Goal: Task Accomplishment & Management: Use online tool/utility

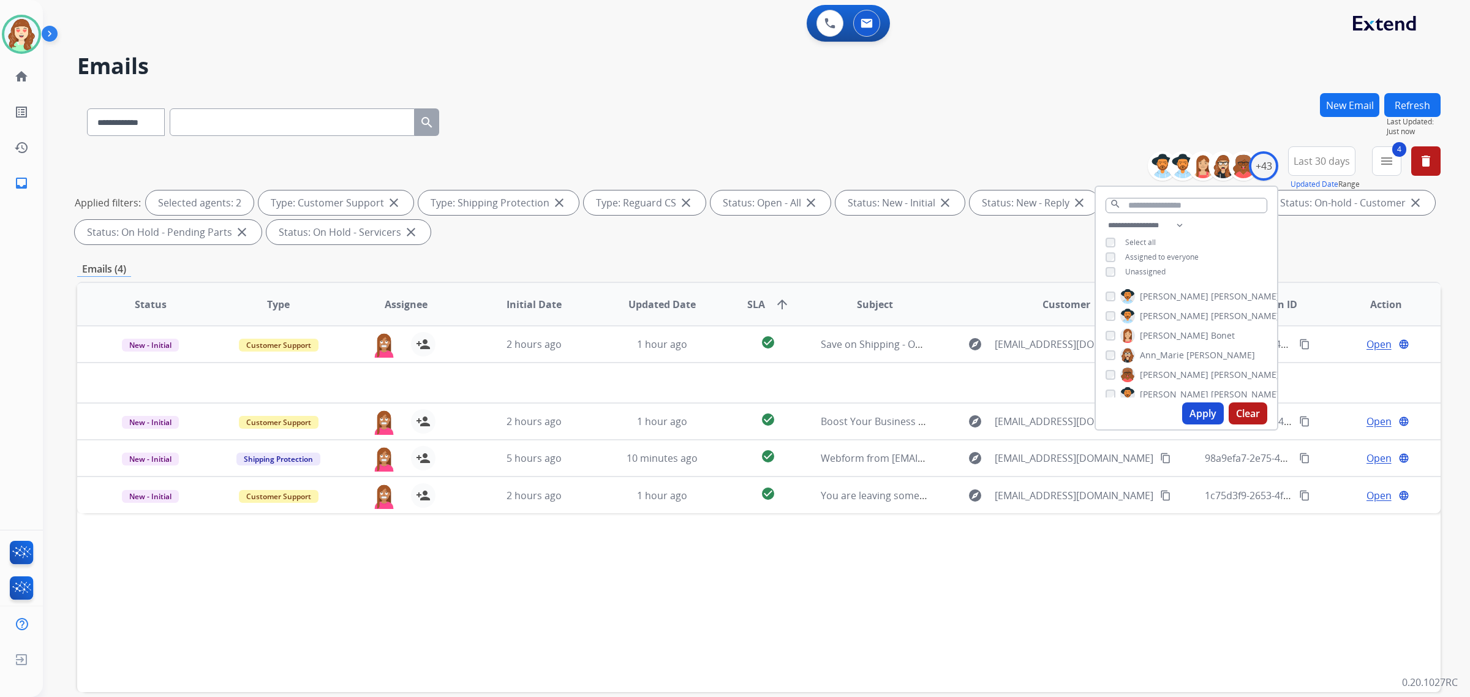
select select "**********"
click at [1116, 377] on div "[PERSON_NAME]" at bounding box center [1172, 378] width 133 height 15
drag, startPoint x: 1192, startPoint y: 410, endPoint x: 1197, endPoint y: 405, distance: 7.0
click at [1193, 409] on button "Apply" at bounding box center [1203, 414] width 42 height 22
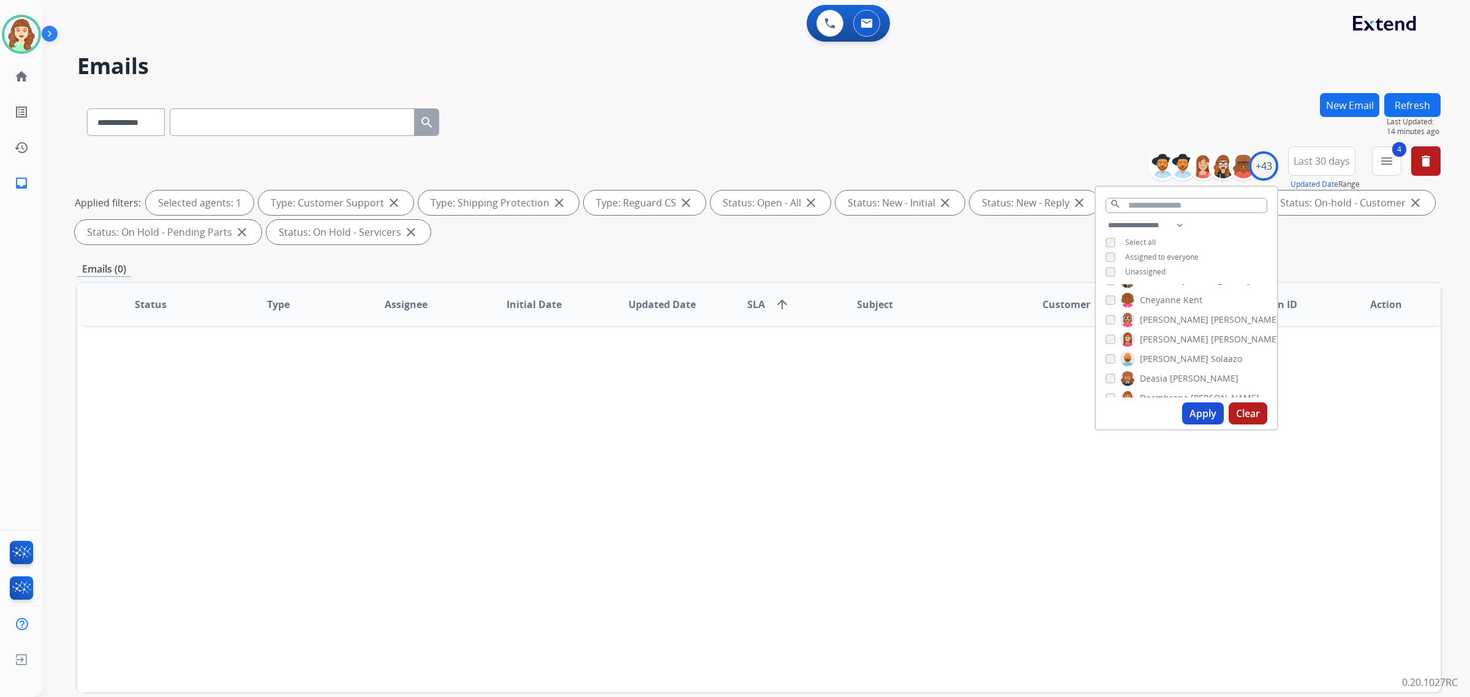
click at [224, 116] on input "text" at bounding box center [292, 122] width 245 height 28
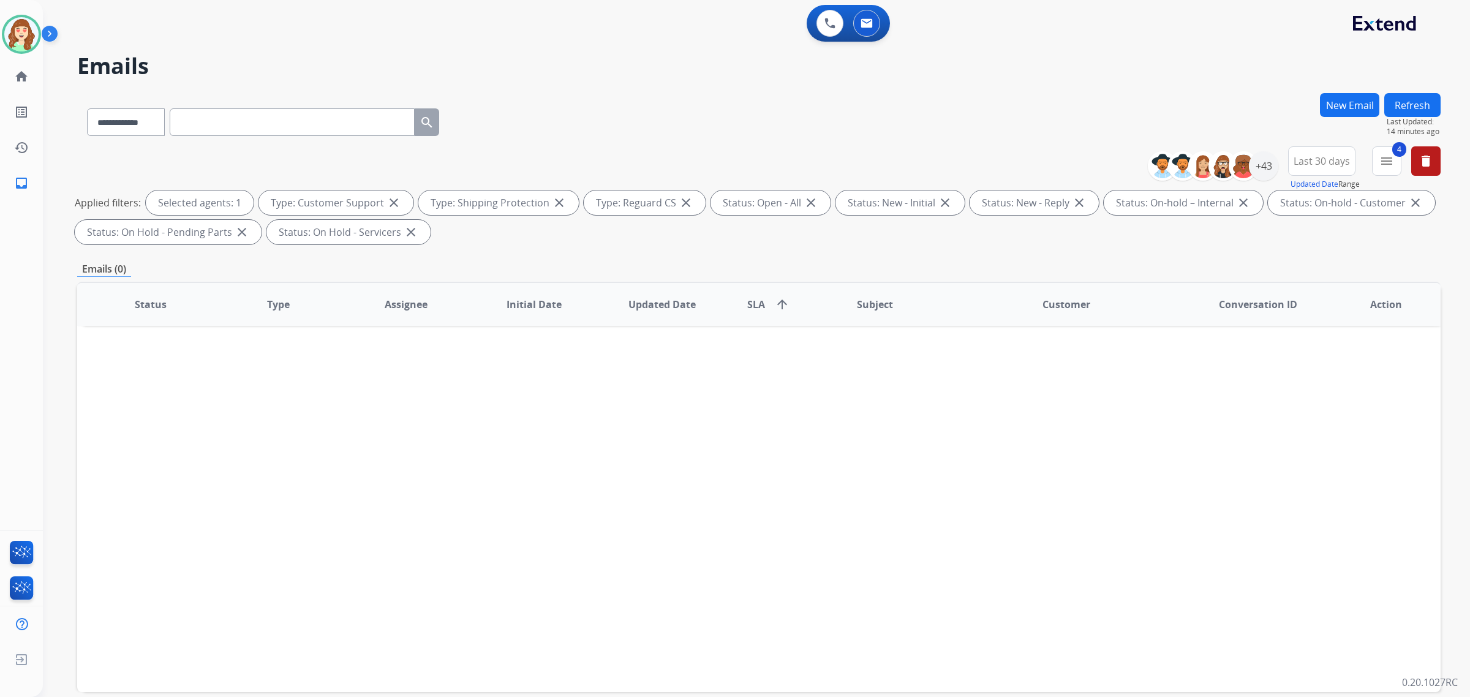
paste input "**********"
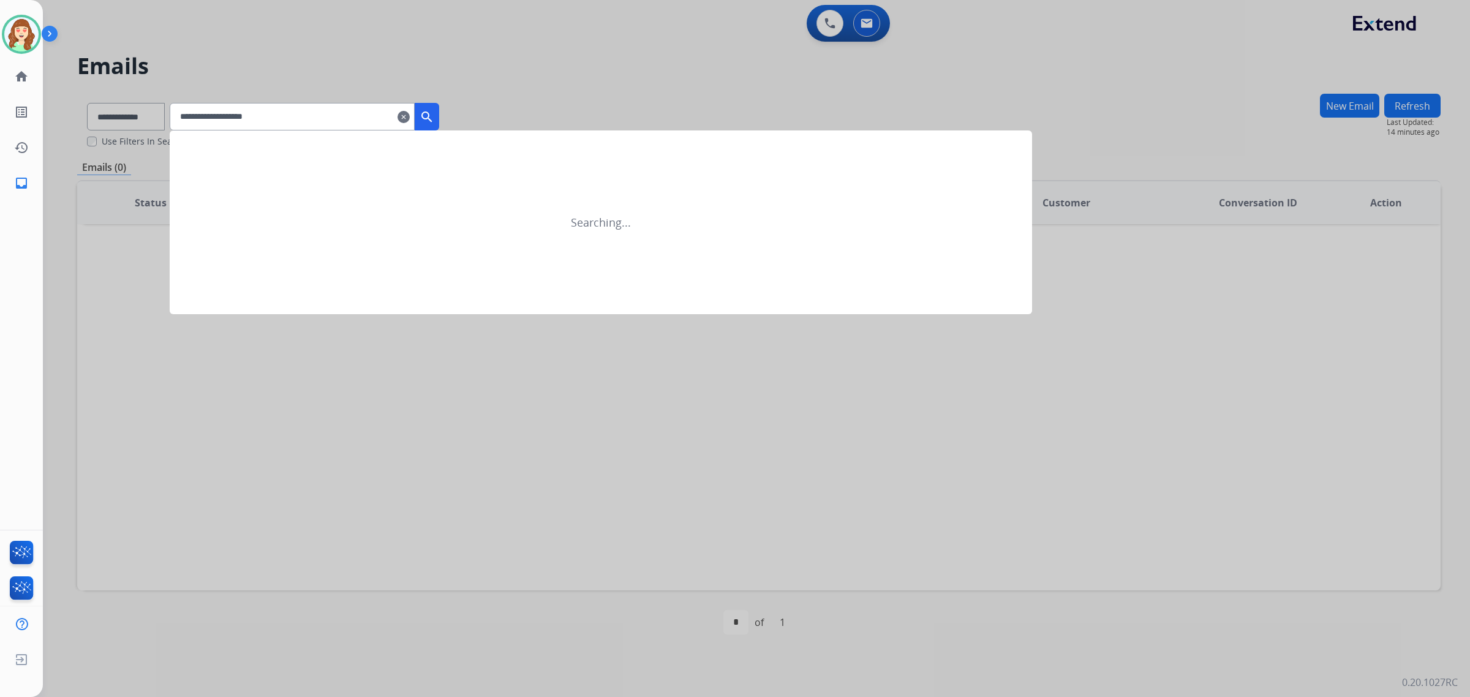
type input "**********"
click at [434, 114] on mat-icon "search" at bounding box center [427, 117] width 15 height 15
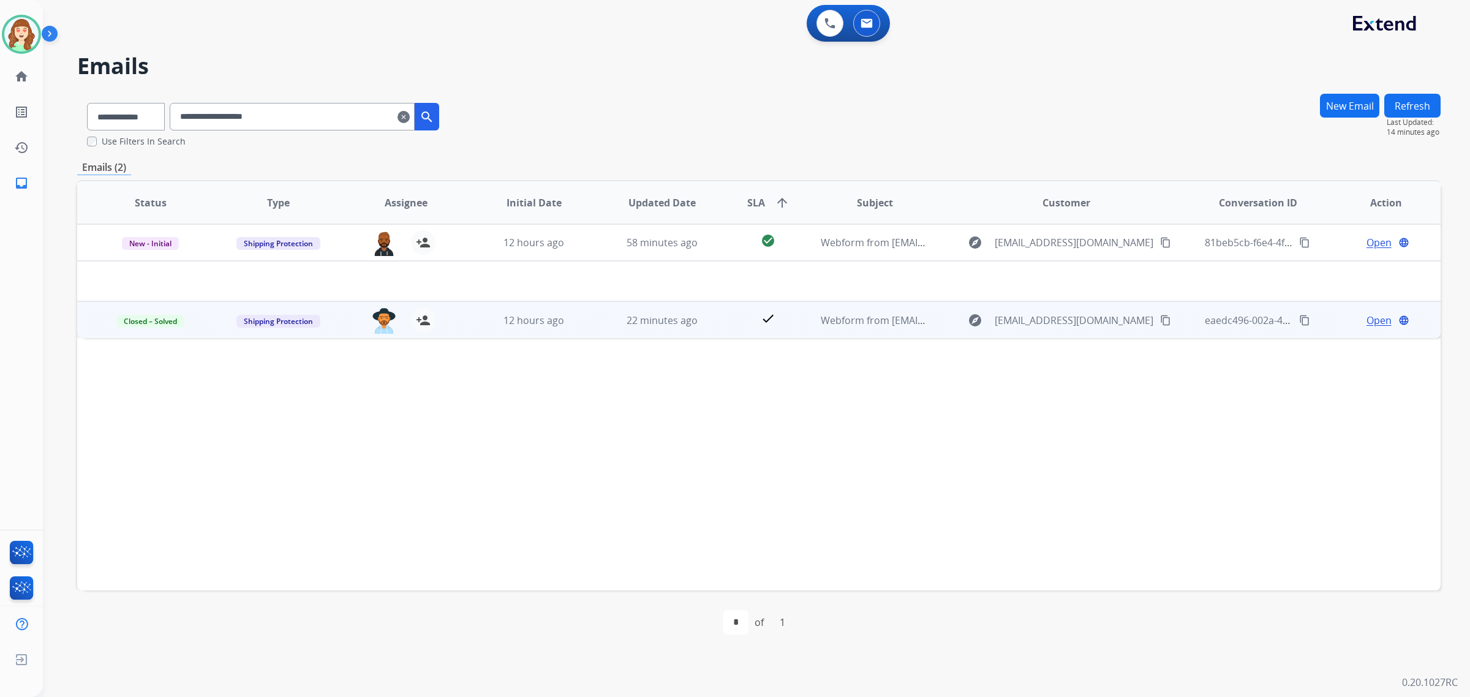
click at [654, 327] on td "22 minutes ago" at bounding box center [653, 319] width 128 height 37
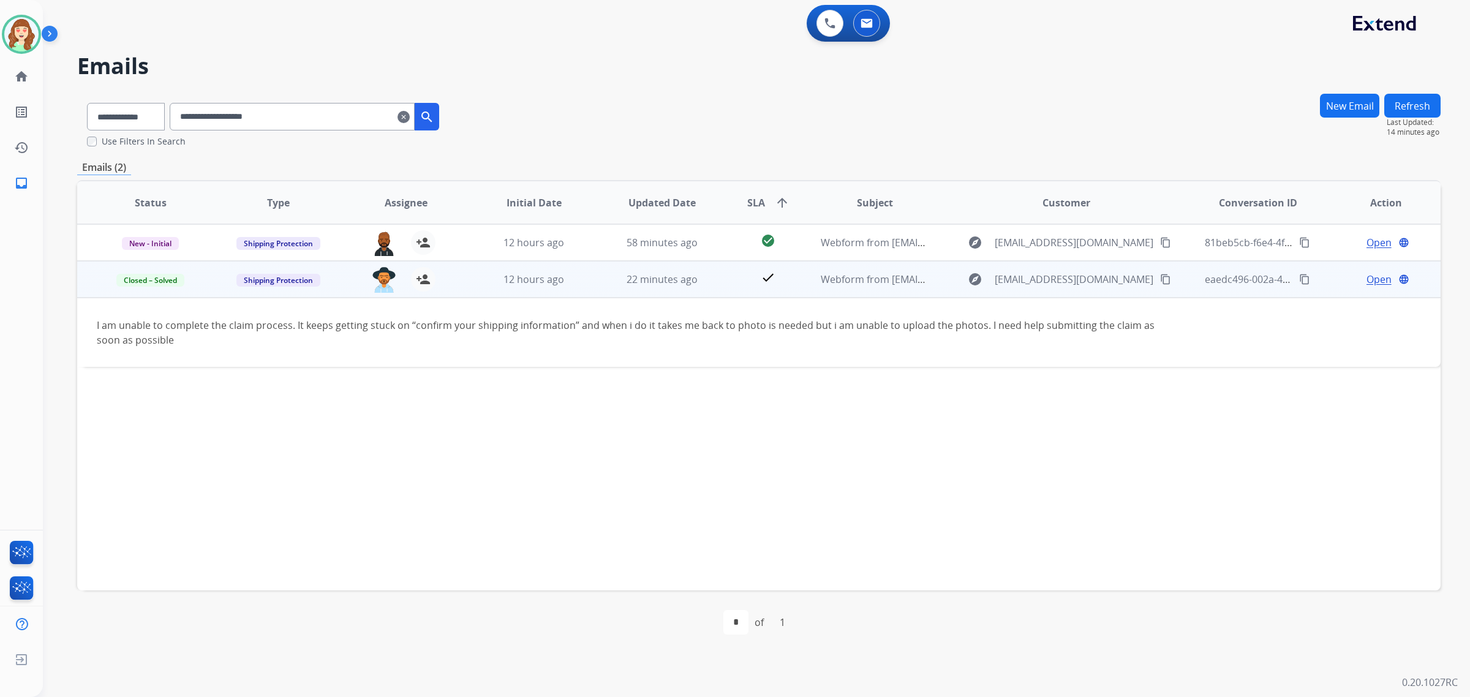
click at [1380, 277] on span "Open" at bounding box center [1379, 279] width 25 height 15
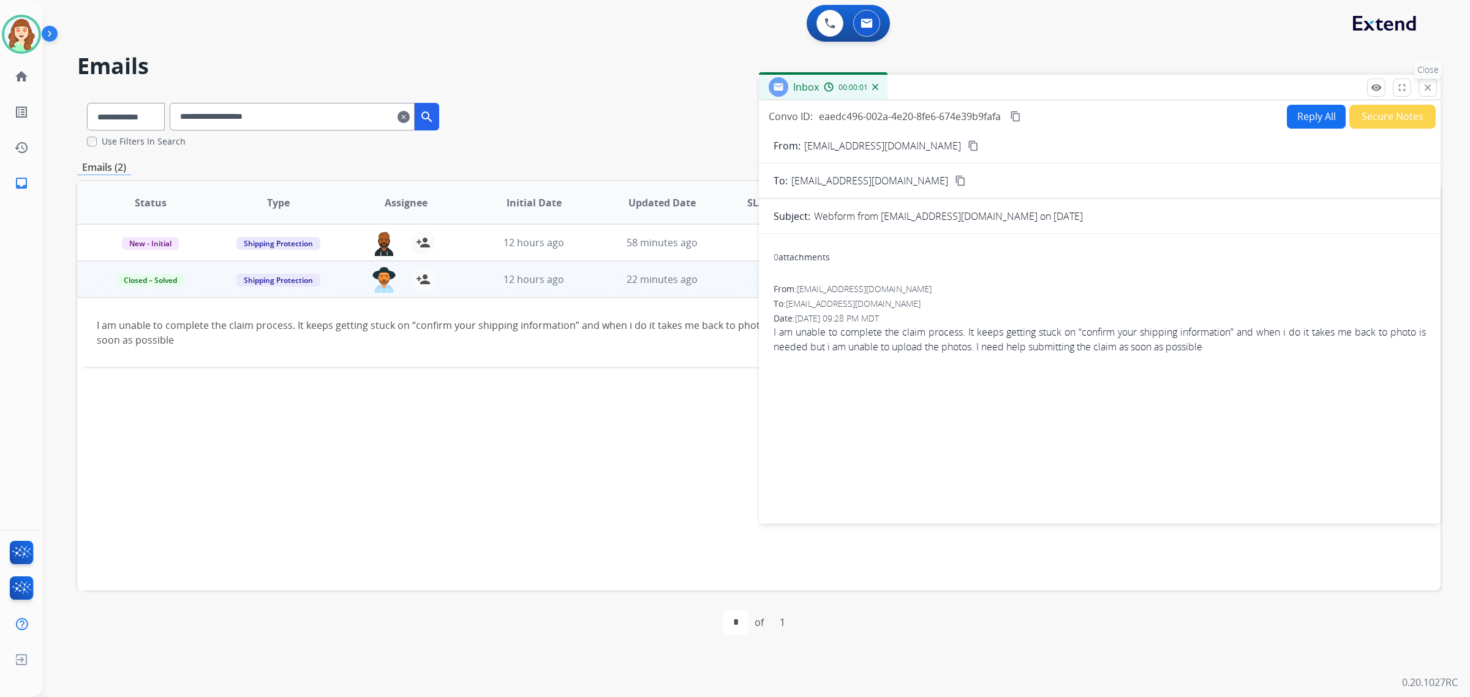
drag, startPoint x: 1432, startPoint y: 85, endPoint x: 831, endPoint y: 115, distance: 602.4
click at [1434, 84] on button "close Close" at bounding box center [1428, 87] width 18 height 18
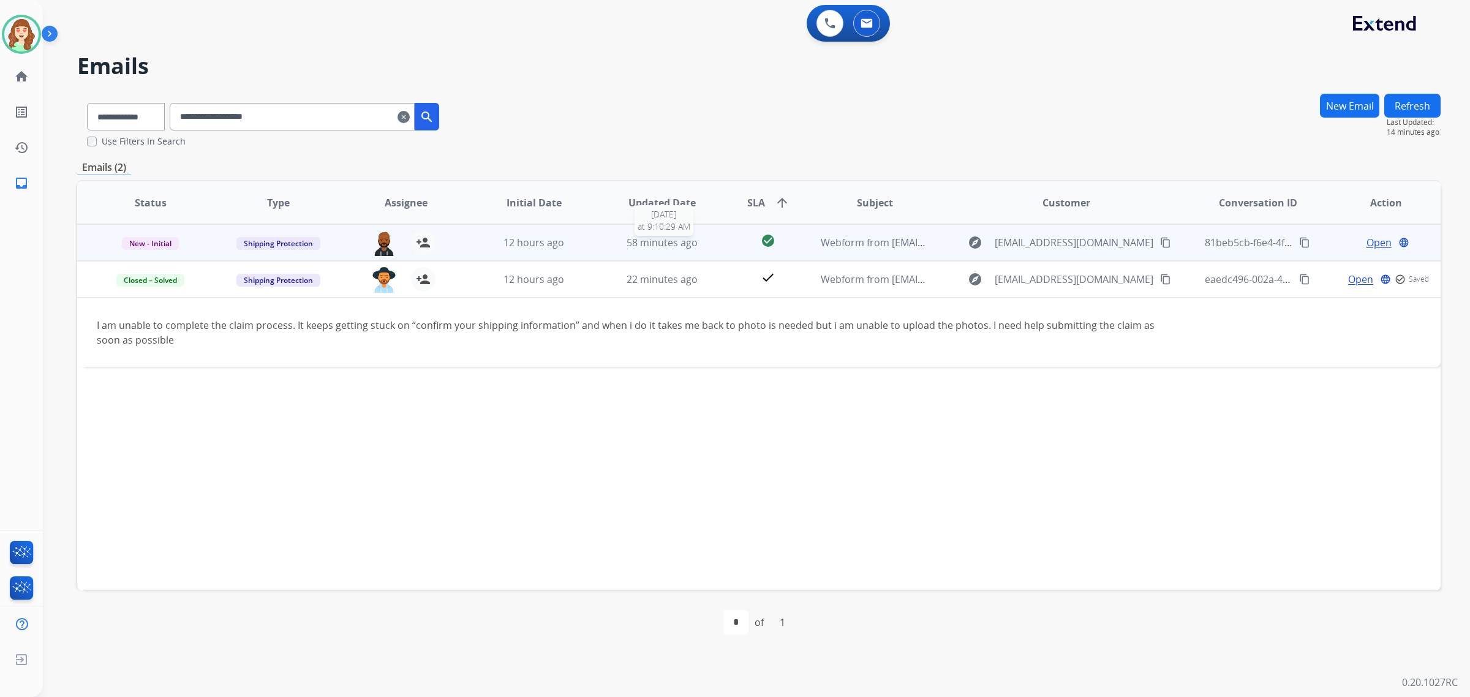
click at [673, 243] on span "58 minutes ago" at bounding box center [662, 242] width 71 height 13
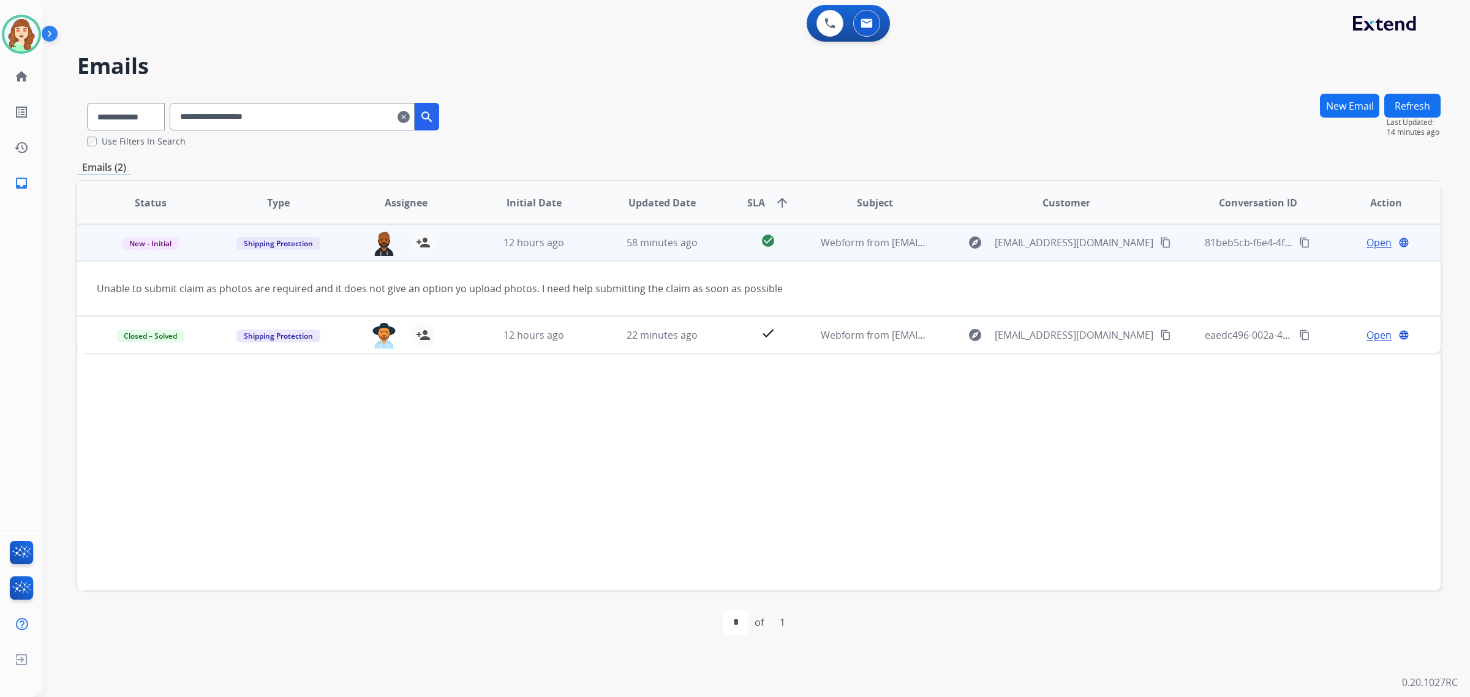
click at [1371, 243] on span "Open" at bounding box center [1379, 242] width 25 height 15
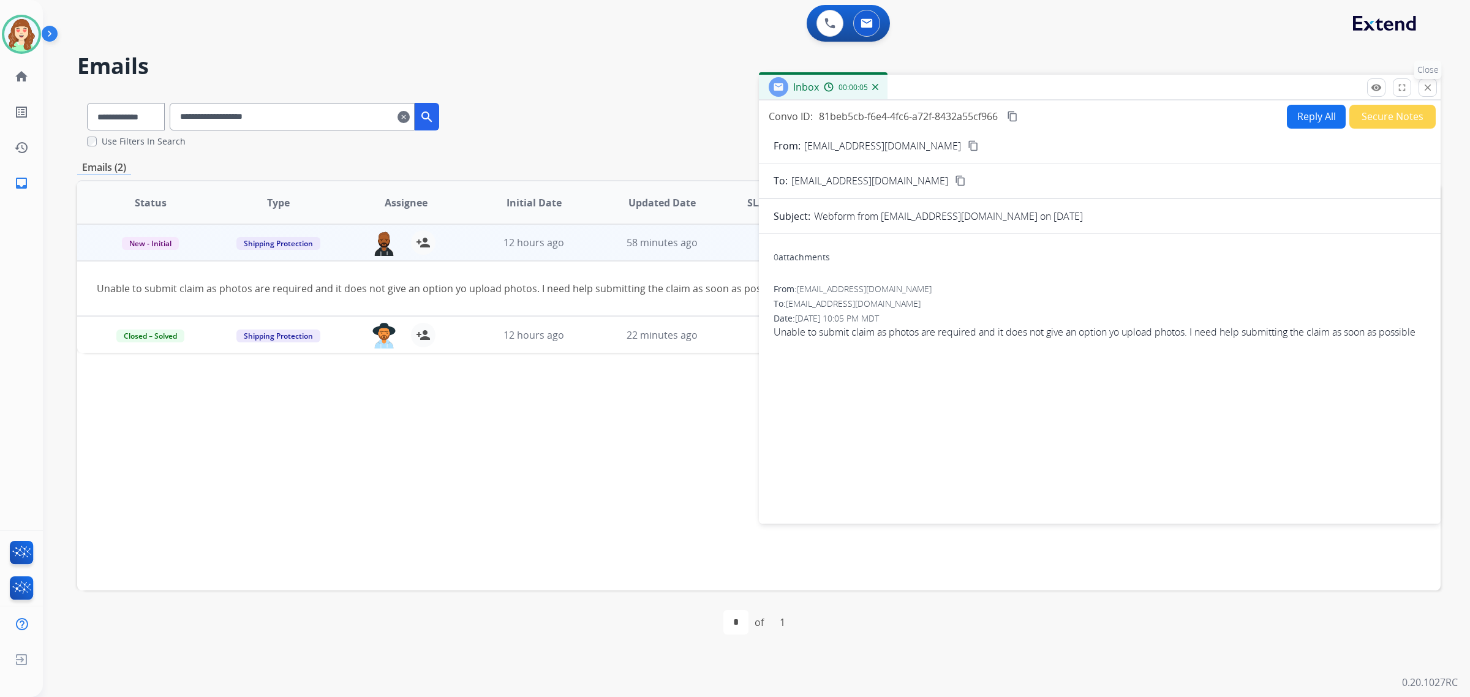
click at [1424, 93] on mat-icon "close" at bounding box center [1428, 87] width 11 height 11
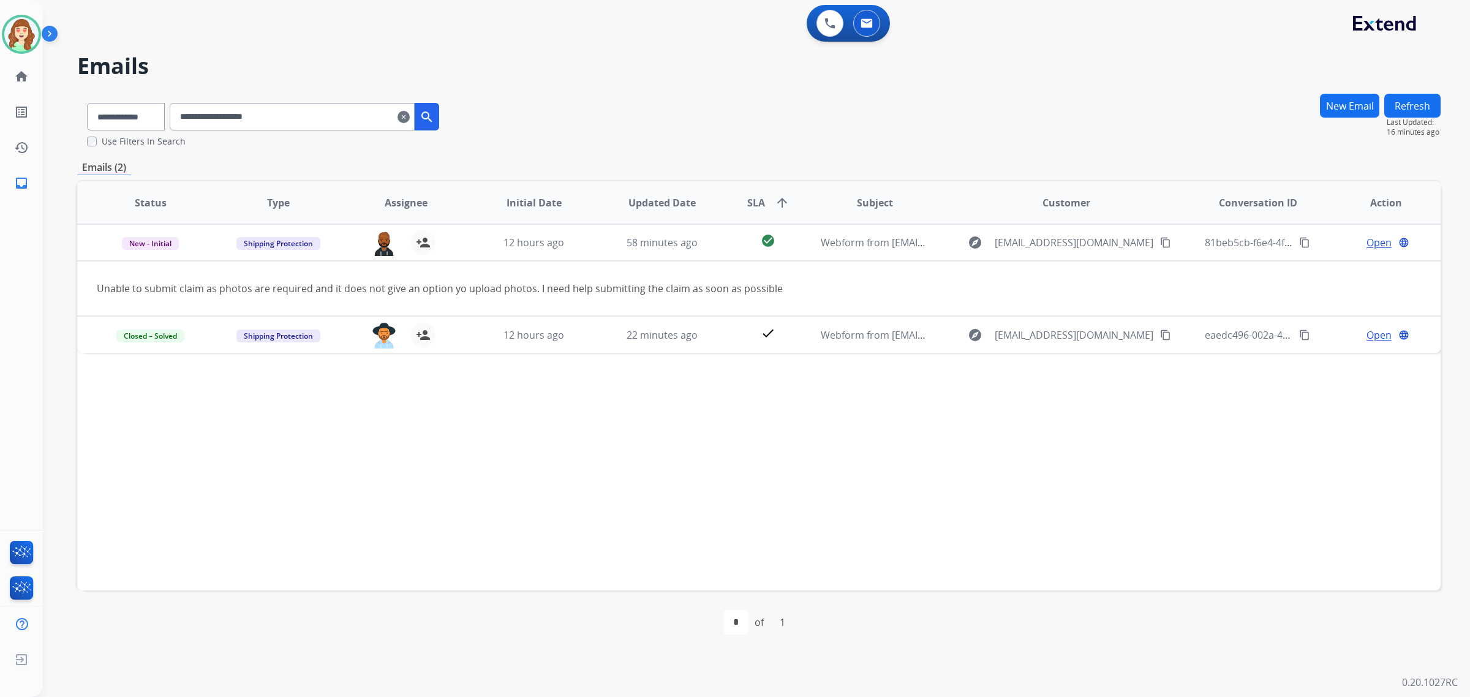
click at [410, 119] on mat-icon "clear" at bounding box center [404, 117] width 12 height 15
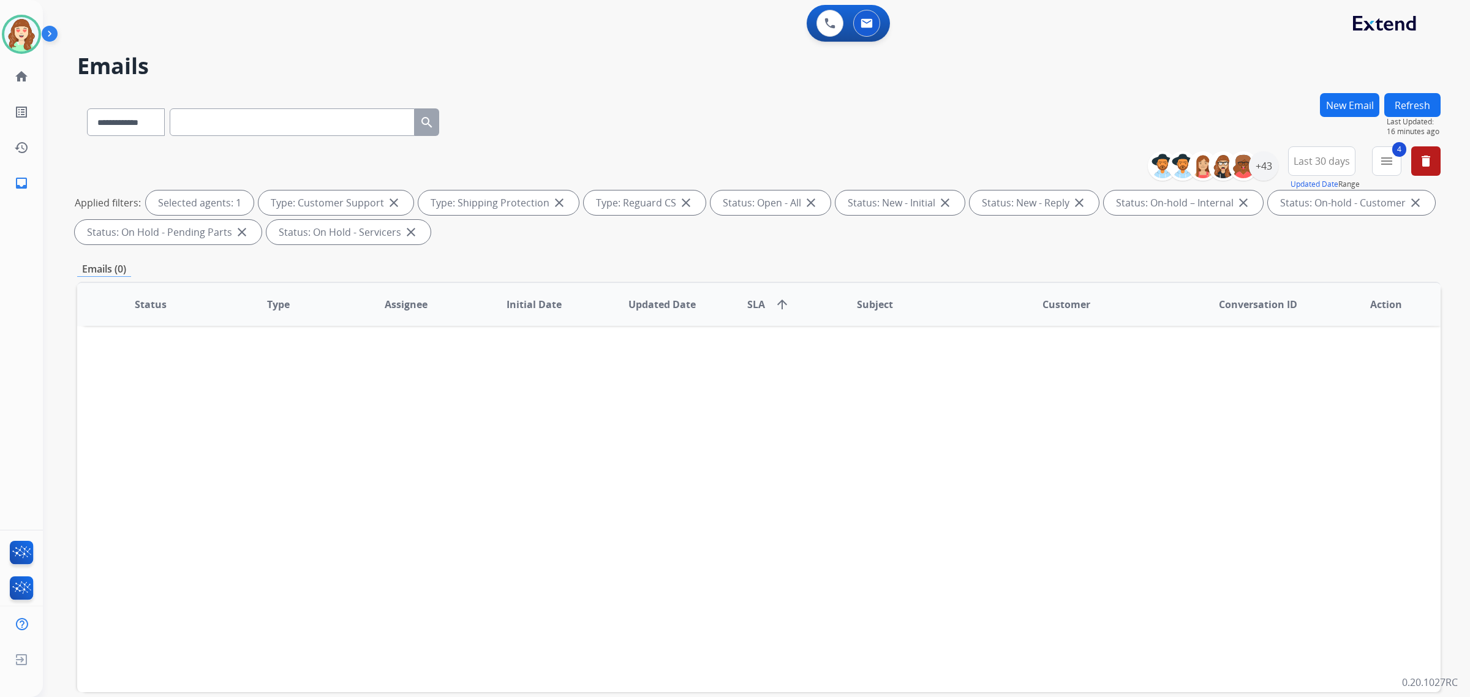
click at [676, 113] on div "**********" at bounding box center [759, 119] width 1364 height 53
click at [1244, 167] on img at bounding box center [1243, 166] width 25 height 25
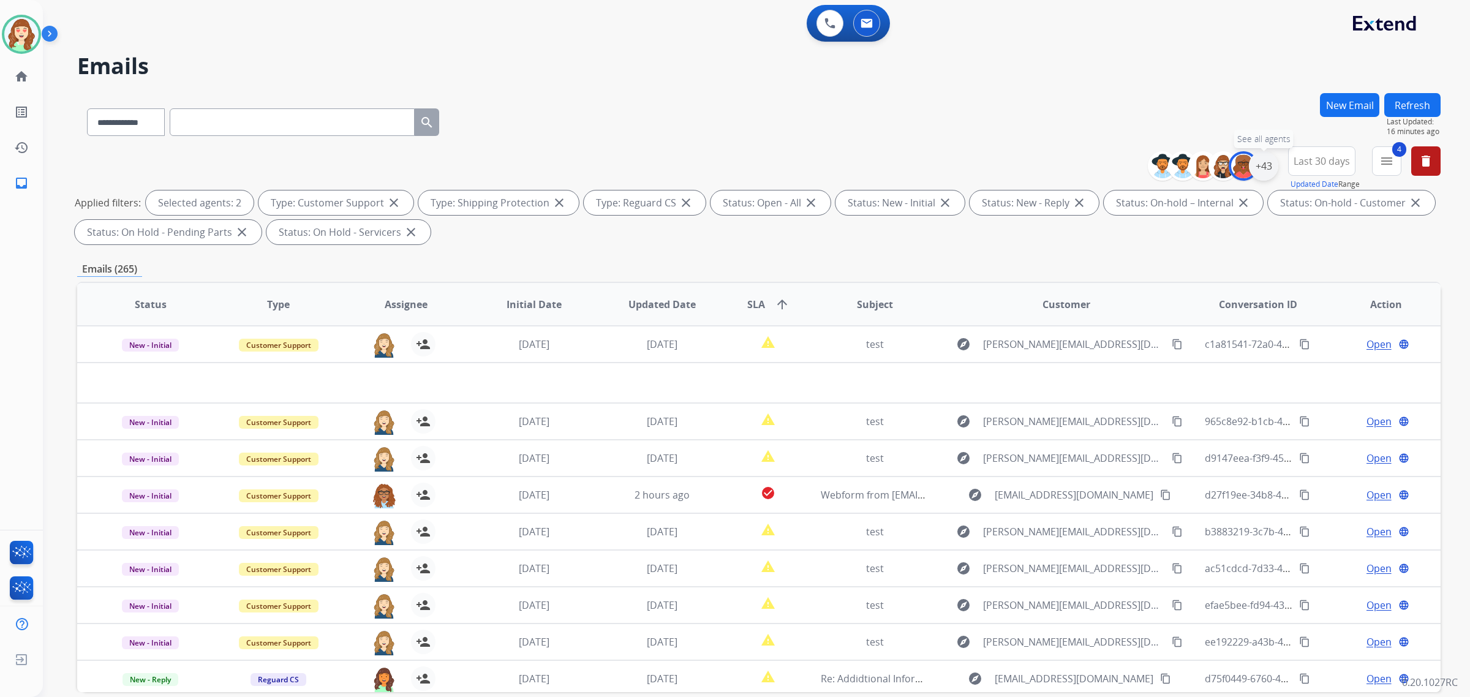
click at [1261, 161] on div "+43" at bounding box center [1263, 165] width 29 height 29
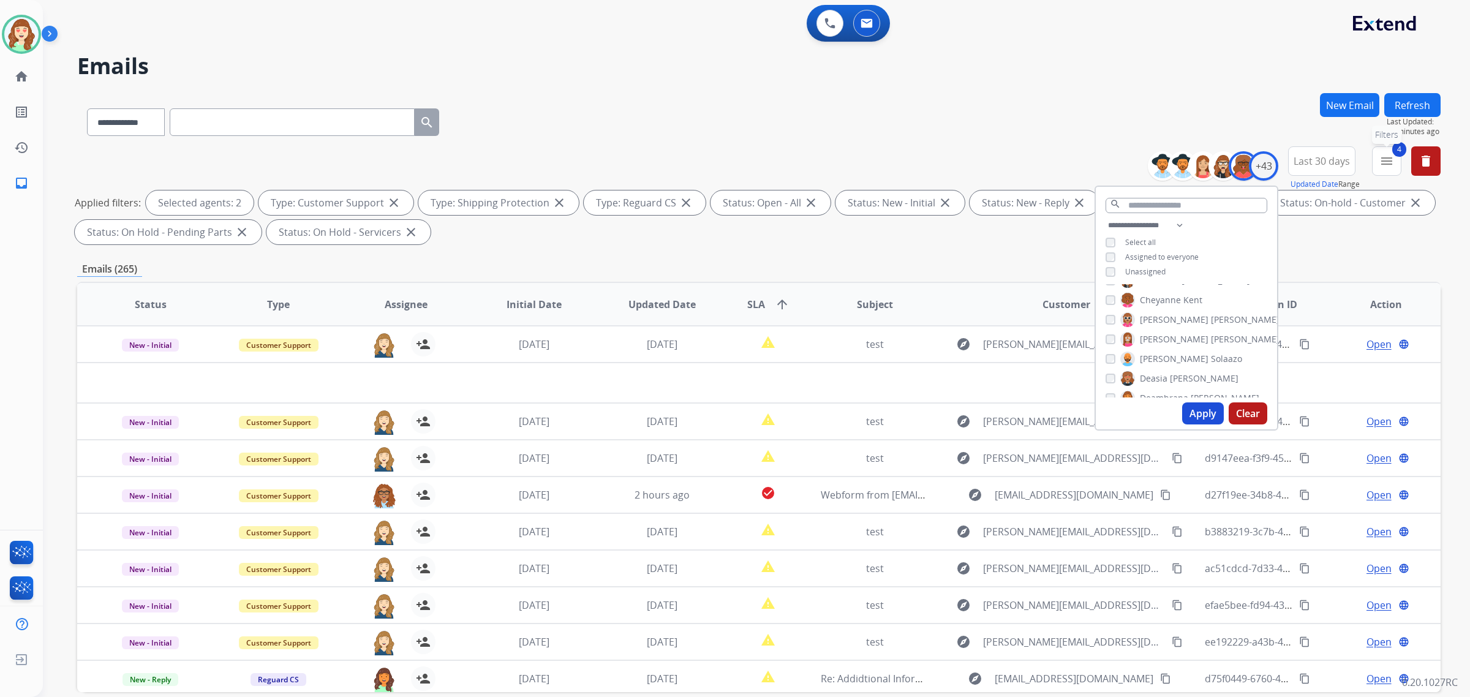
click at [1387, 163] on mat-icon "menu" at bounding box center [1387, 161] width 15 height 15
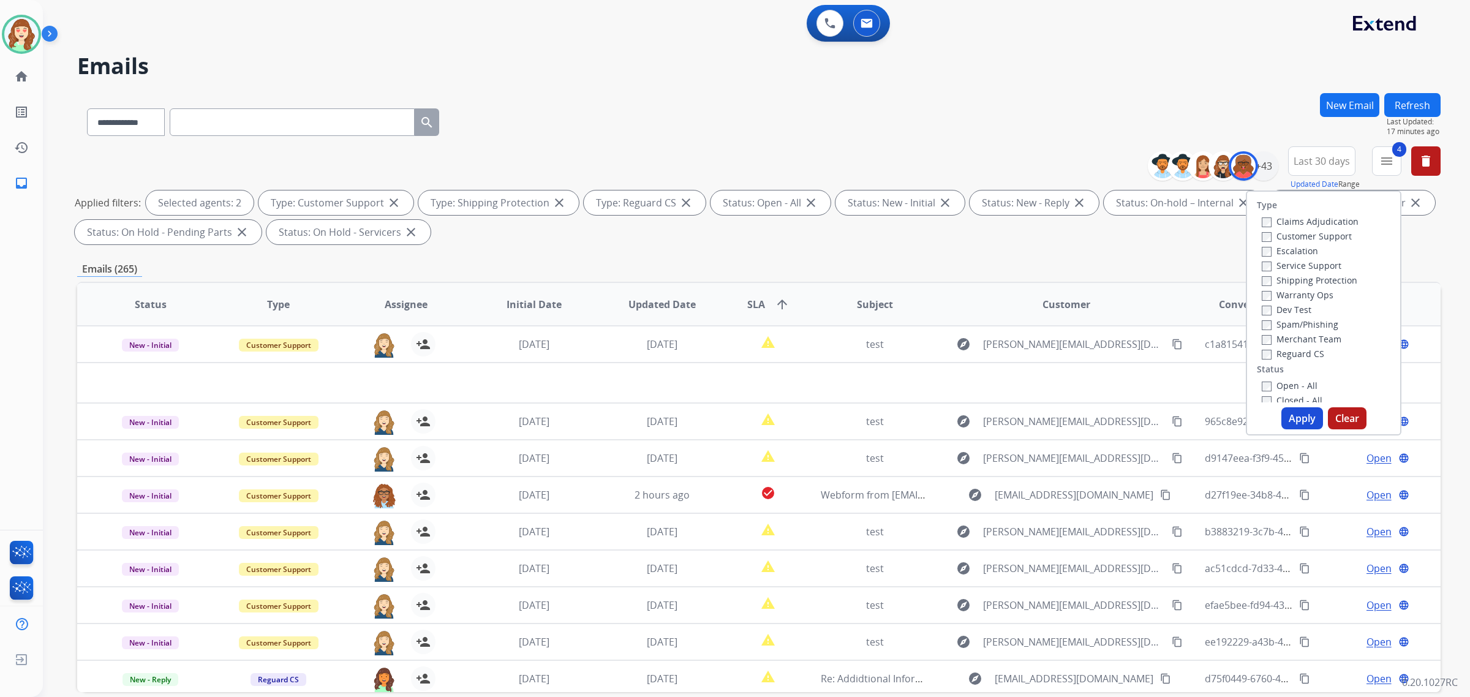
click at [1290, 417] on button "Apply" at bounding box center [1303, 418] width 42 height 22
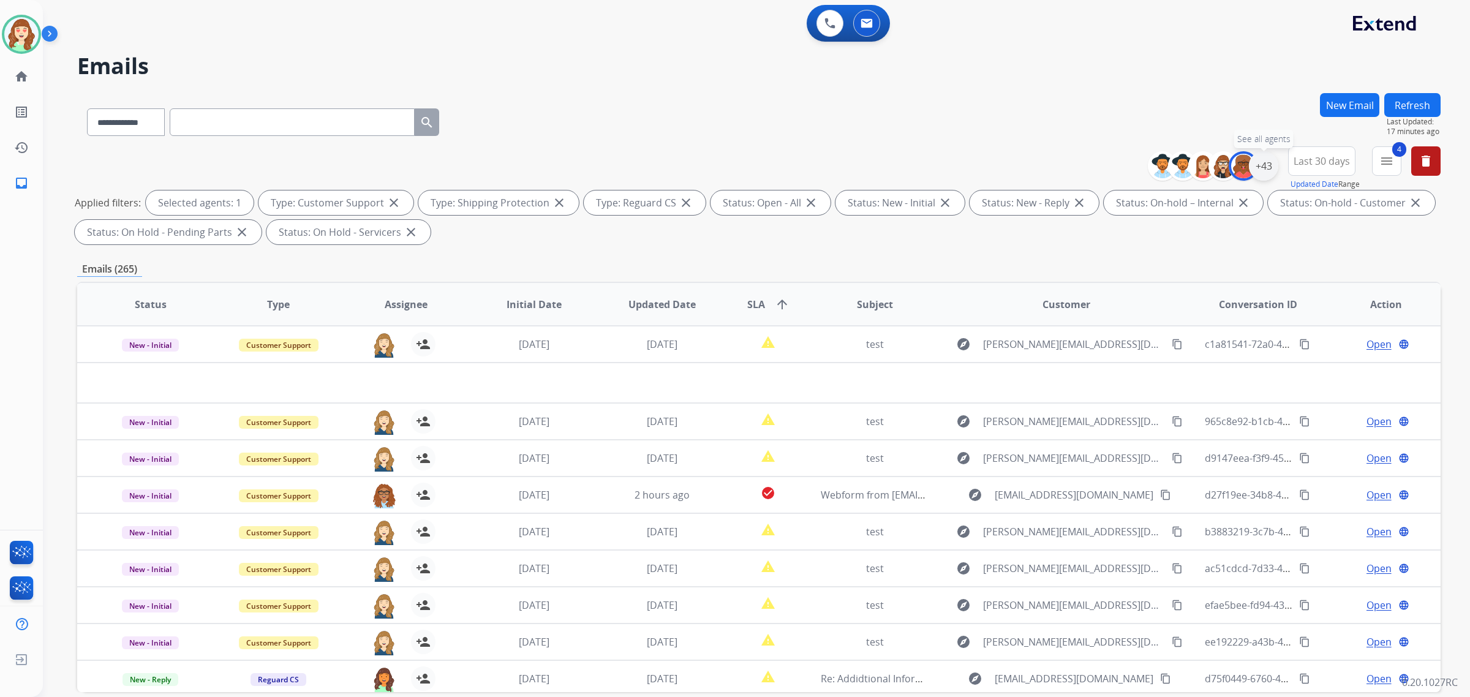
click at [1259, 172] on div "+43" at bounding box center [1263, 165] width 29 height 29
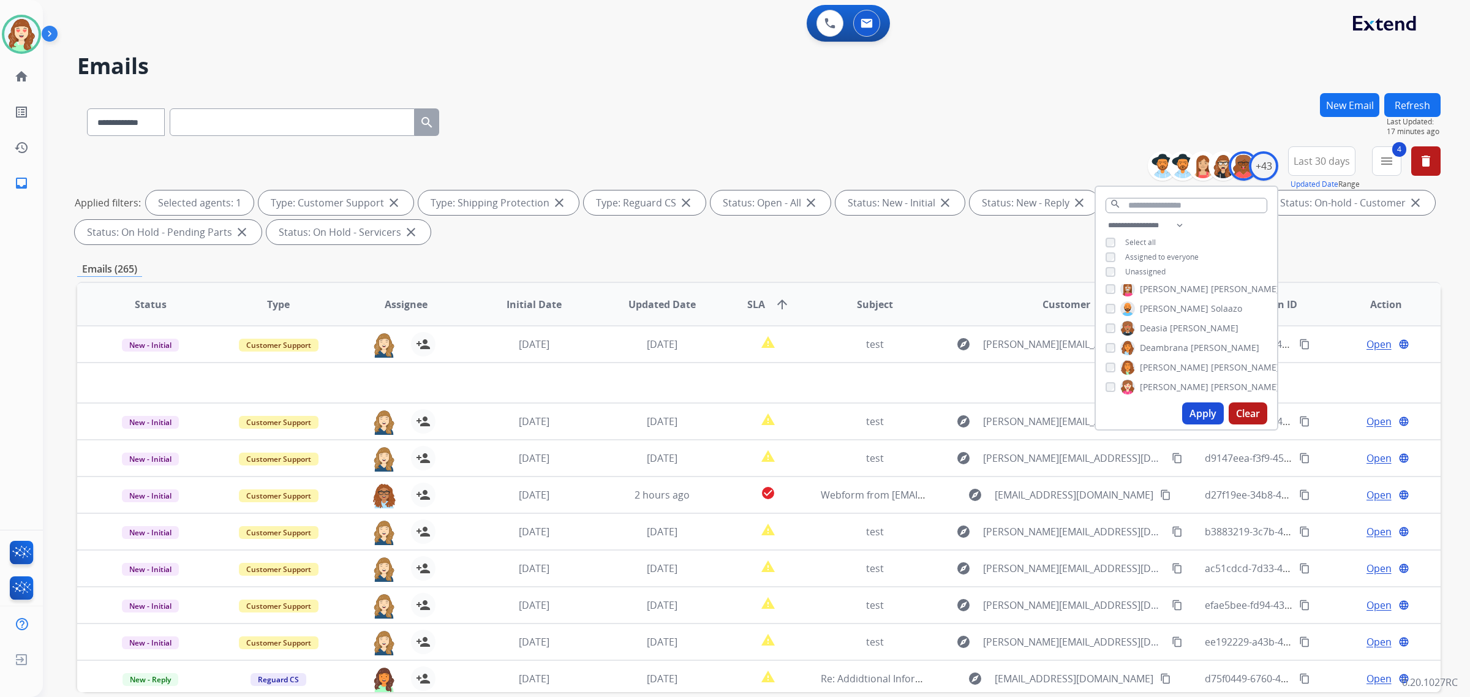
scroll to position [230, 0]
click at [1207, 410] on button "Apply" at bounding box center [1203, 414] width 42 height 22
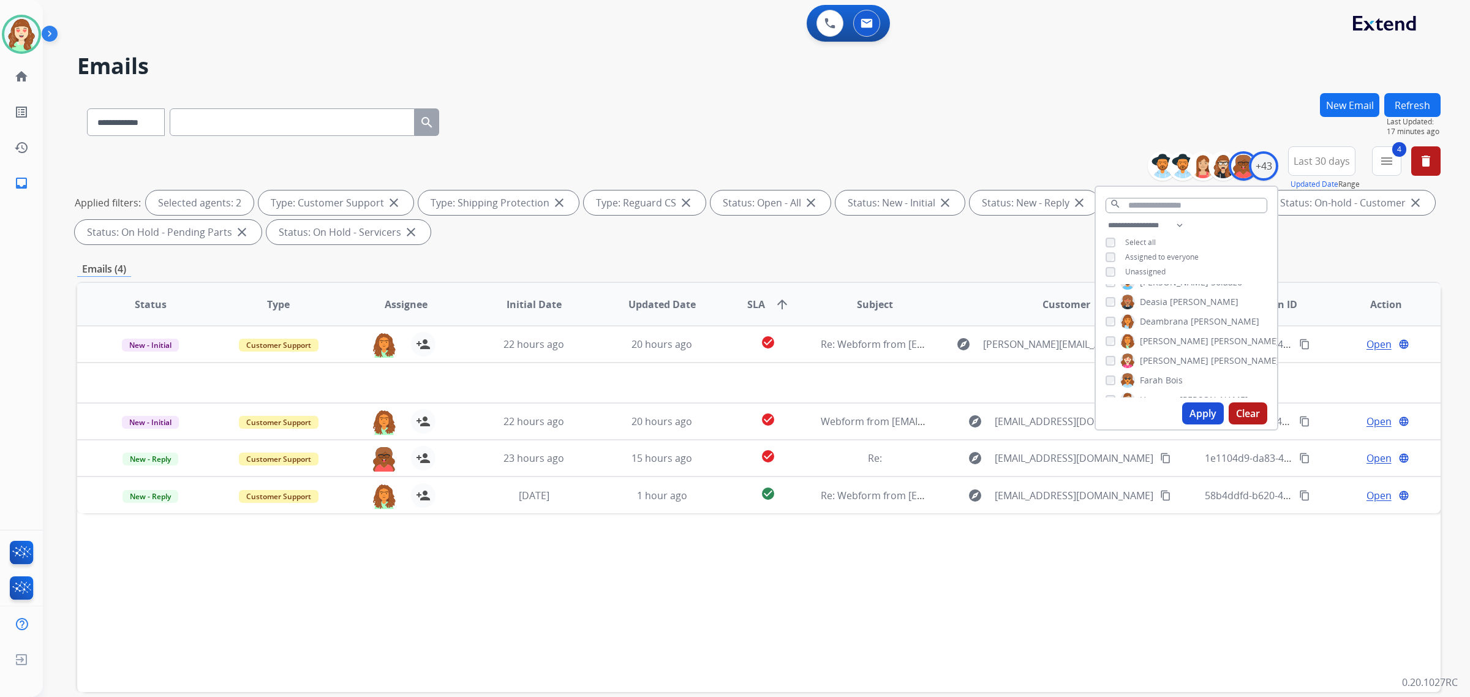
click at [1107, 334] on div "[PERSON_NAME]" at bounding box center [1193, 341] width 174 height 15
click at [1114, 339] on div "[PERSON_NAME]" at bounding box center [1193, 341] width 174 height 15
click at [1200, 414] on button "Apply" at bounding box center [1203, 414] width 42 height 22
click at [1203, 414] on button "Apply" at bounding box center [1203, 414] width 42 height 22
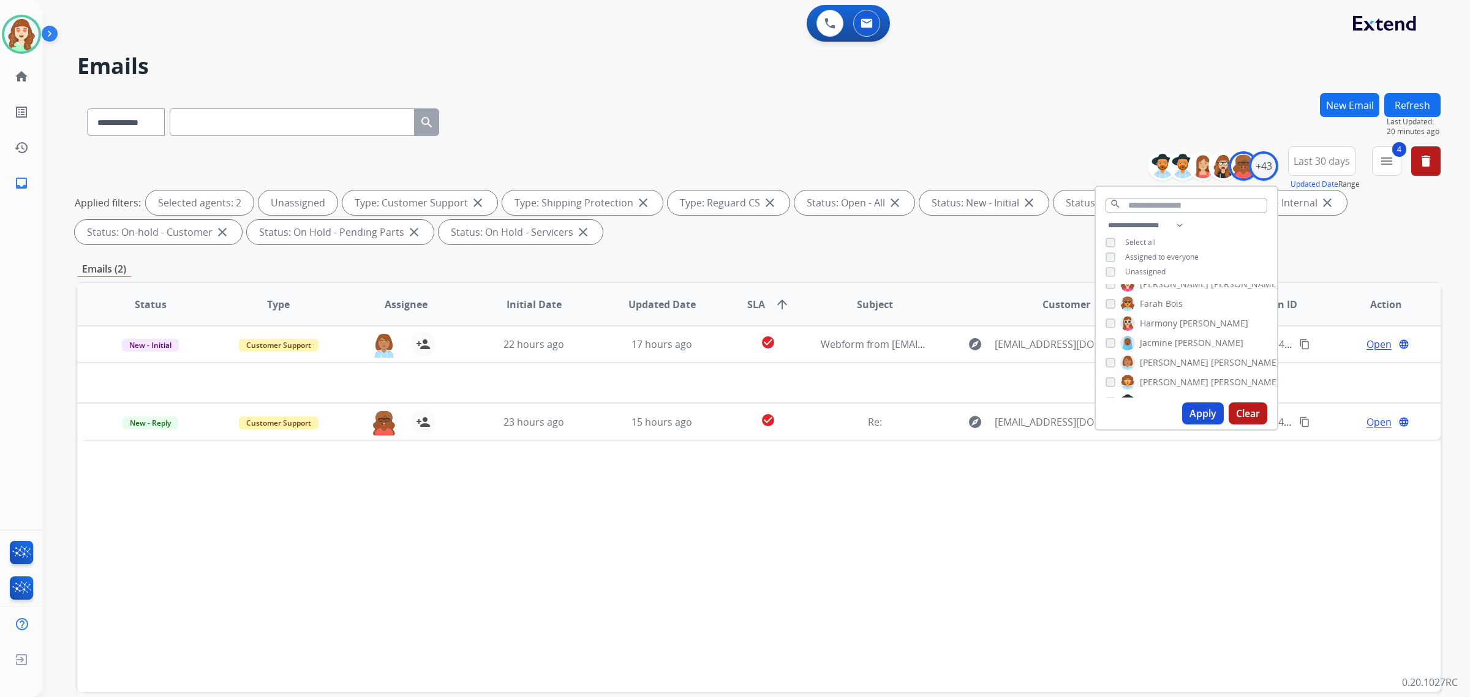
click at [1204, 415] on button "Apply" at bounding box center [1203, 414] width 42 height 22
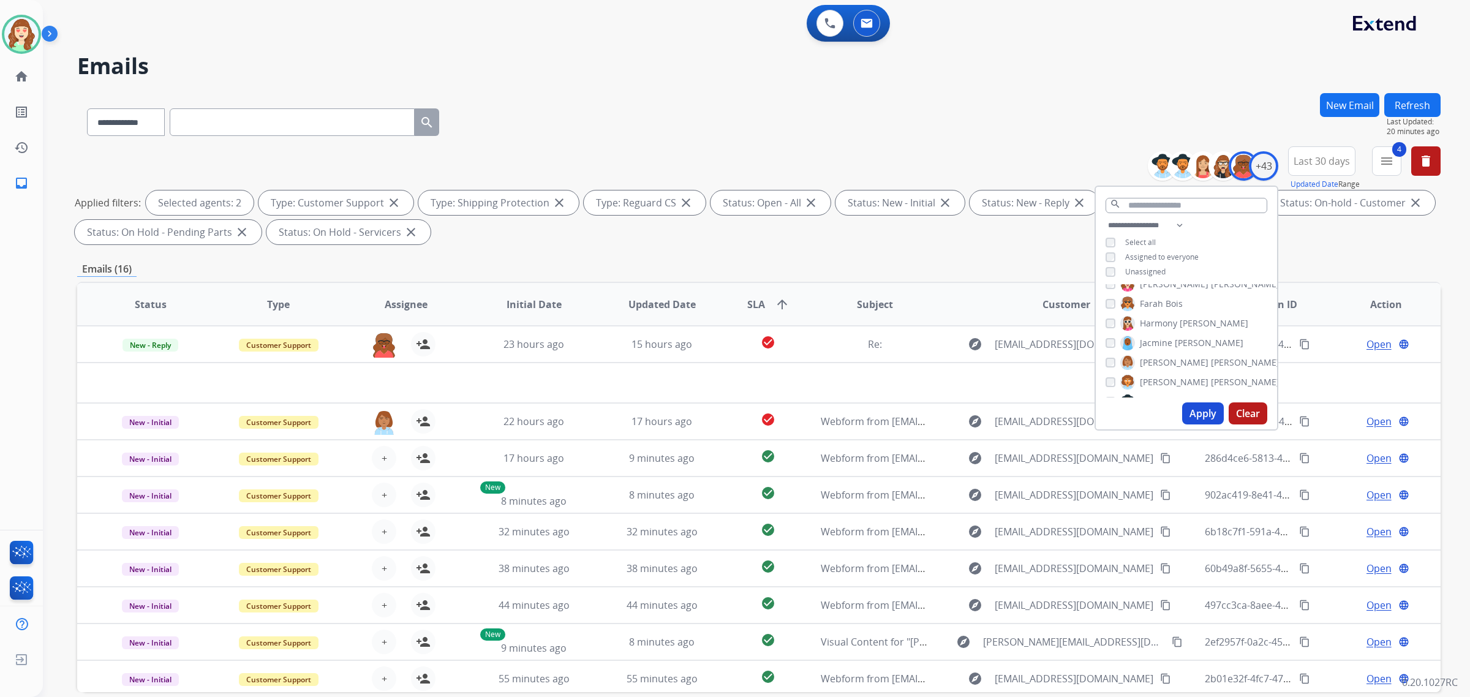
click at [1117, 356] on div "[PERSON_NAME]" at bounding box center [1193, 362] width 174 height 15
click at [1113, 358] on div "[PERSON_NAME]" at bounding box center [1193, 362] width 174 height 15
click at [1202, 414] on button "Apply" at bounding box center [1203, 414] width 42 height 22
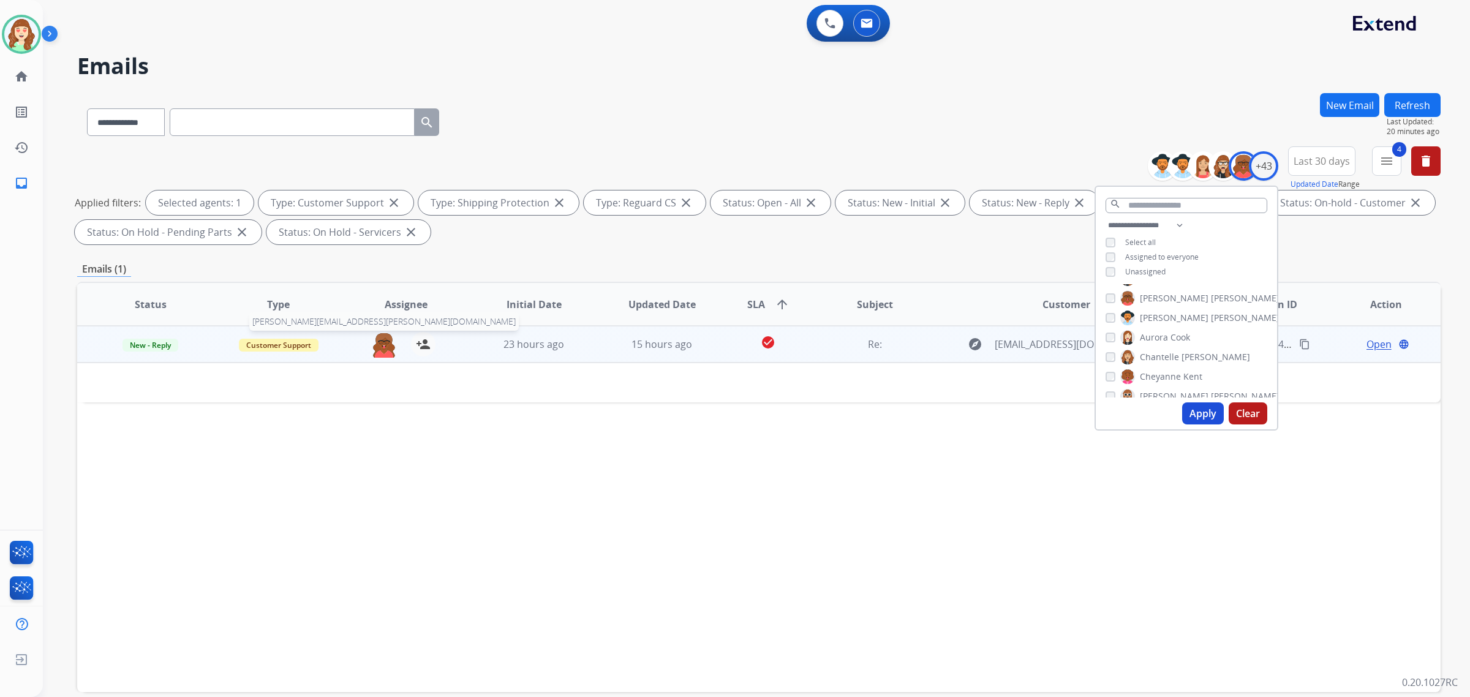
click at [383, 348] on img at bounding box center [384, 345] width 25 height 26
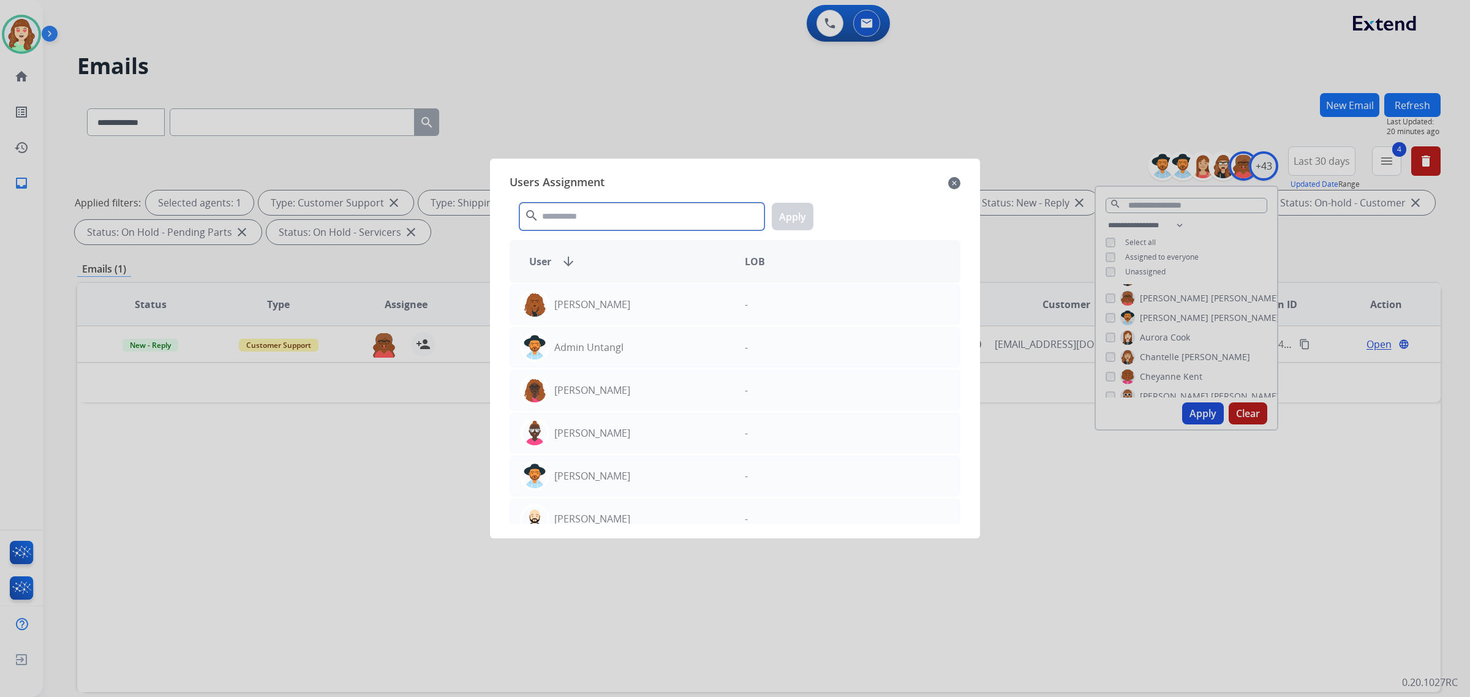
click at [593, 221] on input "text" at bounding box center [642, 217] width 245 height 28
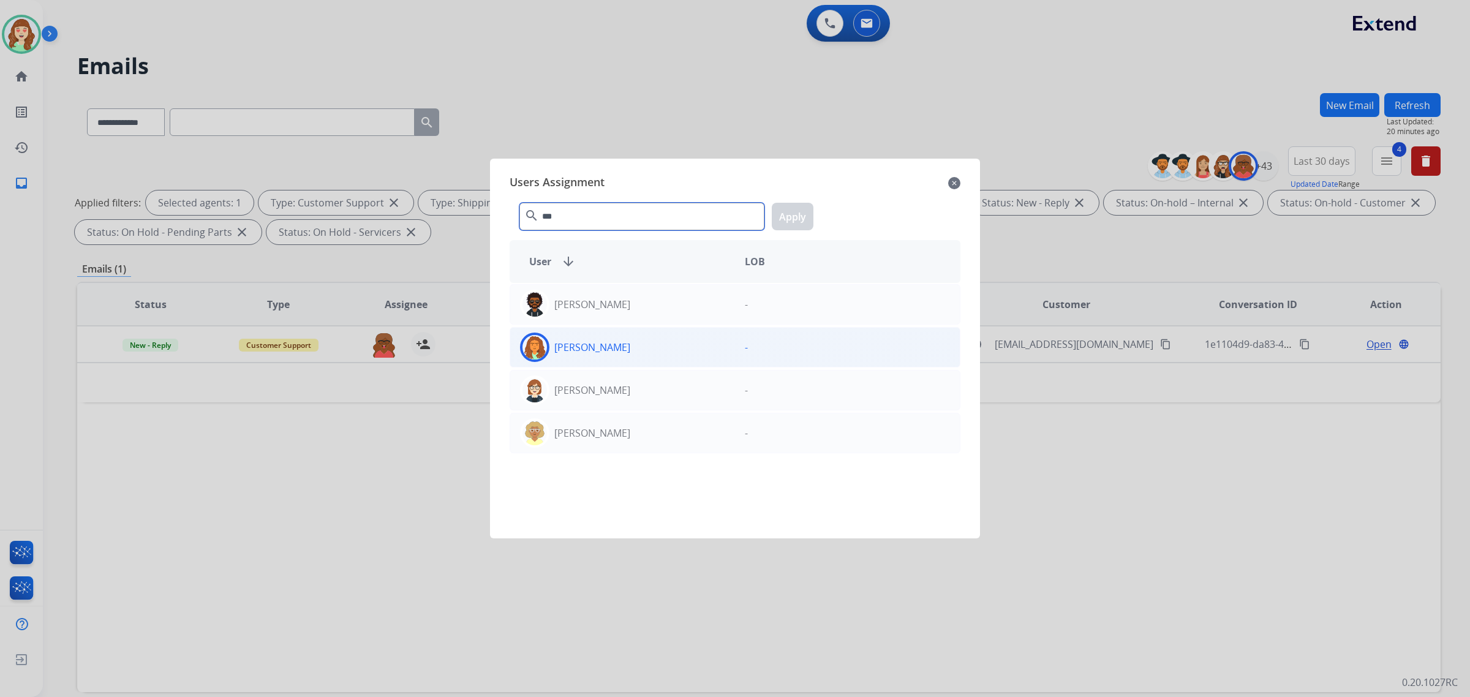
type input "***"
drag, startPoint x: 687, startPoint y: 346, endPoint x: 785, endPoint y: 253, distance: 135.7
click at [687, 345] on div "[PERSON_NAME]" at bounding box center [622, 347] width 225 height 29
click at [789, 221] on button "Apply" at bounding box center [793, 217] width 42 height 28
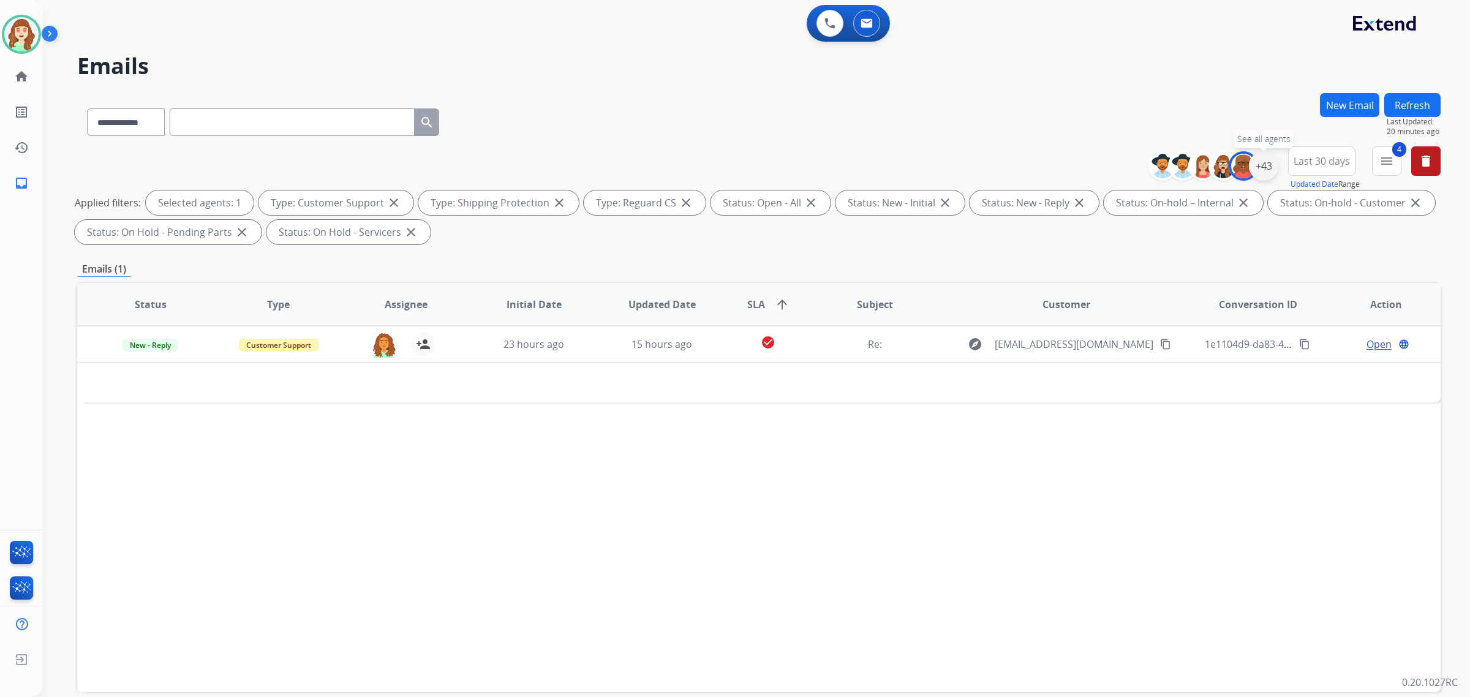
click at [1261, 167] on div "+43" at bounding box center [1263, 165] width 29 height 29
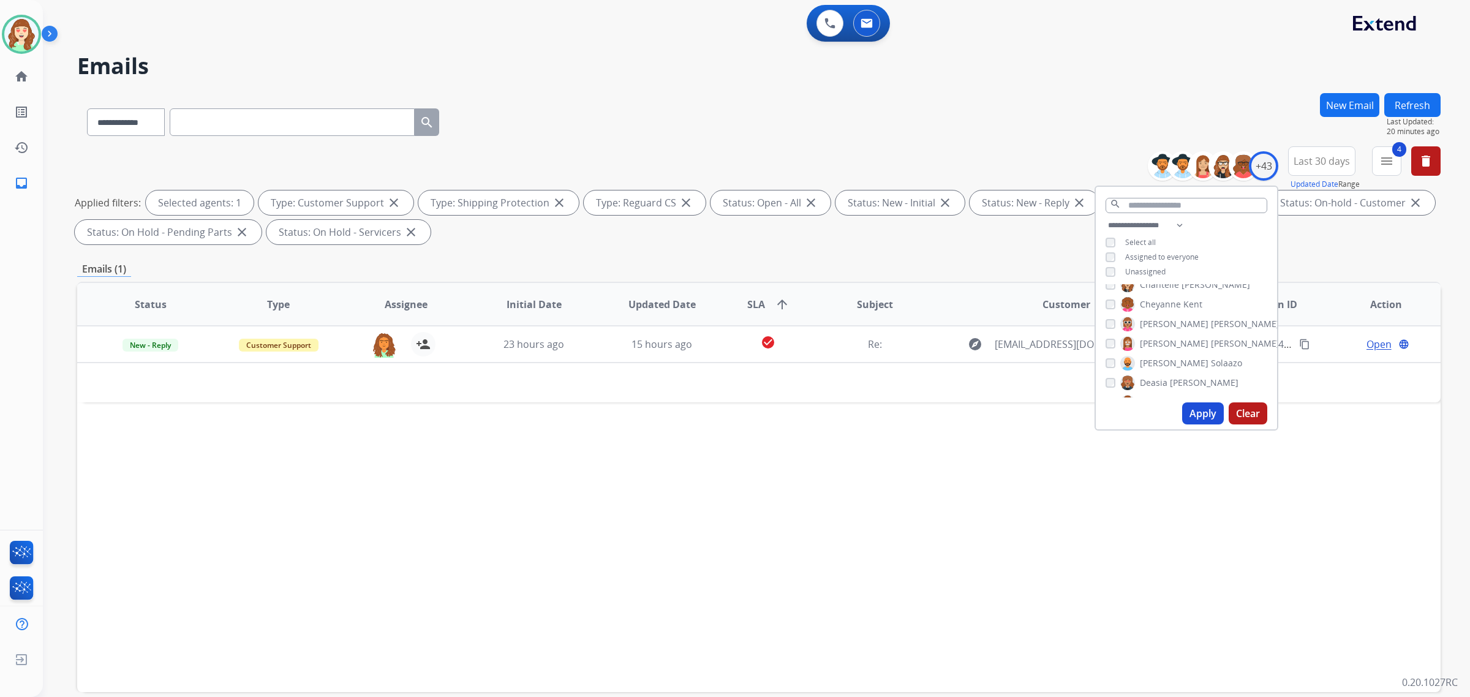
scroll to position [153, 0]
click at [1209, 415] on button "Apply" at bounding box center [1203, 414] width 42 height 22
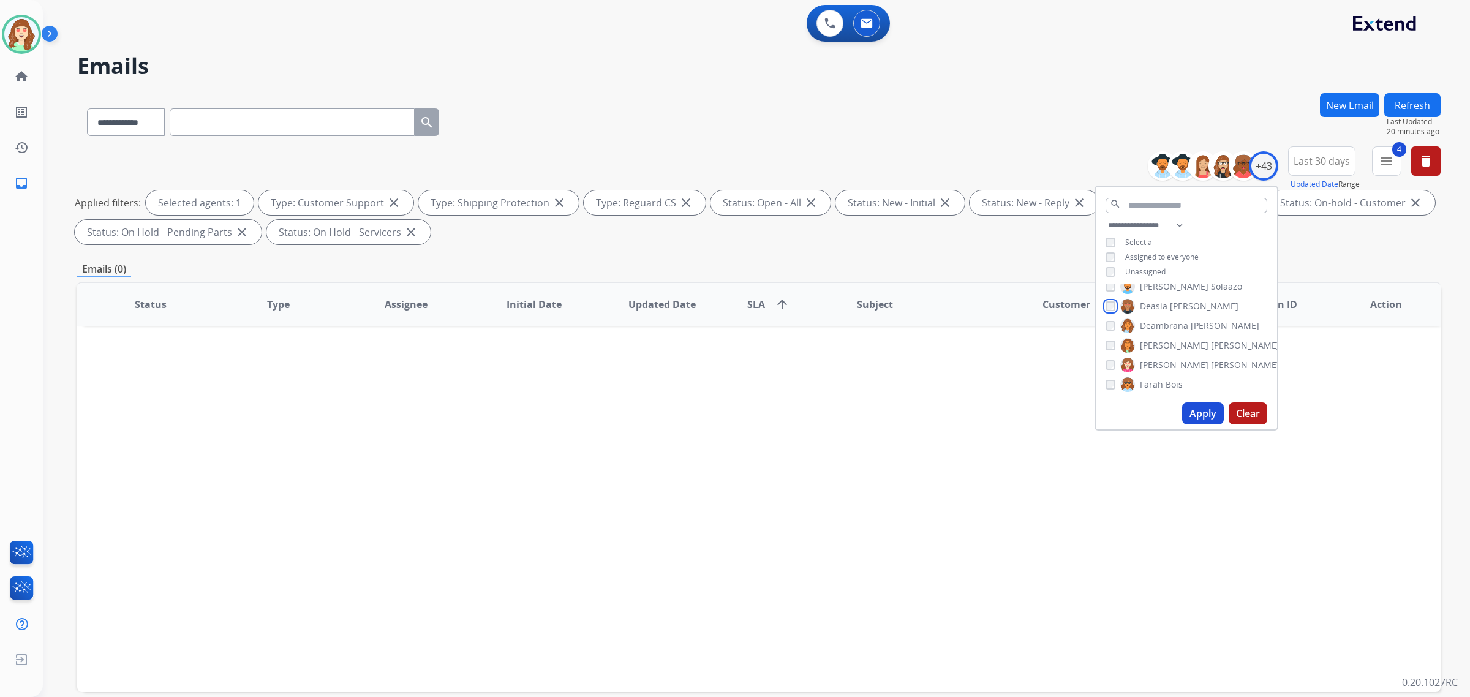
scroll to position [230, 0]
drag, startPoint x: 1205, startPoint y: 409, endPoint x: 1211, endPoint y: 393, distance: 16.5
click at [1205, 408] on button "Apply" at bounding box center [1203, 414] width 42 height 22
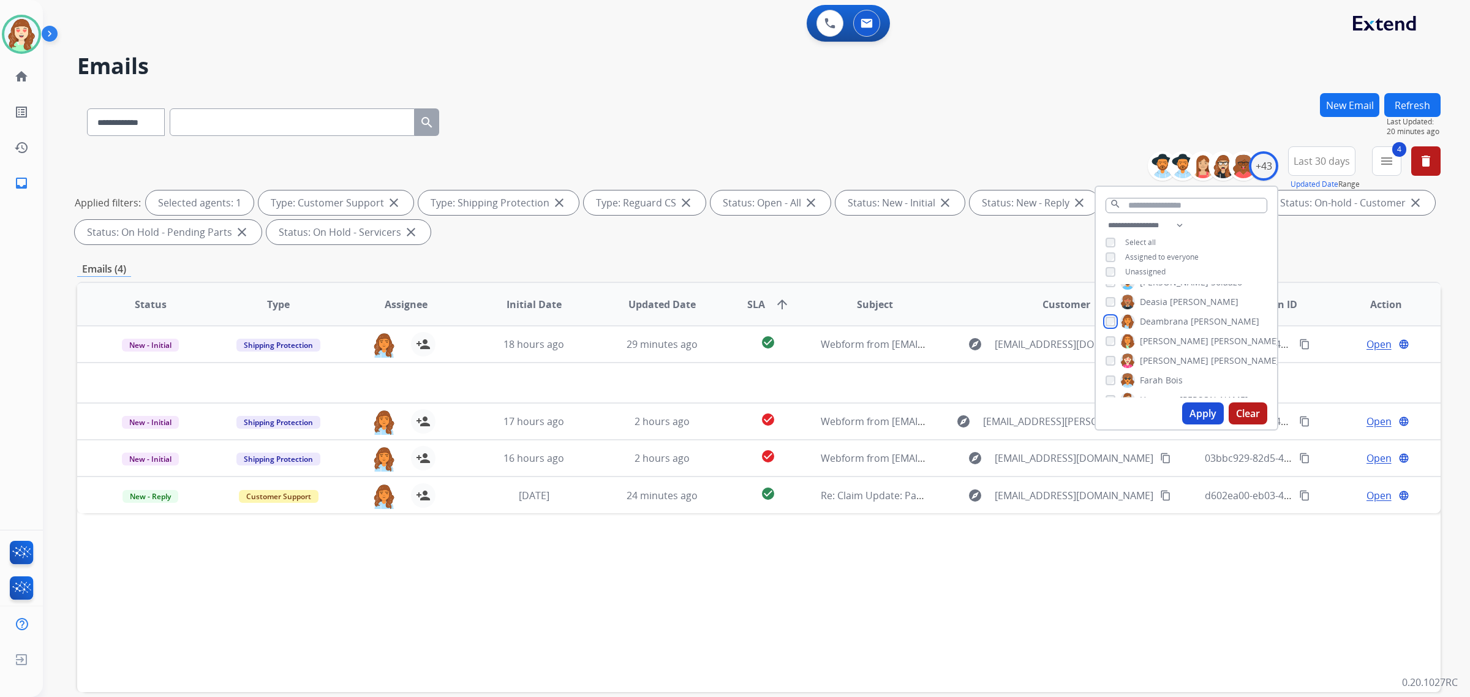
scroll to position [306, 0]
click at [1200, 412] on button "Apply" at bounding box center [1203, 414] width 42 height 22
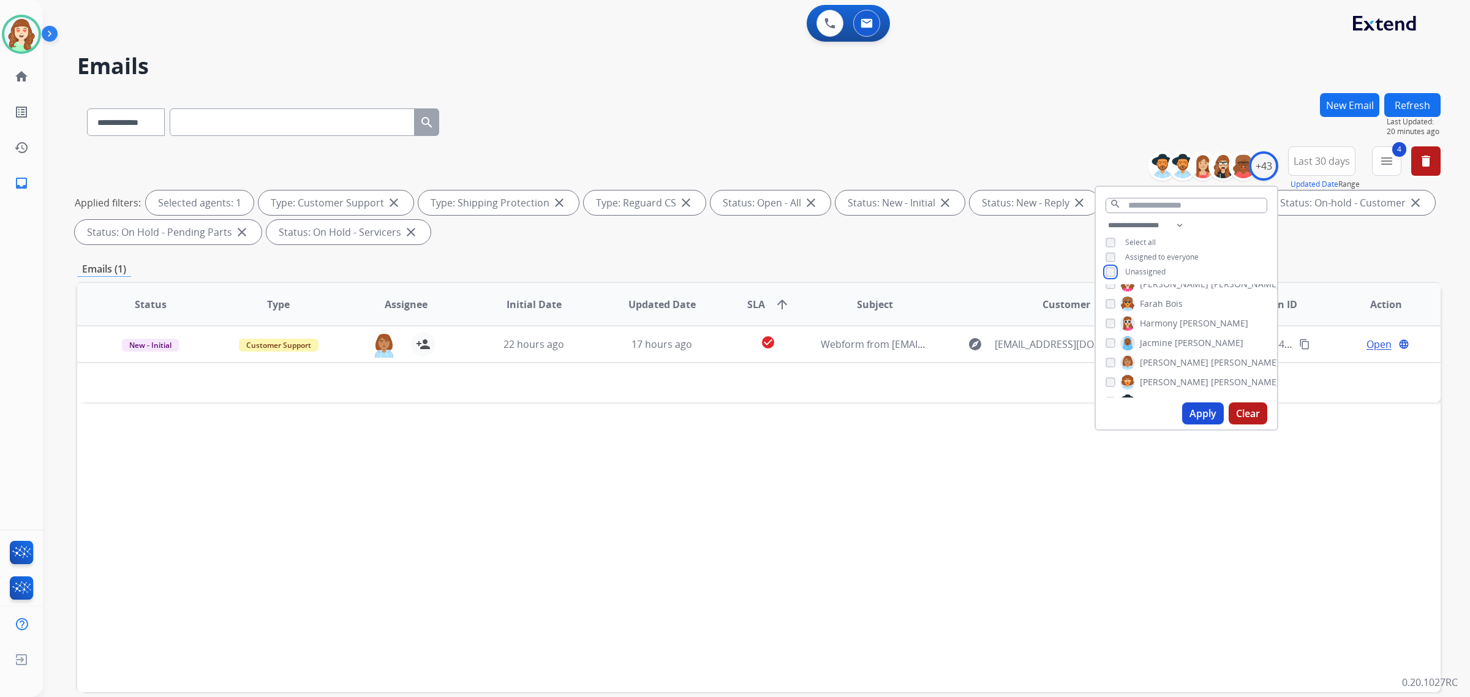
click at [1116, 268] on div "Unassigned" at bounding box center [1136, 272] width 60 height 10
click at [1195, 414] on button "Apply" at bounding box center [1203, 414] width 42 height 22
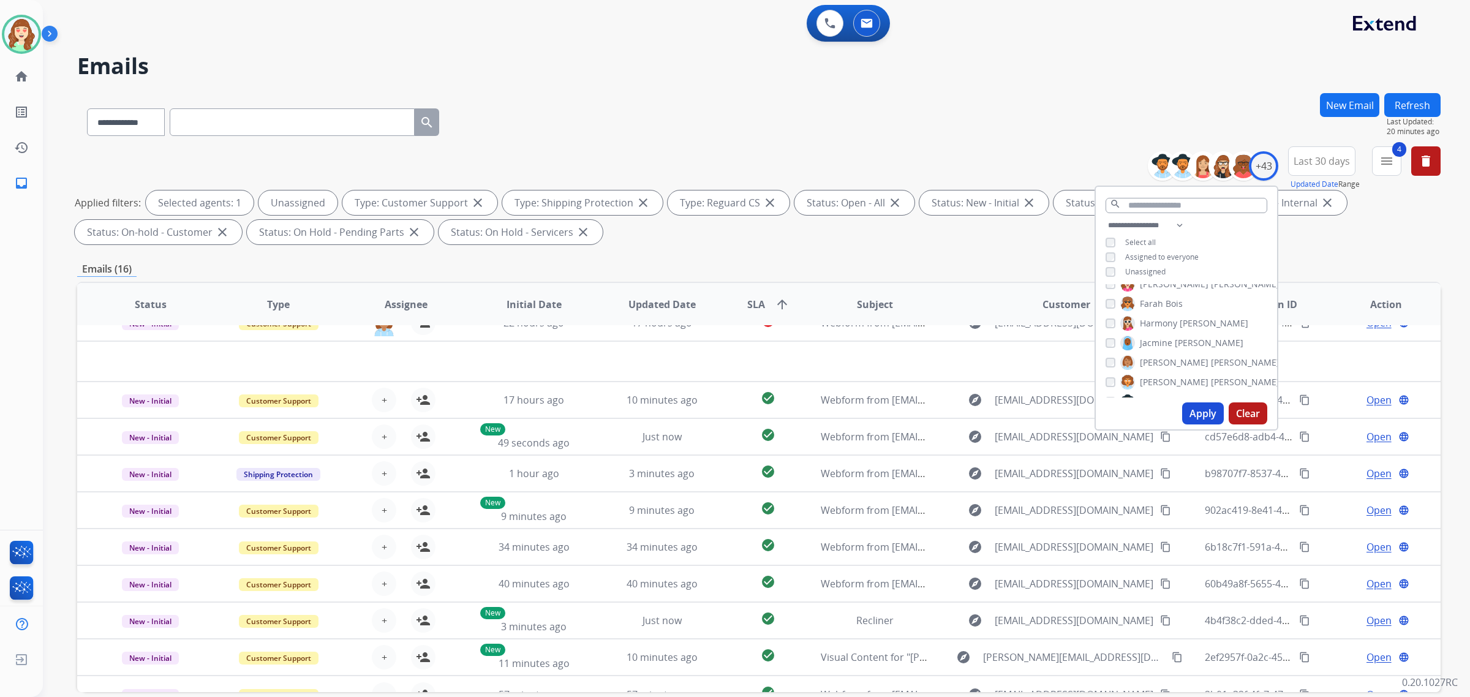
scroll to position [40, 0]
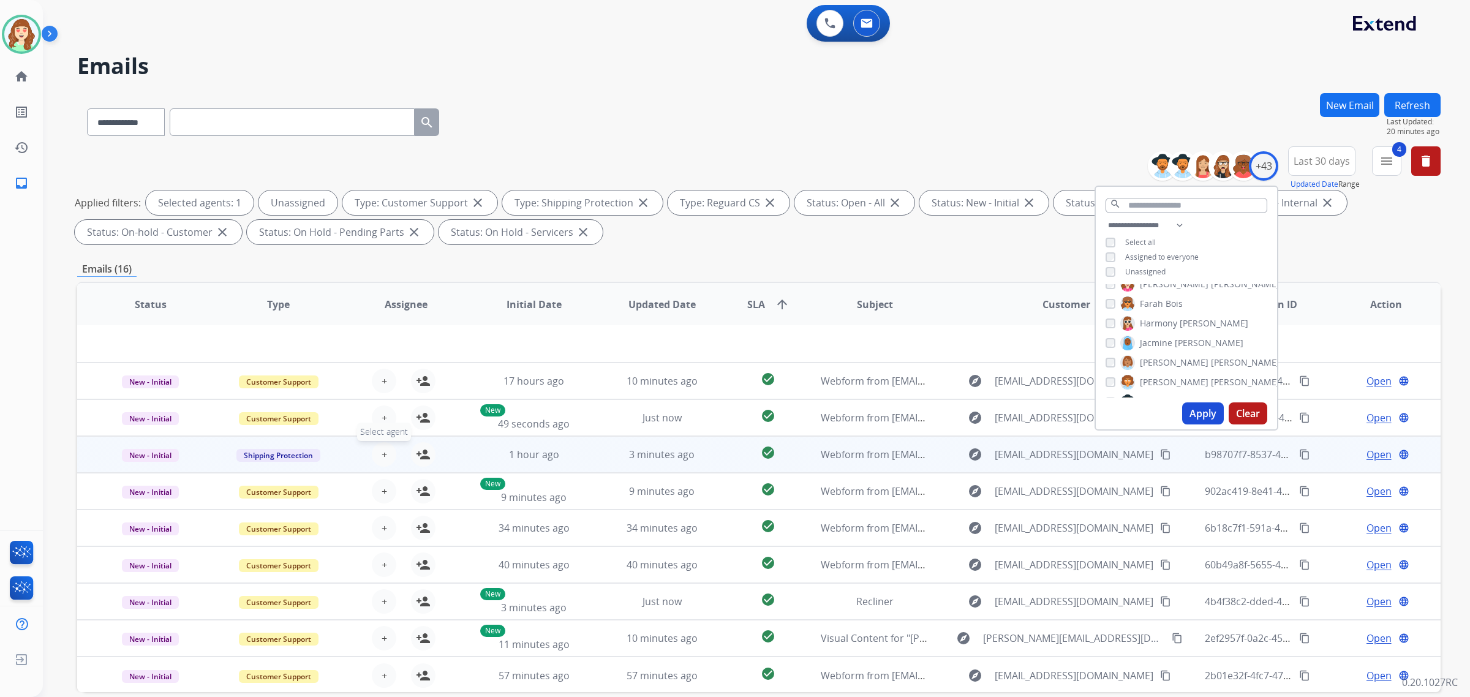
click at [384, 454] on span "+" at bounding box center [385, 454] width 6 height 15
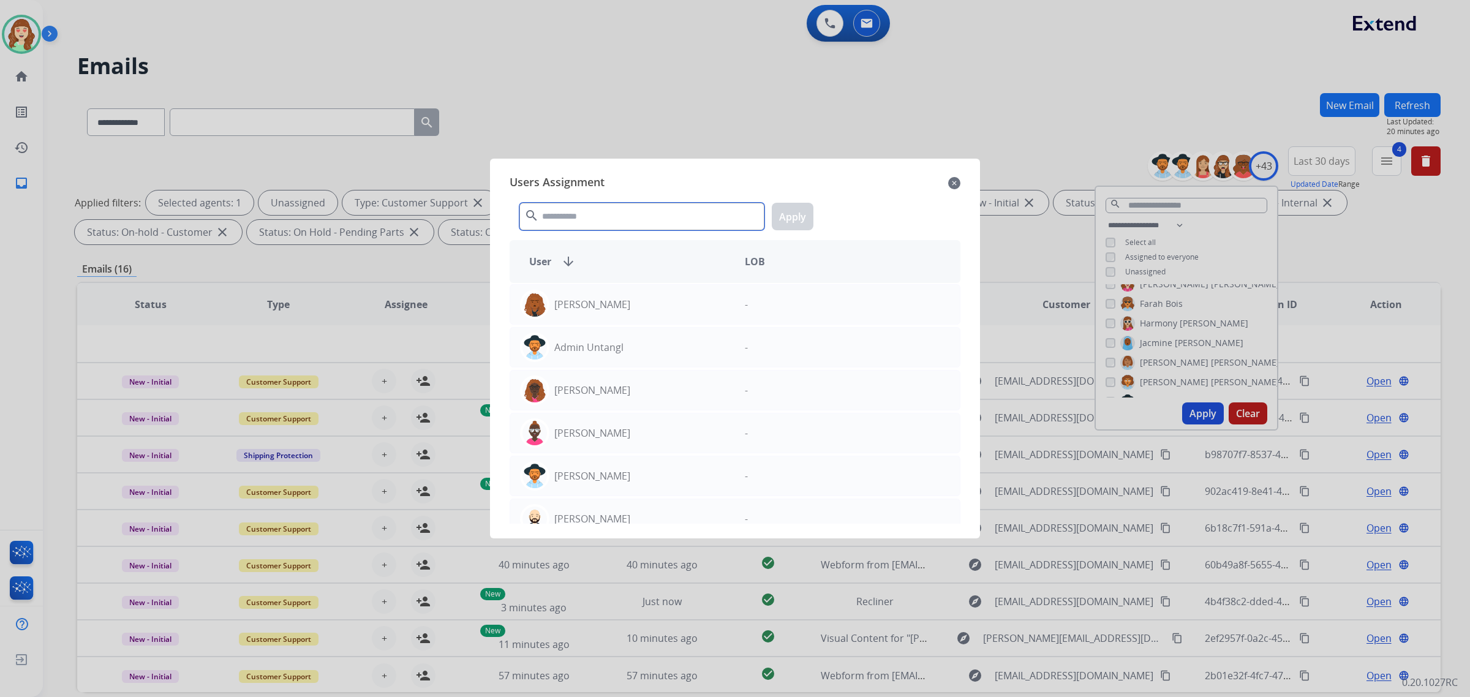
click at [599, 218] on input "text" at bounding box center [642, 217] width 245 height 28
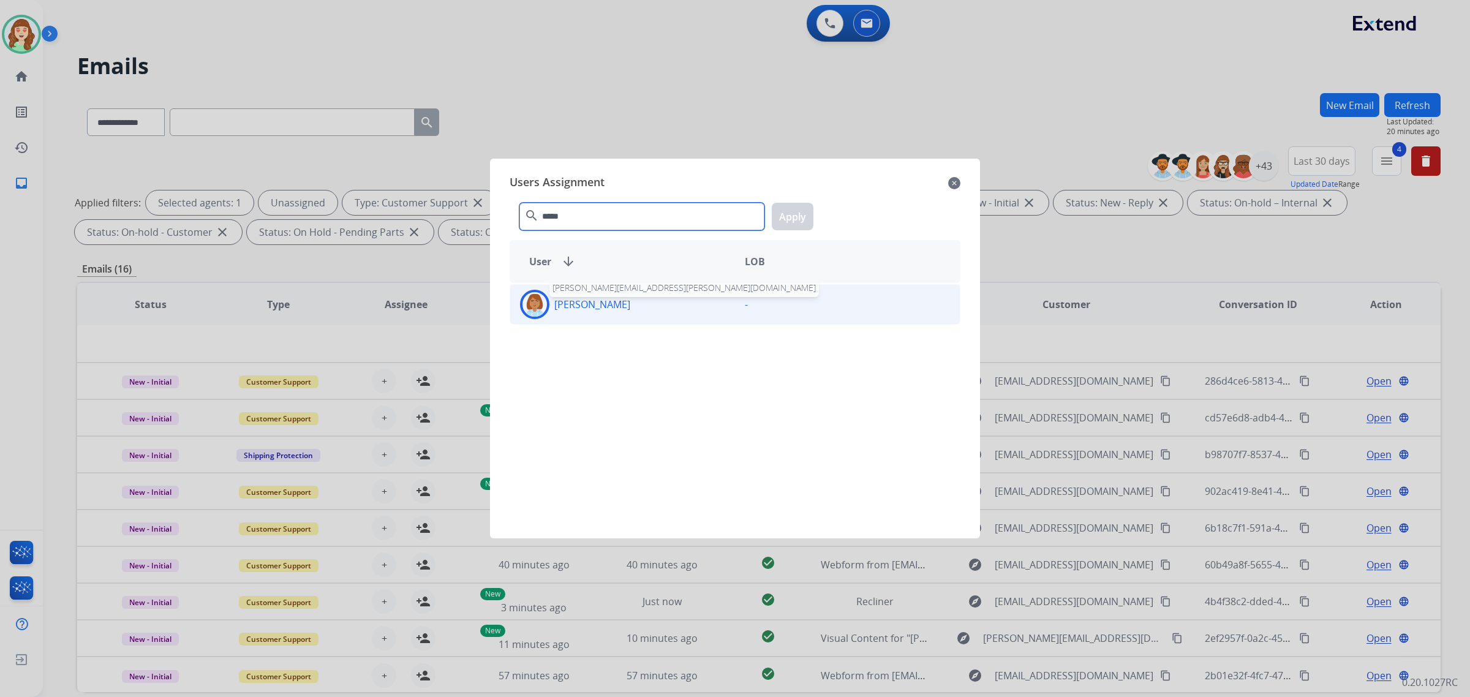
type input "*****"
drag, startPoint x: 619, startPoint y: 300, endPoint x: 733, endPoint y: 216, distance: 141.0
click at [623, 301] on p "[PERSON_NAME]" at bounding box center [592, 304] width 76 height 15
click at [787, 221] on button "Apply" at bounding box center [793, 217] width 42 height 28
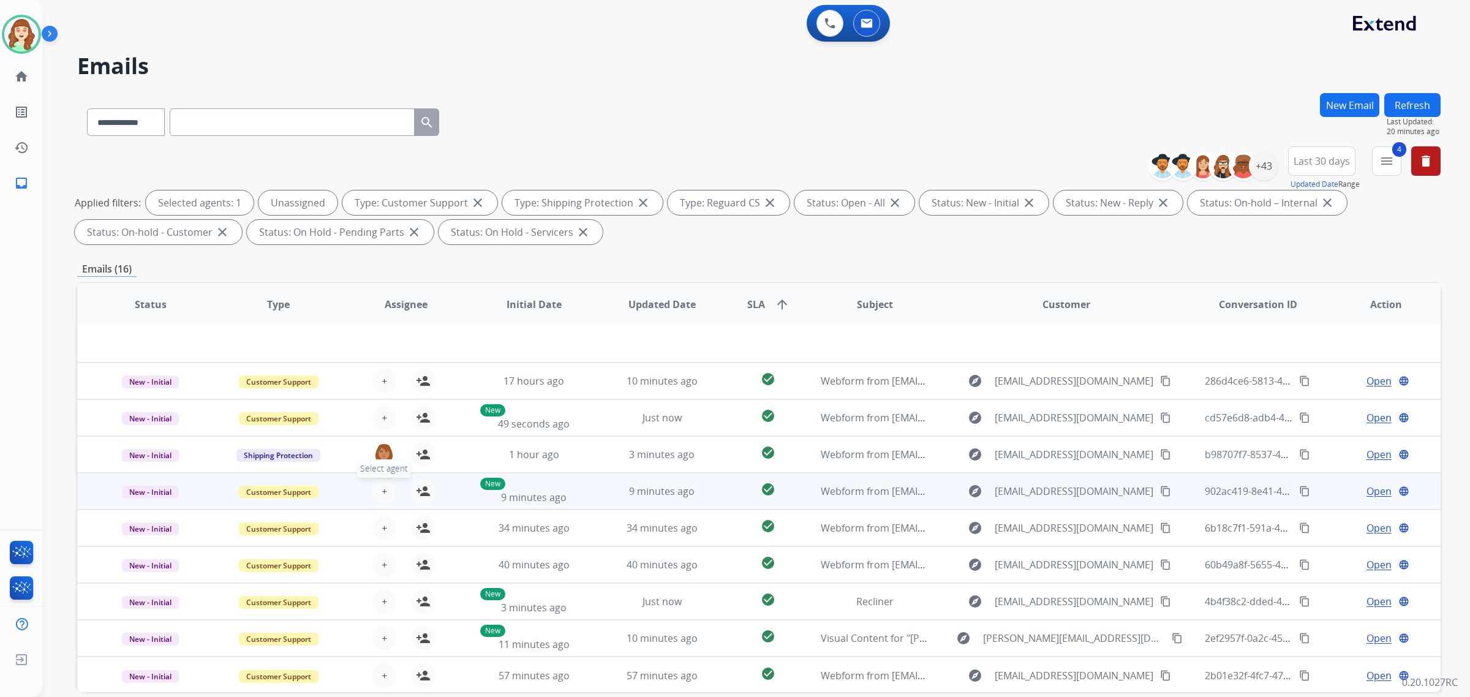
click at [384, 492] on span "+" at bounding box center [385, 491] width 6 height 15
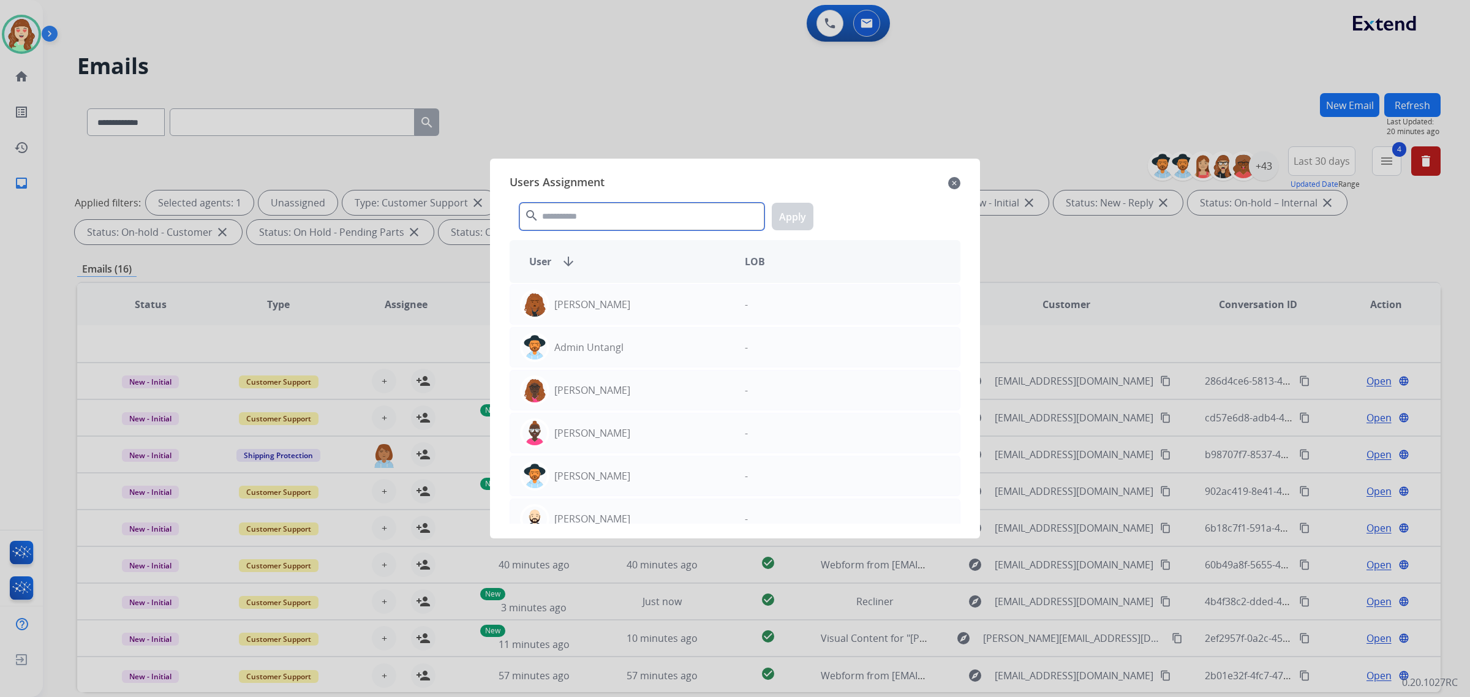
drag, startPoint x: 638, startPoint y: 222, endPoint x: 657, endPoint y: 207, distance: 24.0
click at [656, 211] on input "text" at bounding box center [642, 217] width 245 height 28
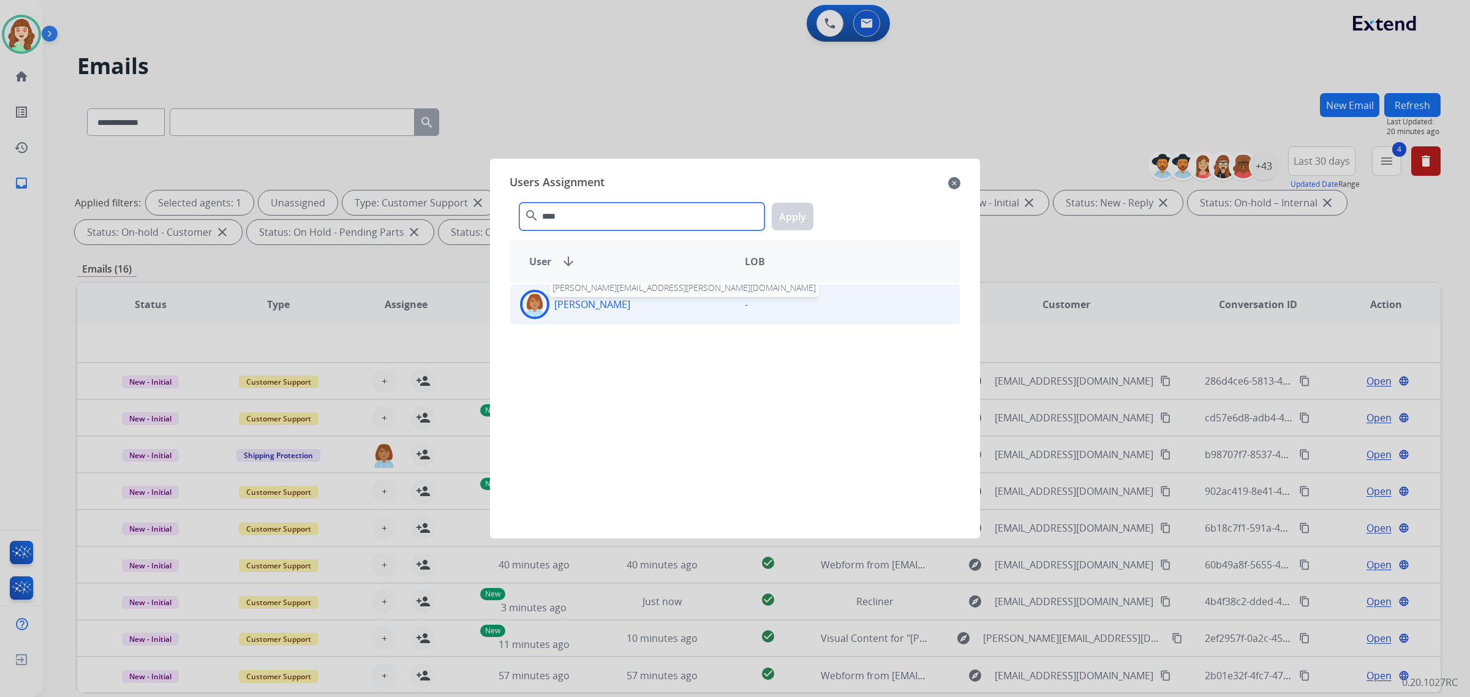
type input "****"
drag, startPoint x: 586, startPoint y: 308, endPoint x: 761, endPoint y: 280, distance: 177.4
click at [587, 308] on p "[PERSON_NAME]" at bounding box center [592, 304] width 76 height 15
click at [797, 213] on button "Apply" at bounding box center [793, 217] width 42 height 28
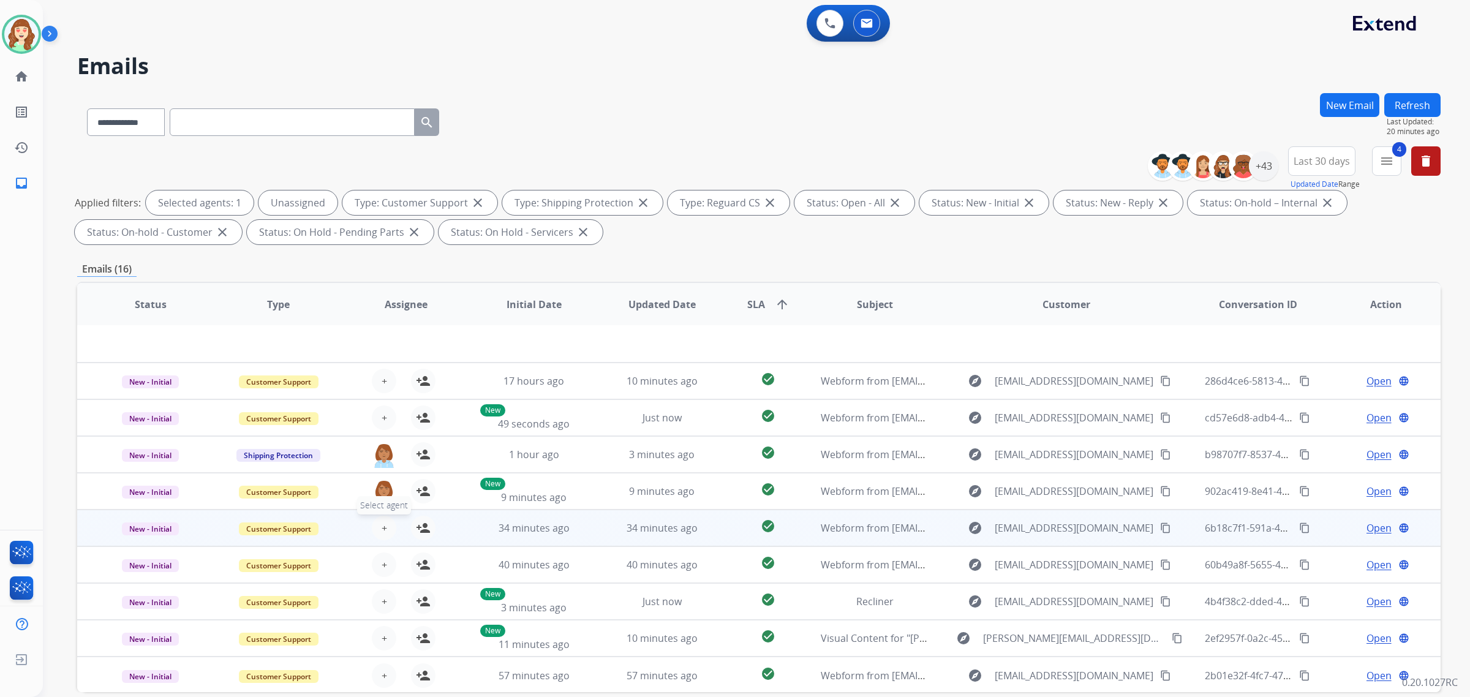
click at [377, 530] on button "+ Select agent" at bounding box center [384, 528] width 25 height 25
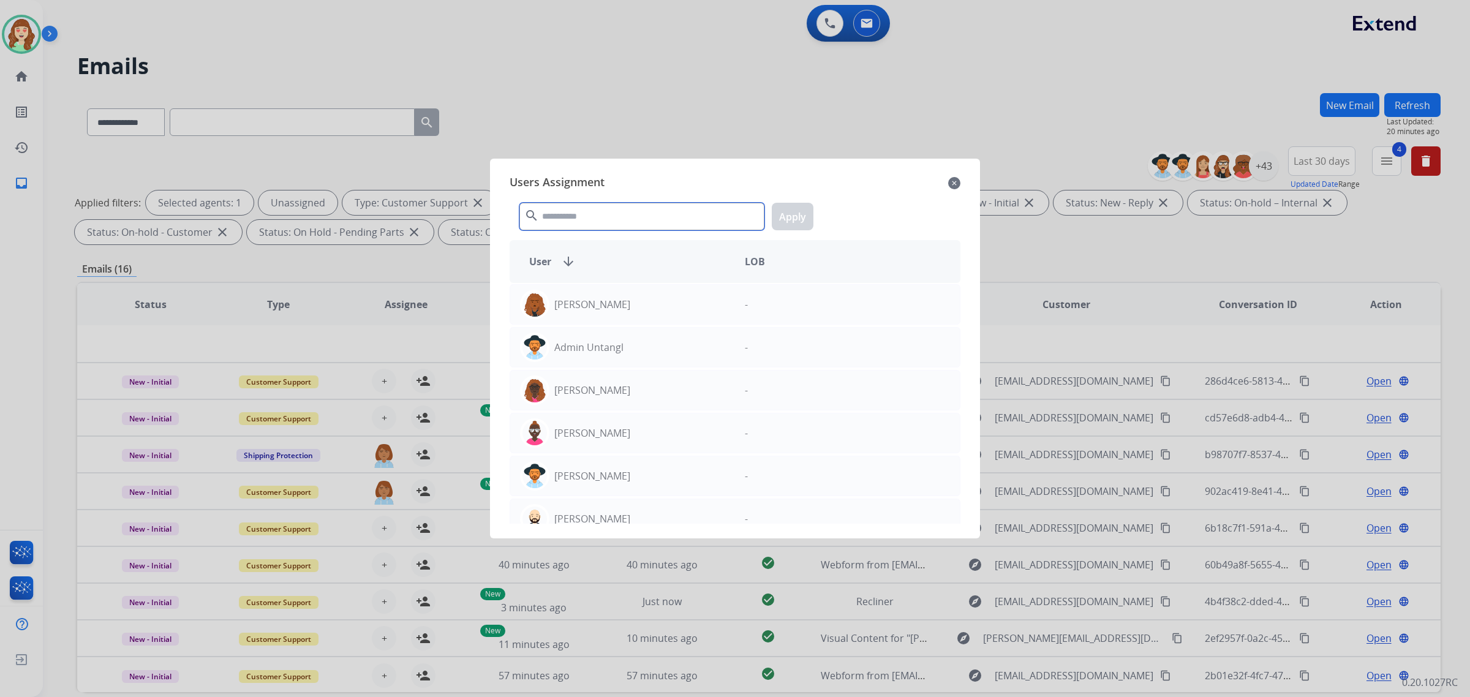
click at [573, 210] on input "text" at bounding box center [642, 217] width 245 height 28
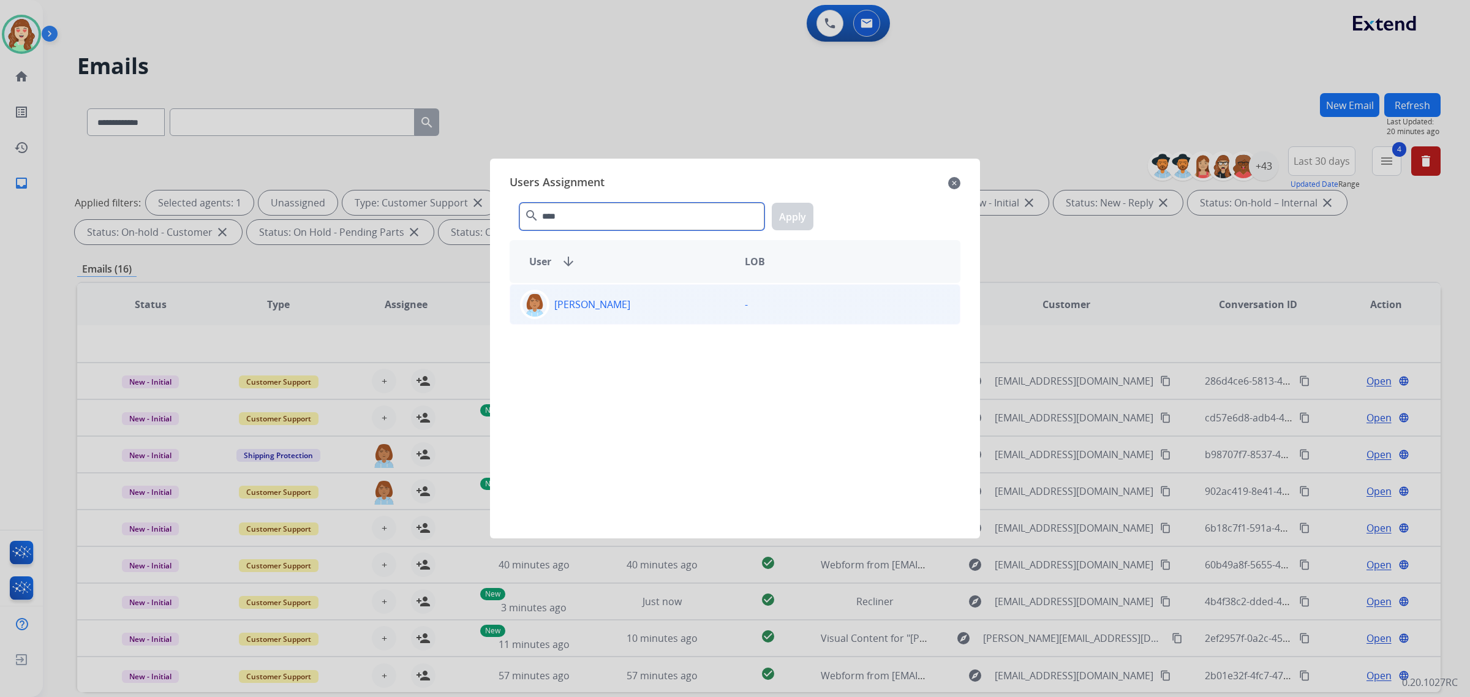
type input "****"
drag, startPoint x: 622, startPoint y: 301, endPoint x: 768, endPoint y: 255, distance: 152.1
click at [630, 301] on p "[PERSON_NAME]" at bounding box center [592, 304] width 76 height 15
click at [796, 213] on button "Apply" at bounding box center [793, 217] width 42 height 28
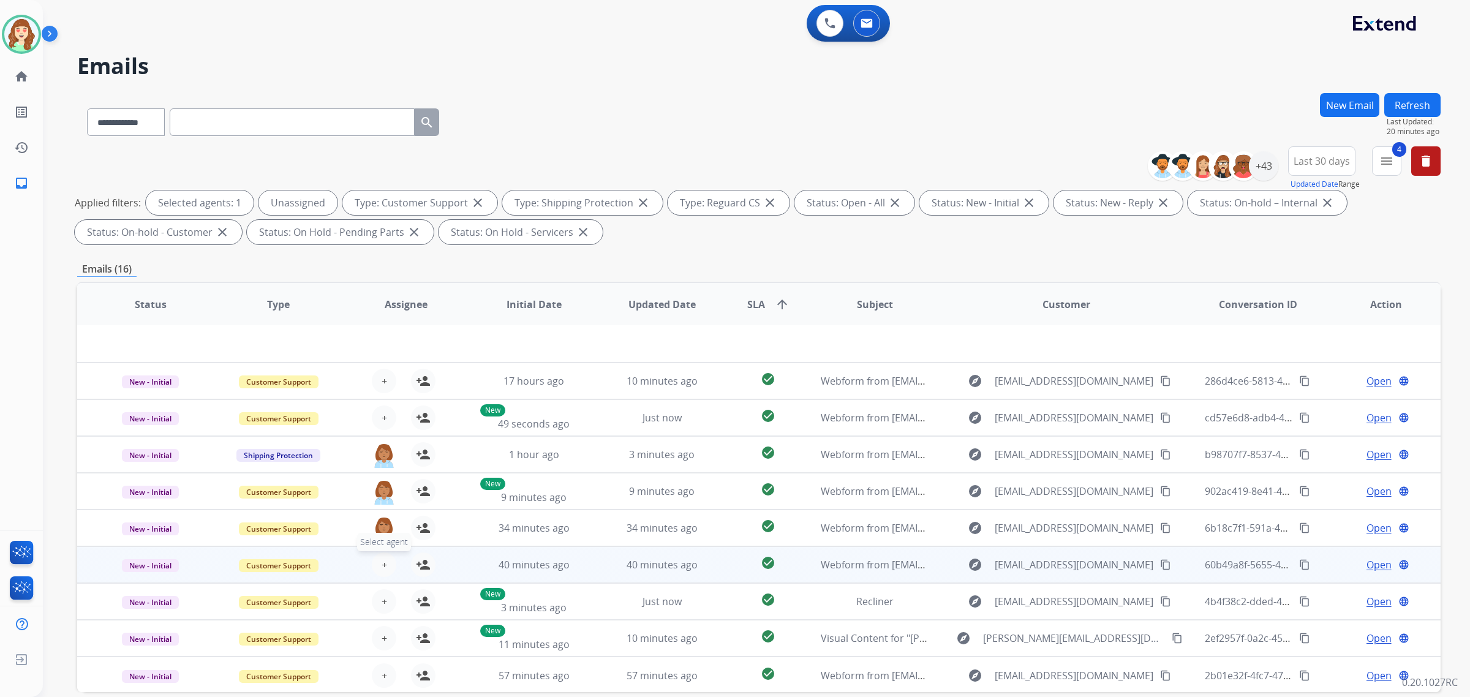
click at [382, 558] on span "+" at bounding box center [385, 565] width 6 height 15
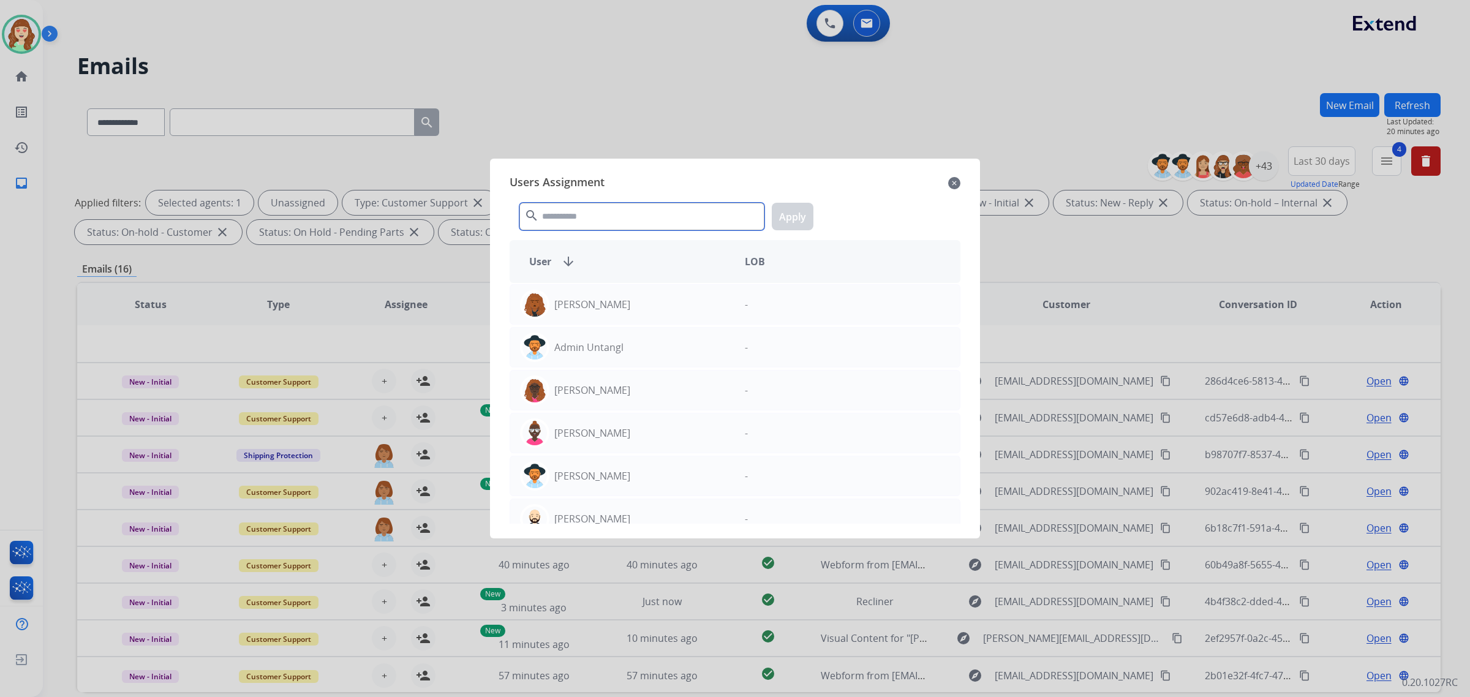
drag, startPoint x: 569, startPoint y: 207, endPoint x: 578, endPoint y: 203, distance: 9.9
click at [578, 204] on input "text" at bounding box center [642, 217] width 245 height 28
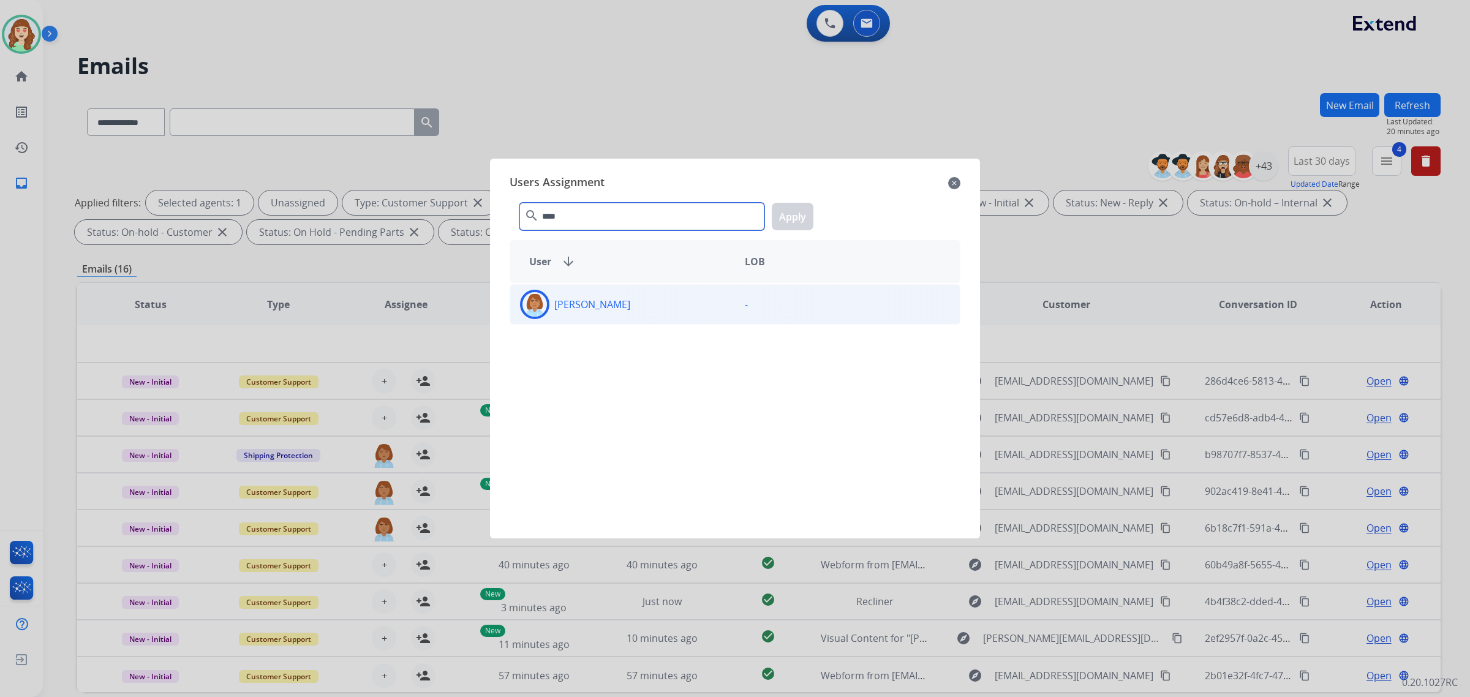
type input "****"
click at [630, 302] on p "[PERSON_NAME]" at bounding box center [592, 304] width 76 height 15
click at [792, 221] on button "Apply" at bounding box center [793, 217] width 42 height 28
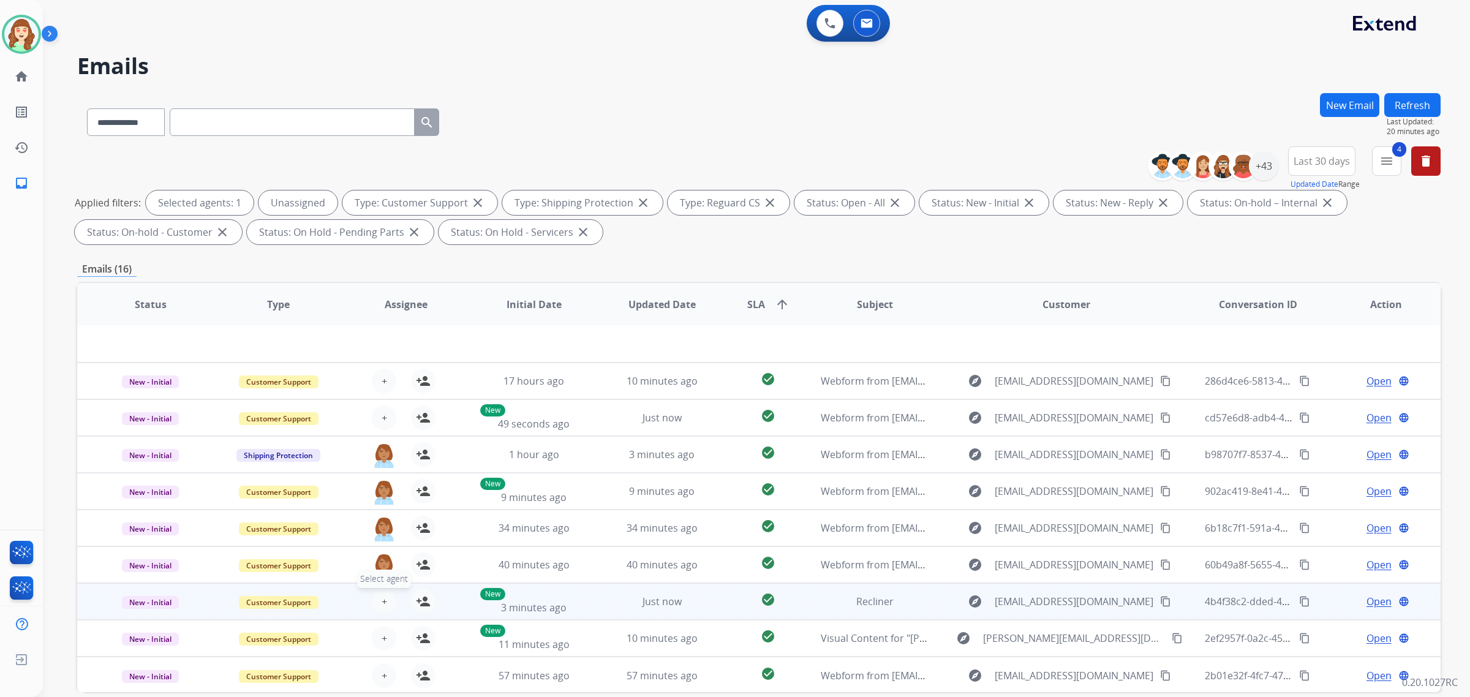
click at [382, 595] on span "+" at bounding box center [385, 601] width 6 height 15
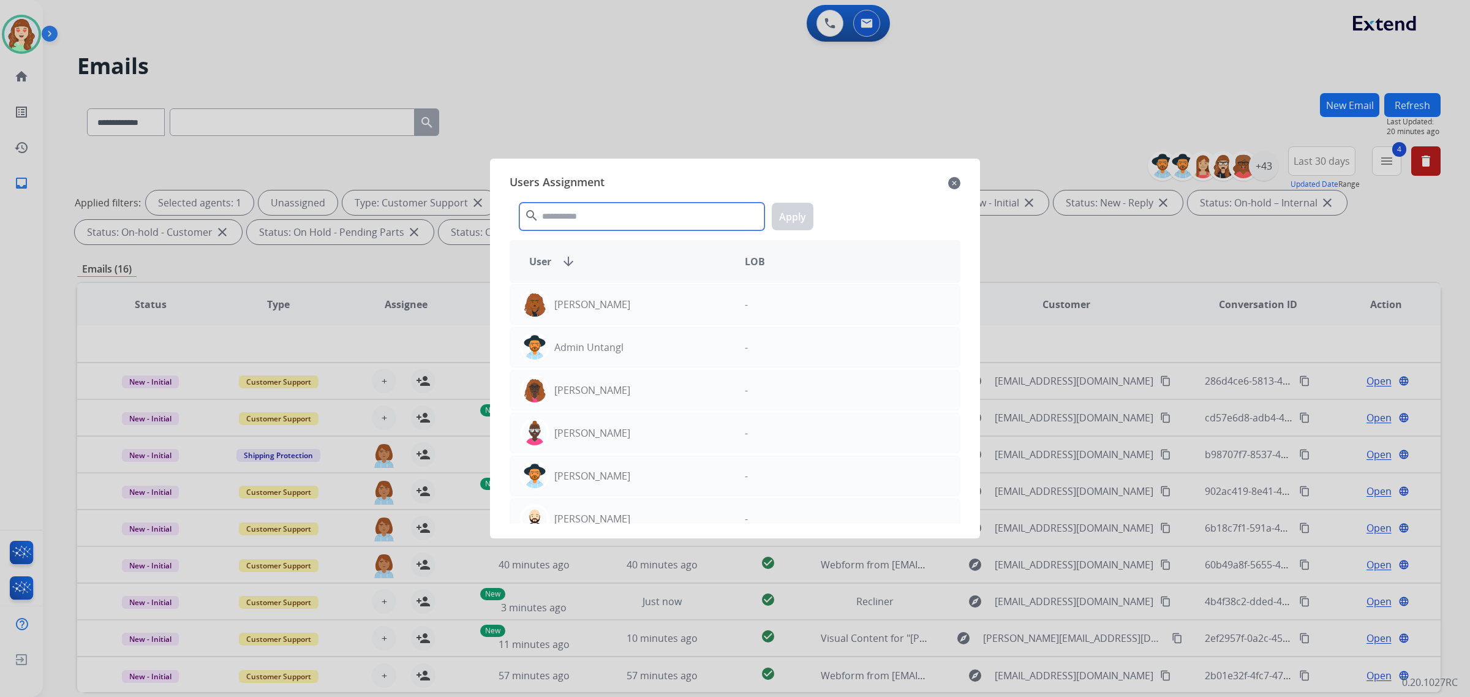
click at [654, 216] on input "text" at bounding box center [642, 217] width 245 height 28
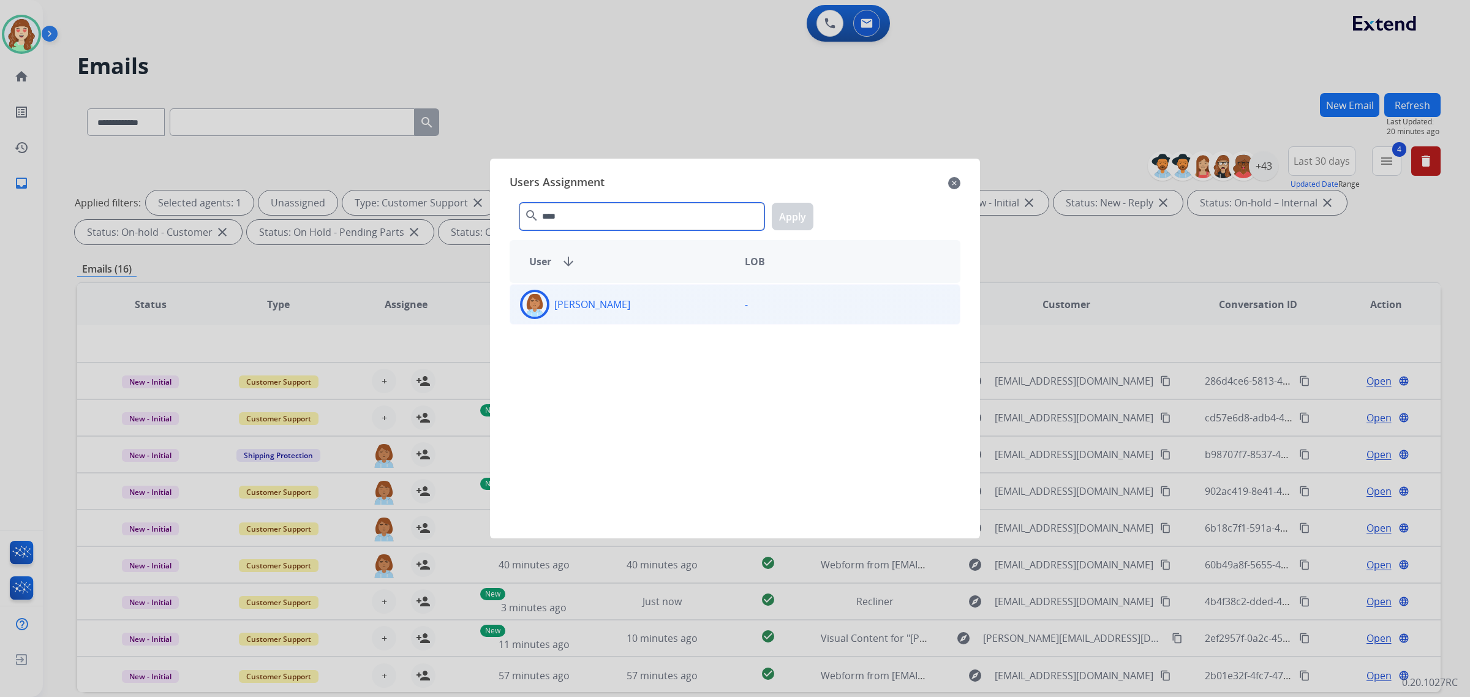
type input "****"
drag, startPoint x: 668, startPoint y: 298, endPoint x: 789, endPoint y: 221, distance: 143.6
click at [671, 298] on div "[PERSON_NAME]" at bounding box center [622, 304] width 225 height 29
click at [787, 216] on button "Apply" at bounding box center [793, 217] width 42 height 28
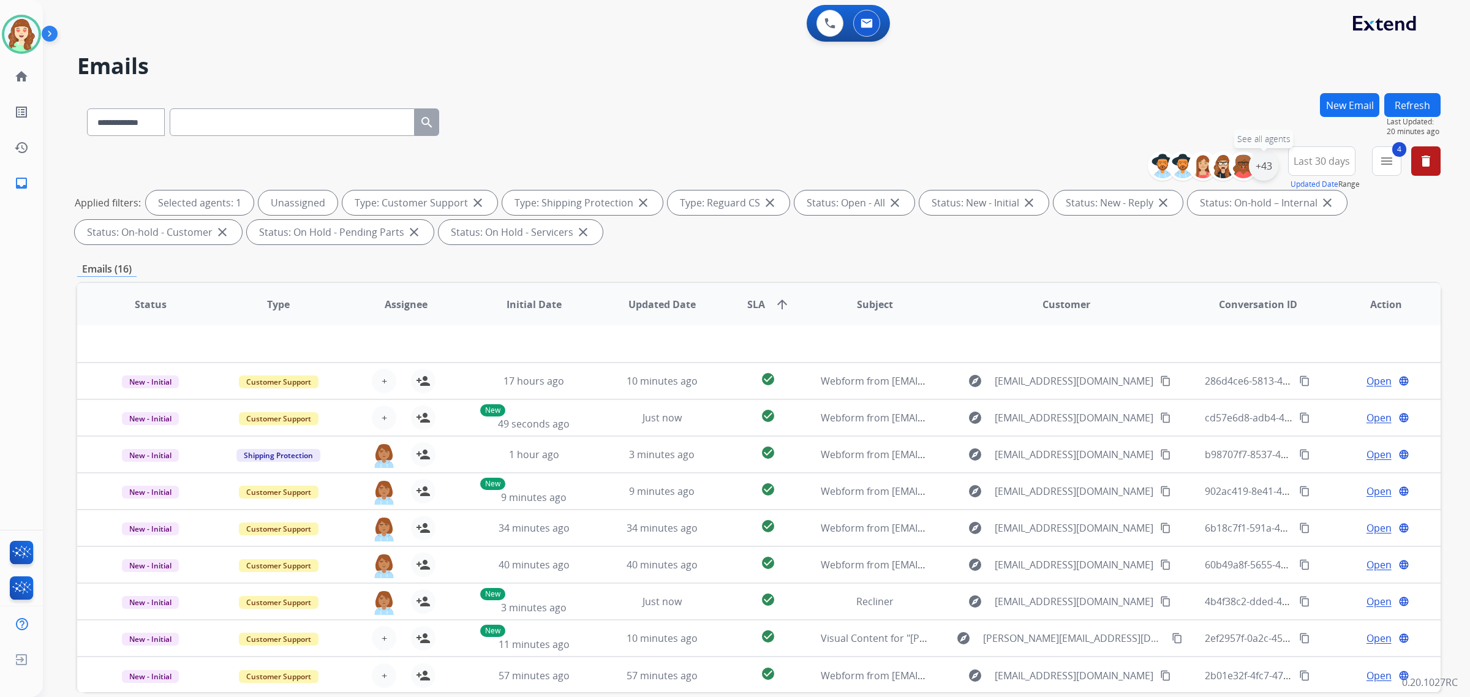
click at [1266, 167] on div "+43" at bounding box center [1263, 165] width 29 height 29
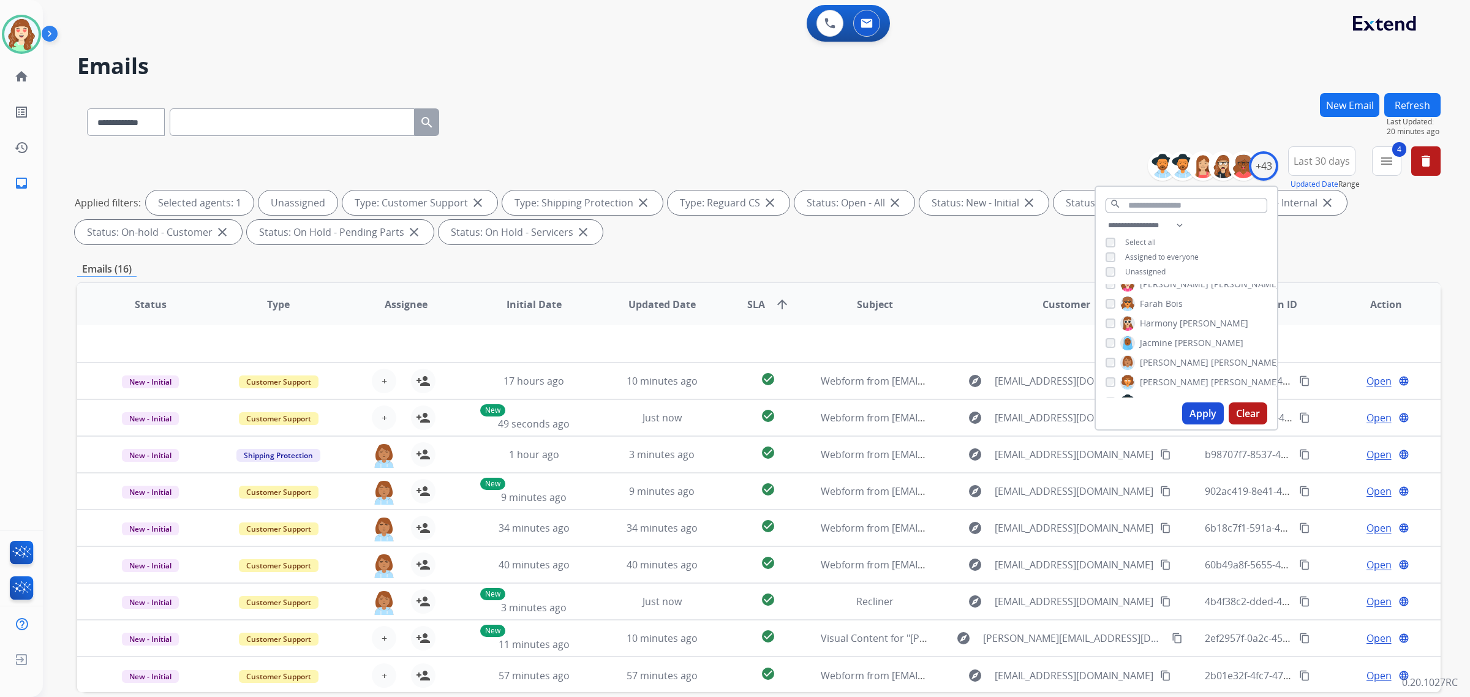
click at [1103, 357] on div "[PERSON_NAME] [PERSON_NAME] [PERSON_NAME] [PERSON_NAME] [PERSON_NAME] [PERSON_N…" at bounding box center [1186, 340] width 181 height 113
click at [1113, 320] on div "[PERSON_NAME]" at bounding box center [1169, 325] width 127 height 15
click at [1200, 418] on button "Apply" at bounding box center [1203, 414] width 42 height 22
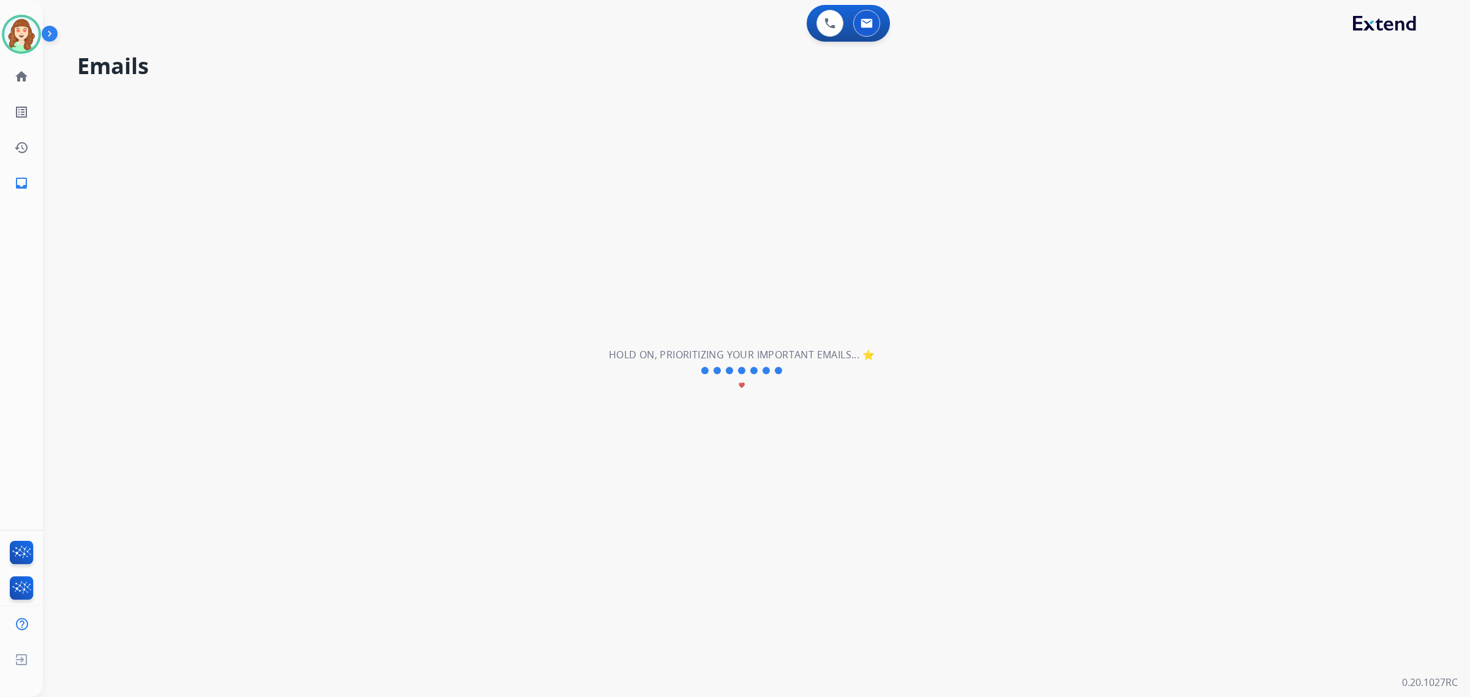
scroll to position [0, 0]
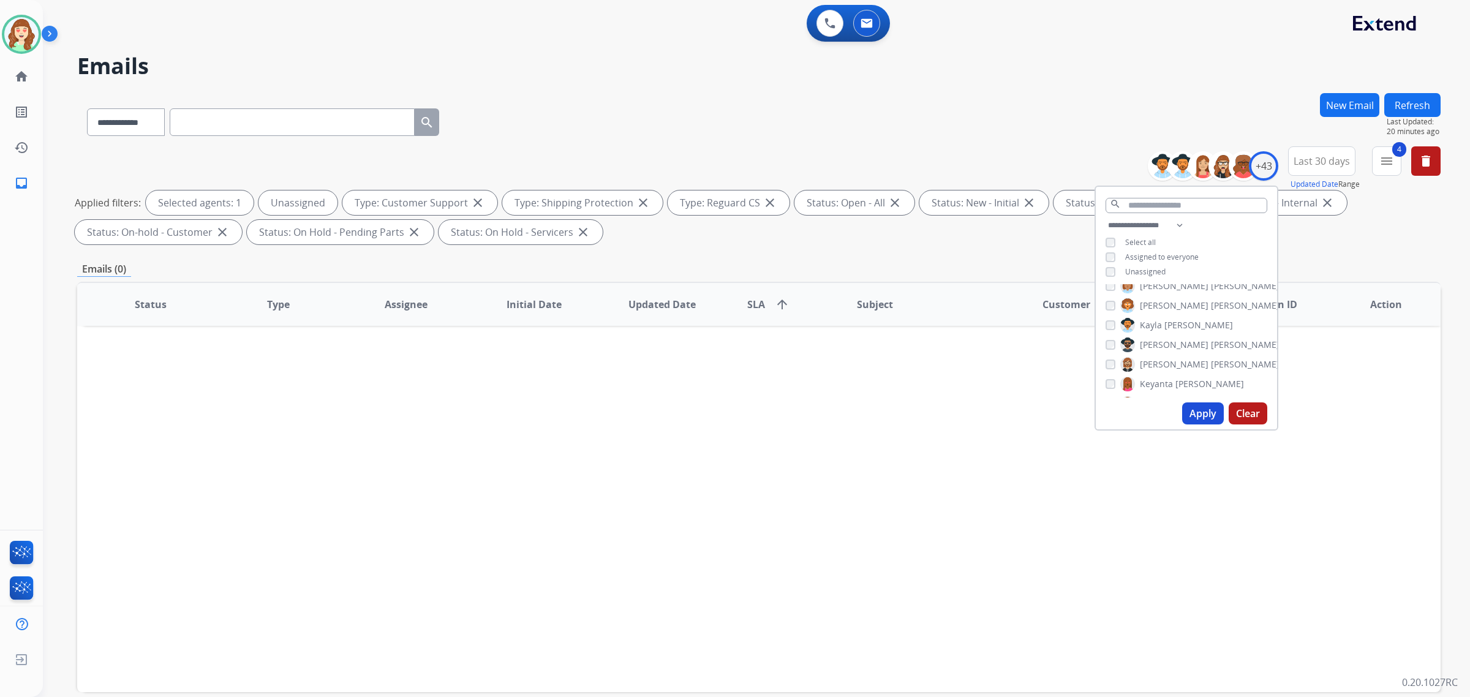
click at [1201, 412] on button "Apply" at bounding box center [1203, 414] width 42 height 22
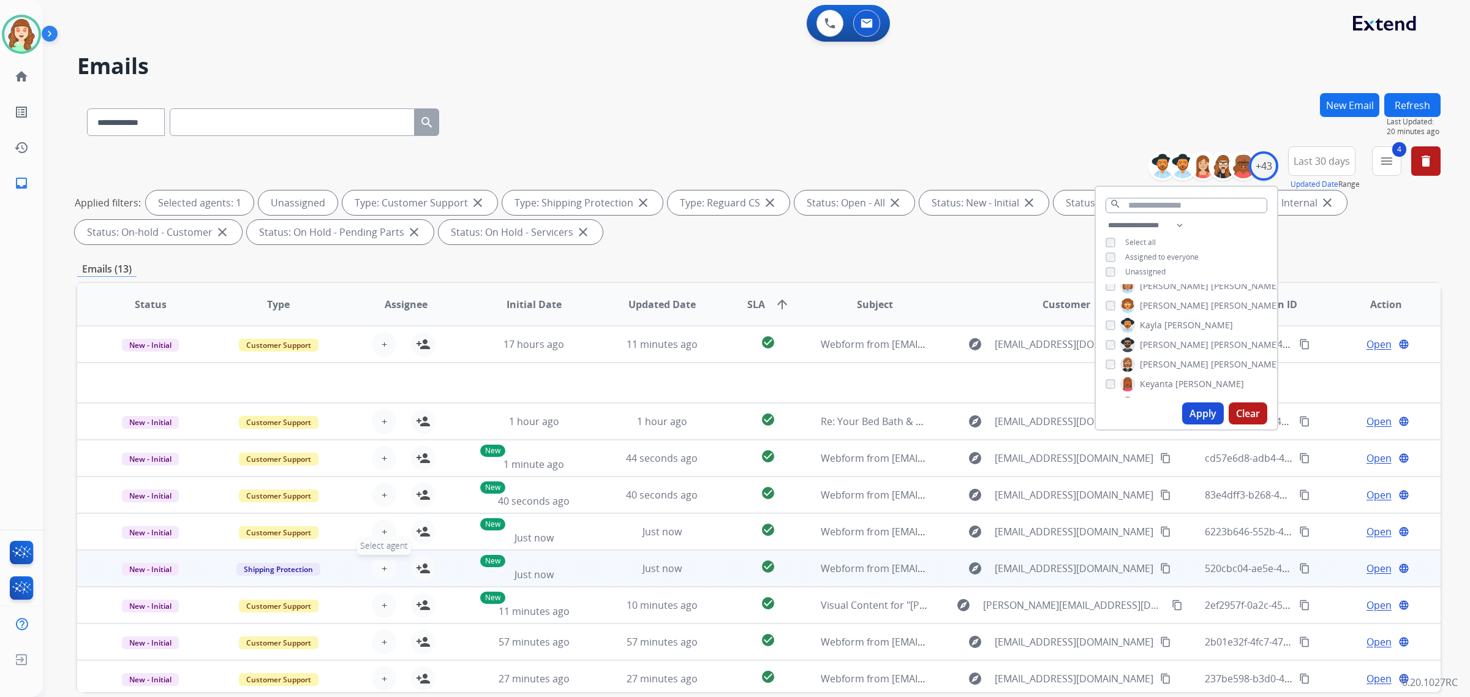
click at [382, 565] on span "+" at bounding box center [385, 568] width 6 height 15
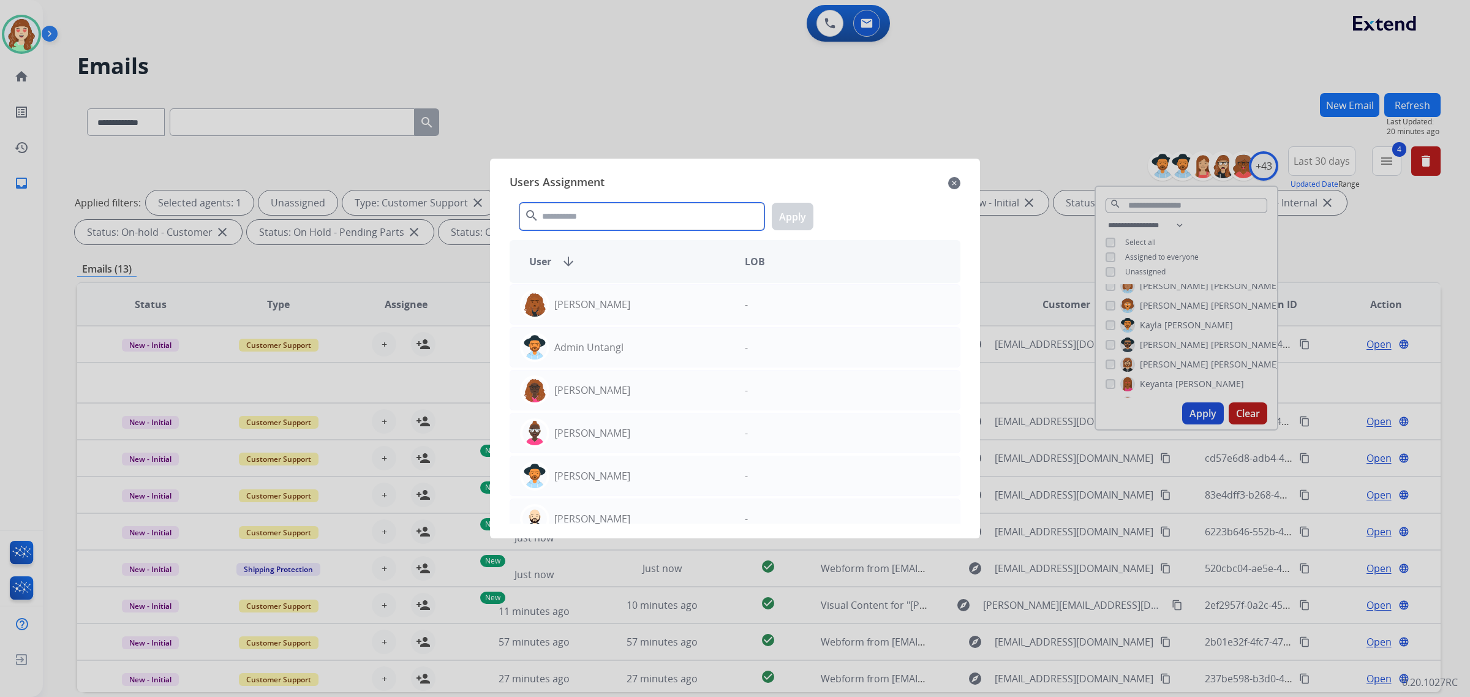
click at [583, 225] on input "text" at bounding box center [642, 217] width 245 height 28
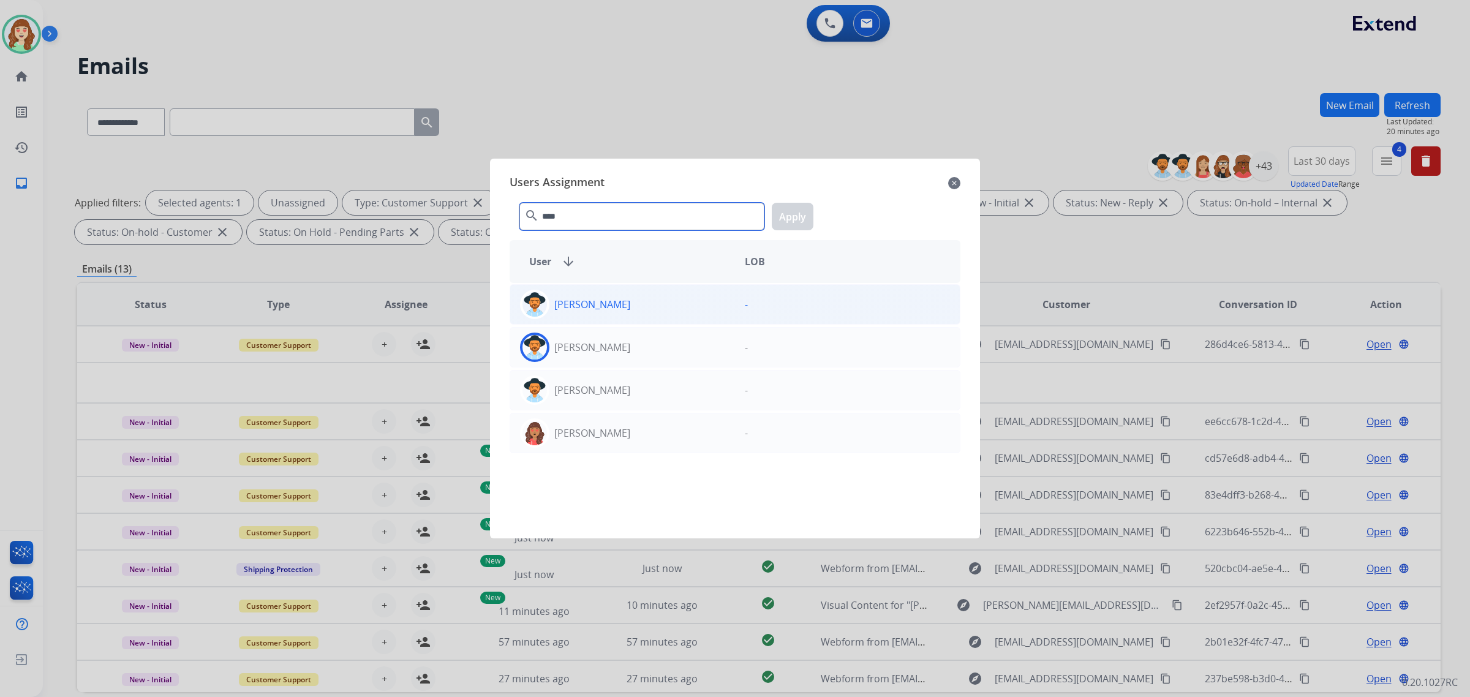
type input "****"
click at [686, 342] on div "[PERSON_NAME]" at bounding box center [622, 347] width 225 height 29
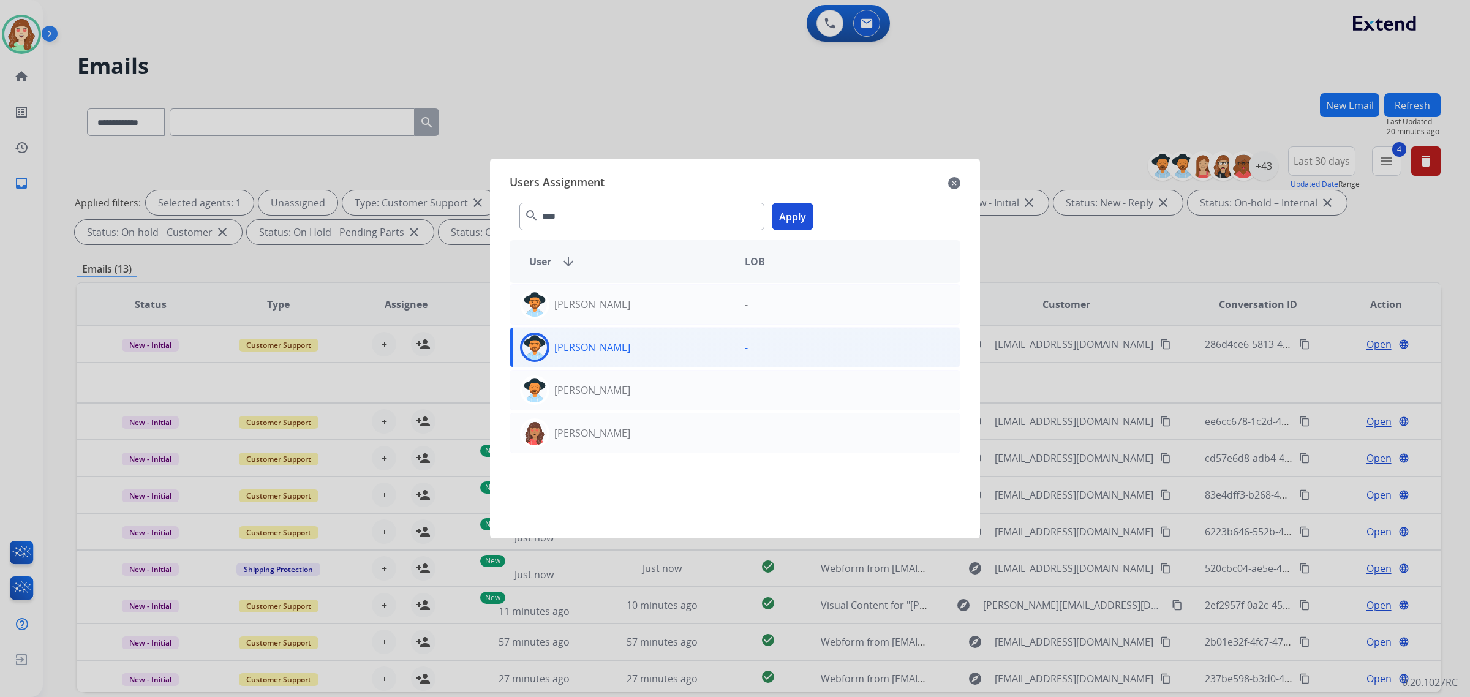
drag, startPoint x: 794, startPoint y: 206, endPoint x: 464, endPoint y: 389, distance: 377.1
click at [792, 207] on button "Apply" at bounding box center [793, 217] width 42 height 28
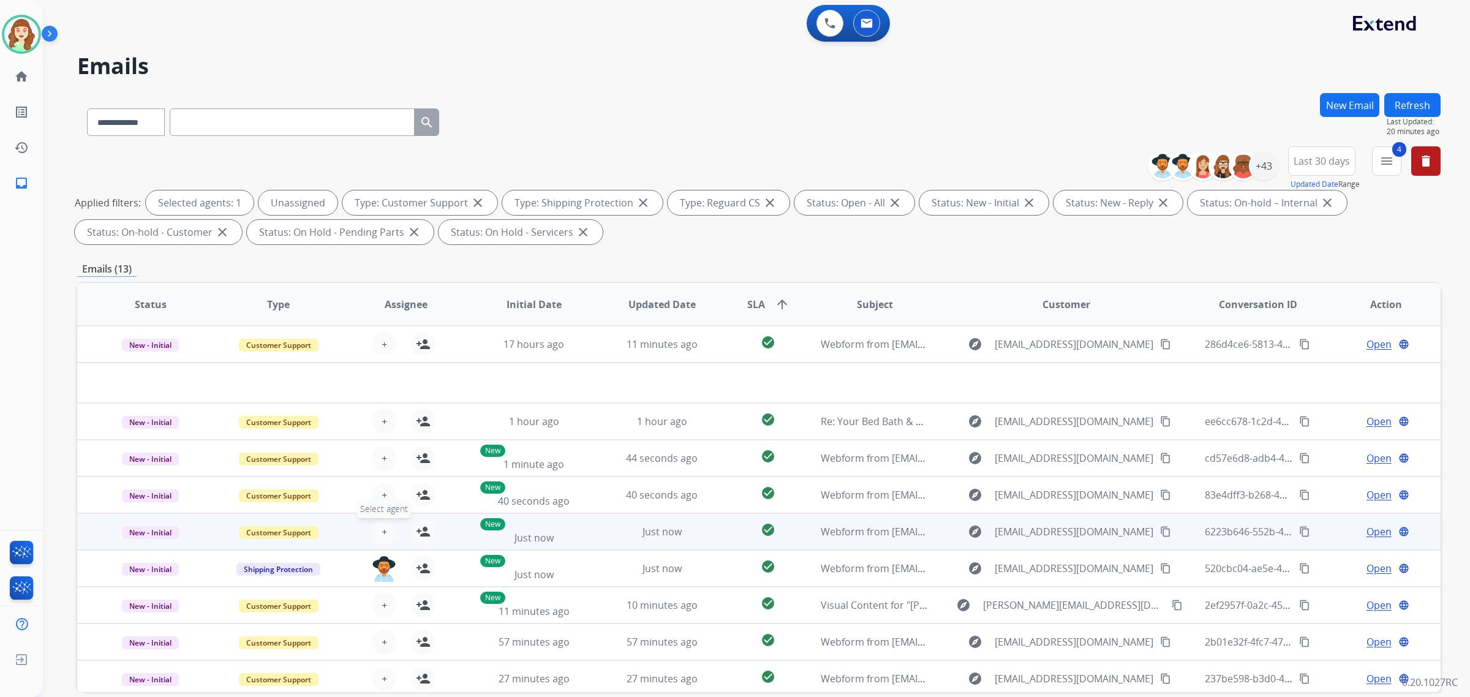
click at [386, 534] on button "+ Select agent" at bounding box center [384, 532] width 25 height 25
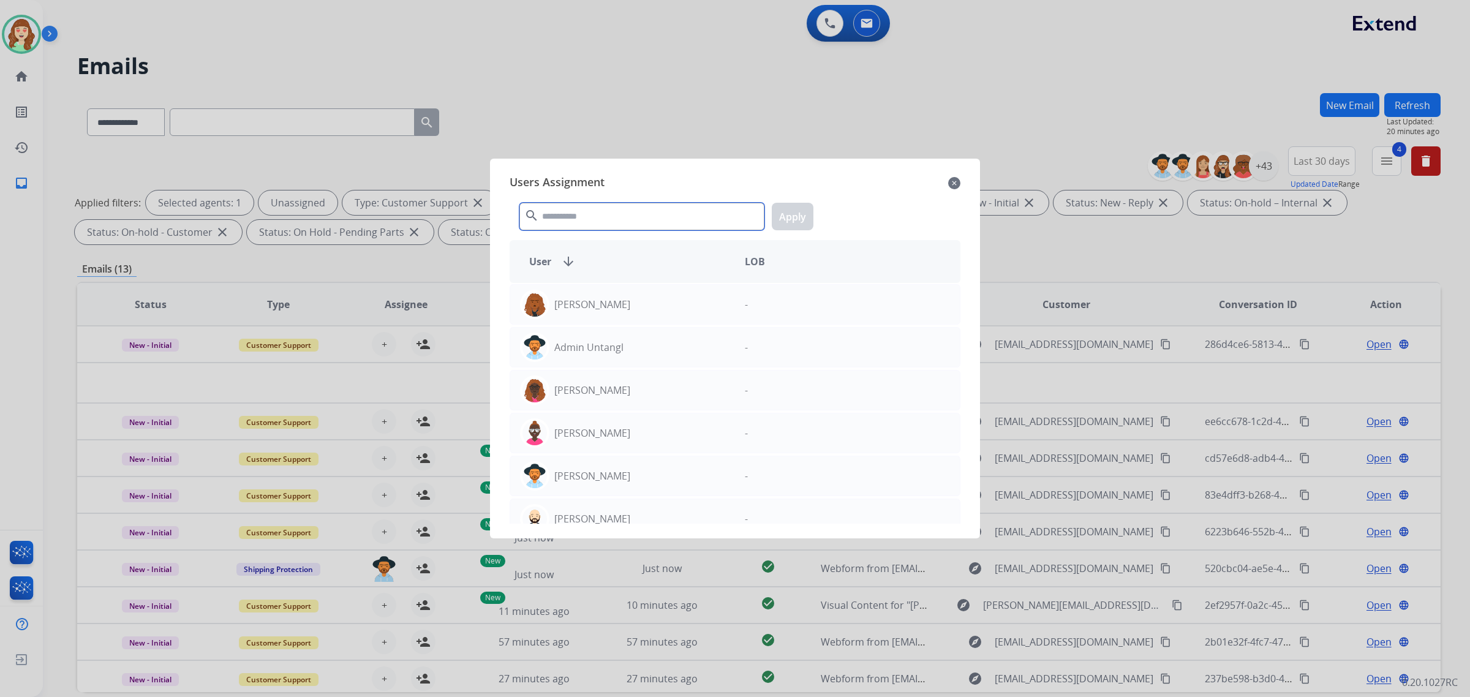
click at [598, 209] on input "text" at bounding box center [642, 217] width 245 height 28
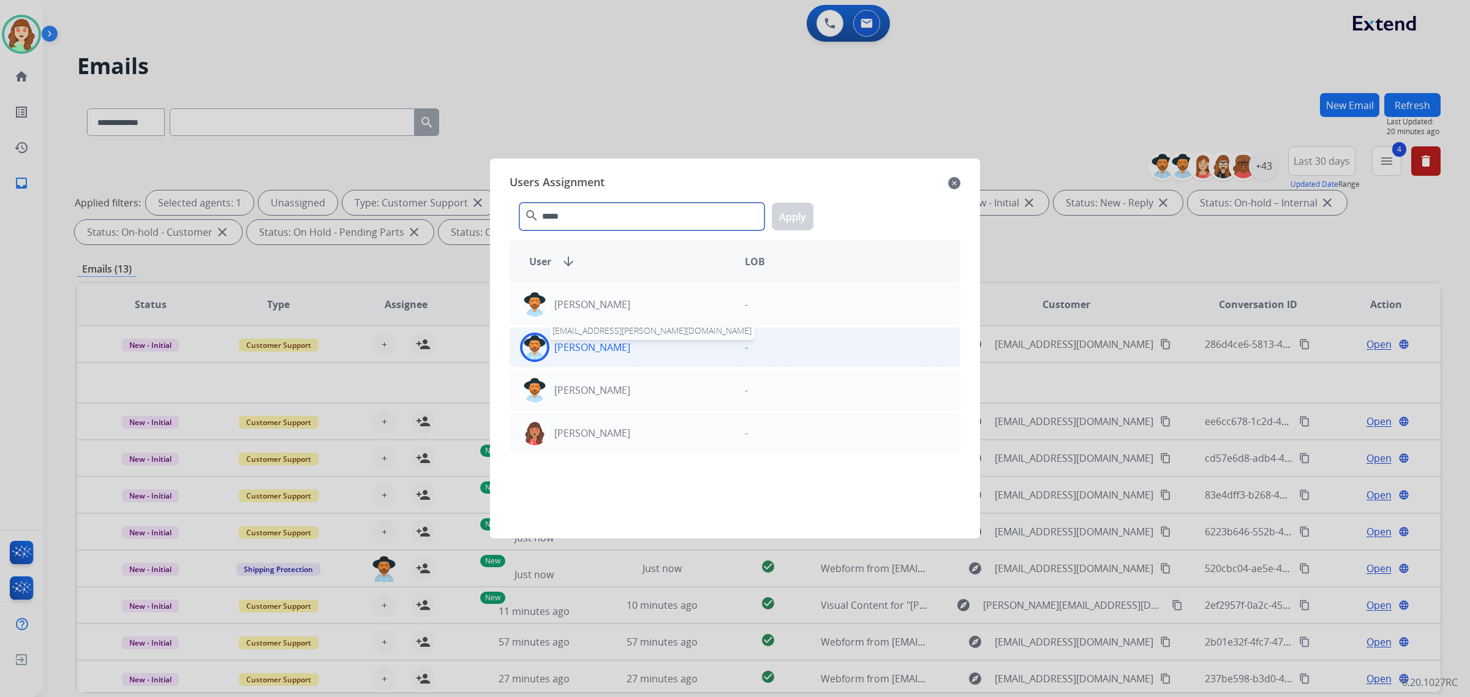
type input "*****"
drag, startPoint x: 604, startPoint y: 347, endPoint x: 797, endPoint y: 267, distance: 208.8
click at [611, 347] on p "[PERSON_NAME]" at bounding box center [592, 347] width 76 height 15
click at [792, 210] on button "Apply" at bounding box center [793, 217] width 42 height 28
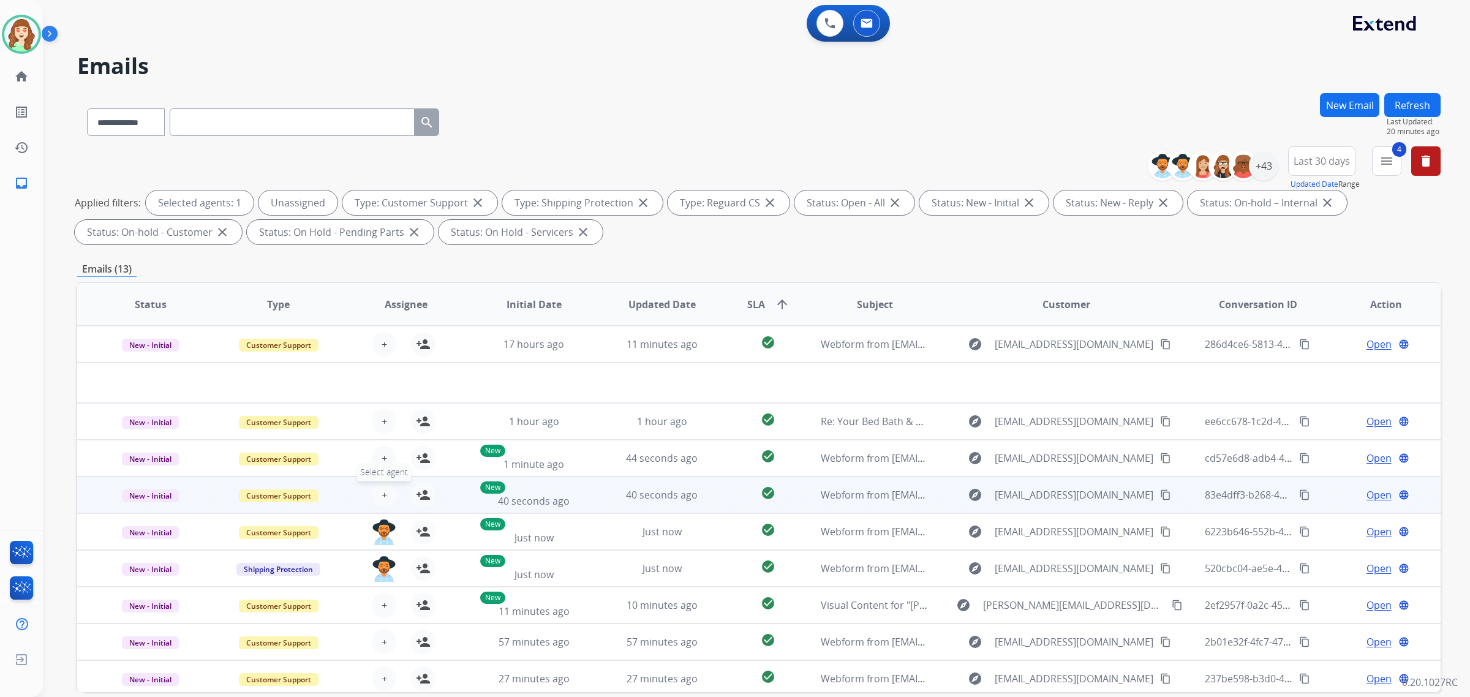
click at [382, 488] on span "+" at bounding box center [385, 495] width 6 height 15
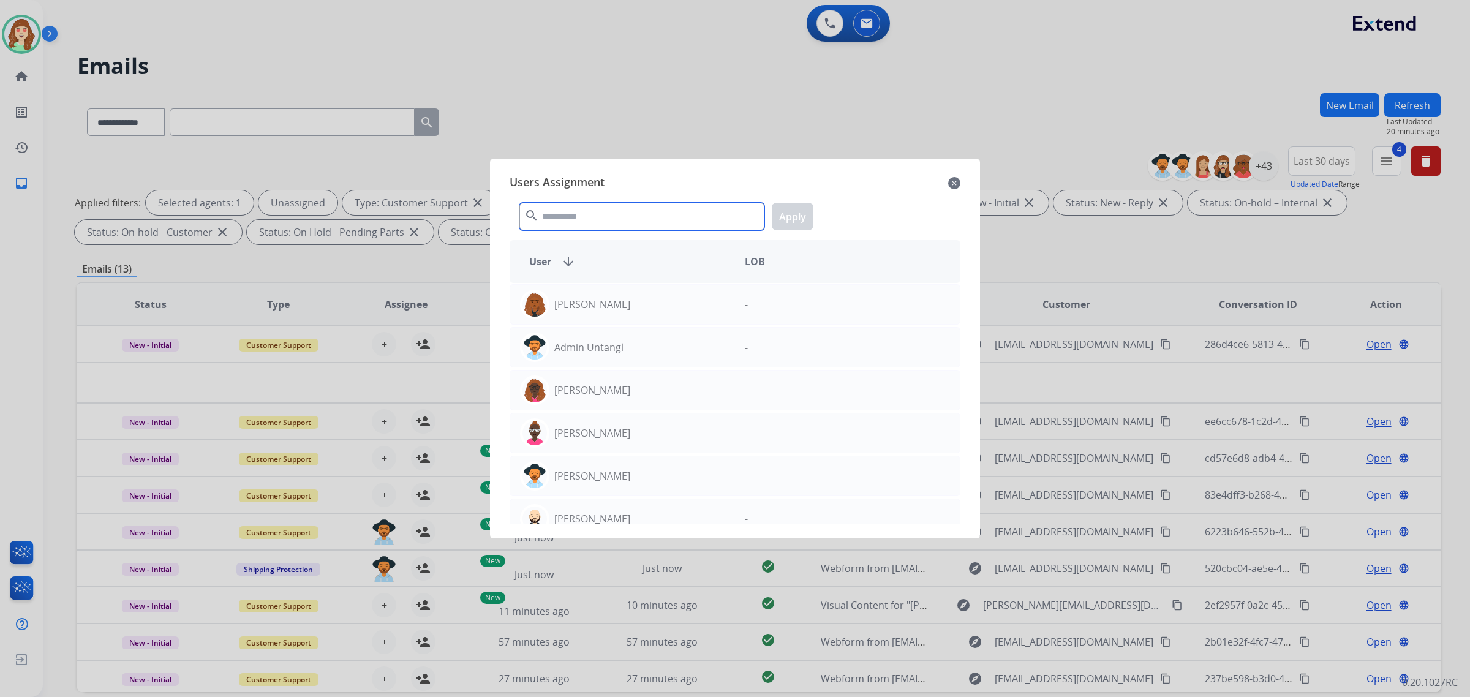
click at [608, 219] on input "text" at bounding box center [642, 217] width 245 height 28
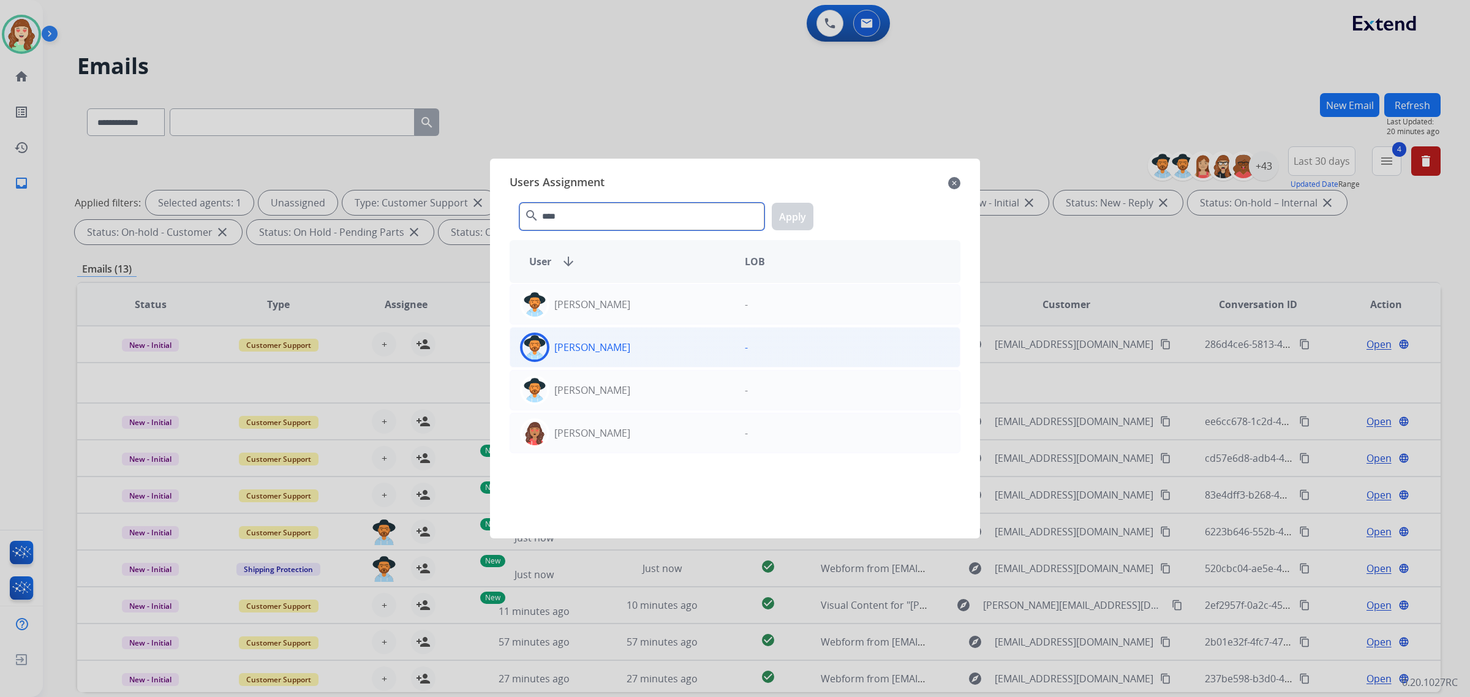
type input "****"
drag, startPoint x: 622, startPoint y: 344, endPoint x: 782, endPoint y: 253, distance: 183.6
click at [626, 344] on div "[PERSON_NAME]" at bounding box center [622, 347] width 225 height 29
drag, startPoint x: 804, startPoint y: 215, endPoint x: 582, endPoint y: 282, distance: 232.4
click at [804, 214] on button "Apply" at bounding box center [793, 217] width 42 height 28
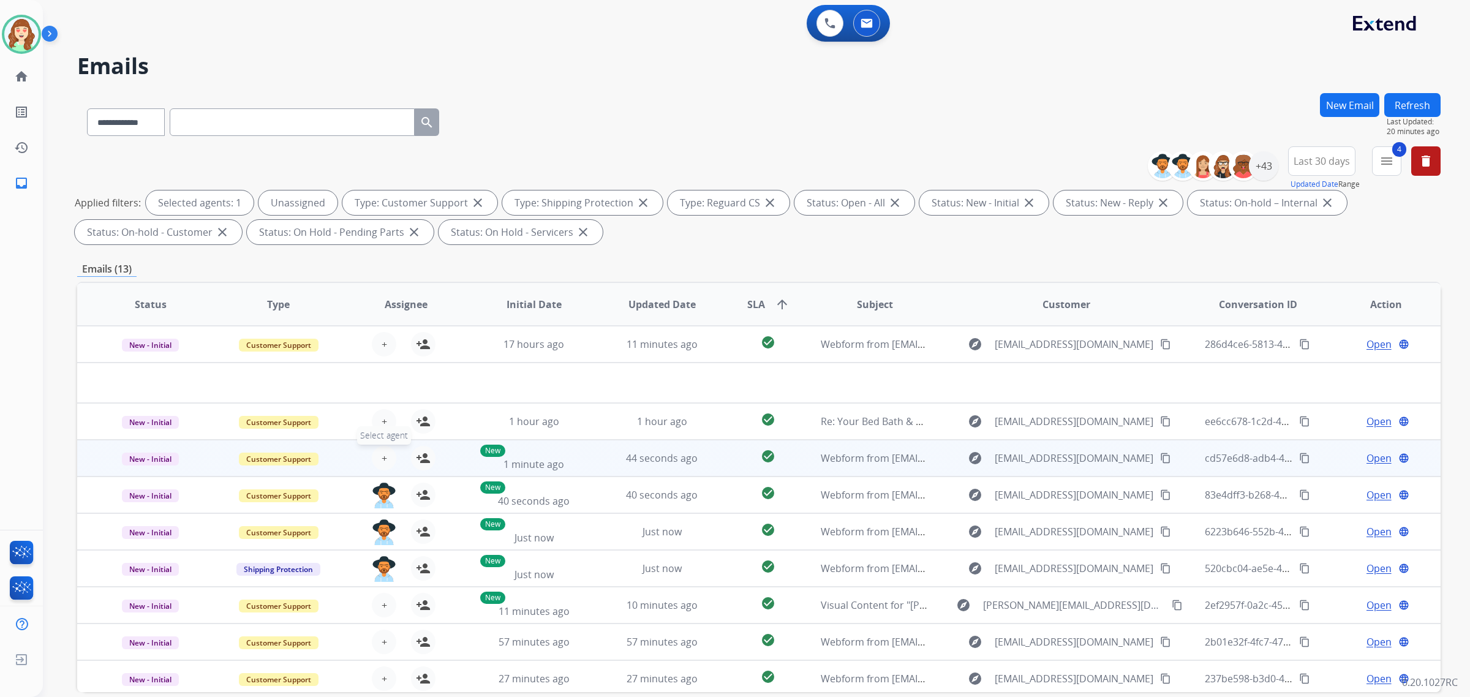
click at [385, 456] on button "+ Select agent" at bounding box center [384, 458] width 25 height 25
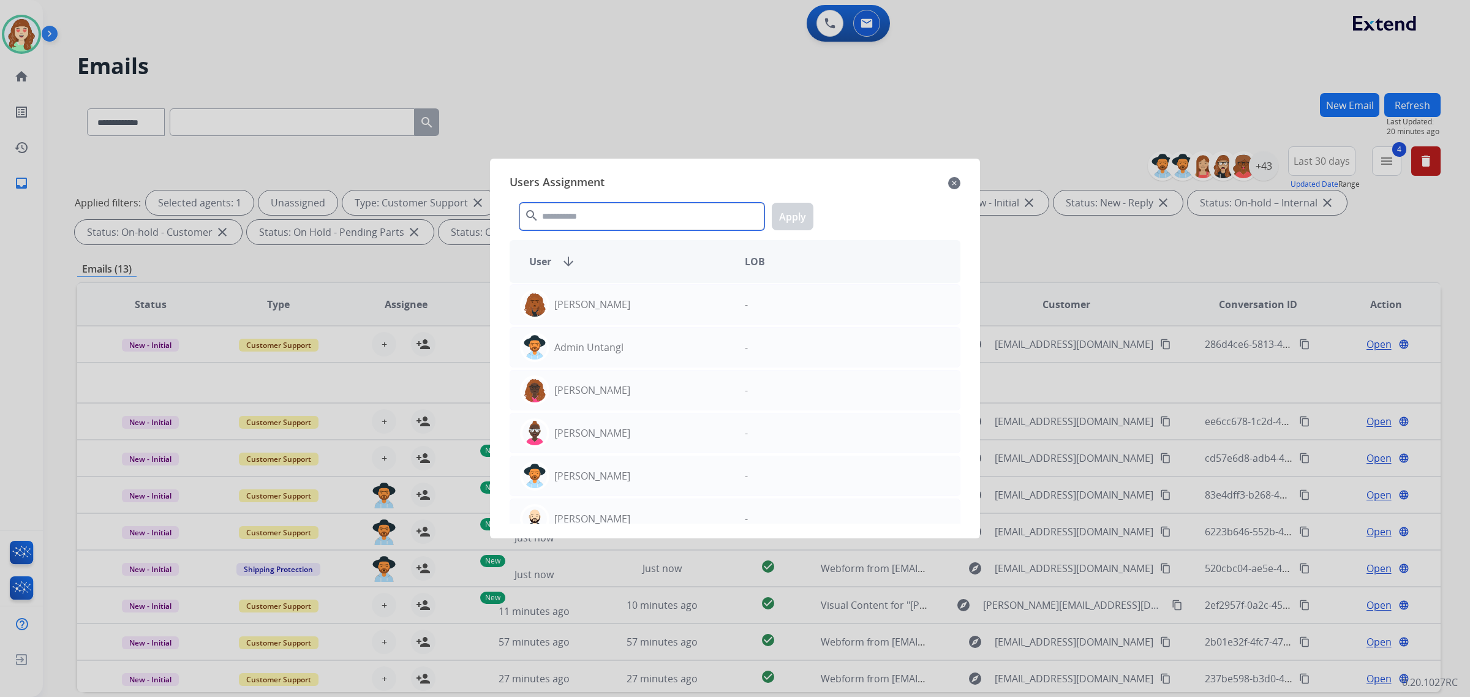
click at [632, 210] on input "text" at bounding box center [642, 217] width 245 height 28
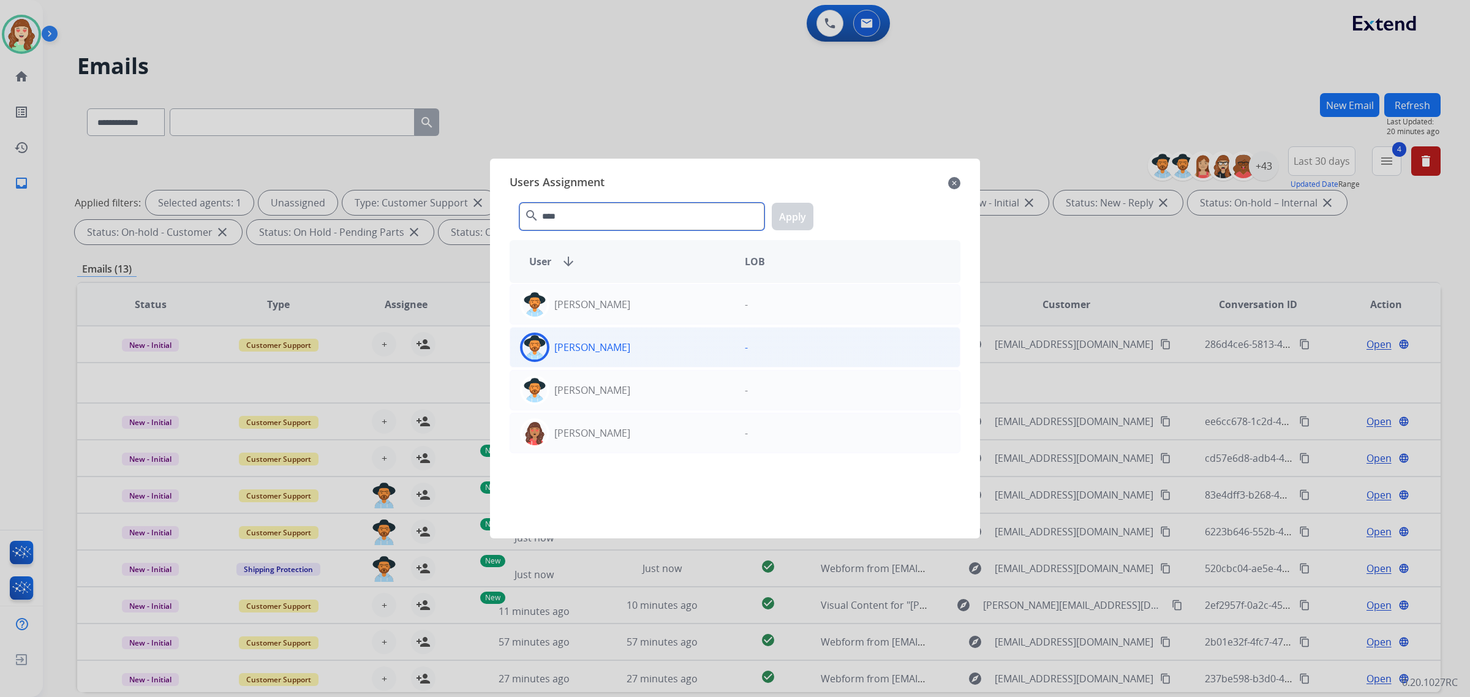
type input "****"
drag, startPoint x: 648, startPoint y: 352, endPoint x: 782, endPoint y: 251, distance: 168.0
click at [648, 349] on div "[PERSON_NAME]" at bounding box center [622, 347] width 225 height 29
click at [789, 208] on button "Apply" at bounding box center [793, 217] width 42 height 28
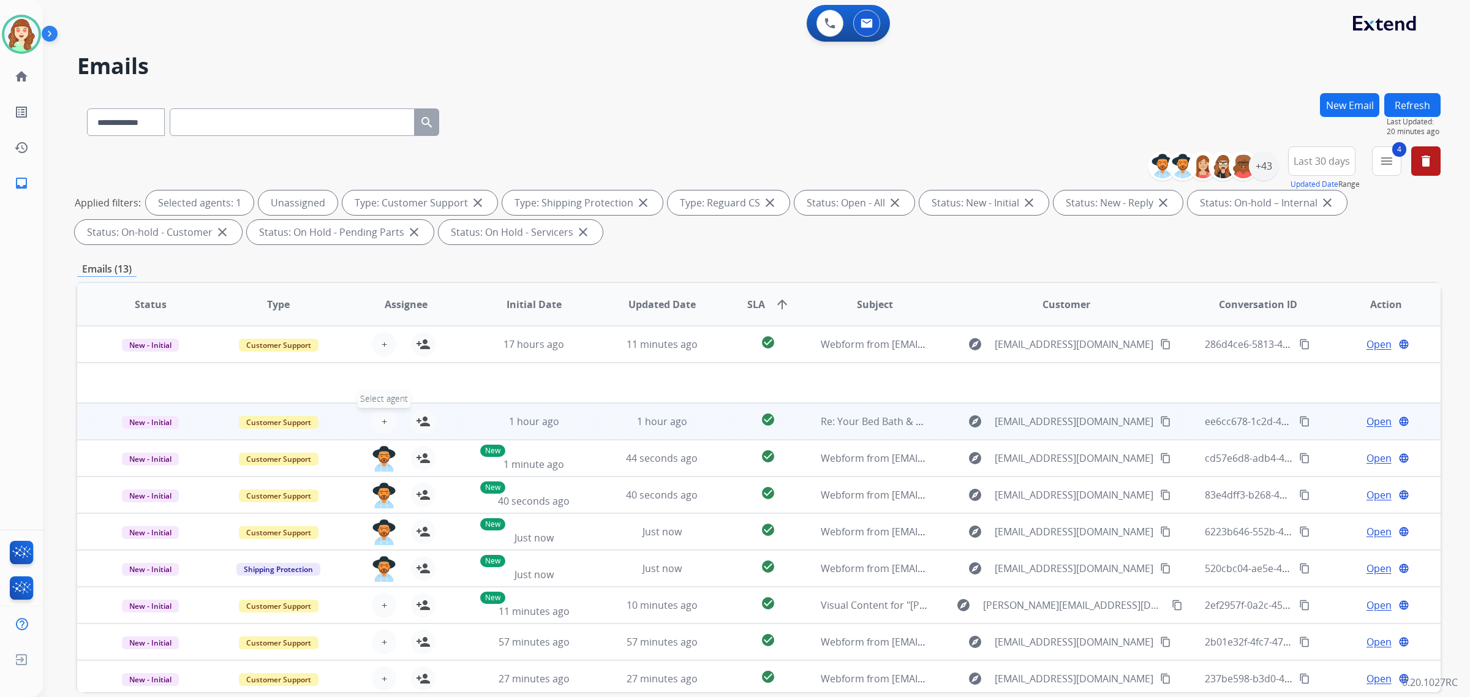
click at [384, 425] on span "+" at bounding box center [385, 421] width 6 height 15
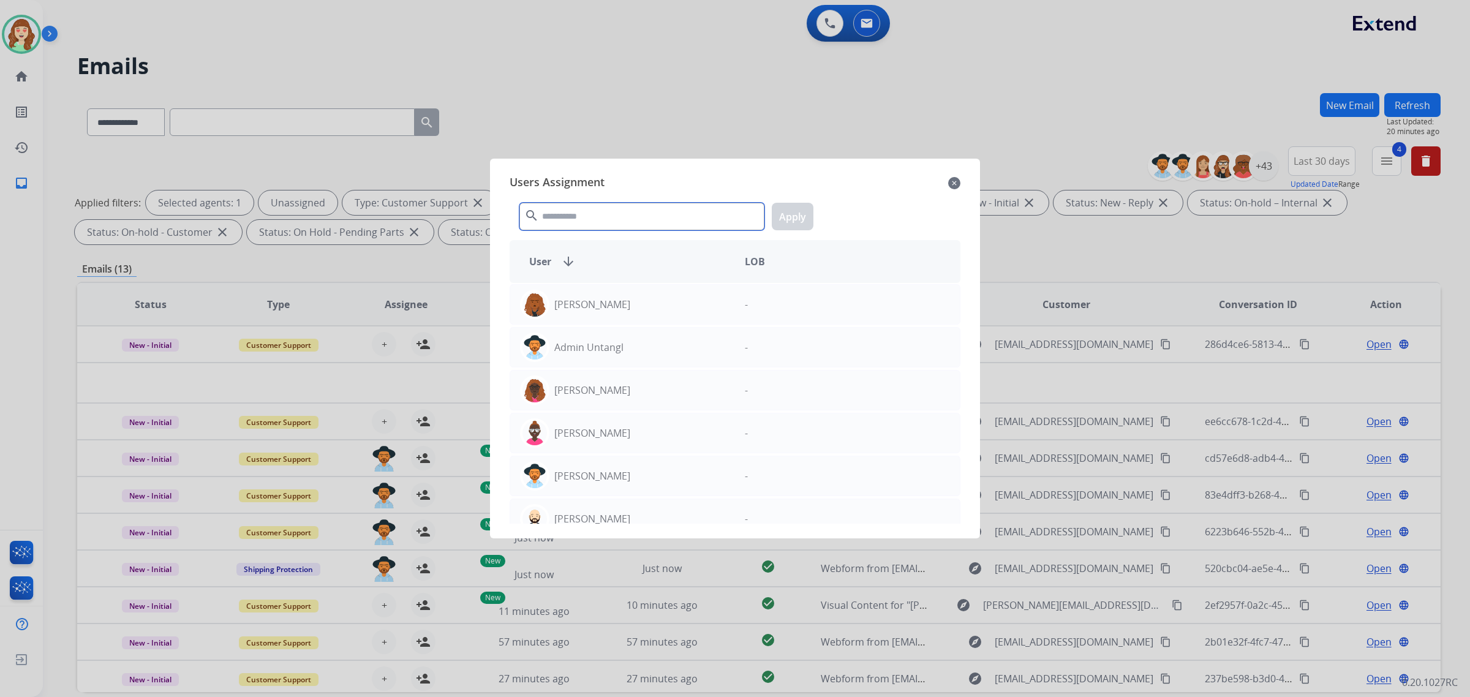
click at [672, 216] on input "text" at bounding box center [642, 217] width 245 height 28
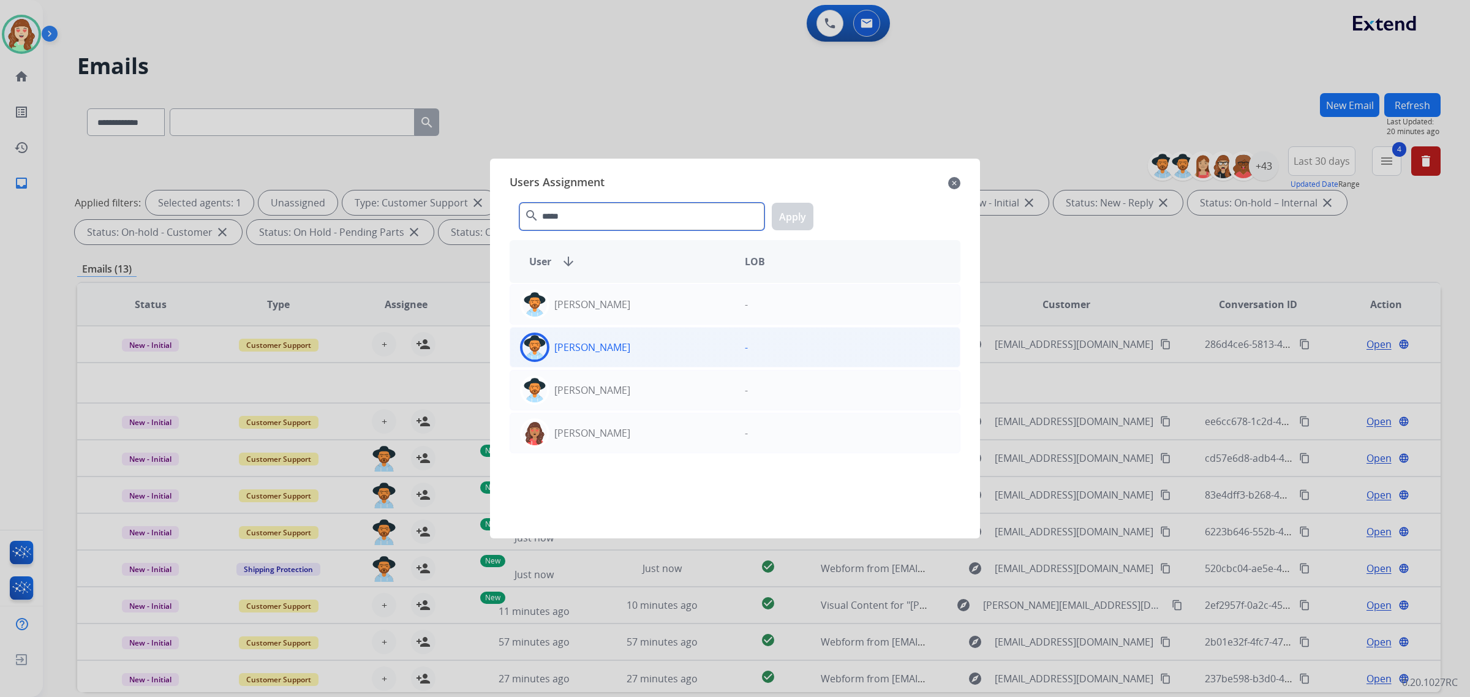
type input "*****"
drag, startPoint x: 675, startPoint y: 346, endPoint x: 757, endPoint y: 268, distance: 113.6
click at [678, 346] on div "[PERSON_NAME]" at bounding box center [622, 347] width 225 height 29
click at [798, 210] on button "Apply" at bounding box center [793, 217] width 42 height 28
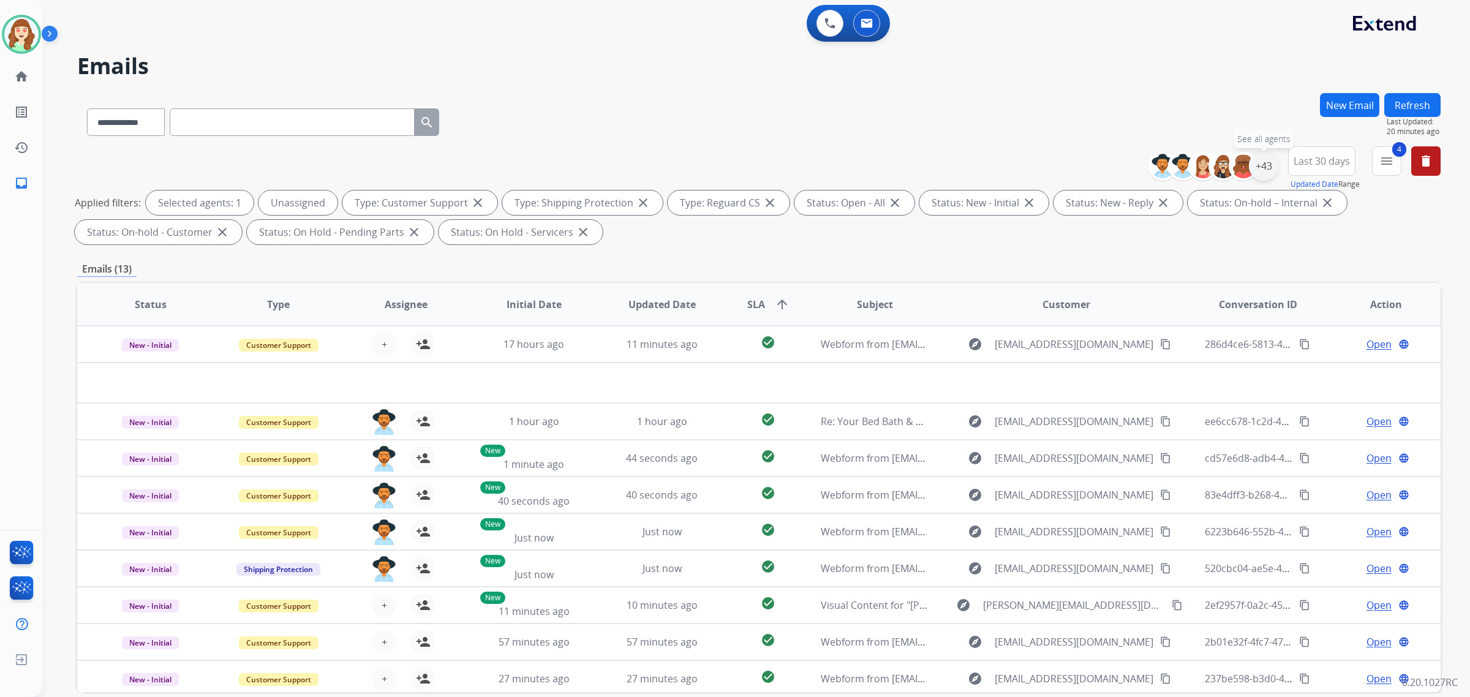
click at [1266, 162] on div "+43" at bounding box center [1263, 165] width 29 height 29
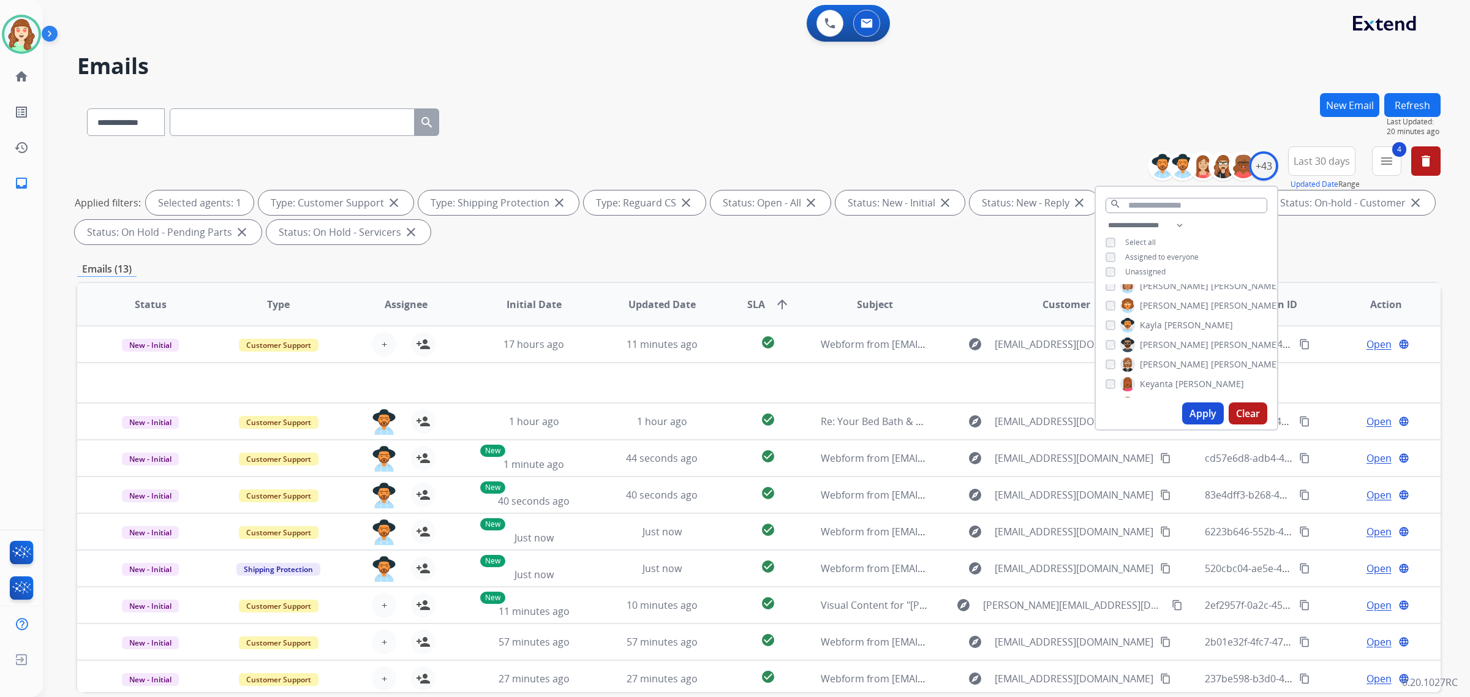
click at [1199, 406] on button "Apply" at bounding box center [1203, 414] width 42 height 22
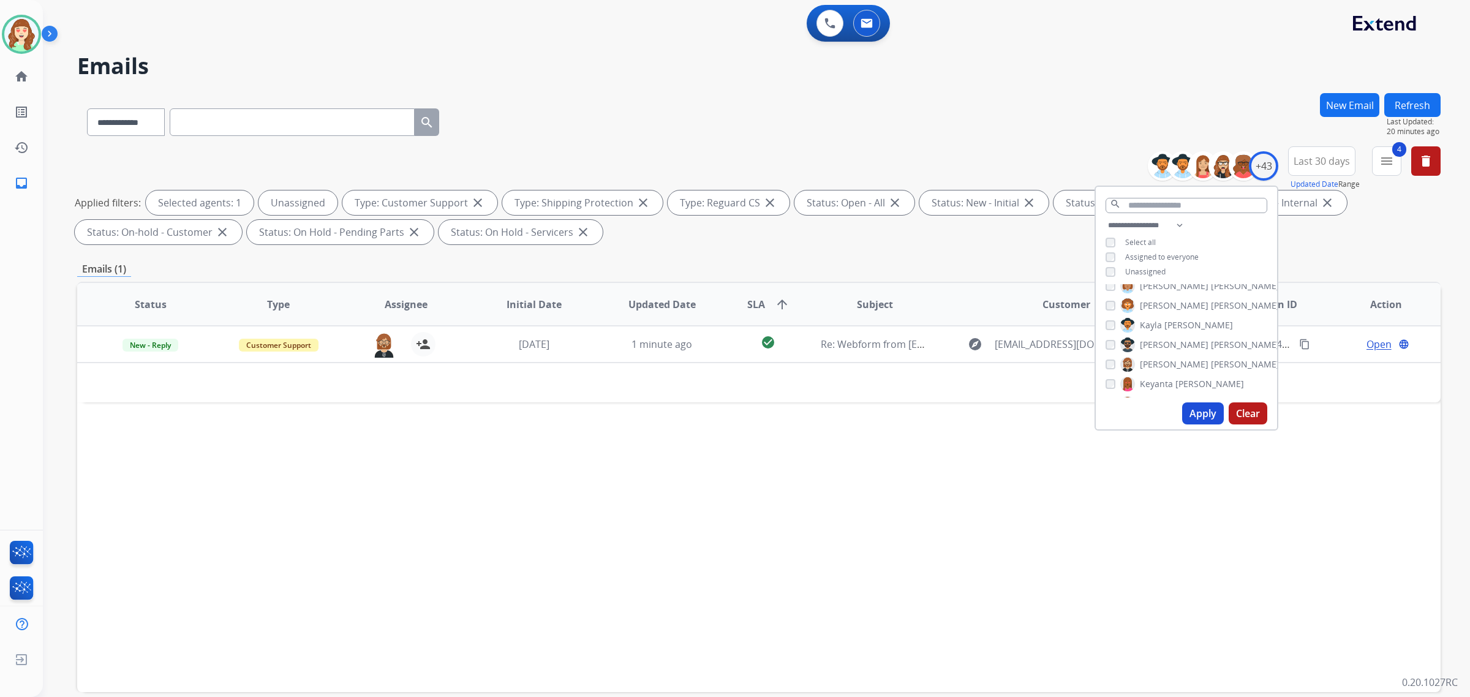
click at [1205, 412] on button "Apply" at bounding box center [1203, 414] width 42 height 22
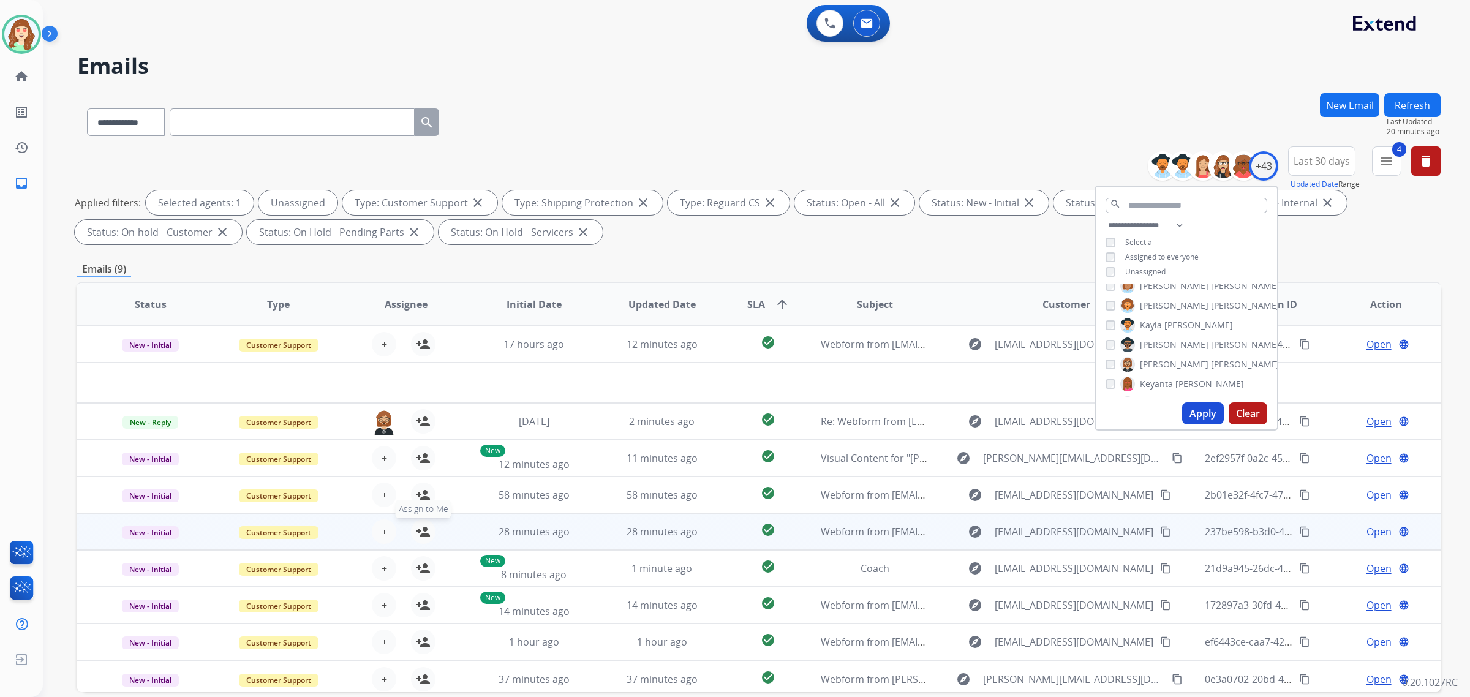
scroll to position [4, 0]
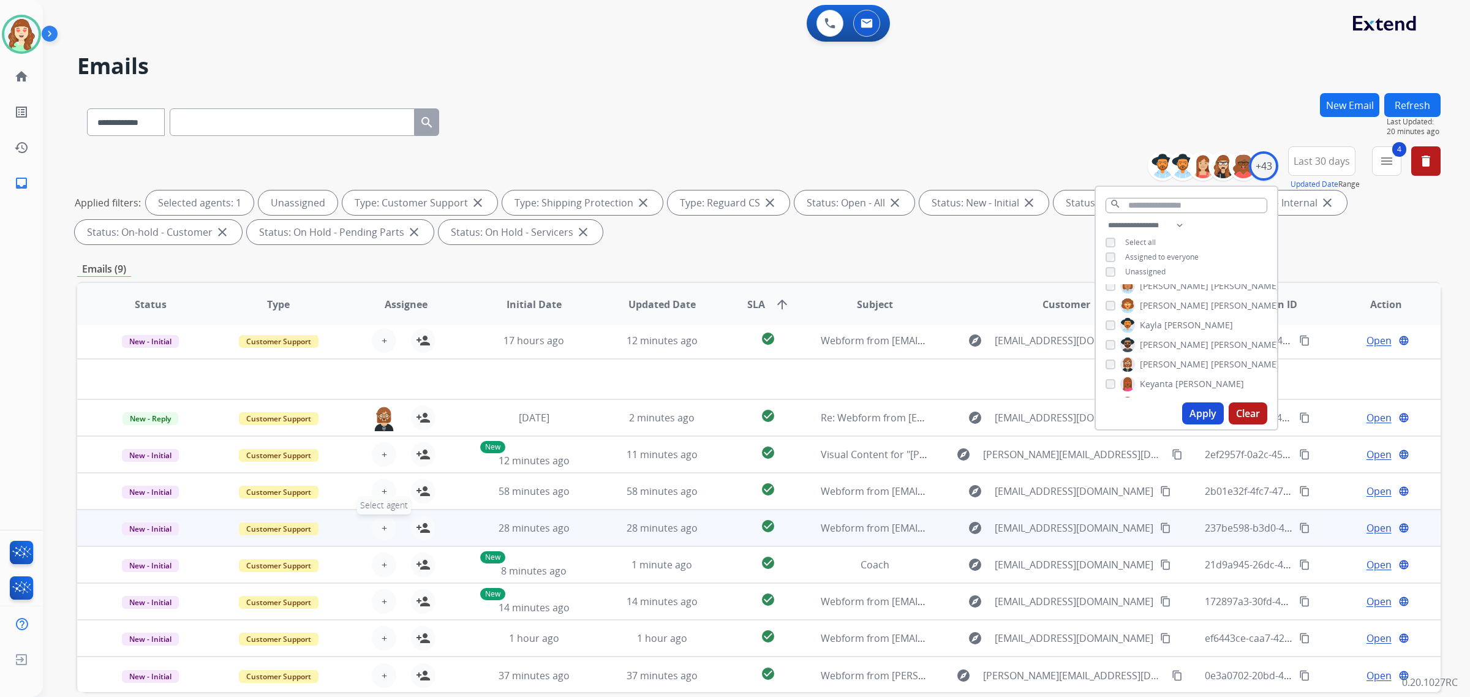
click at [388, 528] on button "+ Select agent" at bounding box center [384, 528] width 25 height 25
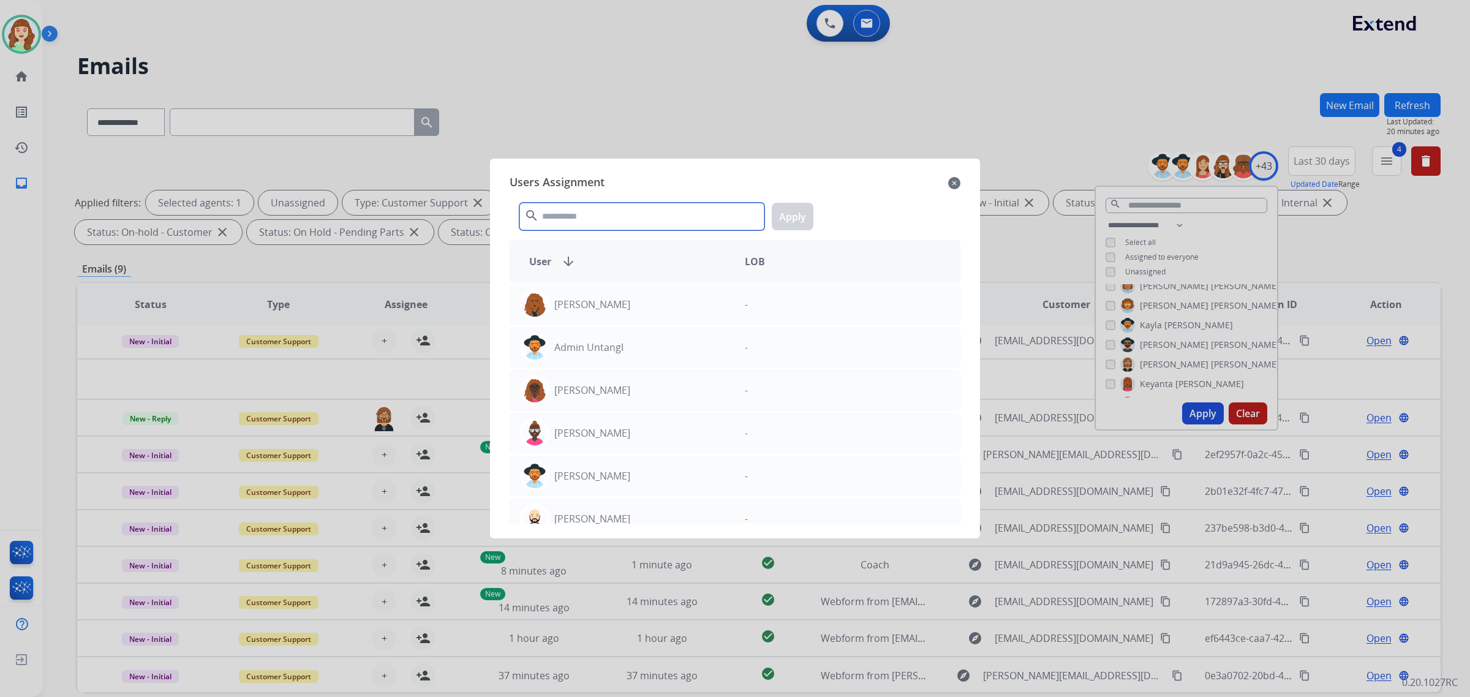
drag, startPoint x: 640, startPoint y: 219, endPoint x: 683, endPoint y: 219, distance: 42.9
click at [656, 221] on input "text" at bounding box center [642, 217] width 245 height 28
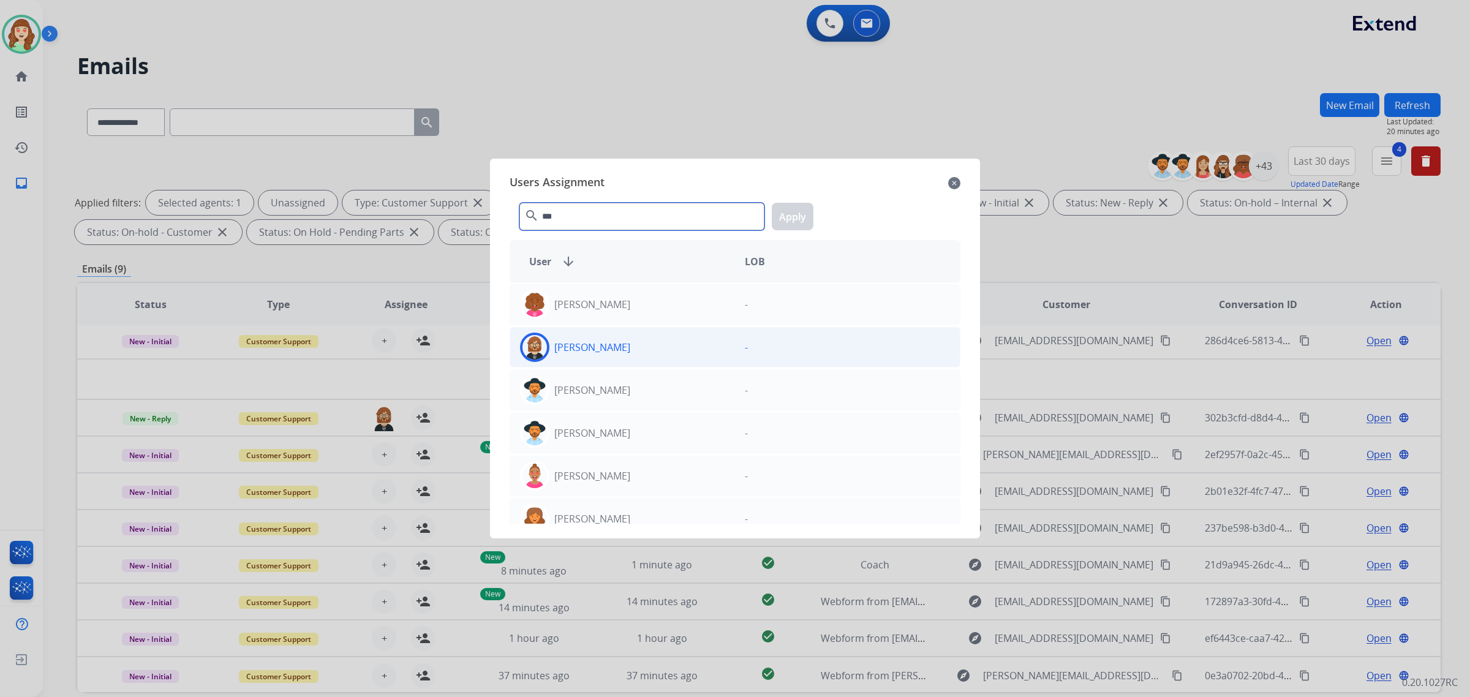
type input "***"
click at [663, 350] on div "[PERSON_NAME]" at bounding box center [622, 347] width 225 height 29
click at [792, 211] on button "Apply" at bounding box center [793, 217] width 42 height 28
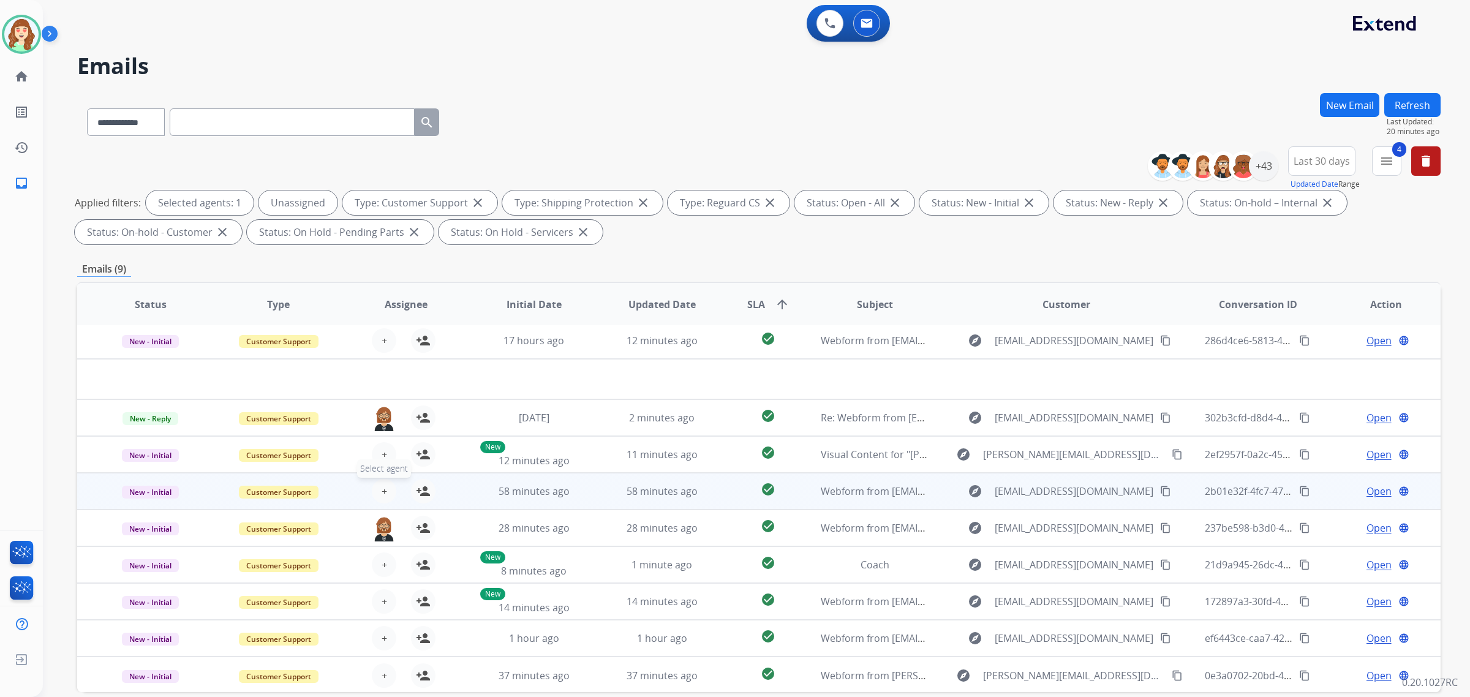
click at [385, 487] on button "+ Select agent" at bounding box center [384, 491] width 25 height 25
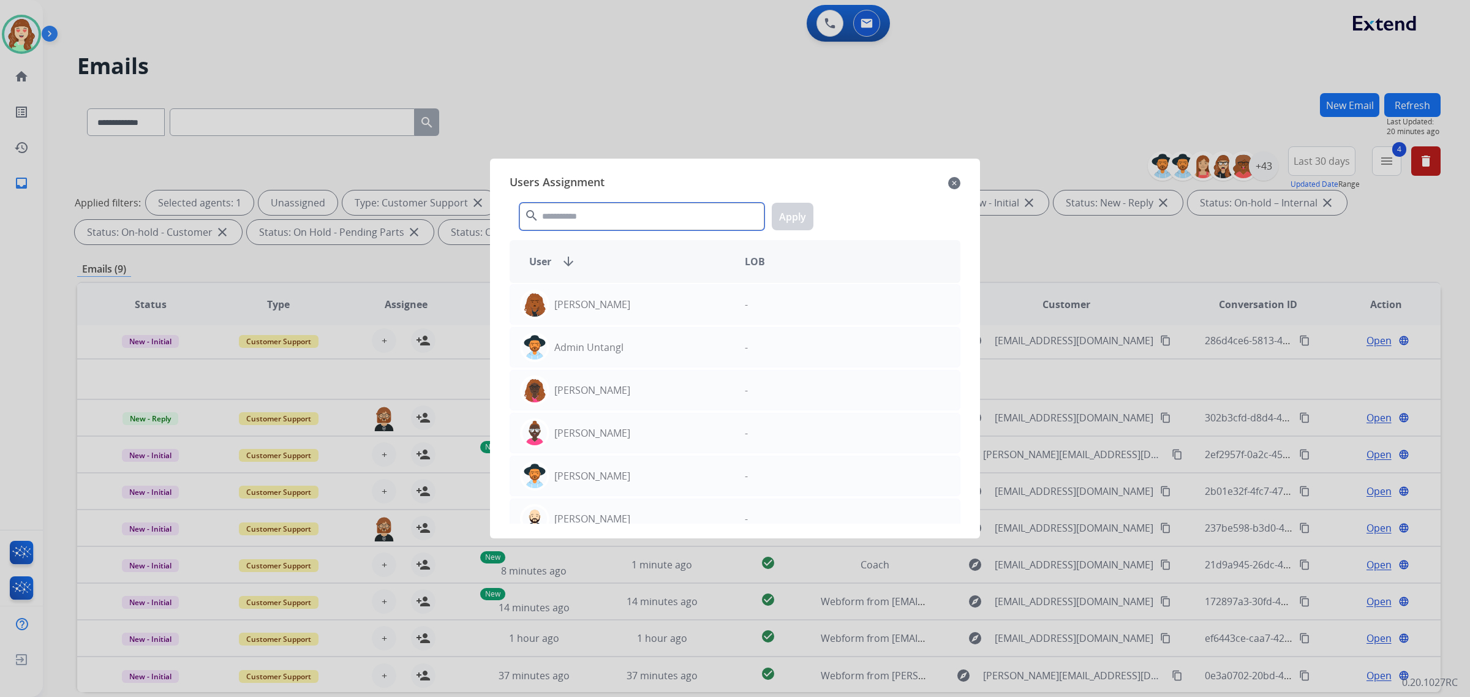
click at [624, 218] on input "text" at bounding box center [642, 217] width 245 height 28
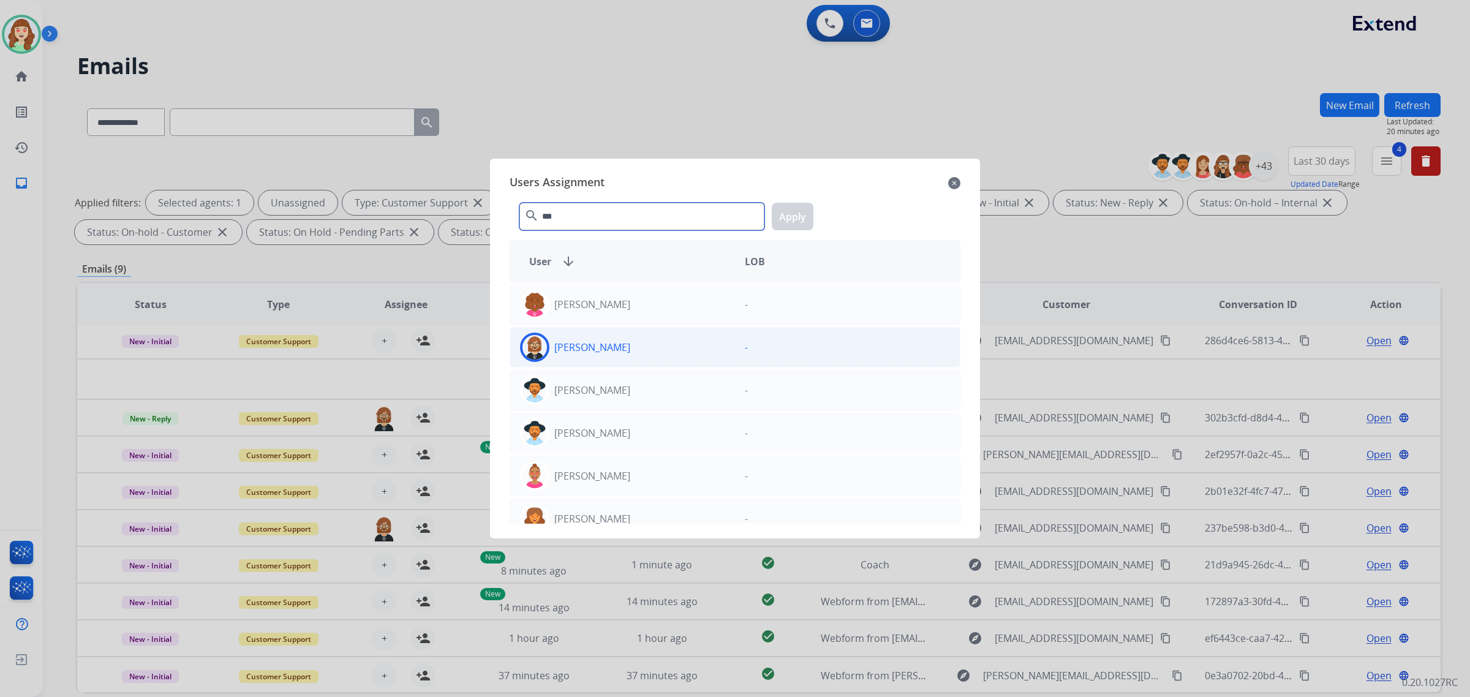
type input "***"
click at [624, 348] on div "[PERSON_NAME]" at bounding box center [622, 347] width 225 height 29
click at [783, 213] on button "Apply" at bounding box center [793, 217] width 42 height 28
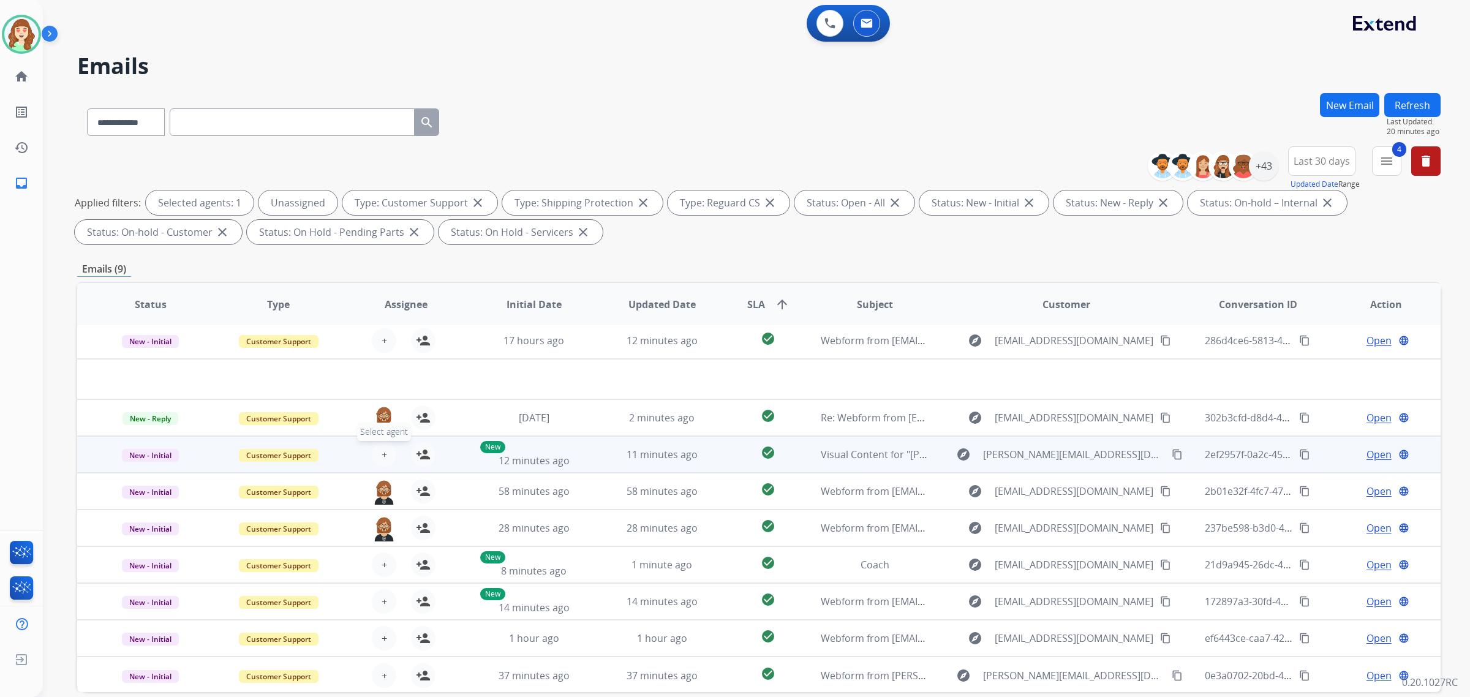
click at [382, 450] on span "+" at bounding box center [385, 454] width 6 height 15
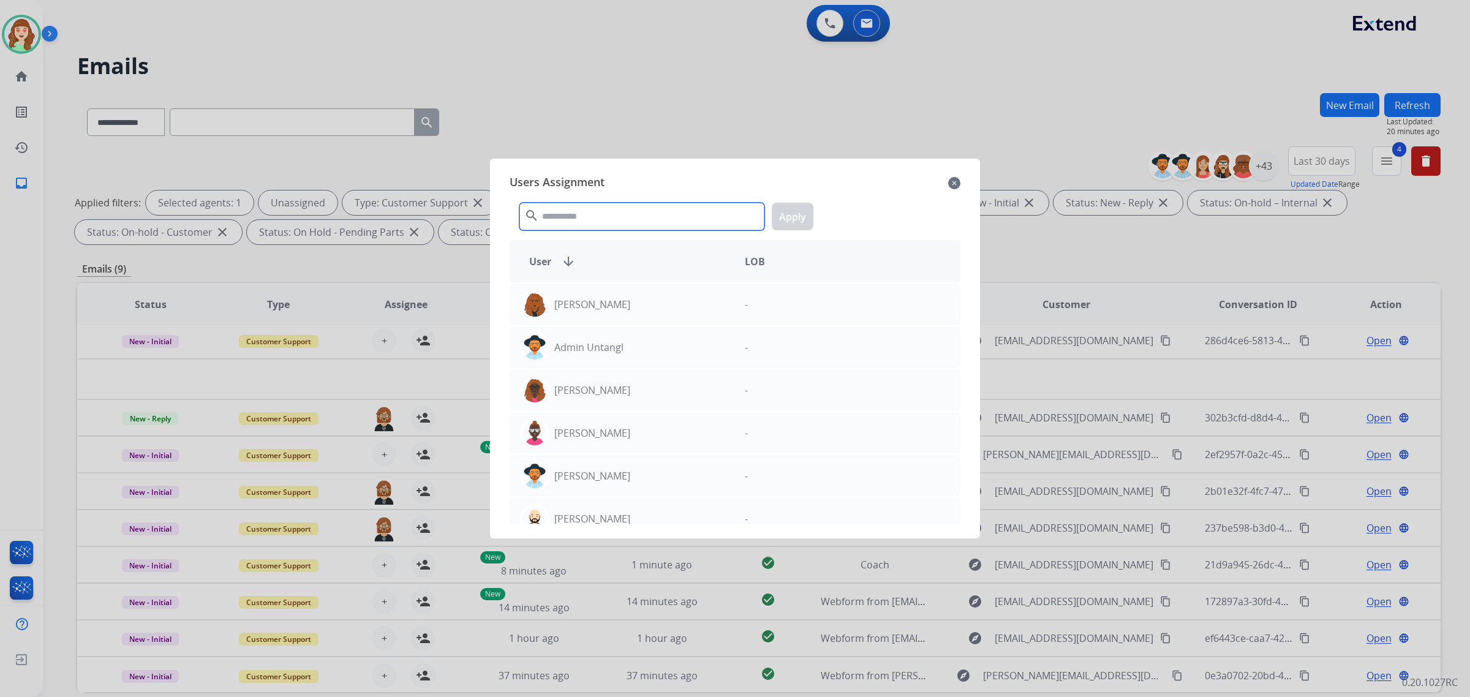
drag, startPoint x: 600, startPoint y: 219, endPoint x: 622, endPoint y: 208, distance: 24.7
click at [617, 210] on input "text" at bounding box center [642, 217] width 245 height 28
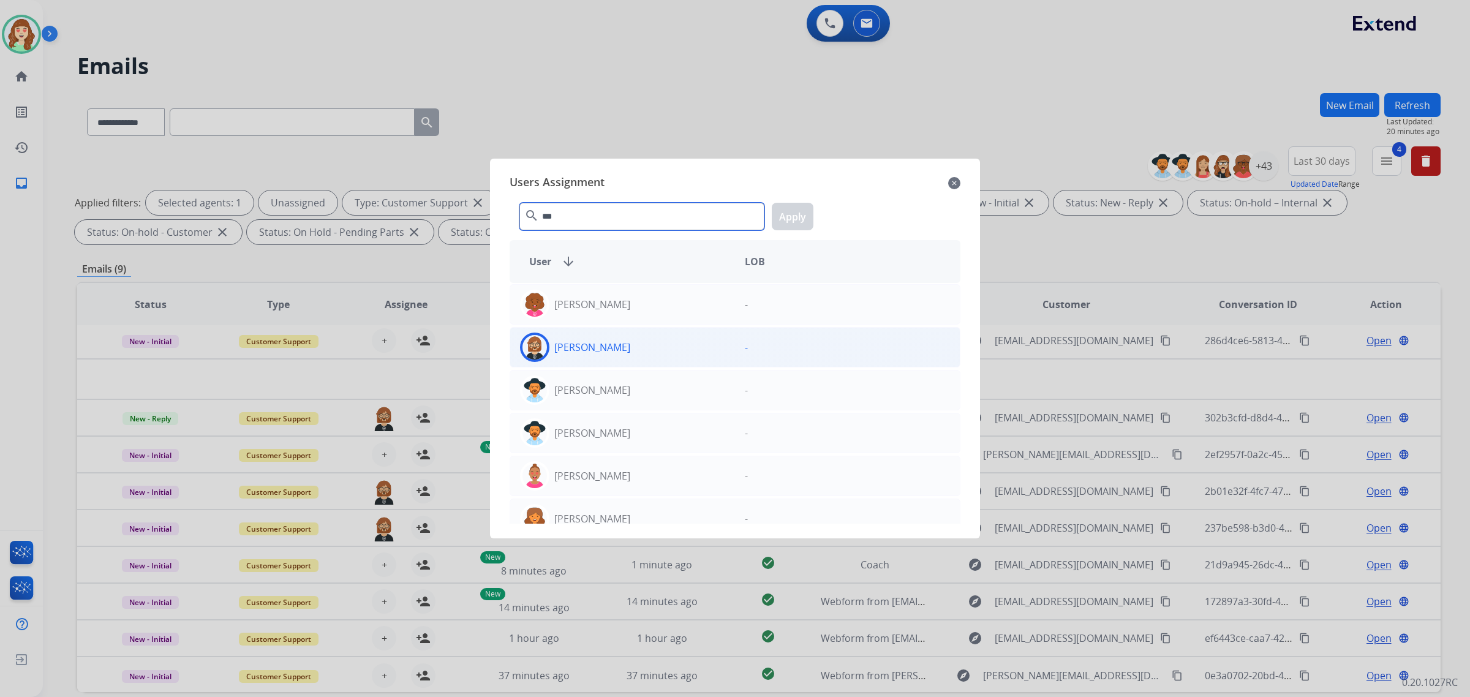
type input "***"
drag, startPoint x: 713, startPoint y: 345, endPoint x: 801, endPoint y: 244, distance: 134.6
click at [713, 346] on div "[PERSON_NAME]" at bounding box center [622, 347] width 225 height 29
click at [792, 214] on button "Apply" at bounding box center [793, 217] width 42 height 28
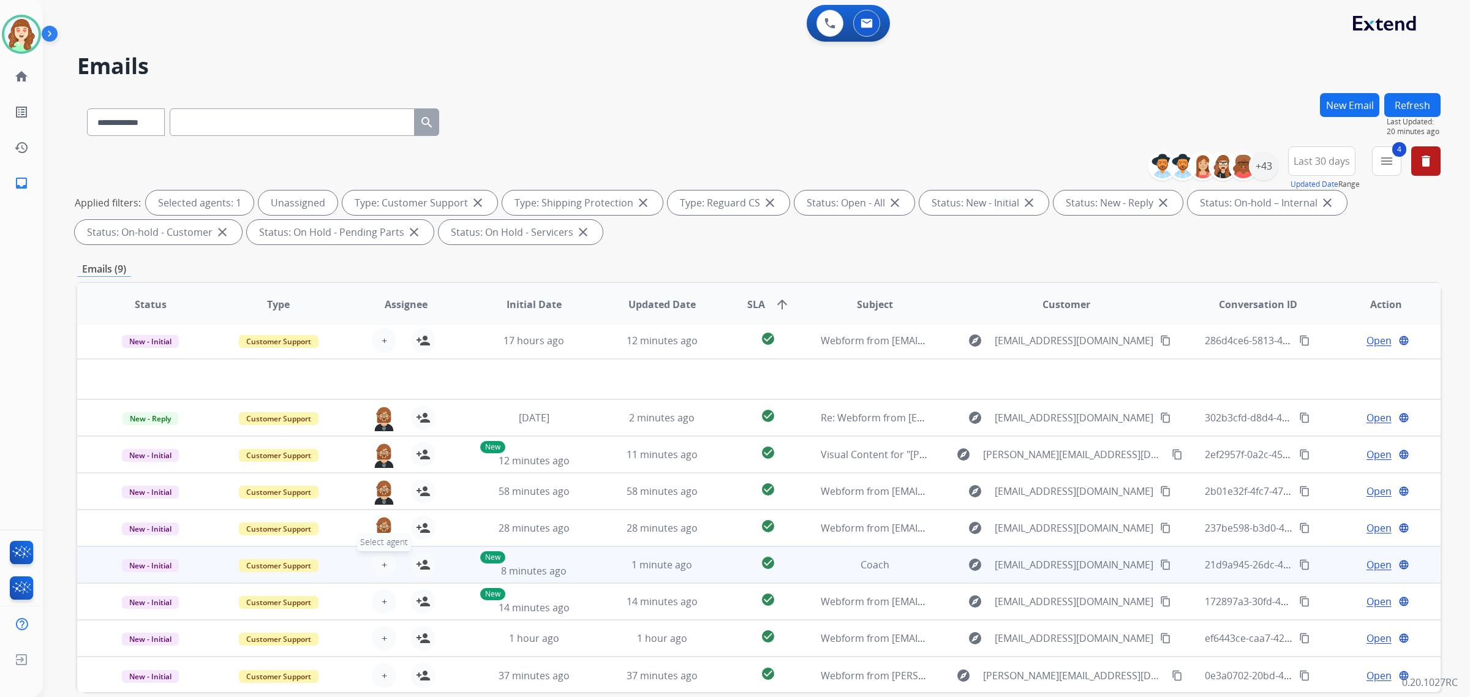
click at [377, 559] on button "+ Select agent" at bounding box center [384, 565] width 25 height 25
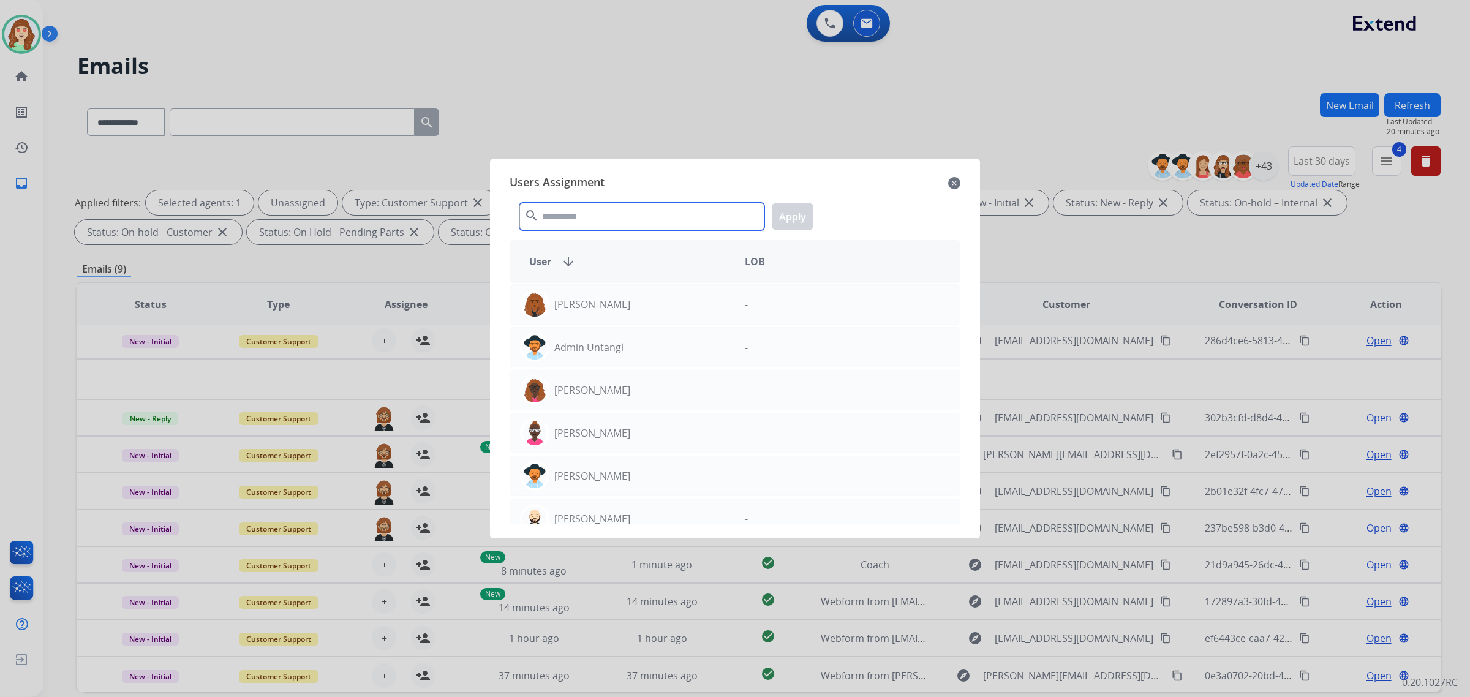
drag, startPoint x: 579, startPoint y: 218, endPoint x: 598, endPoint y: 218, distance: 19.0
click at [594, 219] on input "text" at bounding box center [642, 217] width 245 height 28
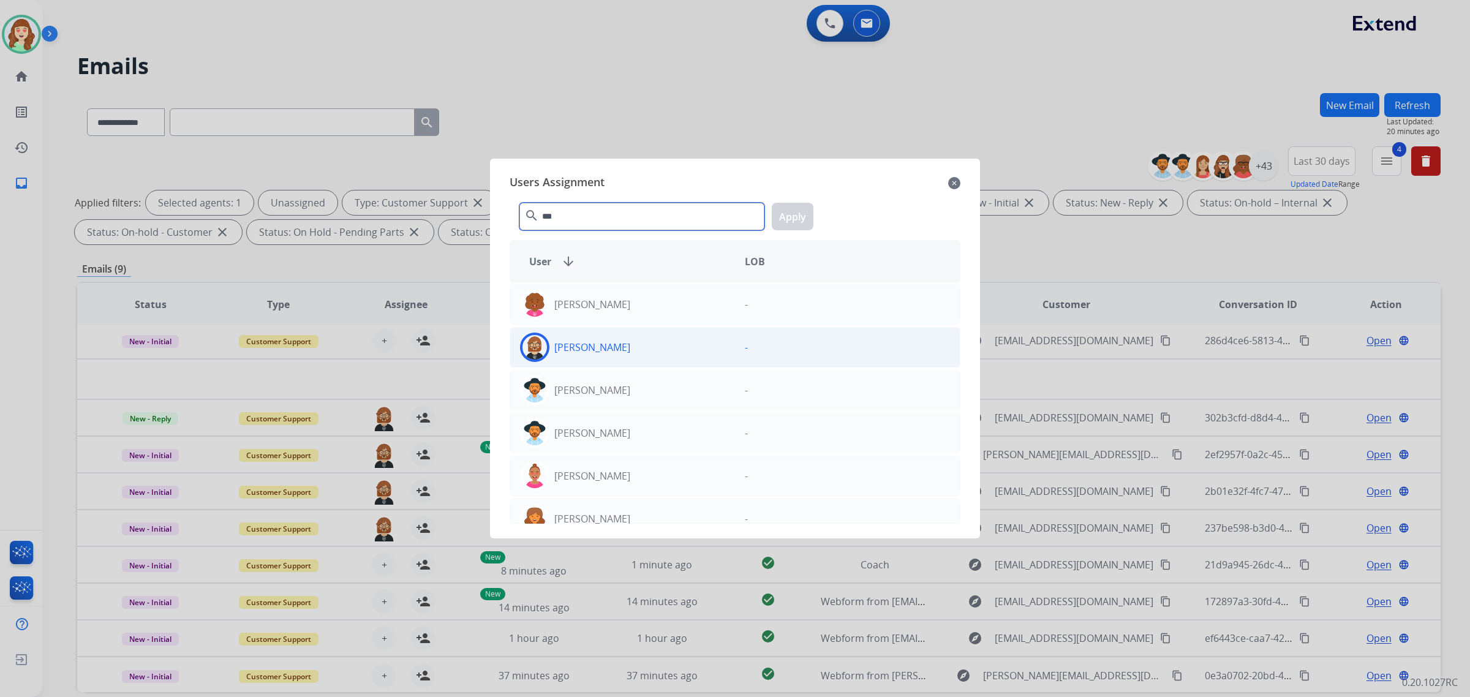
type input "***"
drag, startPoint x: 614, startPoint y: 347, endPoint x: 823, endPoint y: 236, distance: 236.8
click at [632, 342] on div "[PERSON_NAME]" at bounding box center [622, 347] width 225 height 29
click at [797, 219] on button "Apply" at bounding box center [793, 217] width 42 height 28
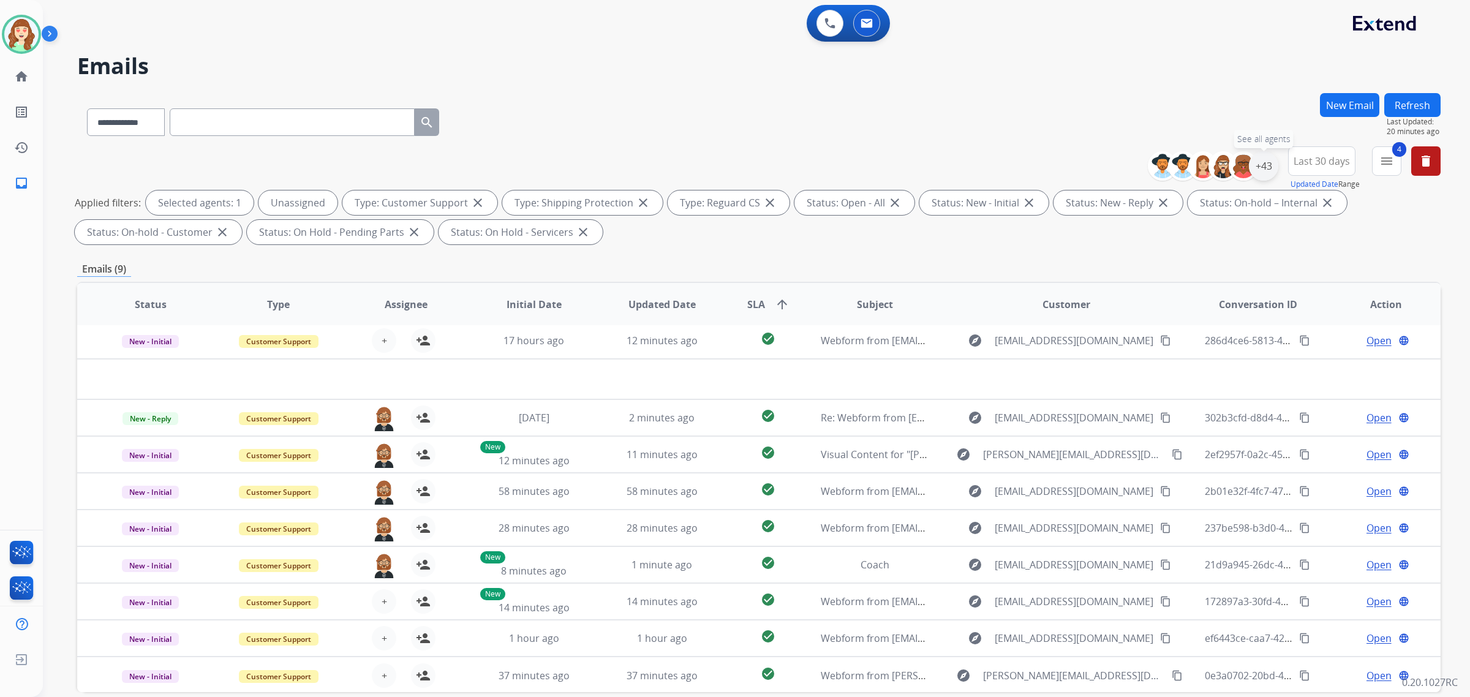
click at [1268, 167] on div "+43" at bounding box center [1263, 165] width 29 height 29
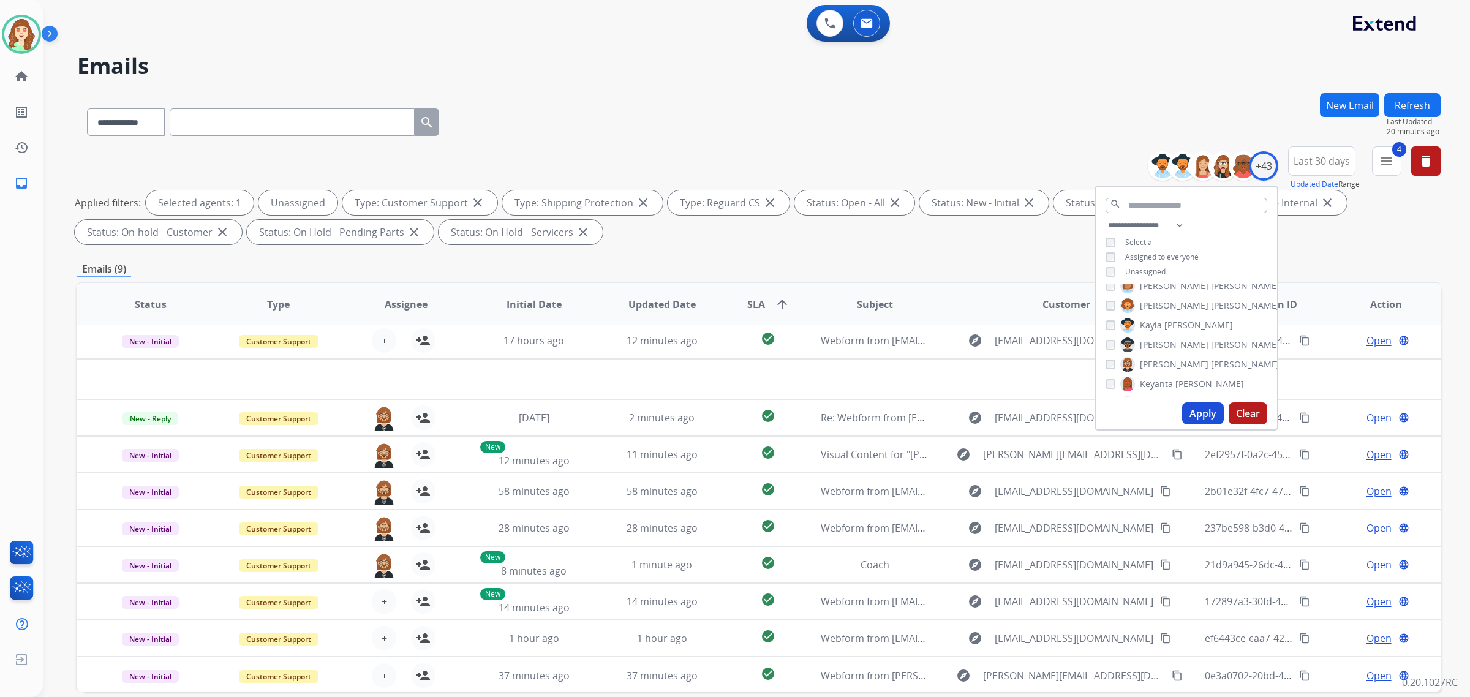
click at [1113, 268] on div "Unassigned" at bounding box center [1136, 272] width 60 height 10
click at [1207, 408] on button "Apply" at bounding box center [1203, 414] width 42 height 22
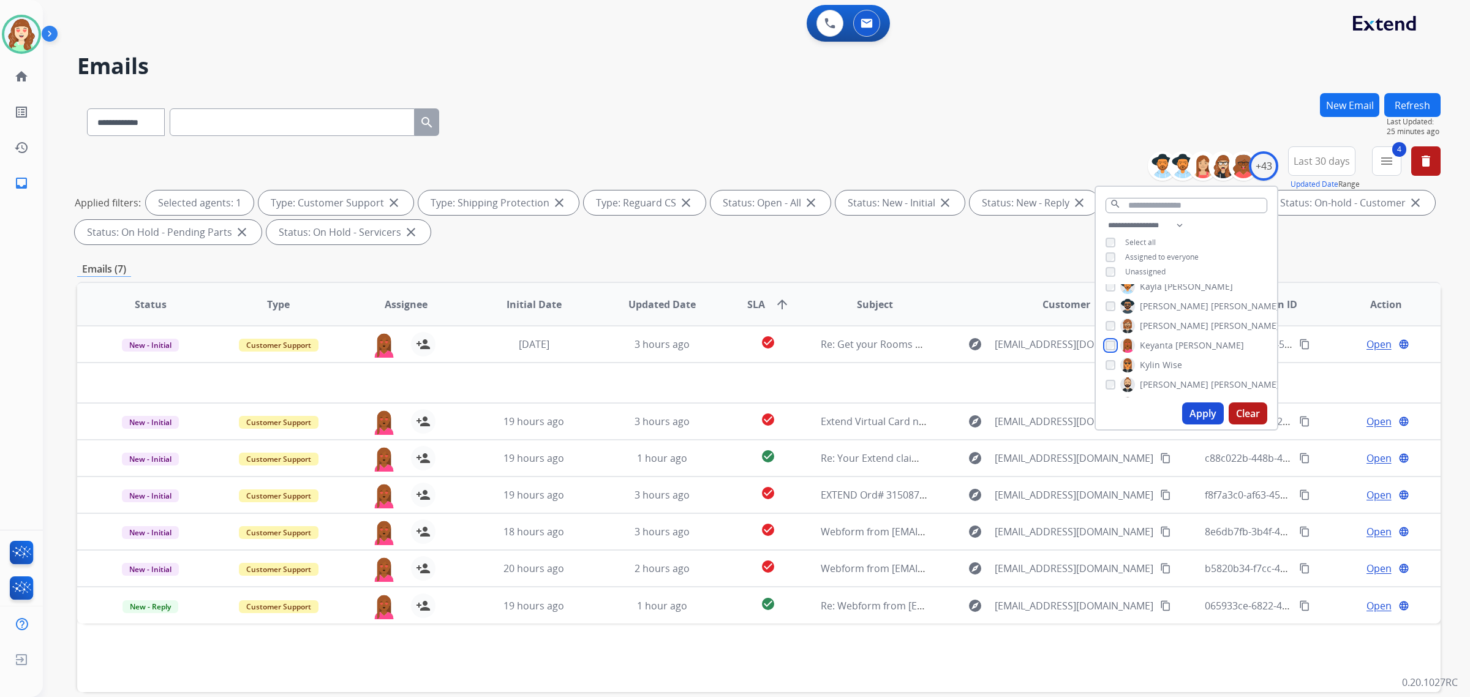
scroll to position [460, 0]
click at [1201, 412] on button "Apply" at bounding box center [1203, 414] width 42 height 22
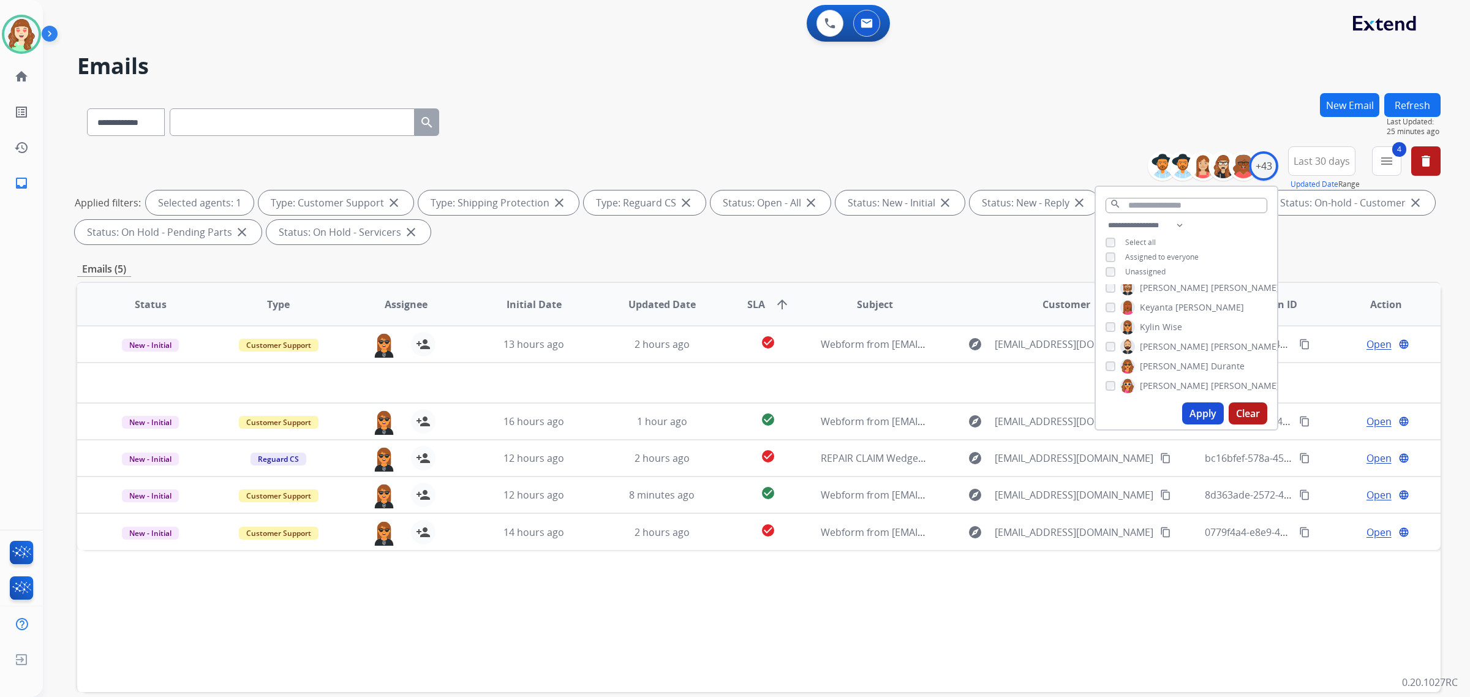
click at [1201, 410] on button "Apply" at bounding box center [1203, 414] width 42 height 22
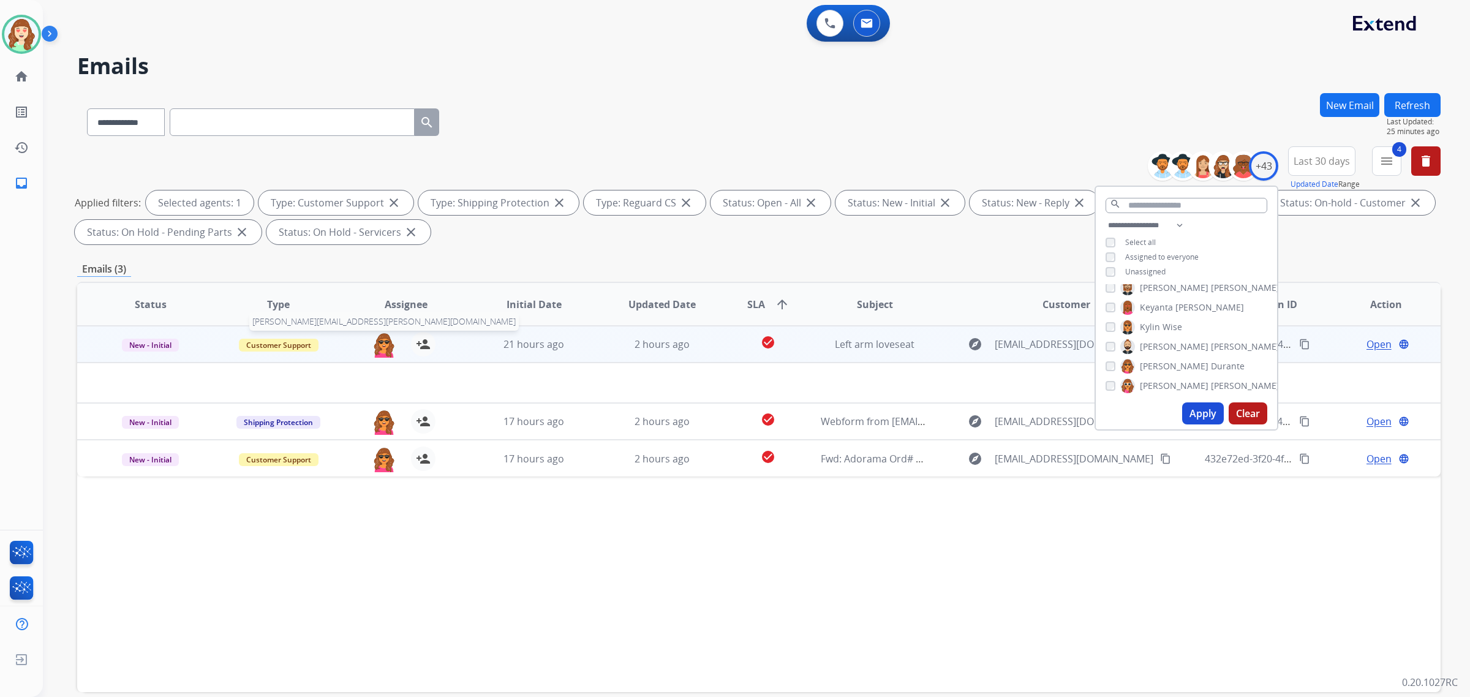
click at [380, 348] on img at bounding box center [384, 345] width 25 height 26
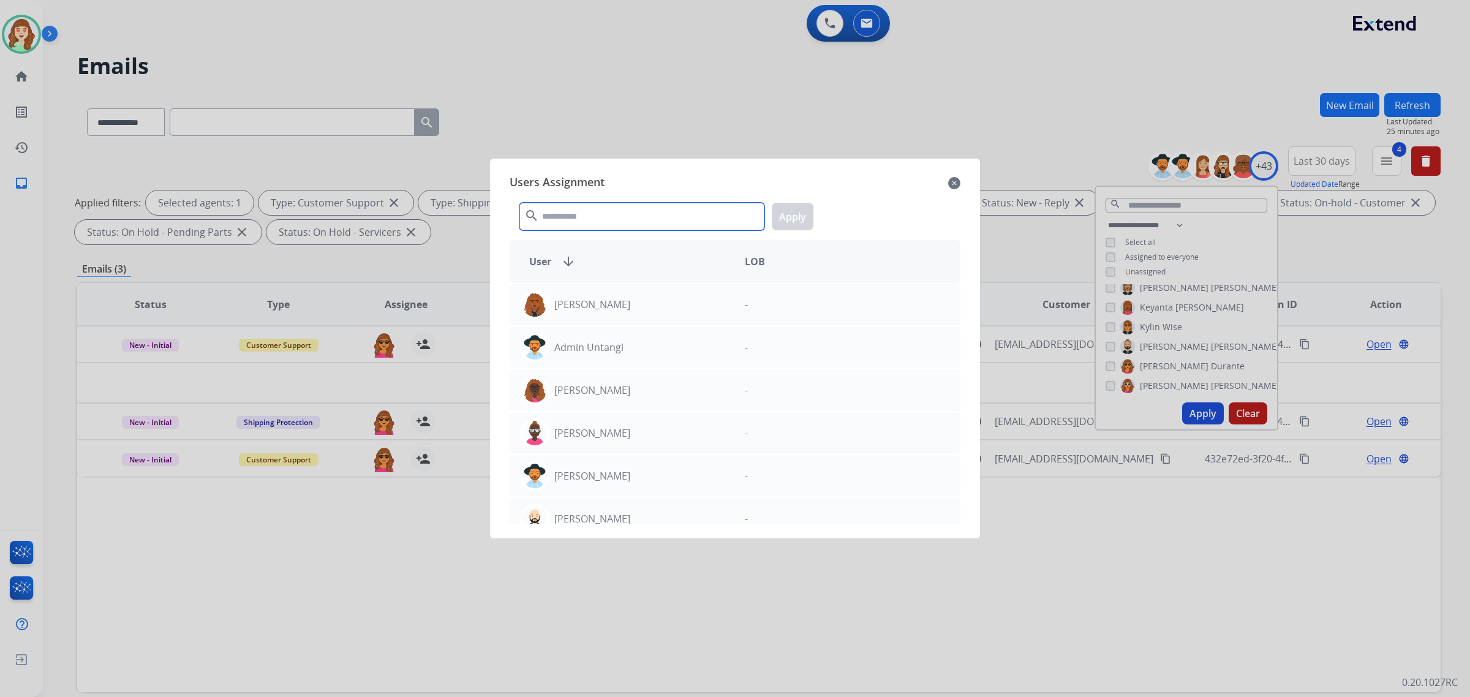
click at [671, 222] on input "text" at bounding box center [642, 217] width 245 height 28
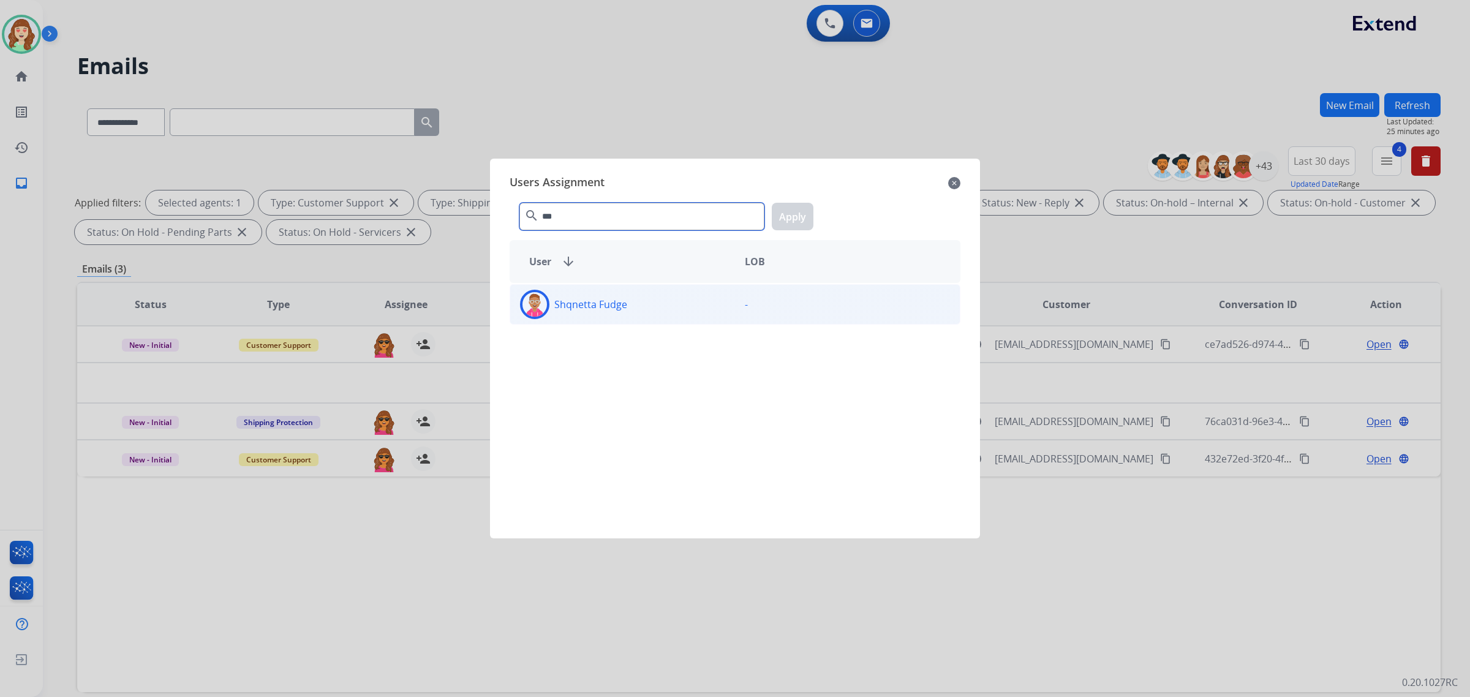
type input "***"
drag, startPoint x: 683, startPoint y: 308, endPoint x: 791, endPoint y: 236, distance: 129.1
click at [687, 308] on div "Shqnetta Fudge" at bounding box center [622, 304] width 225 height 29
click at [790, 211] on button "Apply" at bounding box center [793, 217] width 42 height 28
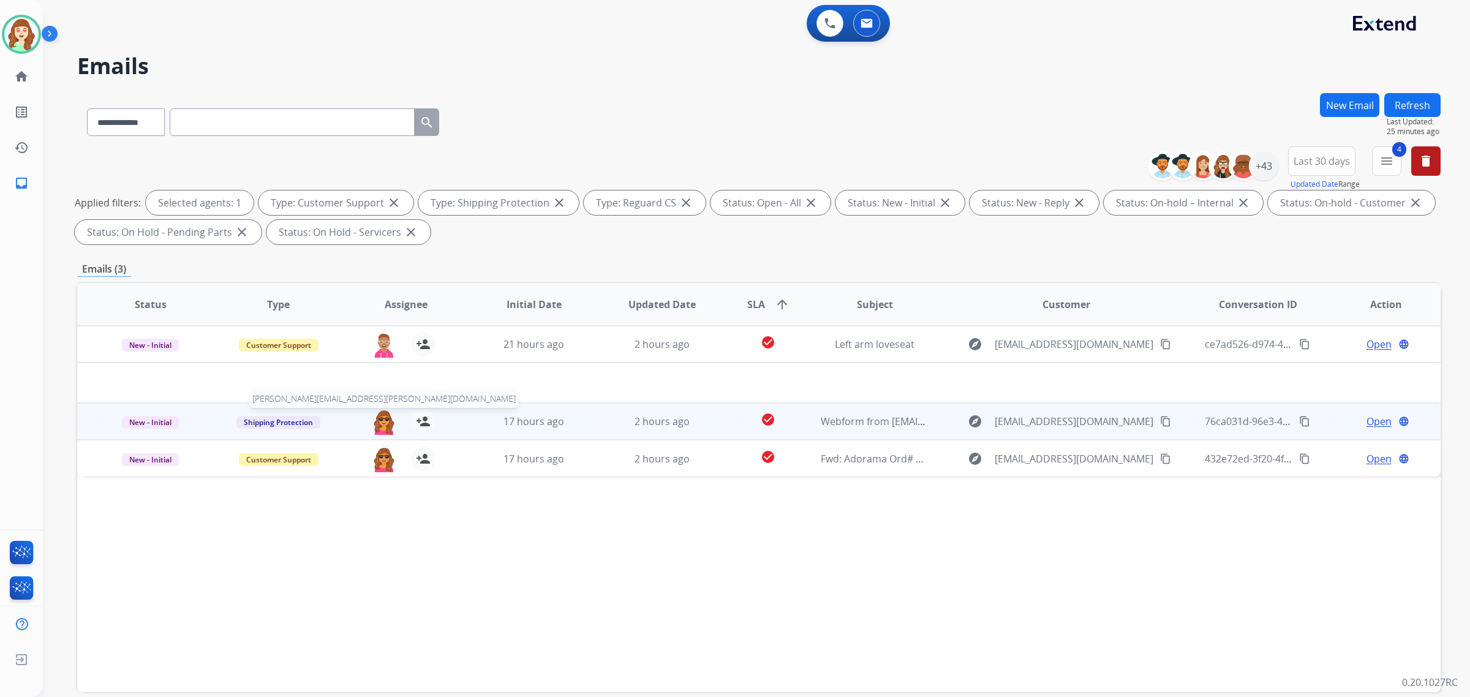
click at [380, 421] on img at bounding box center [384, 422] width 25 height 26
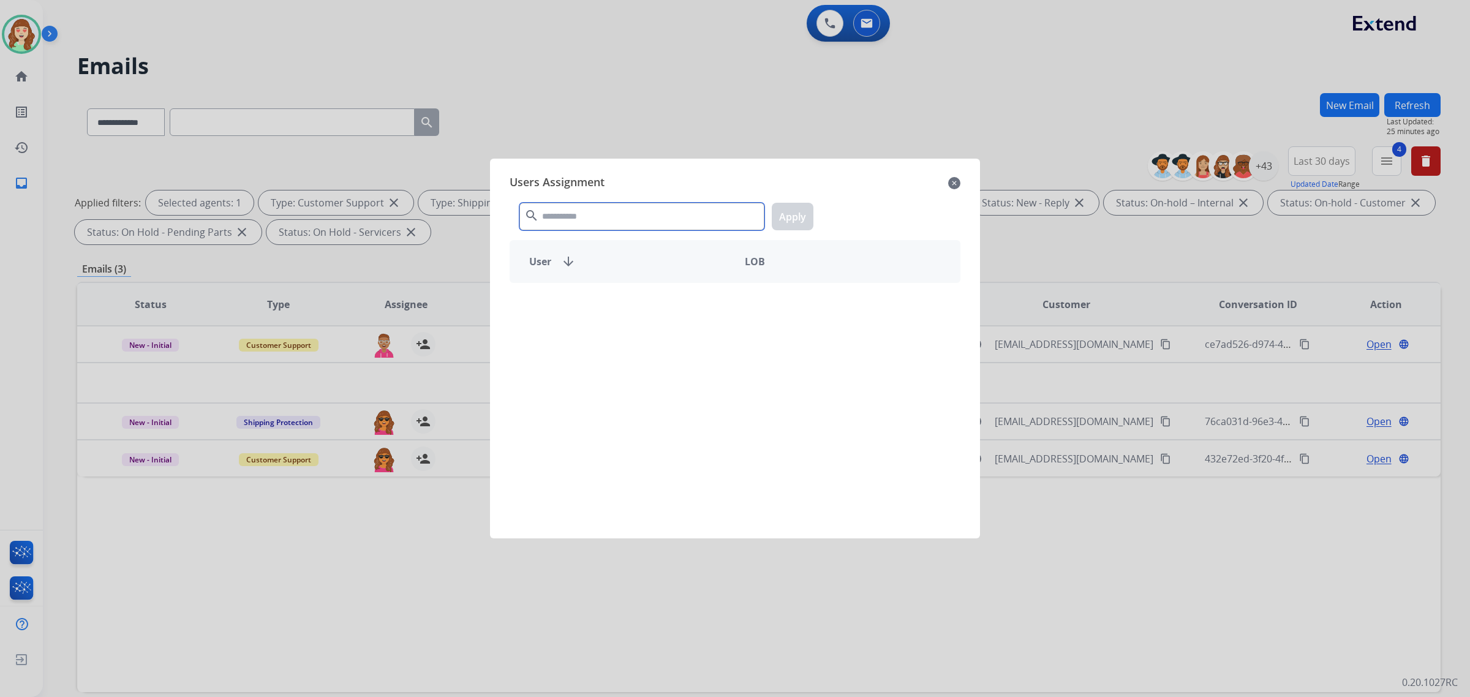
click at [585, 213] on input "text" at bounding box center [642, 217] width 245 height 28
type input "***"
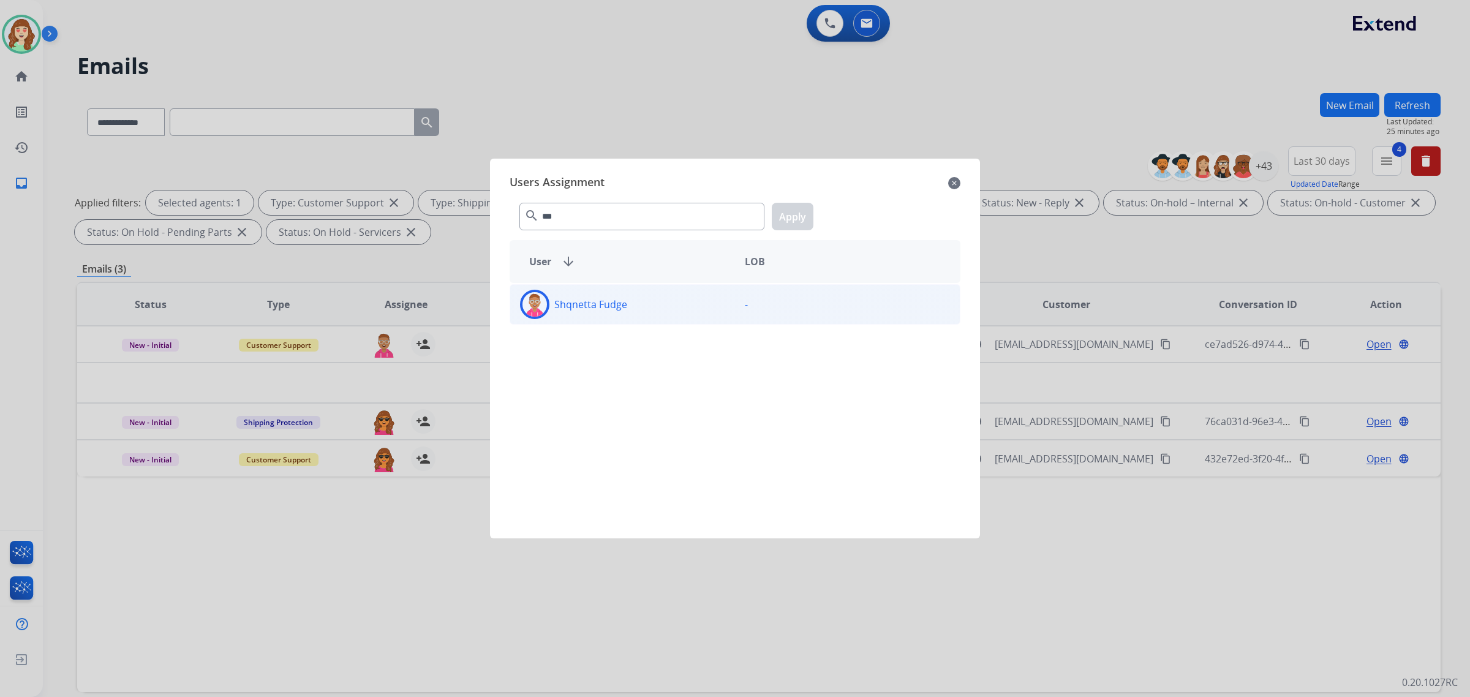
click at [690, 313] on div "Shqnetta Fudge" at bounding box center [622, 304] width 225 height 29
click at [804, 213] on button "Apply" at bounding box center [793, 217] width 42 height 28
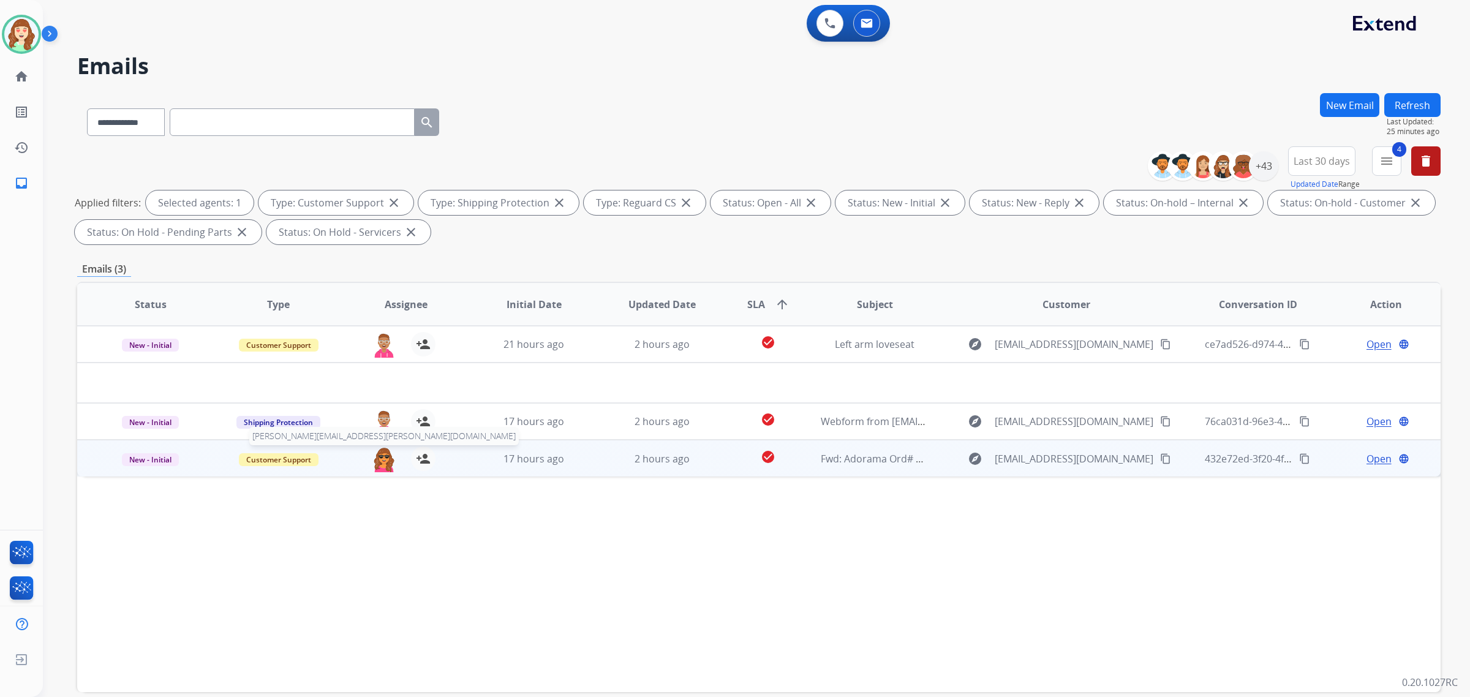
click at [387, 461] on img at bounding box center [384, 460] width 25 height 26
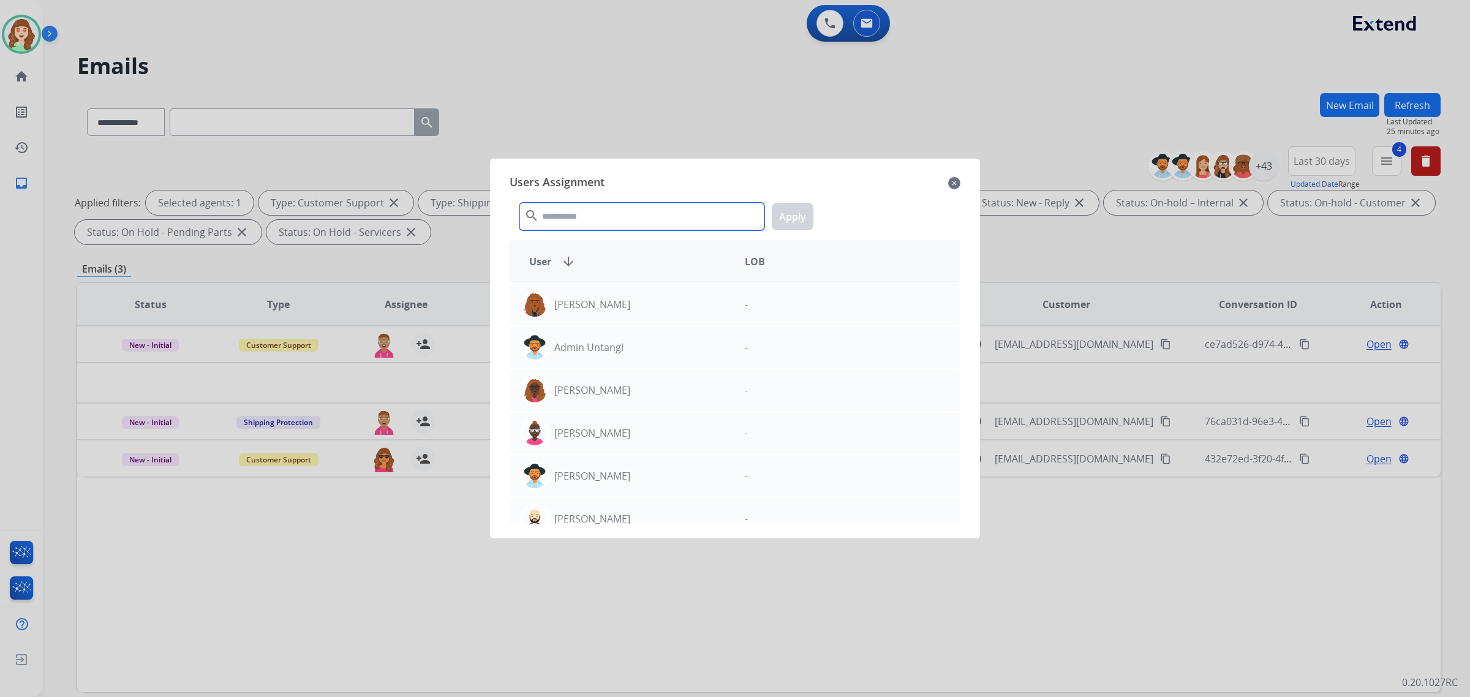
drag, startPoint x: 636, startPoint y: 222, endPoint x: 642, endPoint y: 219, distance: 6.6
click at [639, 221] on input "text" at bounding box center [642, 217] width 245 height 28
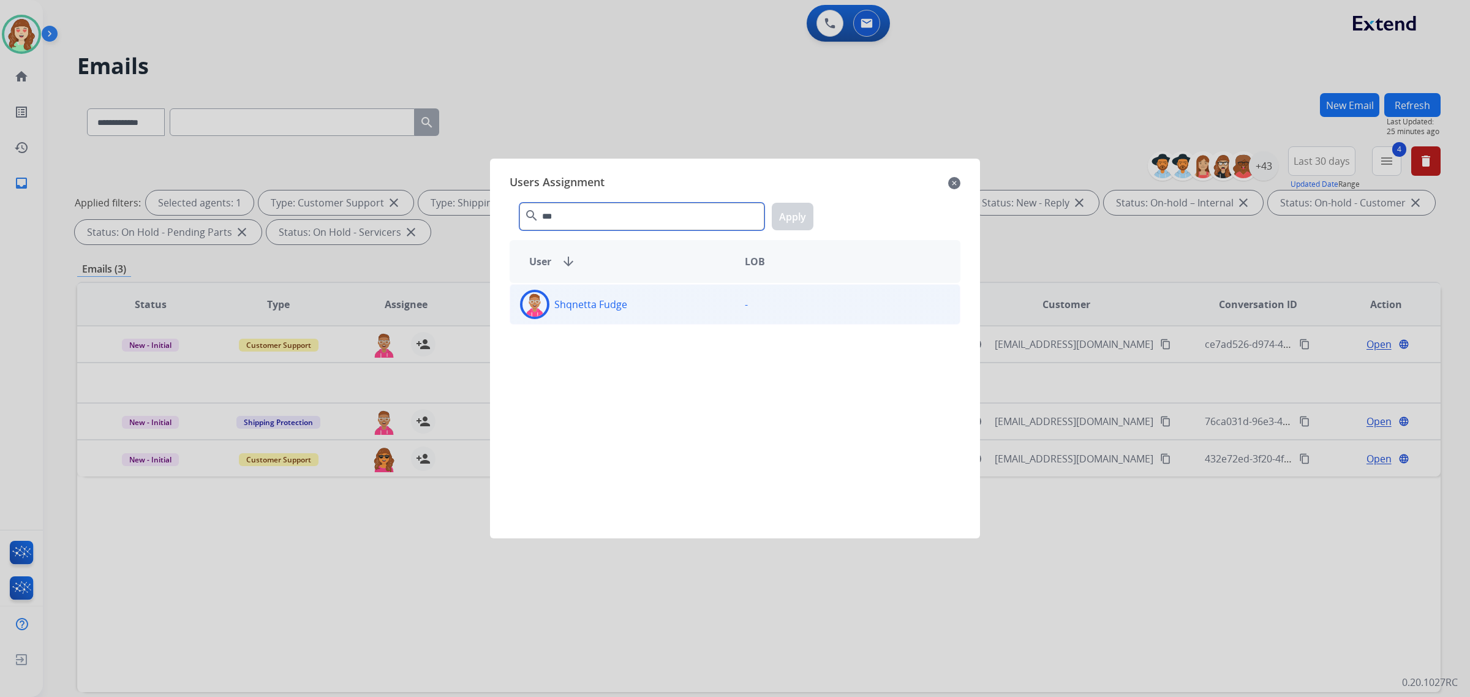
type input "***"
drag, startPoint x: 772, startPoint y: 322, endPoint x: 801, endPoint y: 246, distance: 81.2
click at [772, 319] on div "Shqnetta Fudge -" at bounding box center [735, 304] width 451 height 40
click at [800, 214] on button "Apply" at bounding box center [793, 217] width 42 height 28
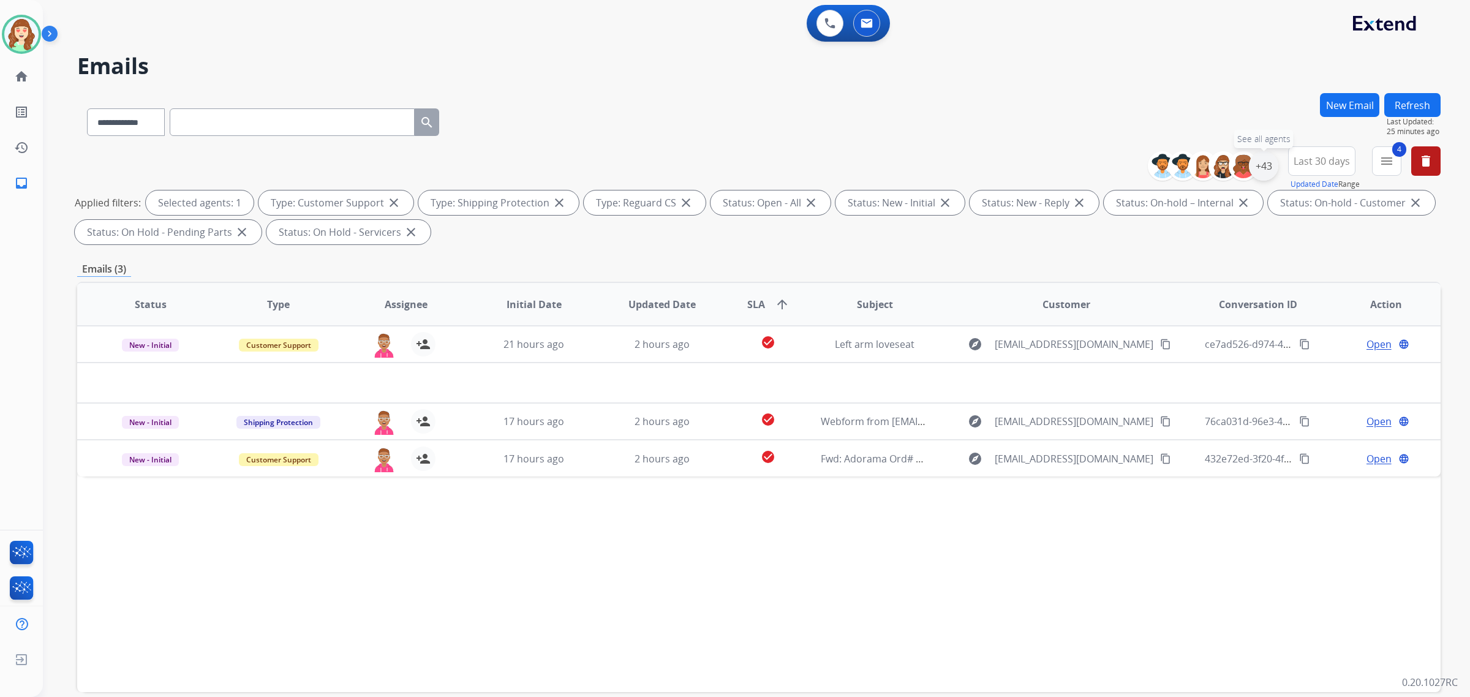
click at [1266, 167] on div "+43" at bounding box center [1263, 165] width 29 height 29
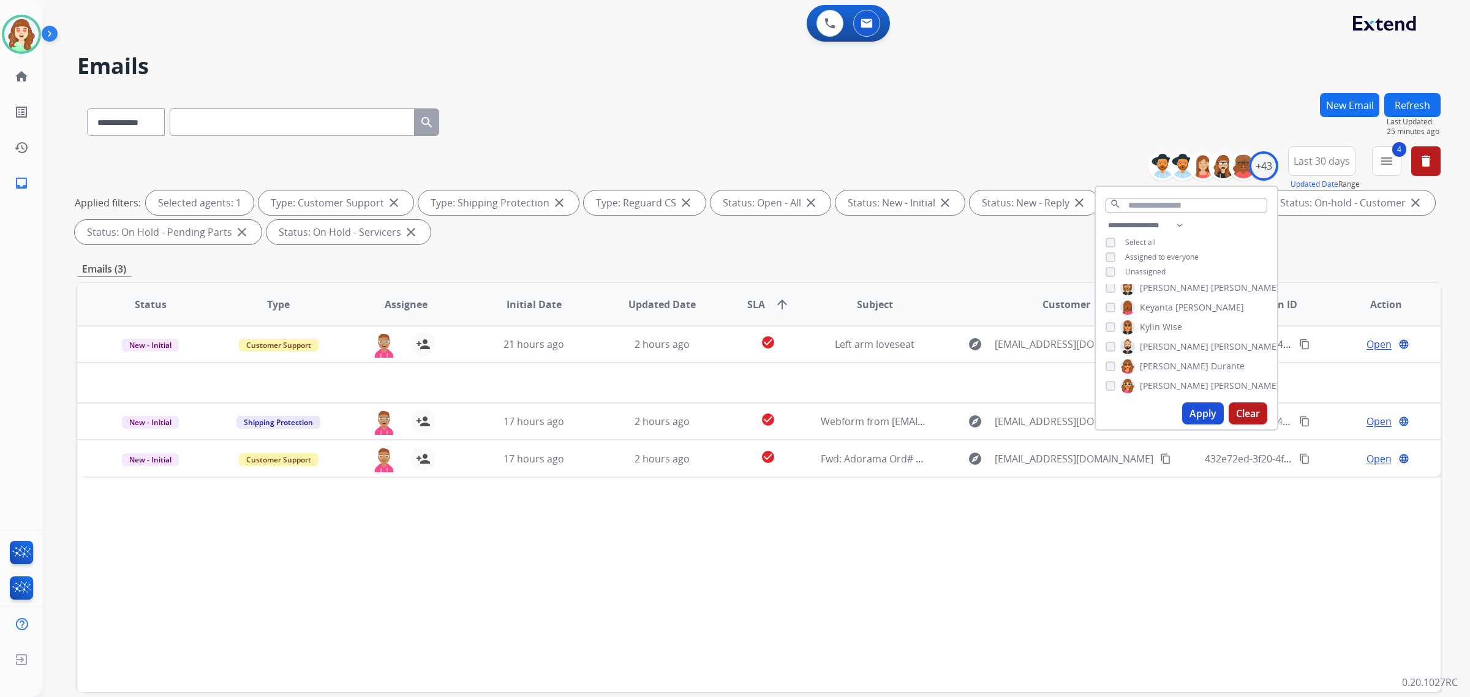
click at [1206, 414] on button "Apply" at bounding box center [1203, 414] width 42 height 22
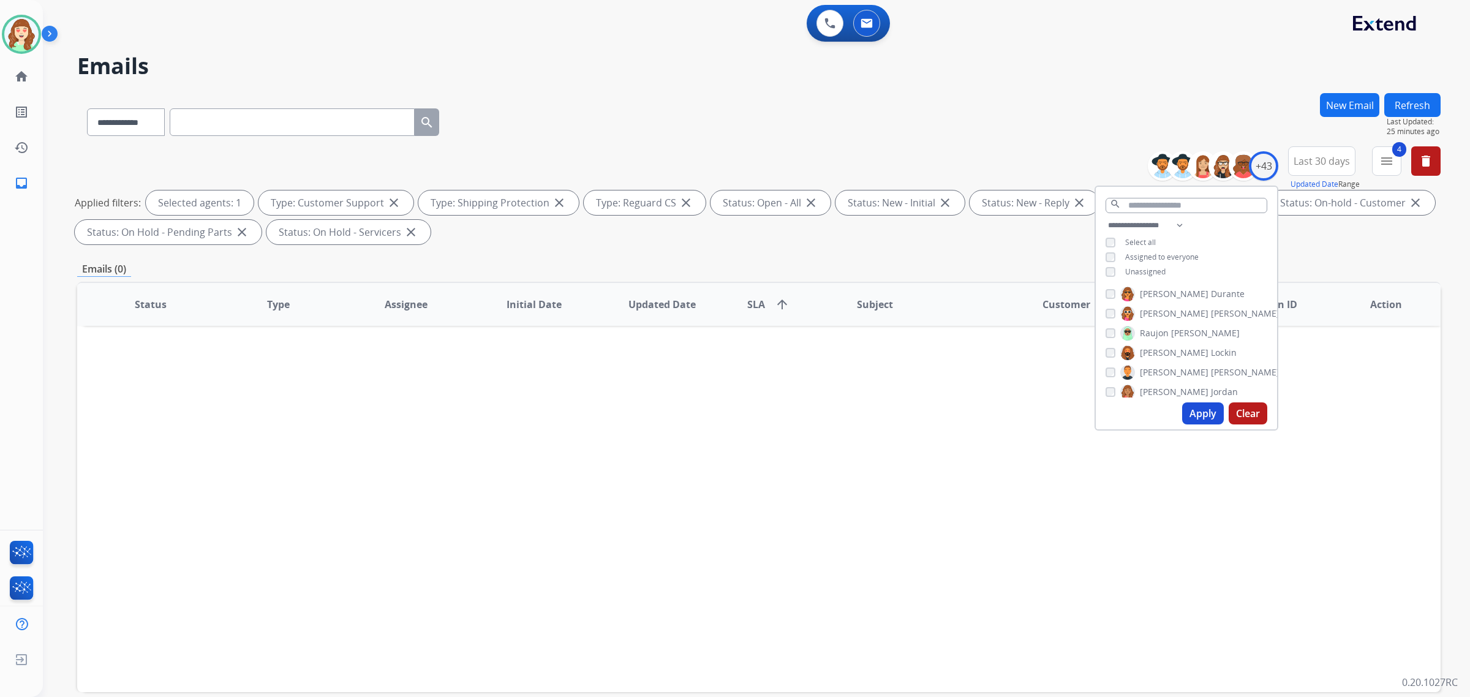
scroll to position [536, 0]
click at [1197, 411] on button "Apply" at bounding box center [1203, 414] width 42 height 22
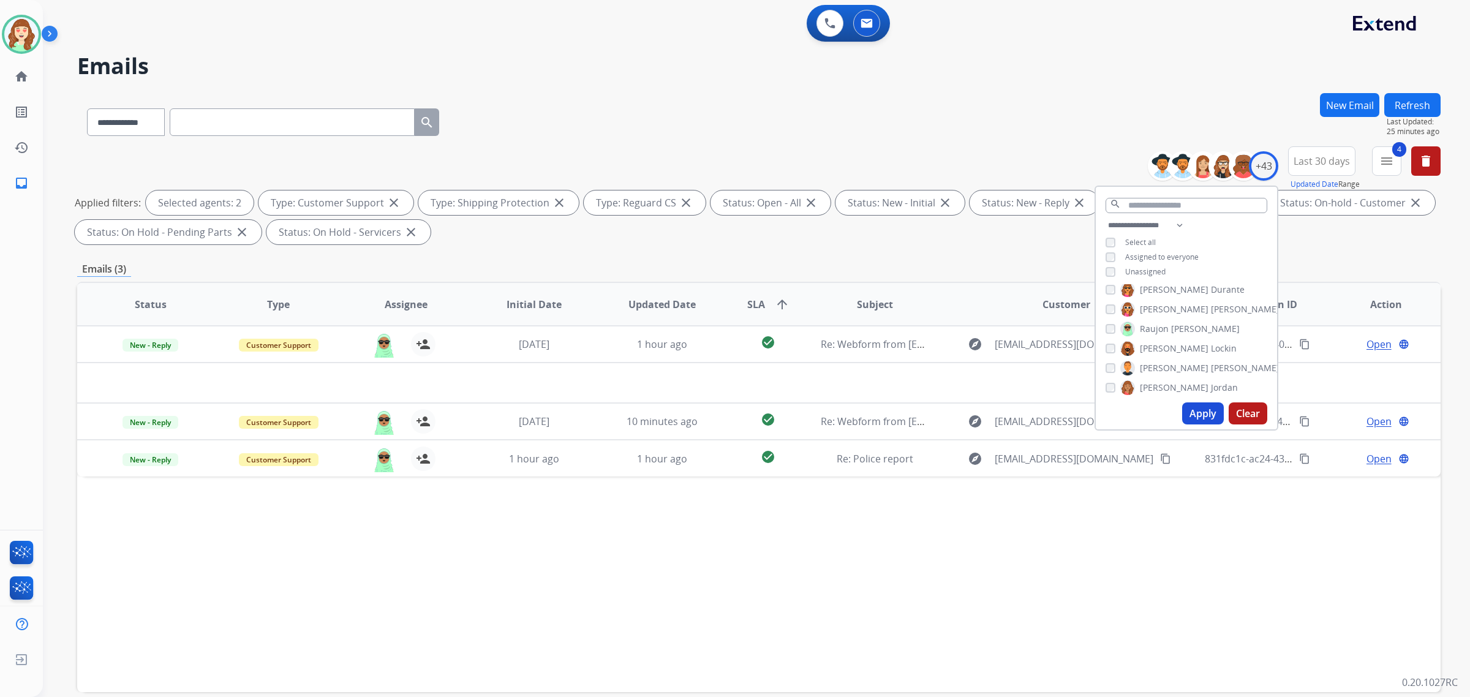
click at [1115, 344] on div "[PERSON_NAME]" at bounding box center [1171, 348] width 131 height 15
click at [1200, 410] on button "Apply" at bounding box center [1203, 414] width 42 height 22
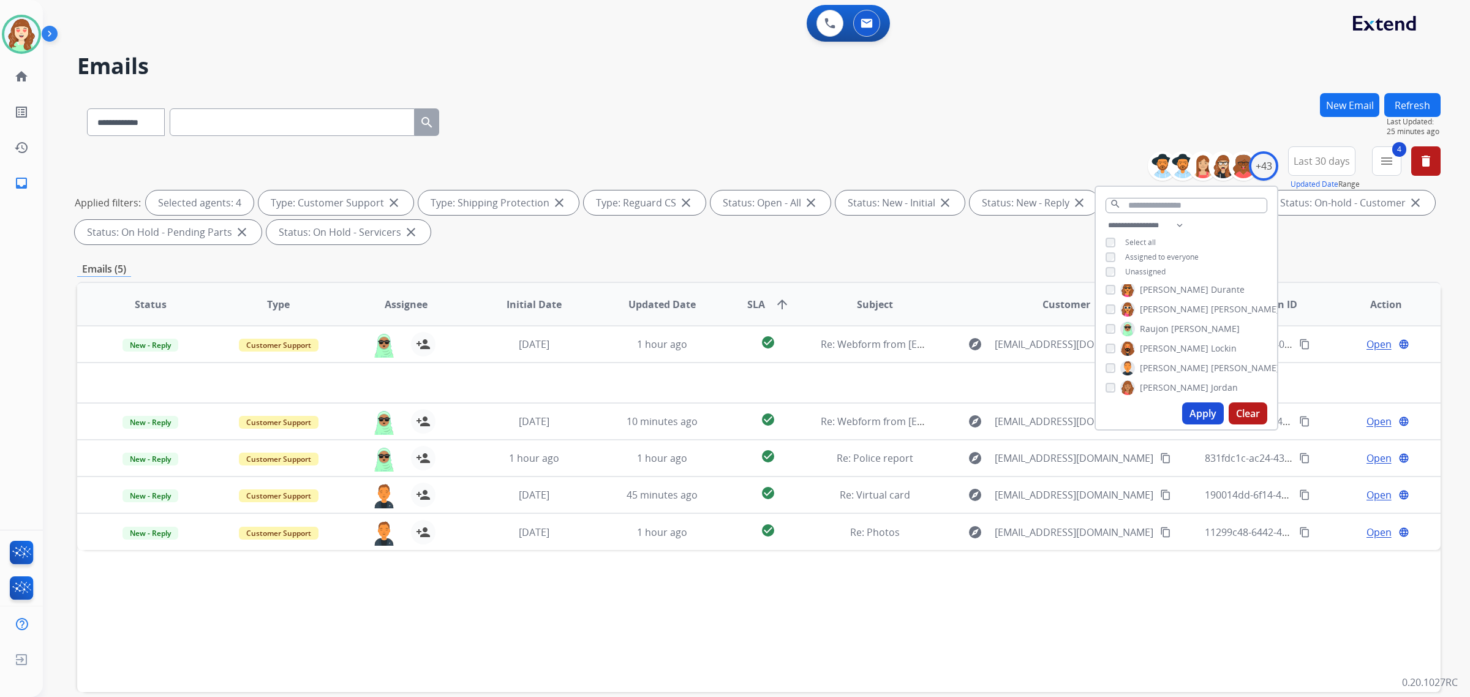
scroll to position [613, 0]
click at [1198, 411] on button "Apply" at bounding box center [1203, 414] width 42 height 22
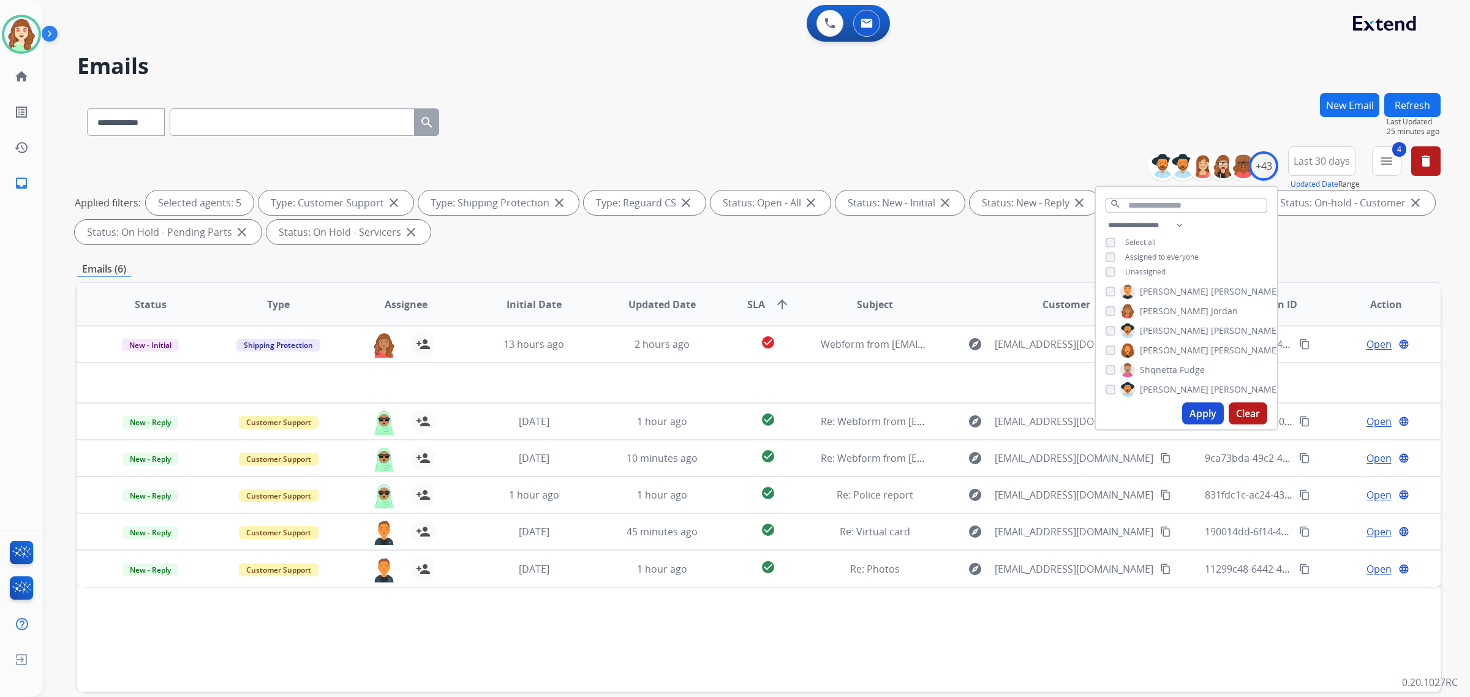
click at [1099, 345] on div "[PERSON_NAME] [PERSON_NAME] [PERSON_NAME] [PERSON_NAME] [PERSON_NAME] [PERSON_N…" at bounding box center [1186, 340] width 181 height 113
click at [1196, 414] on button "Apply" at bounding box center [1203, 414] width 42 height 22
click at [1113, 304] on div "[PERSON_NAME]" at bounding box center [1172, 311] width 132 height 15
click at [1101, 326] on div "[PERSON_NAME] [PERSON_NAME] [PERSON_NAME] [PERSON_NAME] [PERSON_NAME] [PERSON_N…" at bounding box center [1186, 340] width 181 height 113
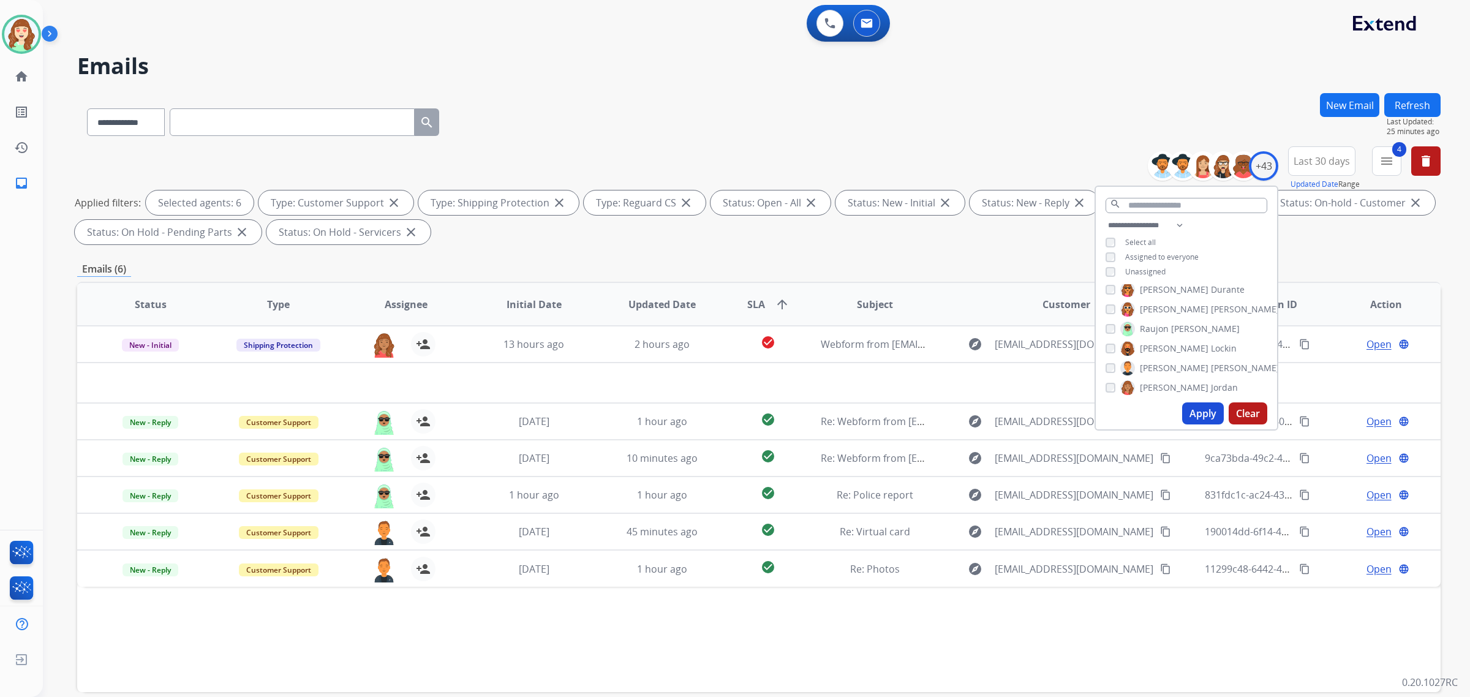
drag, startPoint x: 1189, startPoint y: 409, endPoint x: 1197, endPoint y: 409, distance: 8.0
click at [1196, 409] on button "Apply" at bounding box center [1203, 414] width 42 height 22
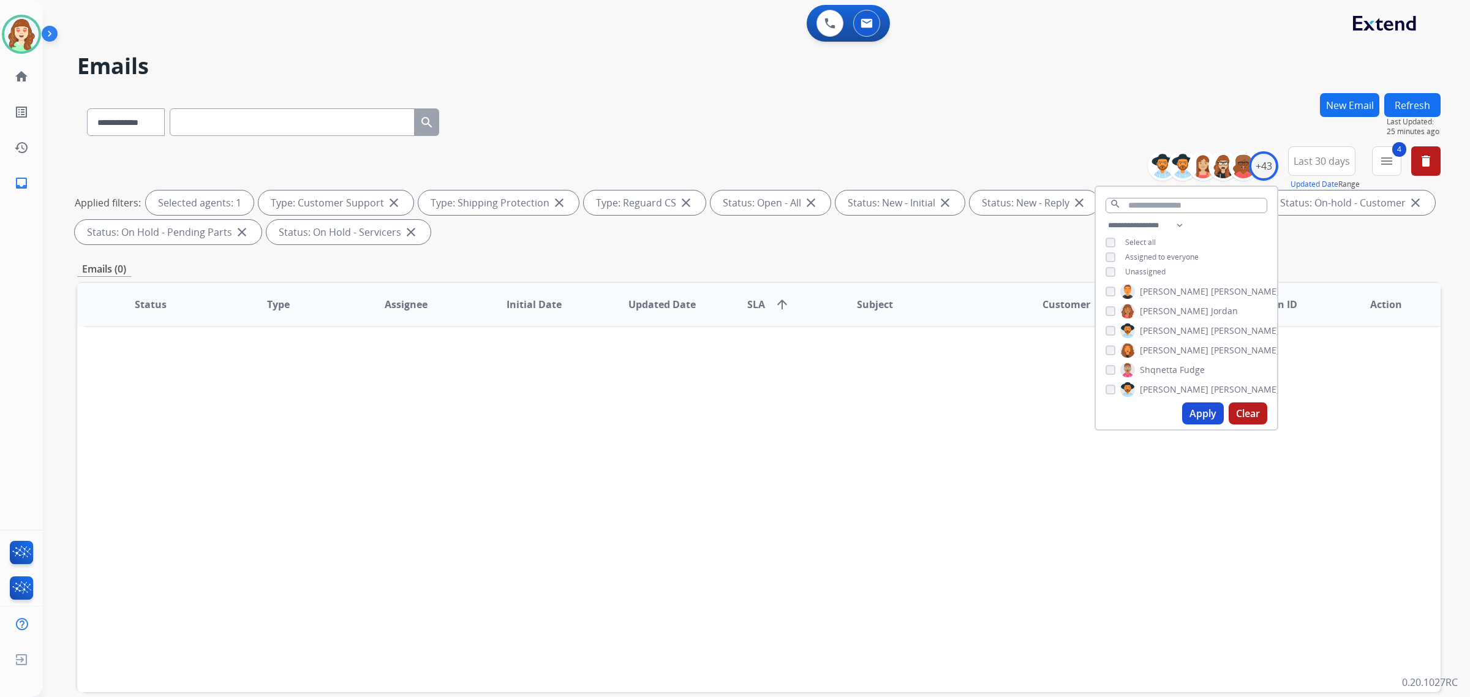
scroll to position [689, 0]
click at [1200, 415] on button "Apply" at bounding box center [1203, 414] width 42 height 22
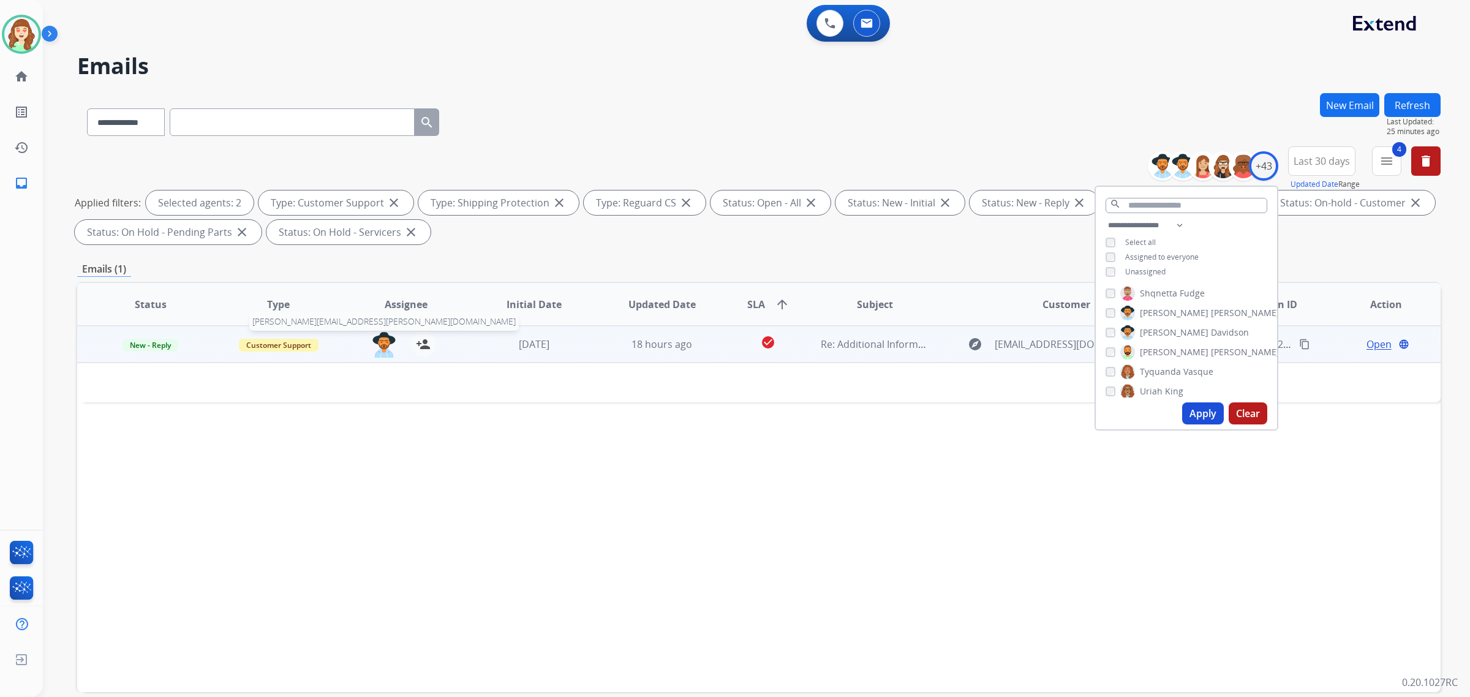
click at [388, 341] on img at bounding box center [384, 345] width 25 height 26
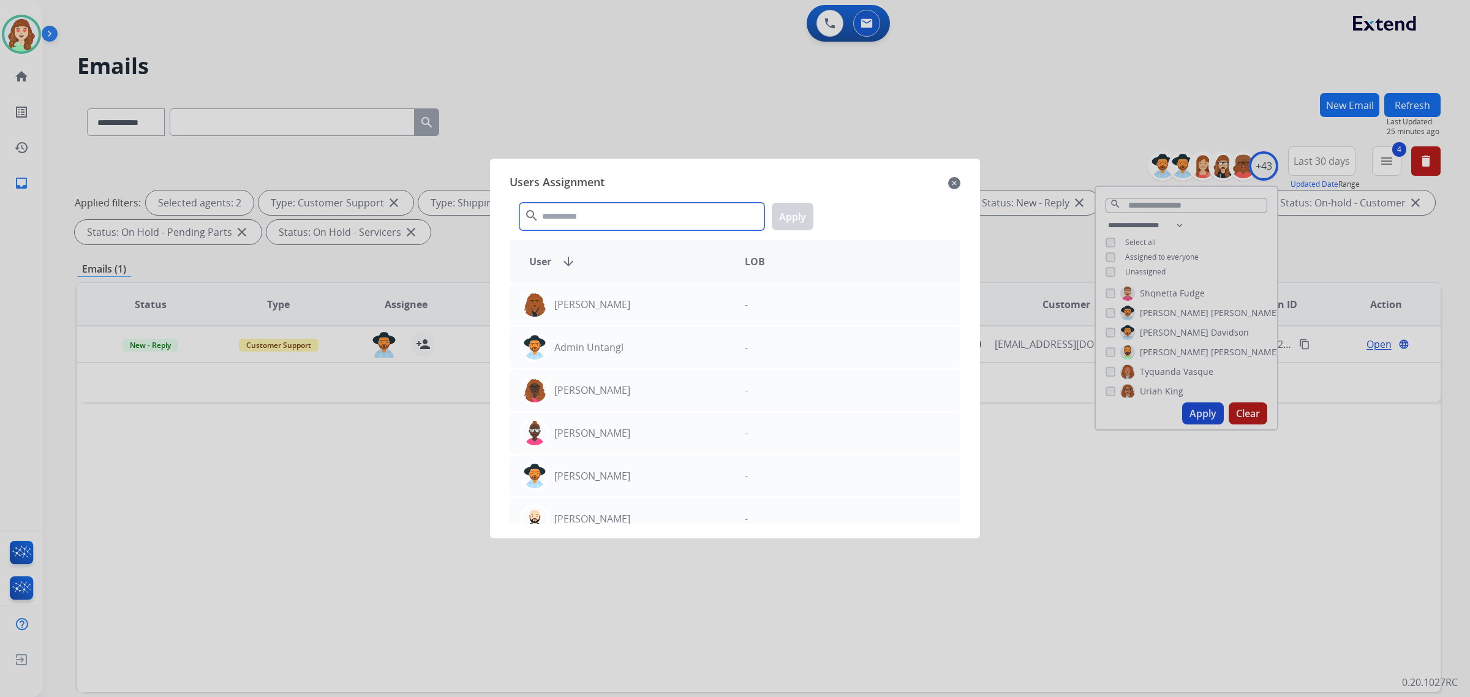
click at [593, 221] on input "text" at bounding box center [642, 217] width 245 height 28
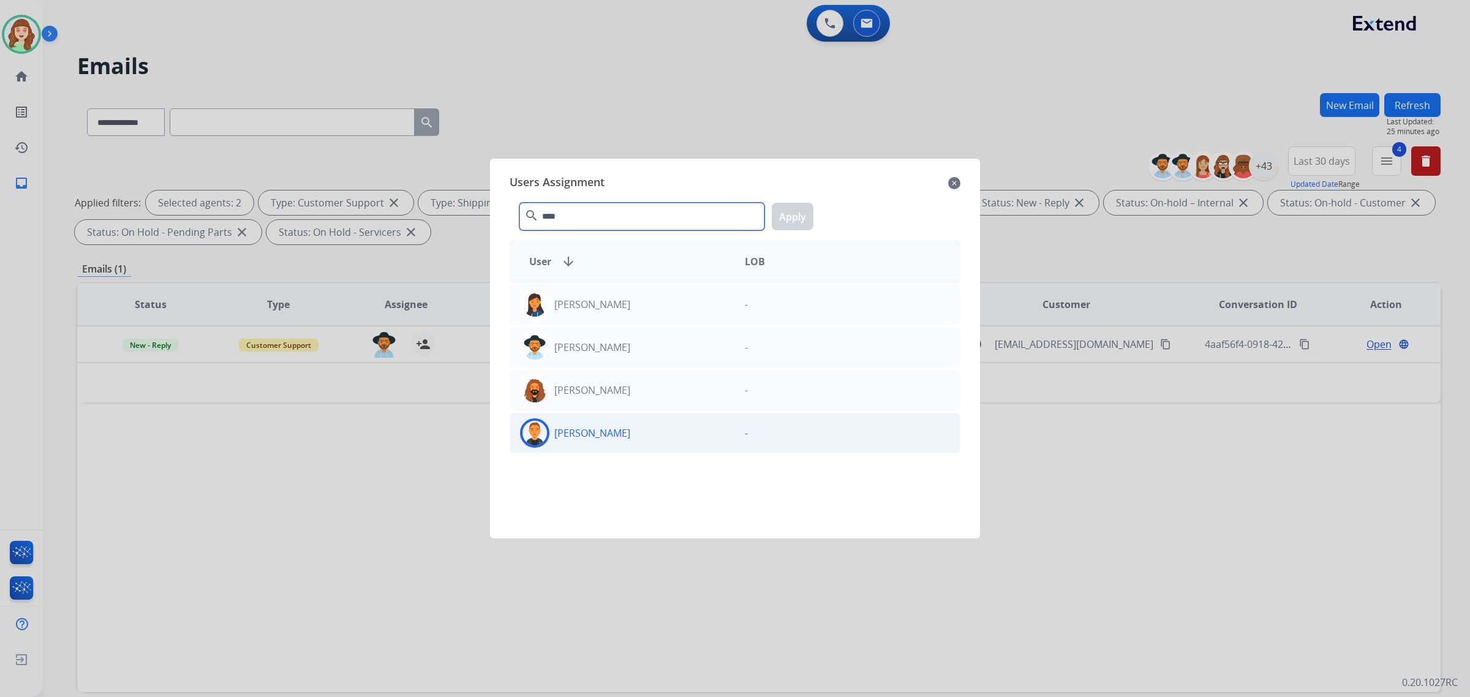
type input "****"
drag, startPoint x: 664, startPoint y: 437, endPoint x: 739, endPoint y: 279, distance: 174.6
click at [664, 433] on div "[PERSON_NAME]" at bounding box center [622, 432] width 225 height 29
drag, startPoint x: 782, startPoint y: 219, endPoint x: 1106, endPoint y: 173, distance: 326.8
click at [785, 218] on button "Apply" at bounding box center [793, 217] width 42 height 28
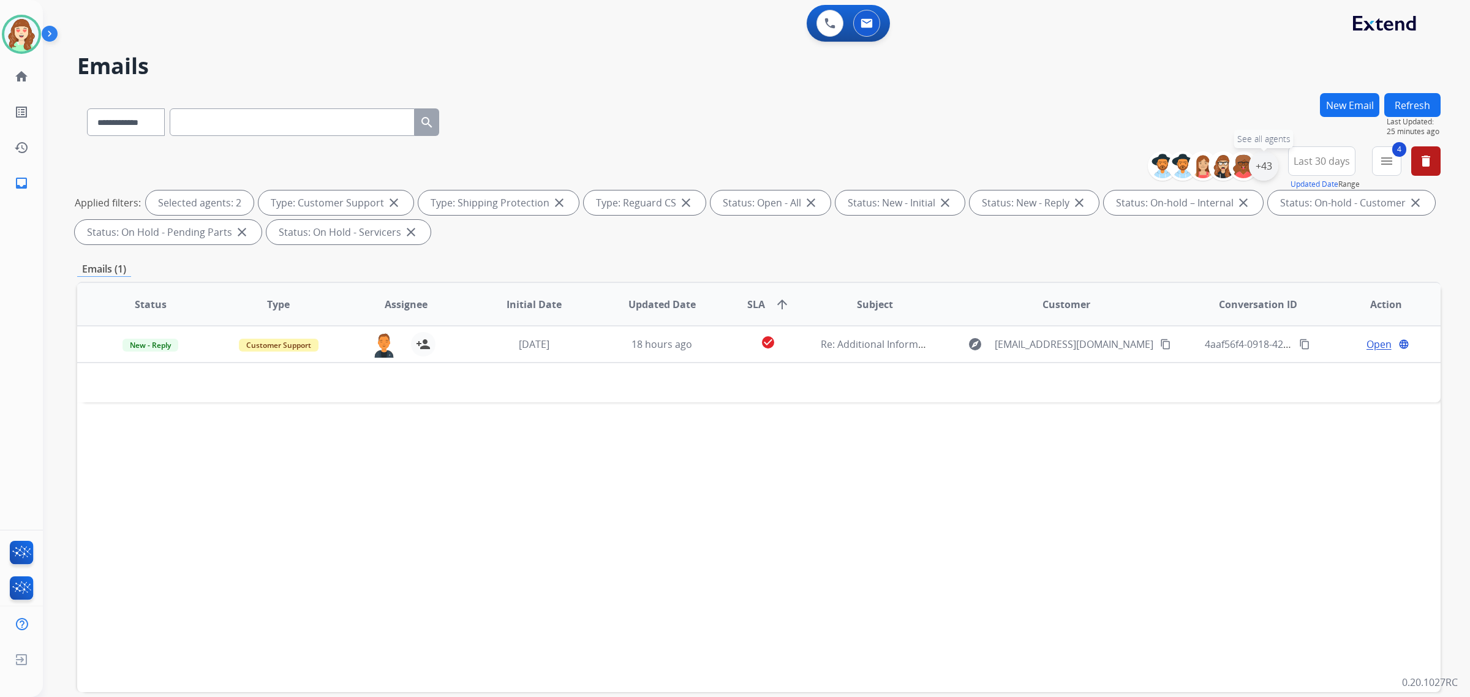
click at [1260, 164] on div "+43" at bounding box center [1263, 165] width 29 height 29
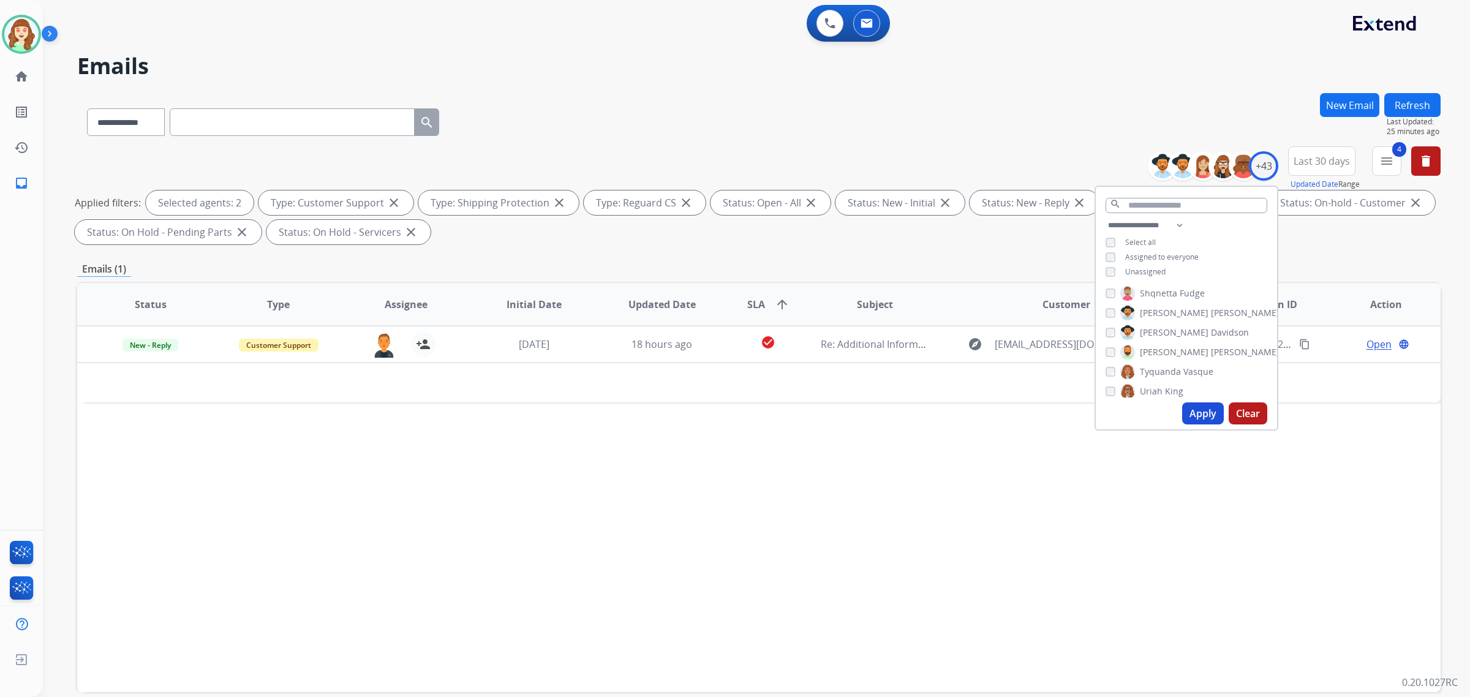
click at [1195, 411] on button "Apply" at bounding box center [1203, 414] width 42 height 22
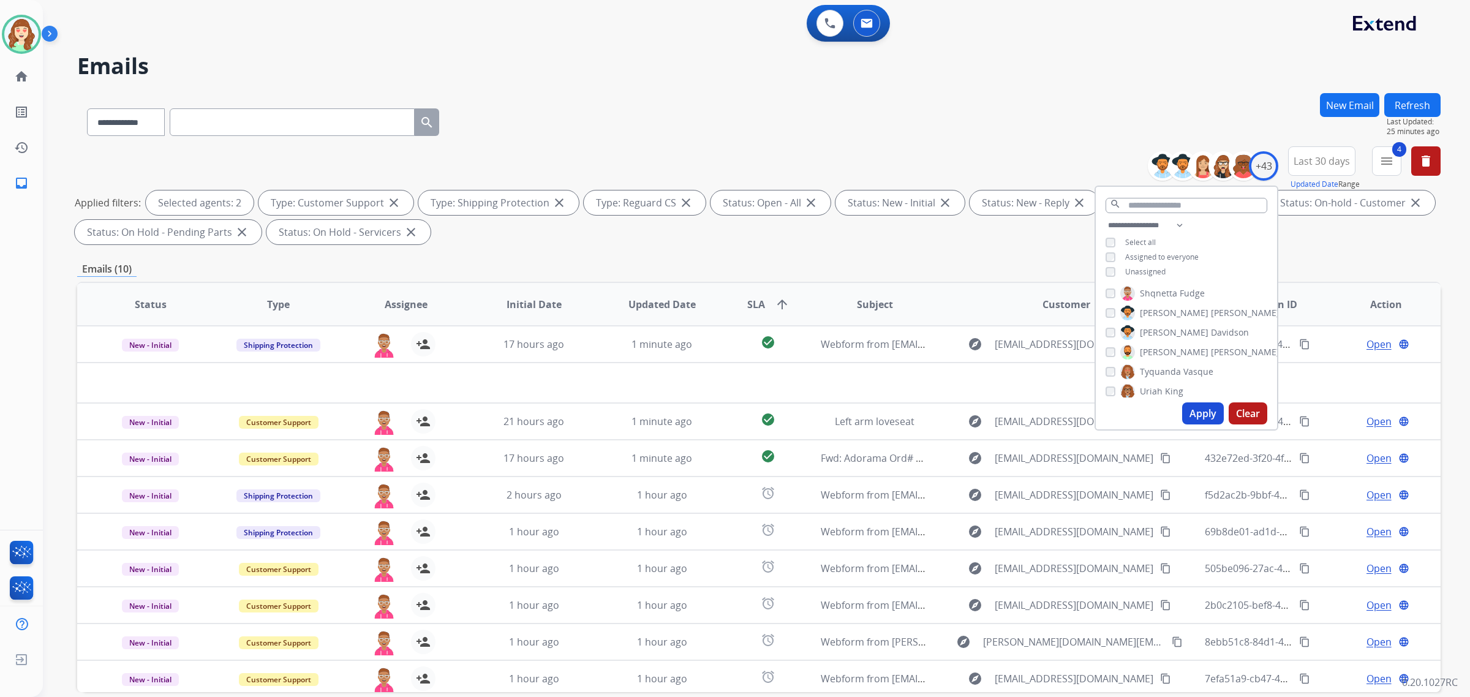
click at [1100, 331] on div "[PERSON_NAME] [PERSON_NAME] [PERSON_NAME] [PERSON_NAME] [PERSON_NAME] [PERSON_N…" at bounding box center [1186, 340] width 181 height 113
click at [1200, 406] on button "Apply" at bounding box center [1203, 414] width 42 height 22
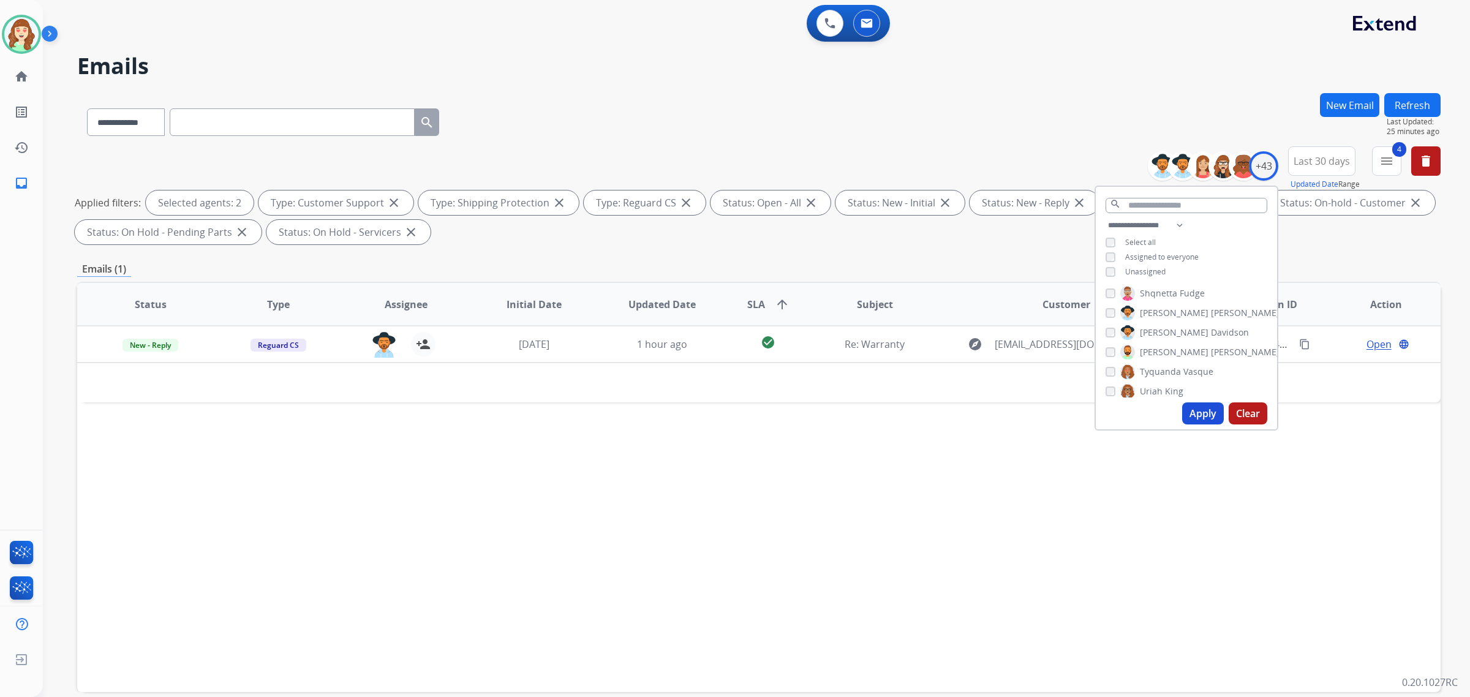
click at [1199, 414] on button "Apply" at bounding box center [1203, 414] width 42 height 22
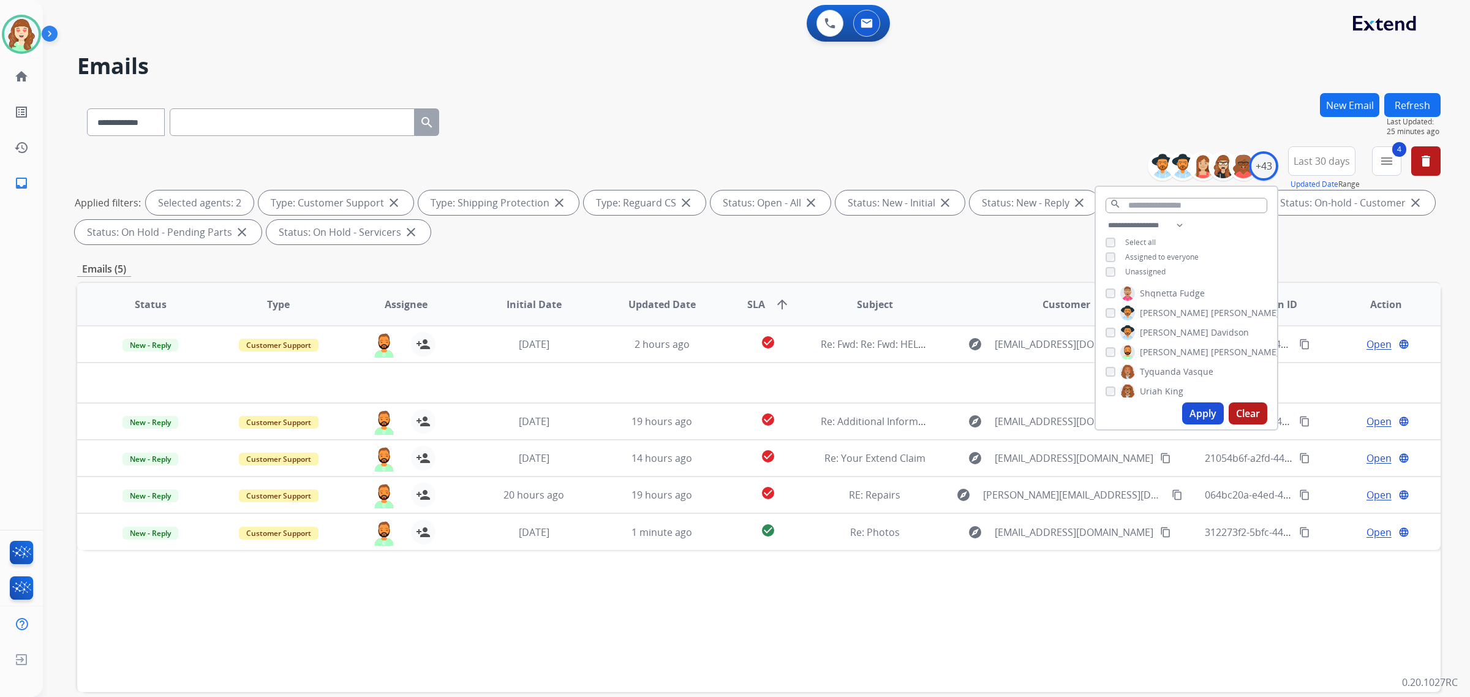
click at [1106, 374] on div "Tyquanda Vasque" at bounding box center [1160, 372] width 108 height 15
click at [1196, 406] on button "Apply" at bounding box center [1203, 414] width 42 height 22
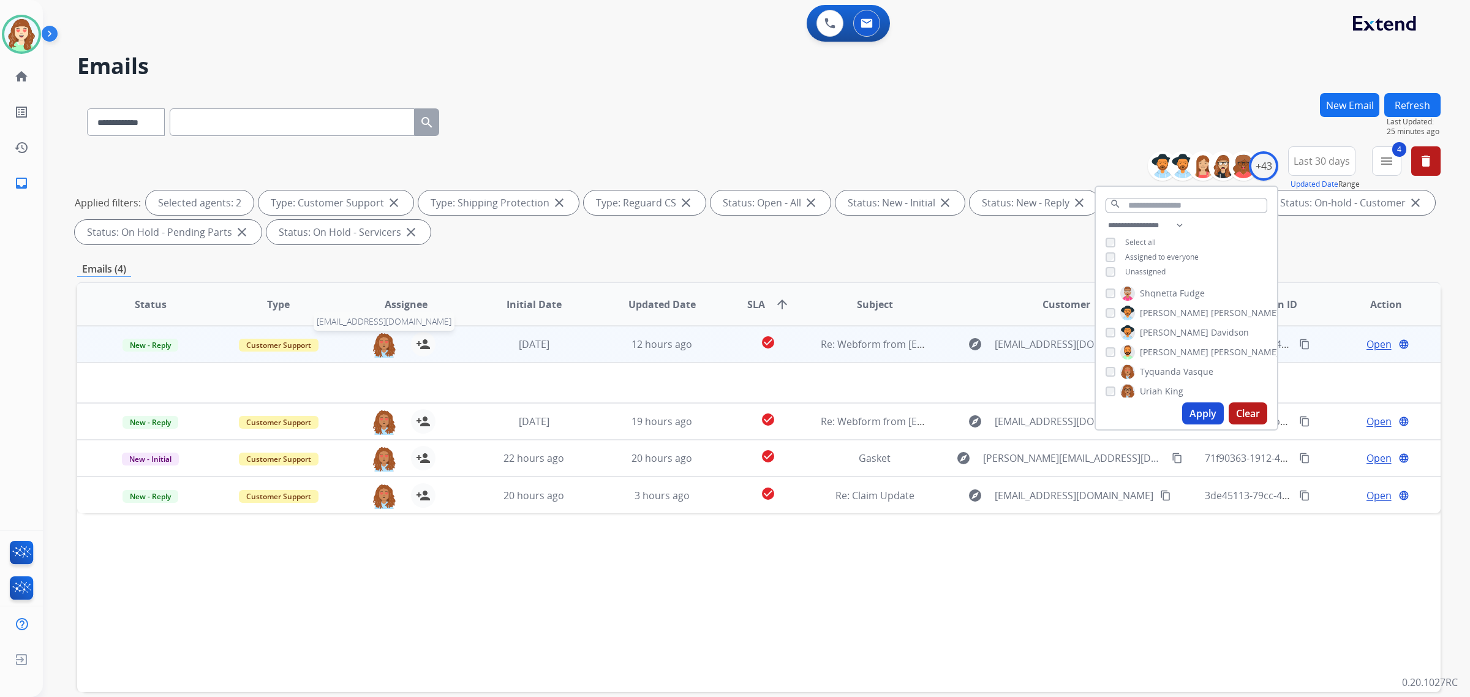
click at [386, 340] on img at bounding box center [384, 345] width 25 height 26
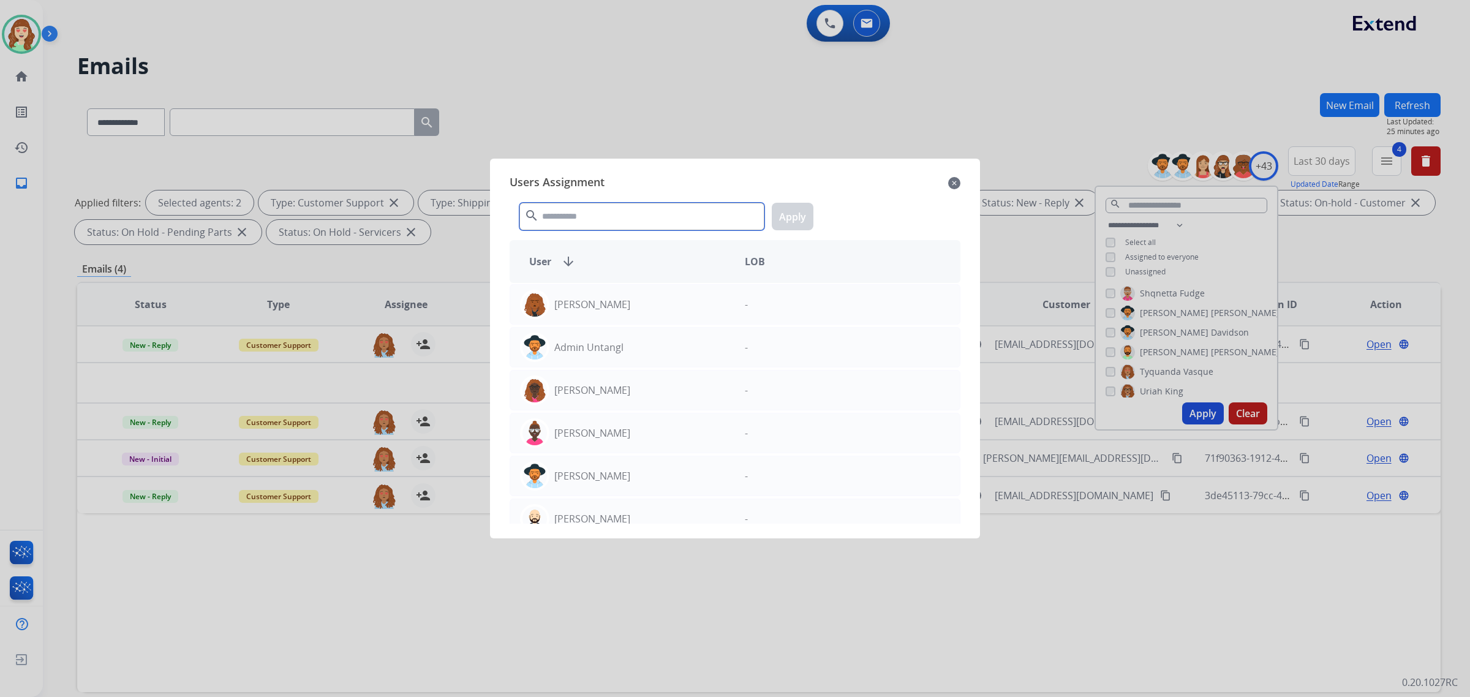
click at [583, 207] on input "text" at bounding box center [642, 217] width 245 height 28
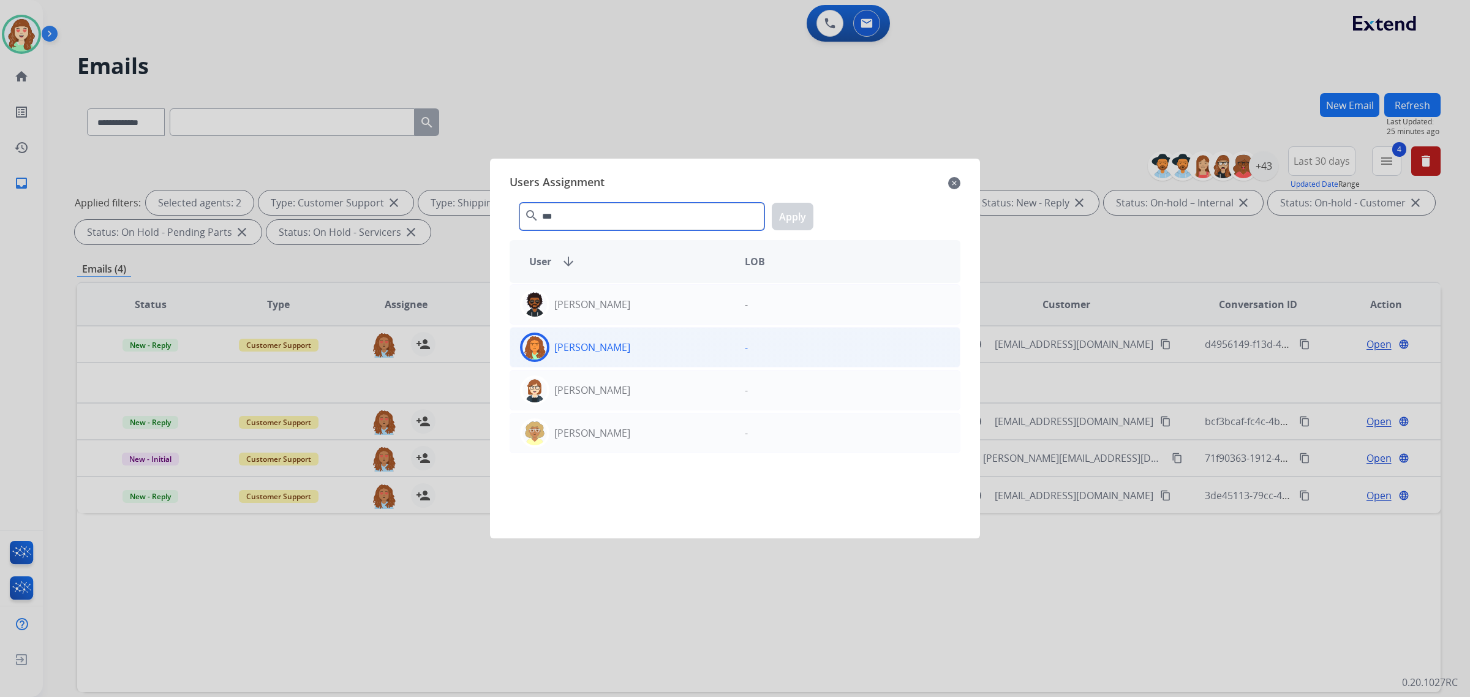
type input "***"
click at [642, 350] on div "[PERSON_NAME]" at bounding box center [622, 347] width 225 height 29
click at [800, 219] on button "Apply" at bounding box center [793, 217] width 42 height 28
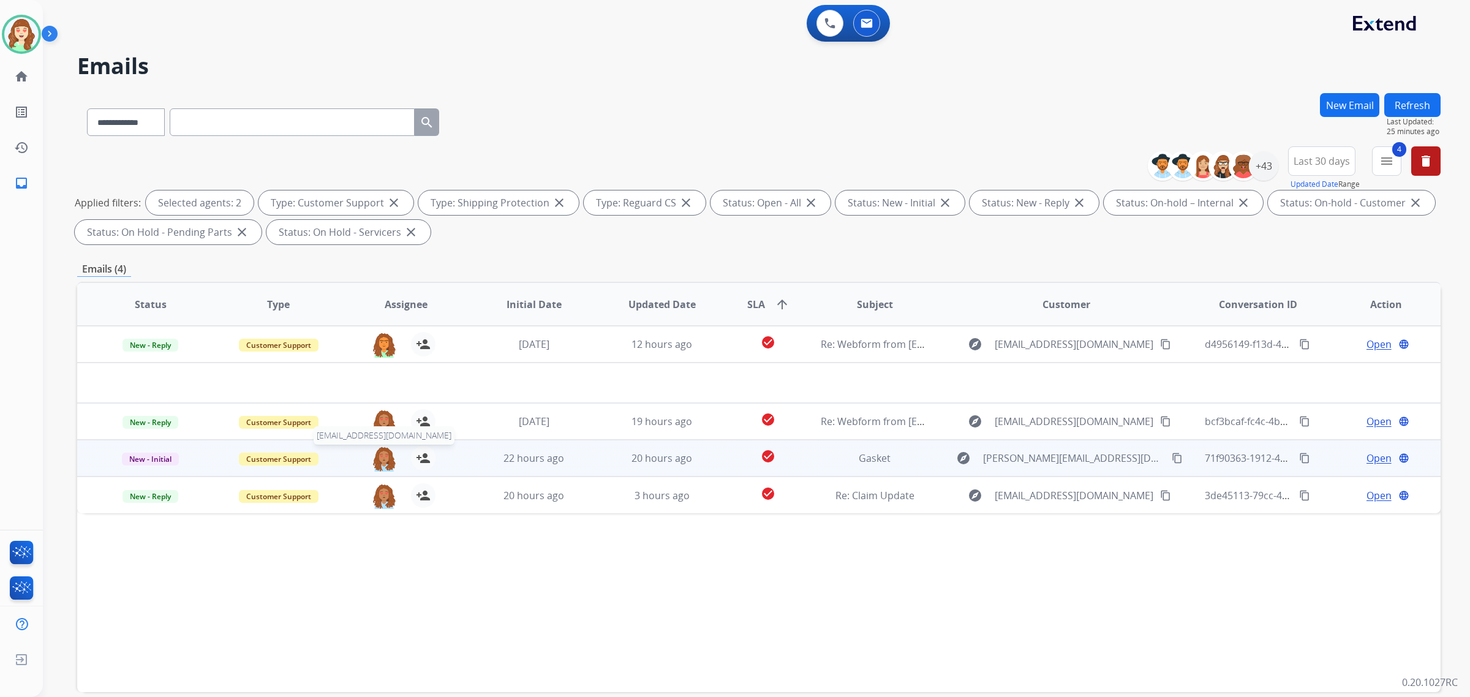
click at [388, 460] on img at bounding box center [384, 459] width 25 height 26
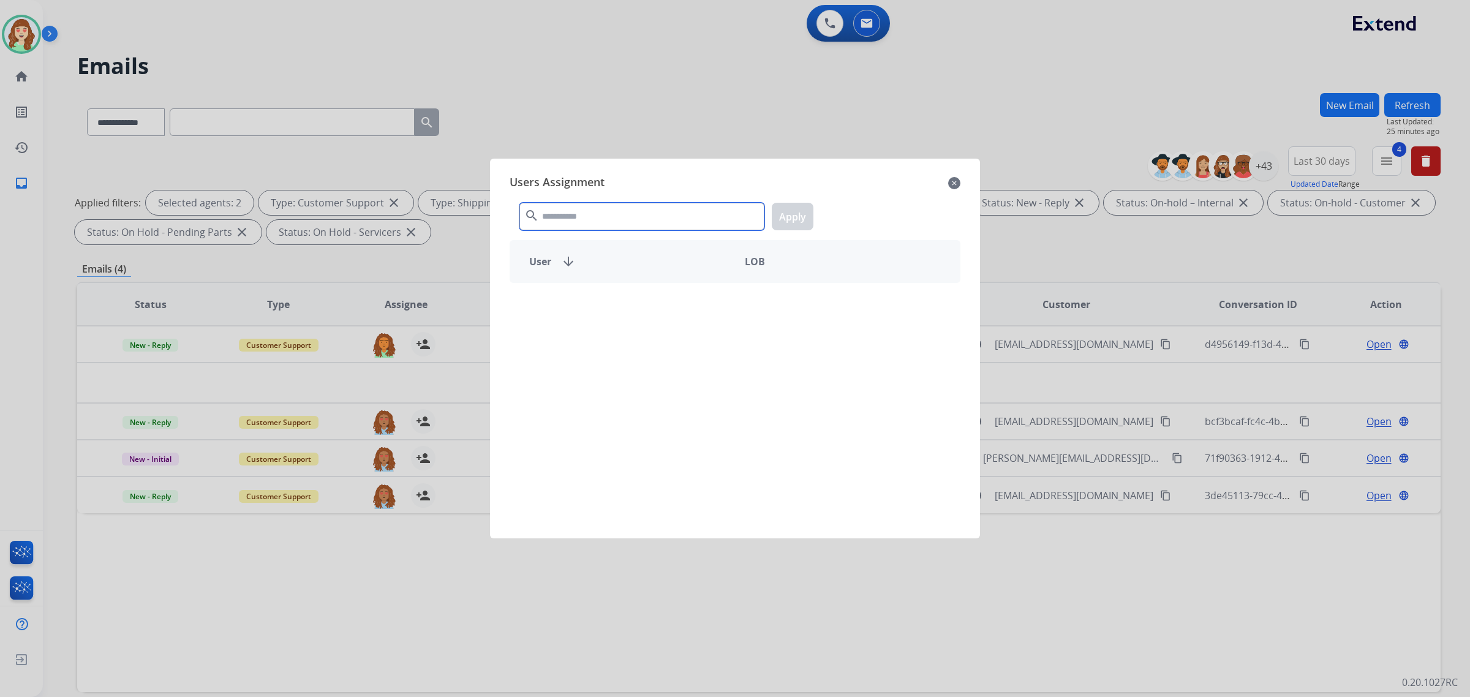
click at [674, 219] on input "text" at bounding box center [642, 217] width 245 height 28
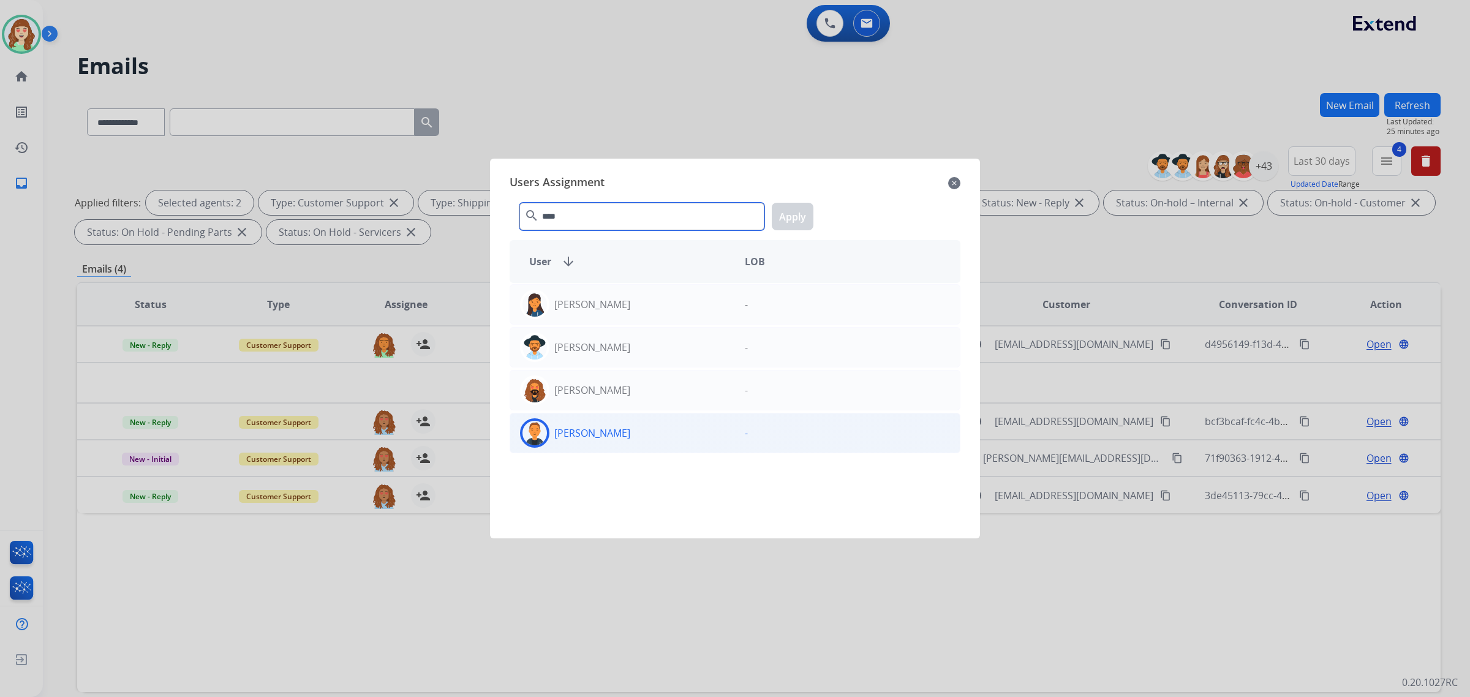
type input "****"
click at [638, 440] on div "[PERSON_NAME]" at bounding box center [622, 432] width 225 height 29
click at [792, 221] on button "Apply" at bounding box center [793, 217] width 42 height 28
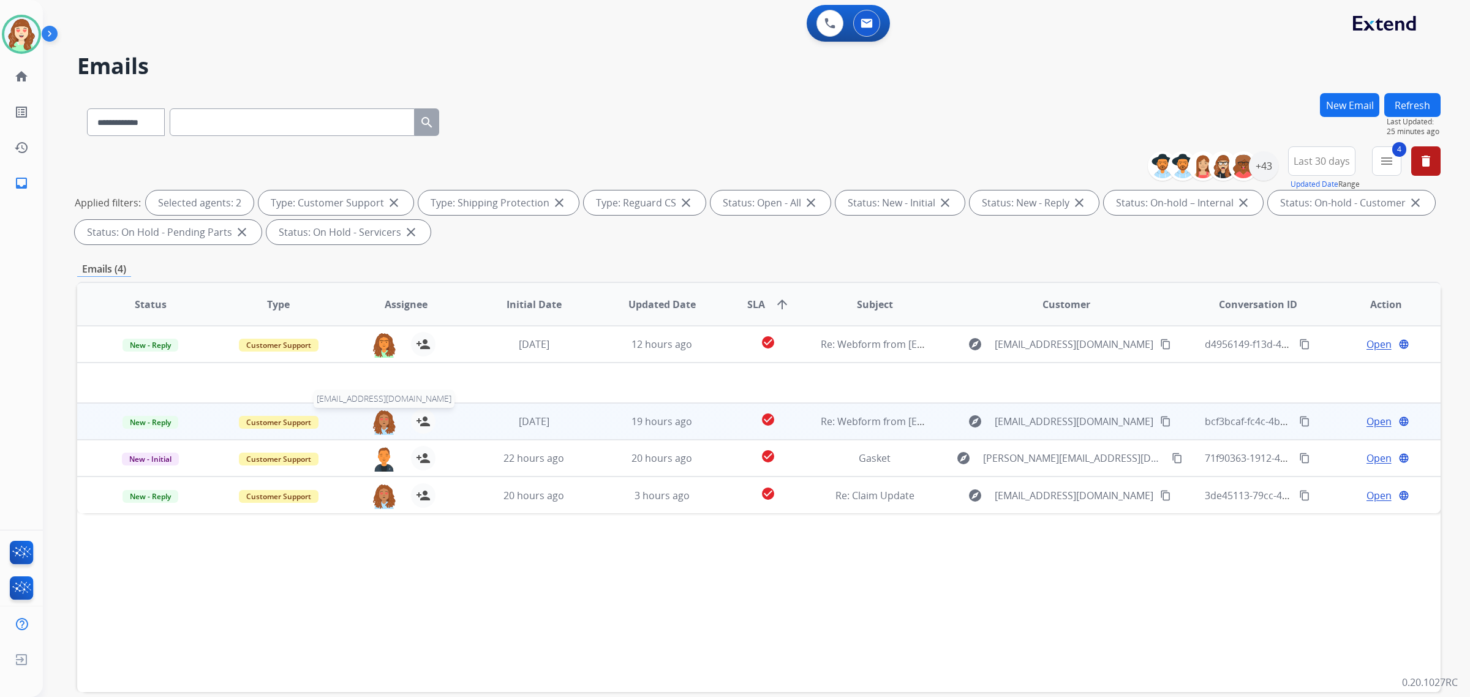
click at [385, 422] on img at bounding box center [384, 422] width 25 height 26
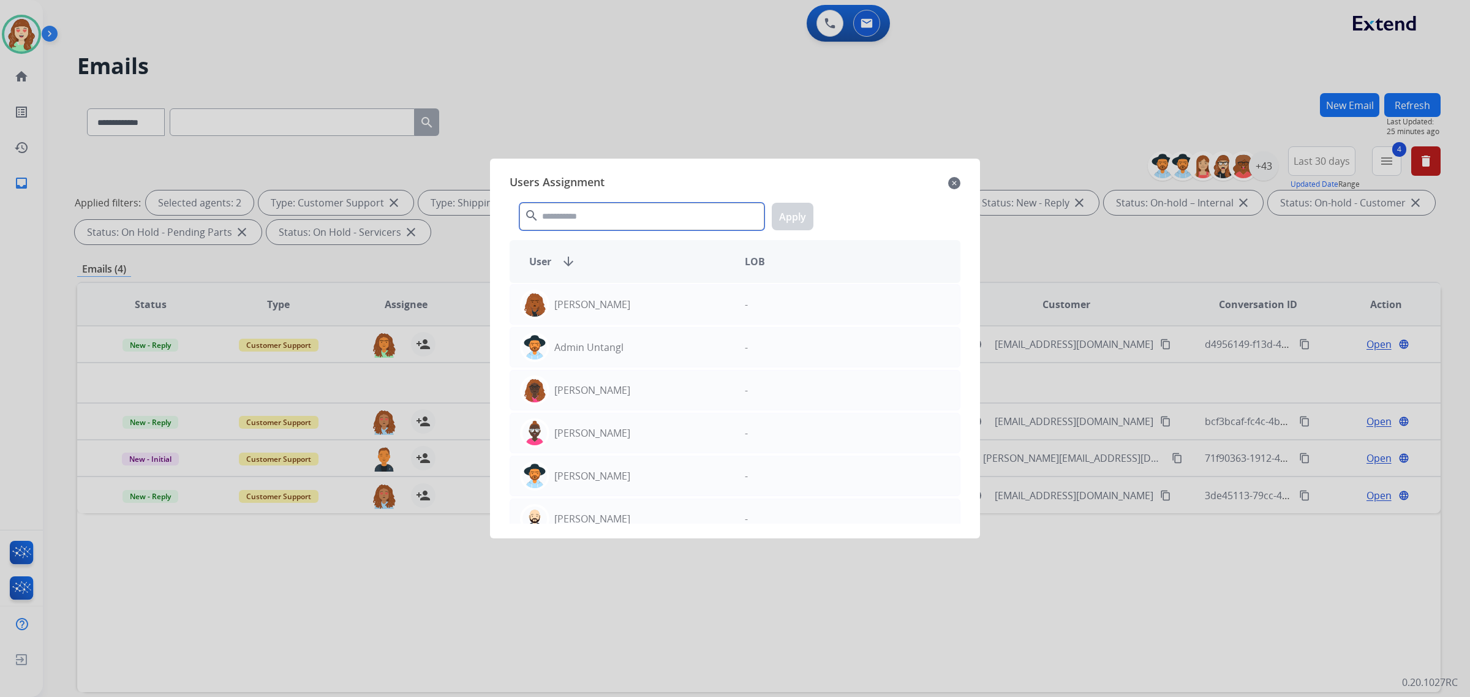
click at [654, 215] on input "text" at bounding box center [642, 217] width 245 height 28
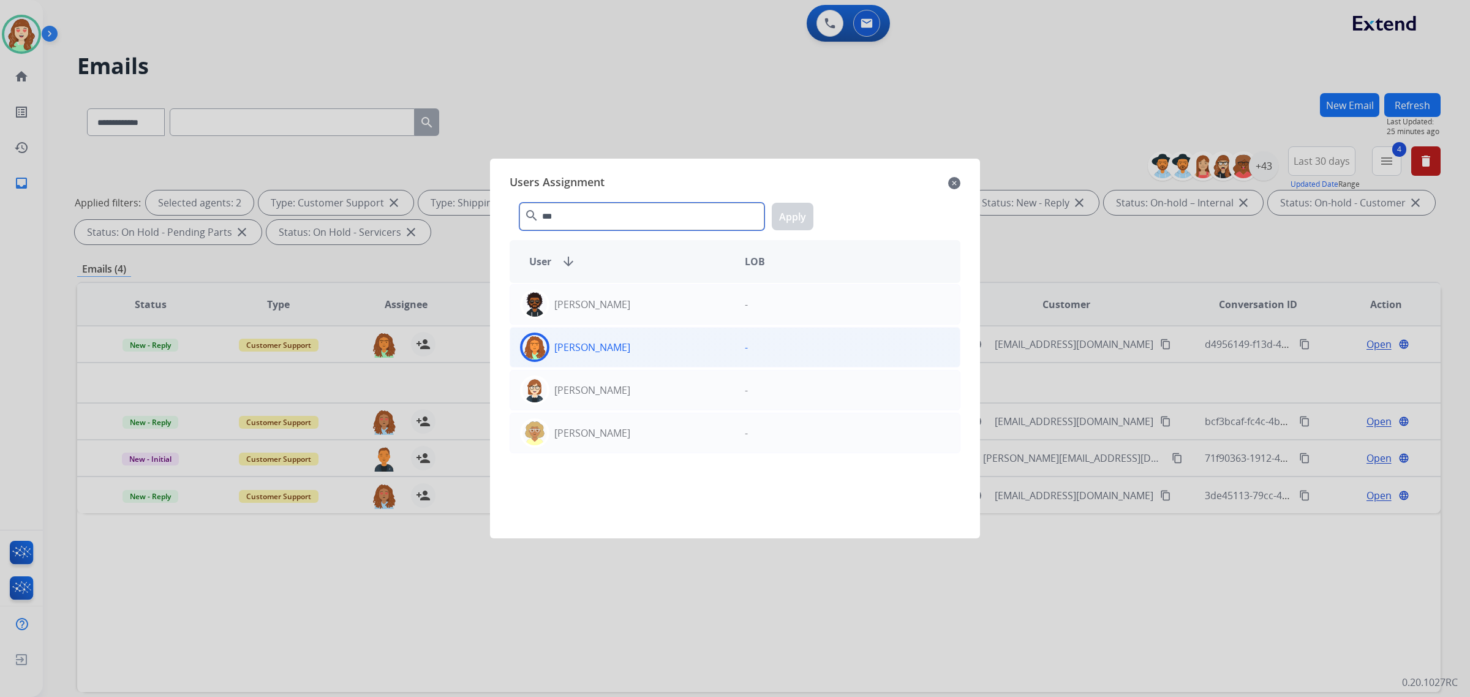
type input "***"
click at [684, 350] on div "[PERSON_NAME]" at bounding box center [622, 347] width 225 height 29
drag, startPoint x: 790, startPoint y: 219, endPoint x: 783, endPoint y: 224, distance: 8.8
click at [786, 222] on button "Apply" at bounding box center [793, 217] width 42 height 28
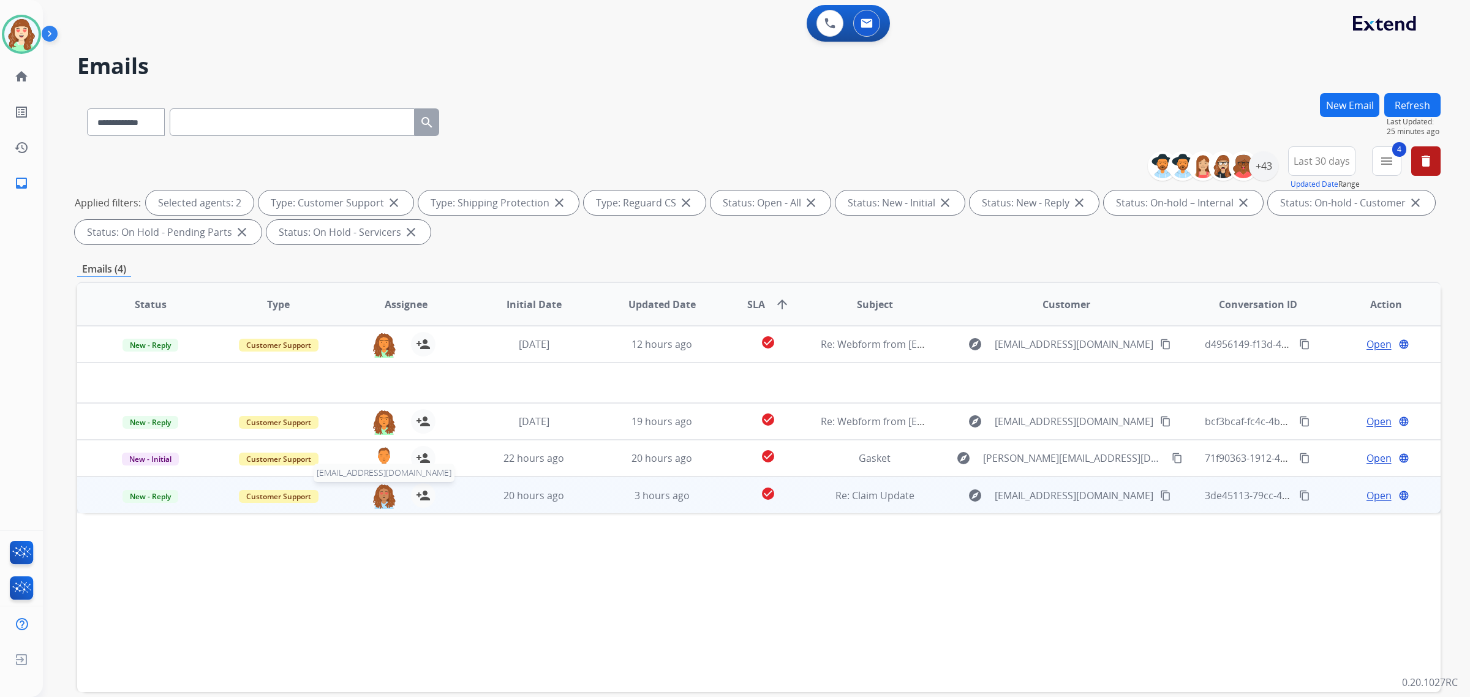
click at [383, 497] on img at bounding box center [384, 496] width 25 height 26
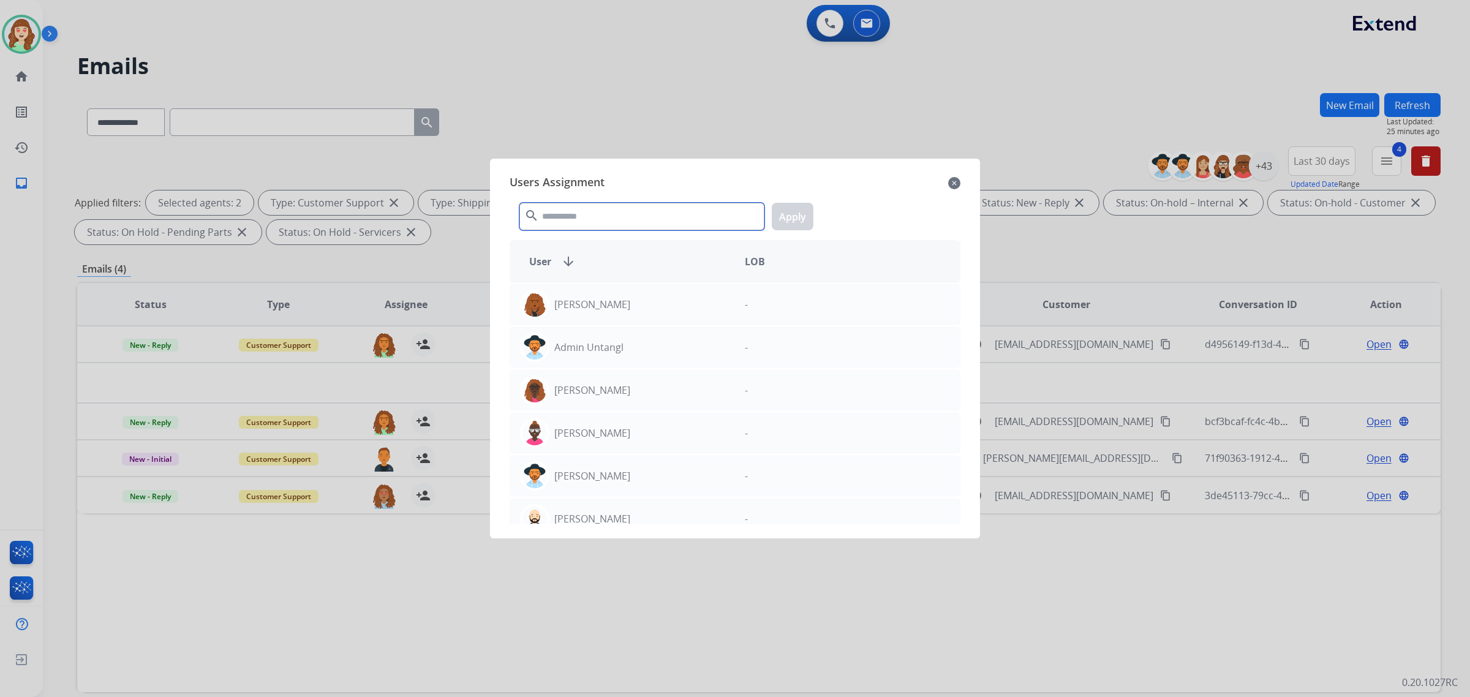
click at [622, 219] on input "text" at bounding box center [642, 217] width 245 height 28
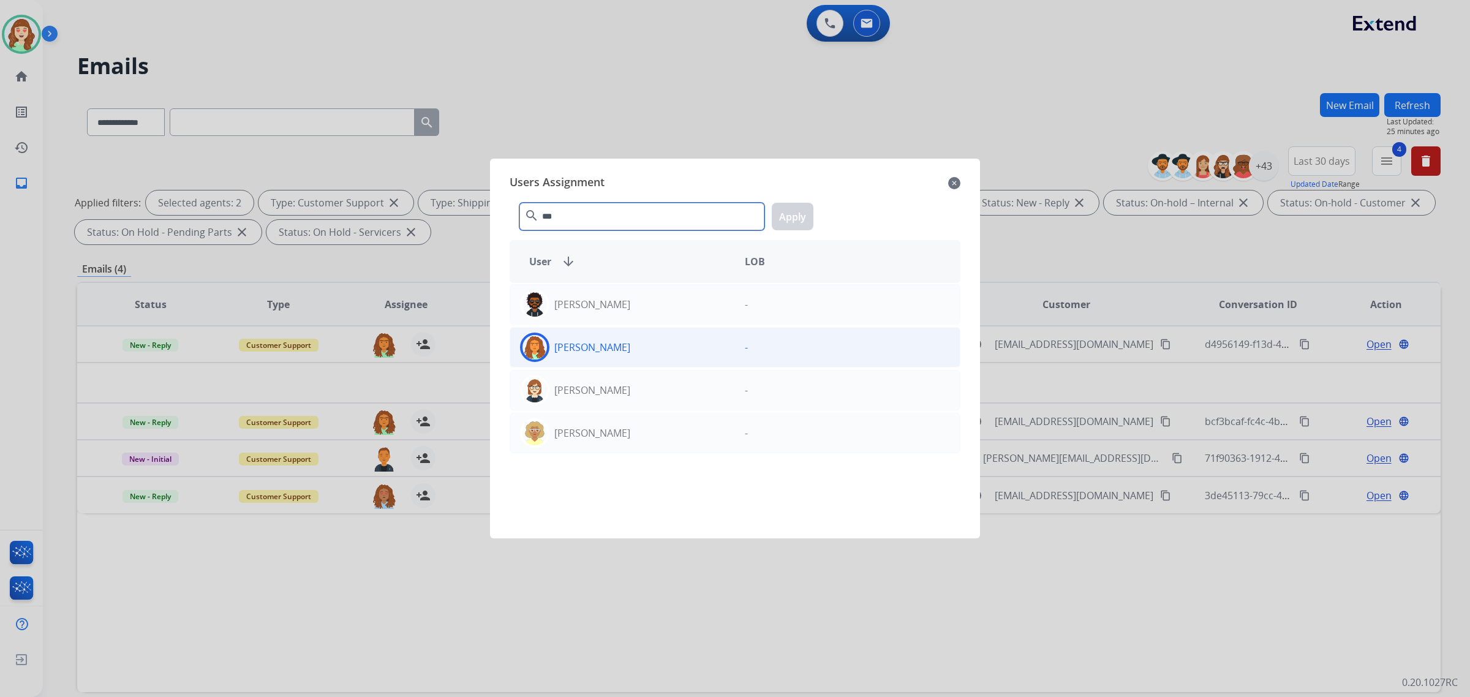
type input "***"
click at [642, 357] on div "[PERSON_NAME]" at bounding box center [622, 347] width 225 height 29
click at [786, 215] on button "Apply" at bounding box center [793, 217] width 42 height 28
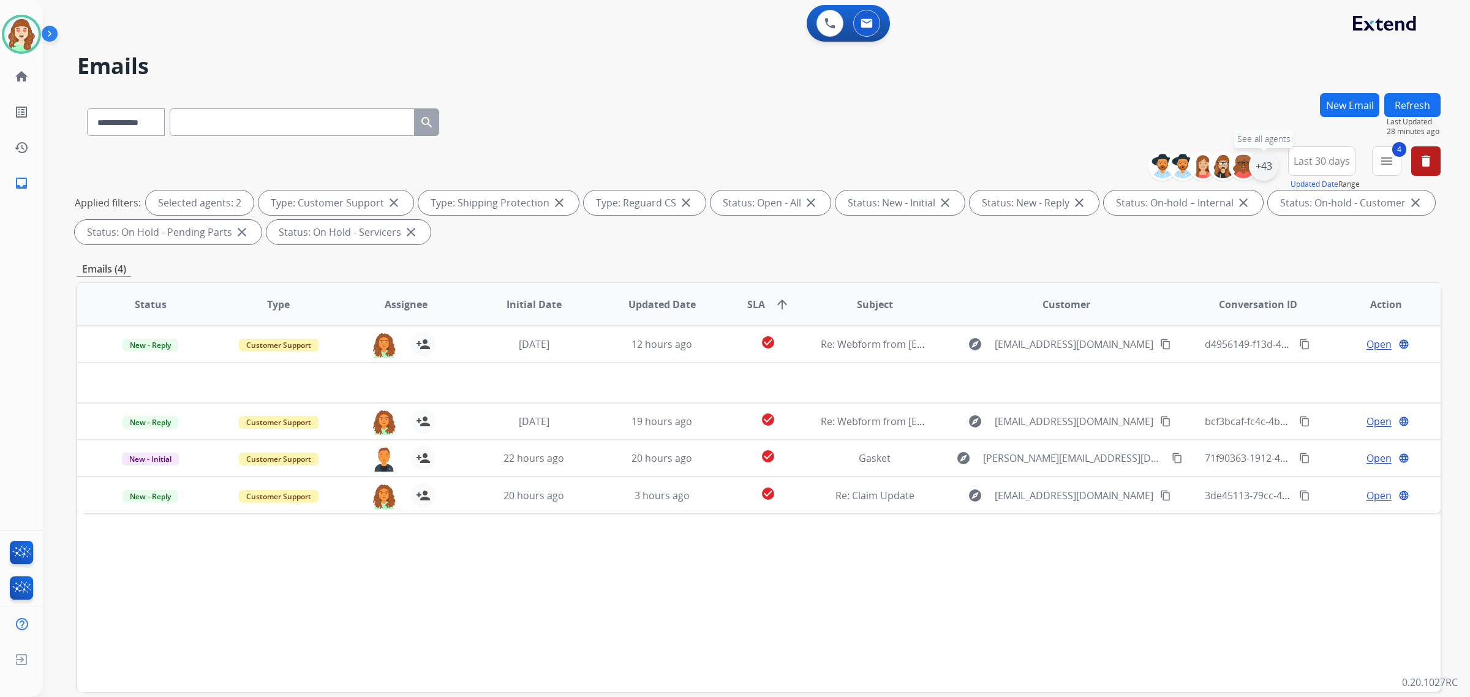
click at [1254, 157] on div "+43" at bounding box center [1263, 165] width 29 height 29
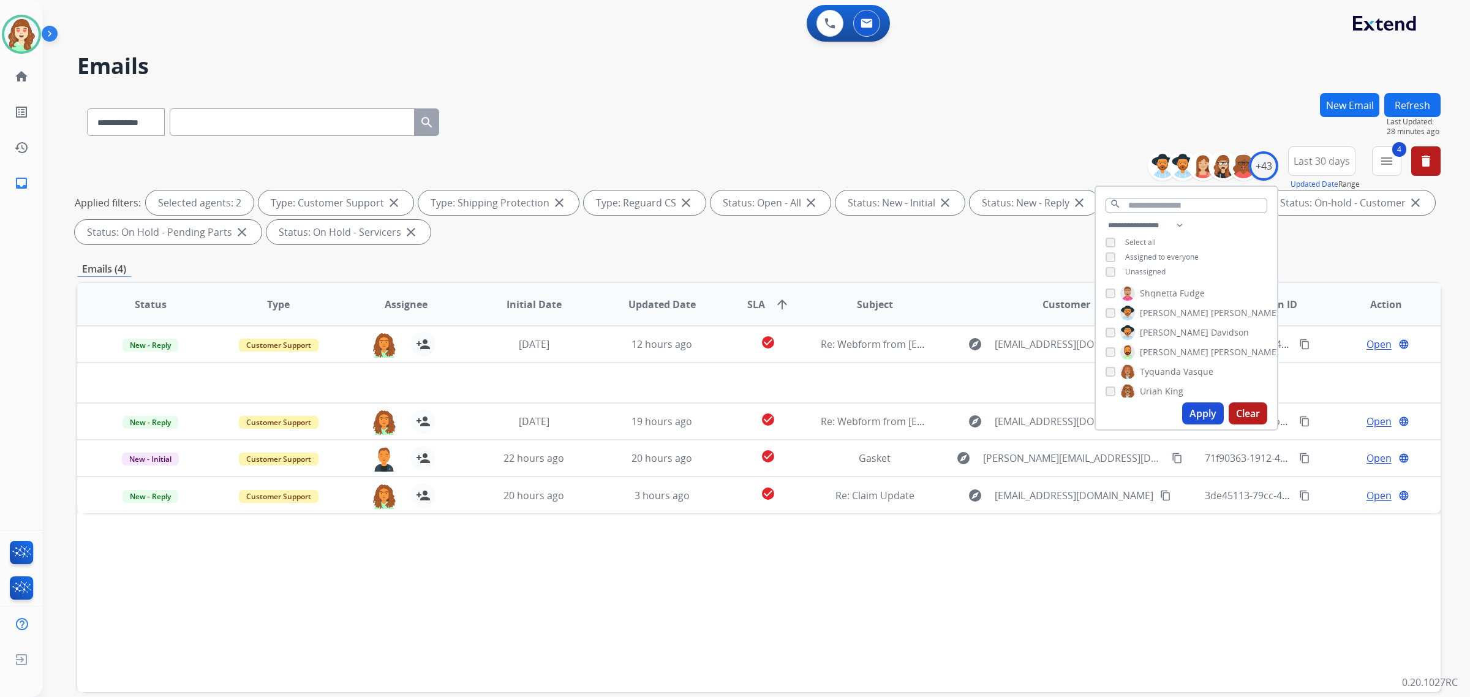
click at [1200, 410] on button "Apply" at bounding box center [1203, 414] width 42 height 22
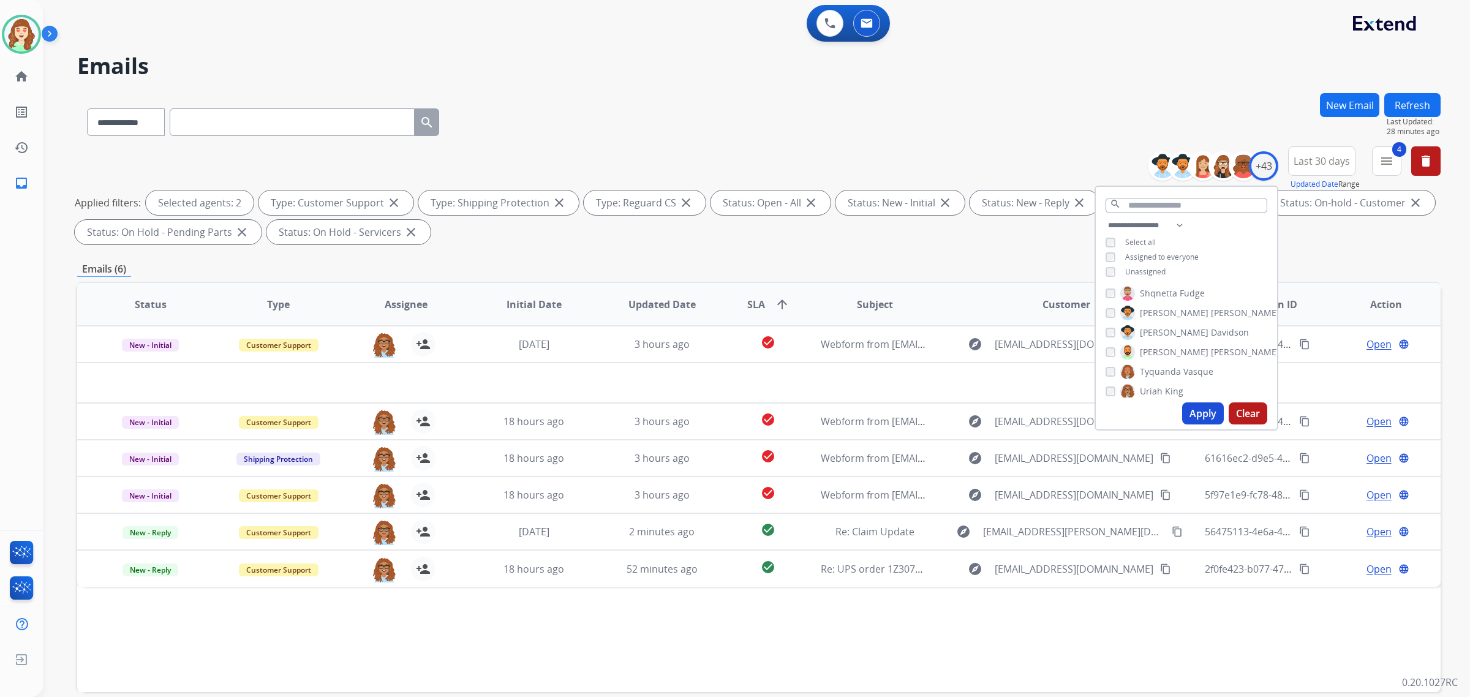
scroll to position [736, 0]
click at [1107, 348] on div "[PERSON_NAME]" at bounding box center [1145, 345] width 78 height 15
click at [1192, 410] on button "Apply" at bounding box center [1203, 414] width 42 height 22
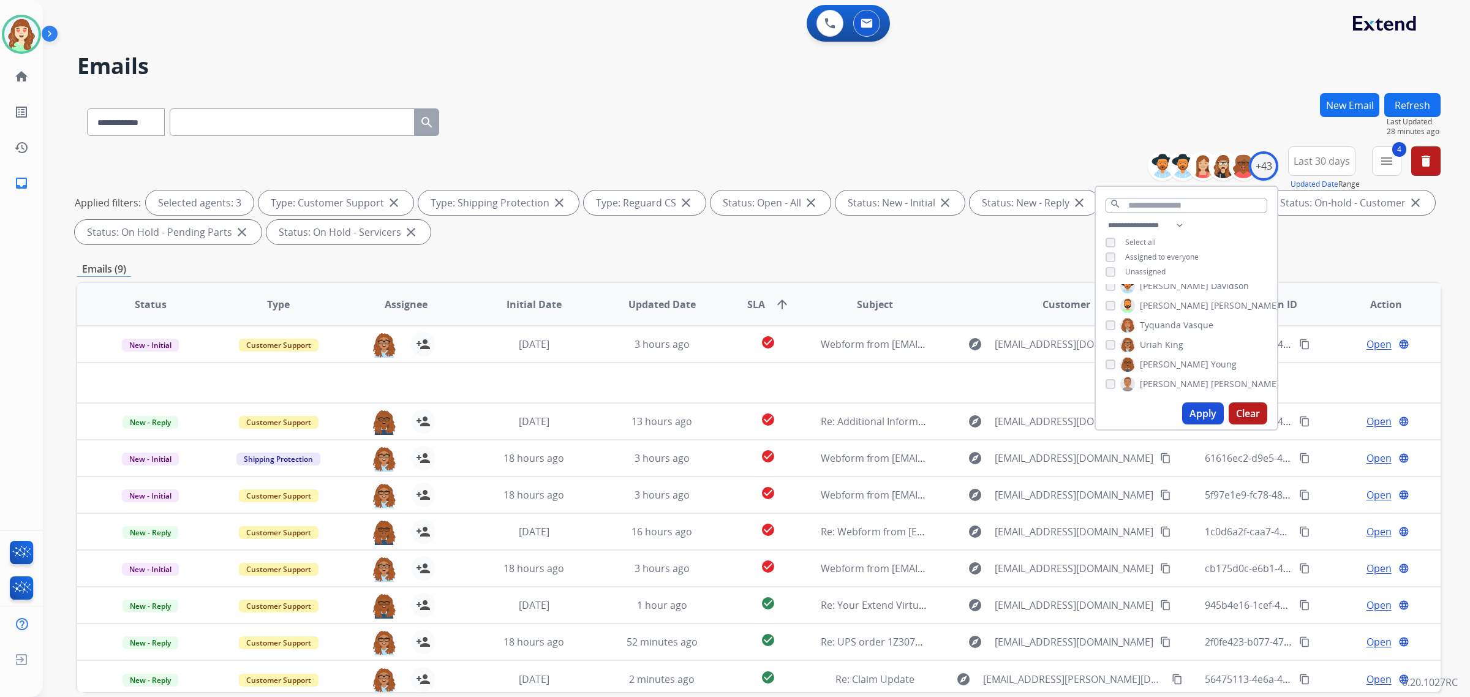
click at [1110, 347] on div "[PERSON_NAME]" at bounding box center [1145, 345] width 78 height 15
click at [1186, 402] on div "Apply Clear" at bounding box center [1186, 414] width 181 height 32
click at [1190, 412] on button "Apply" at bounding box center [1203, 414] width 42 height 22
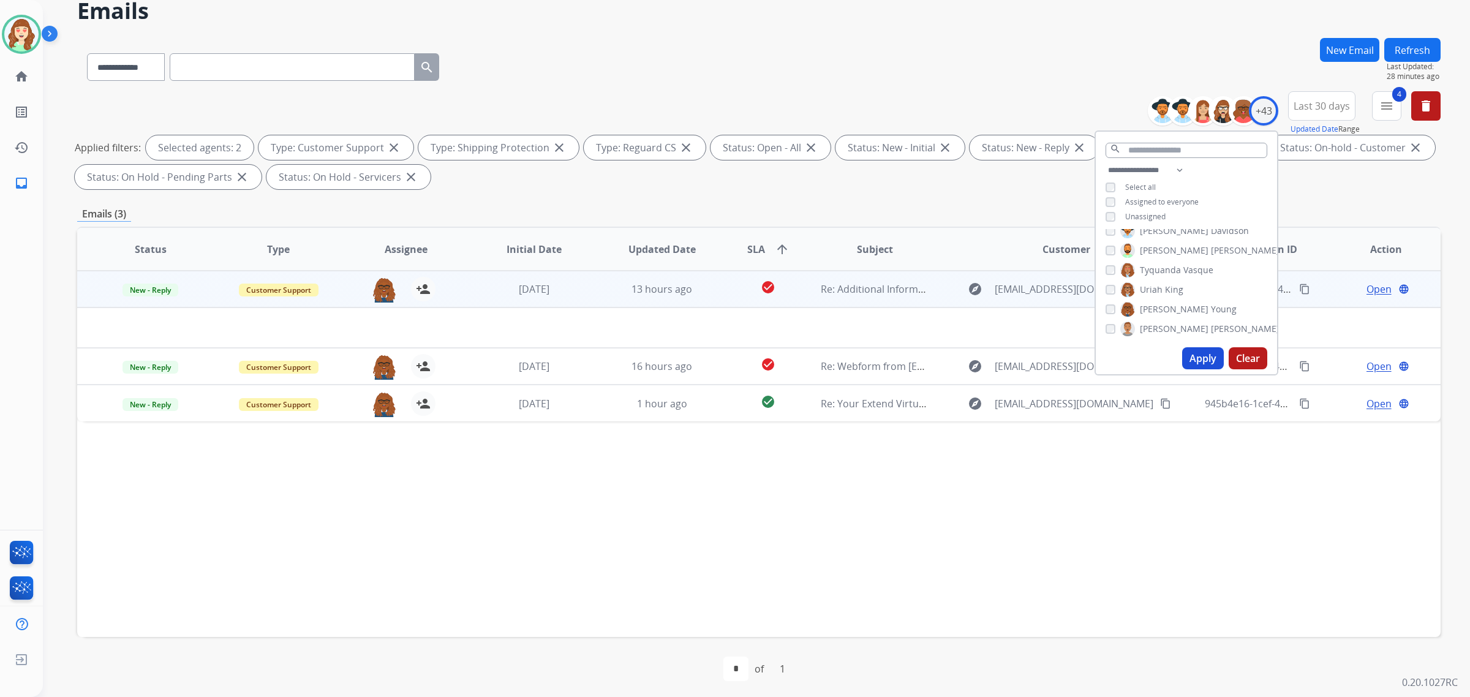
scroll to position [58, 0]
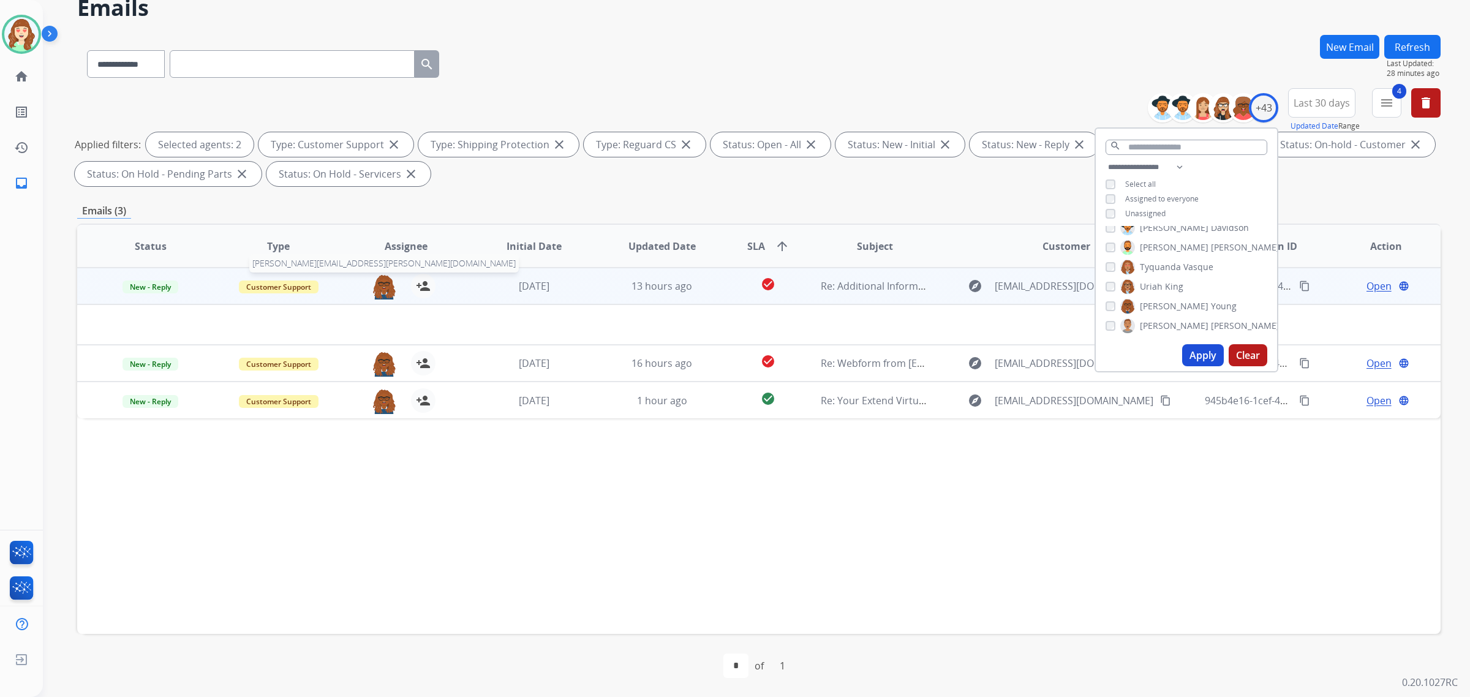
click at [380, 282] on img at bounding box center [384, 287] width 25 height 26
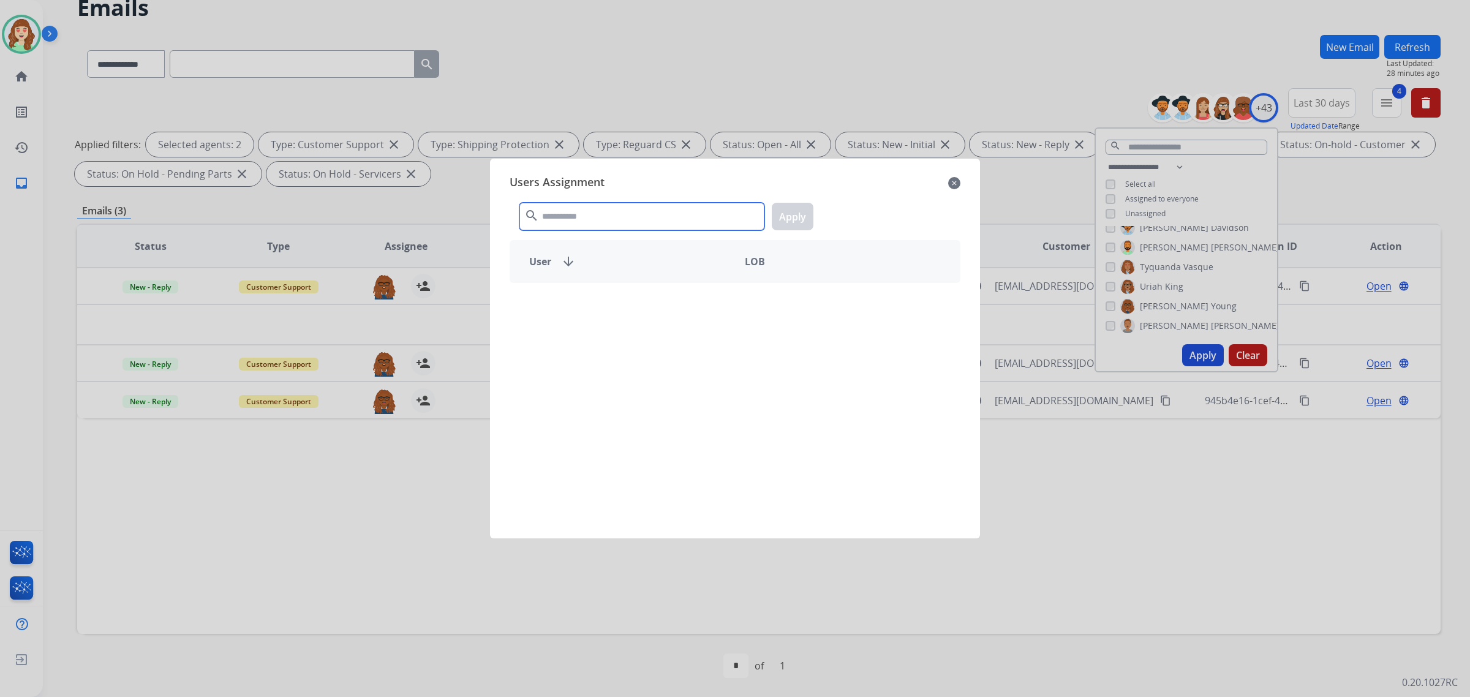
click at [619, 215] on input "text" at bounding box center [642, 217] width 245 height 28
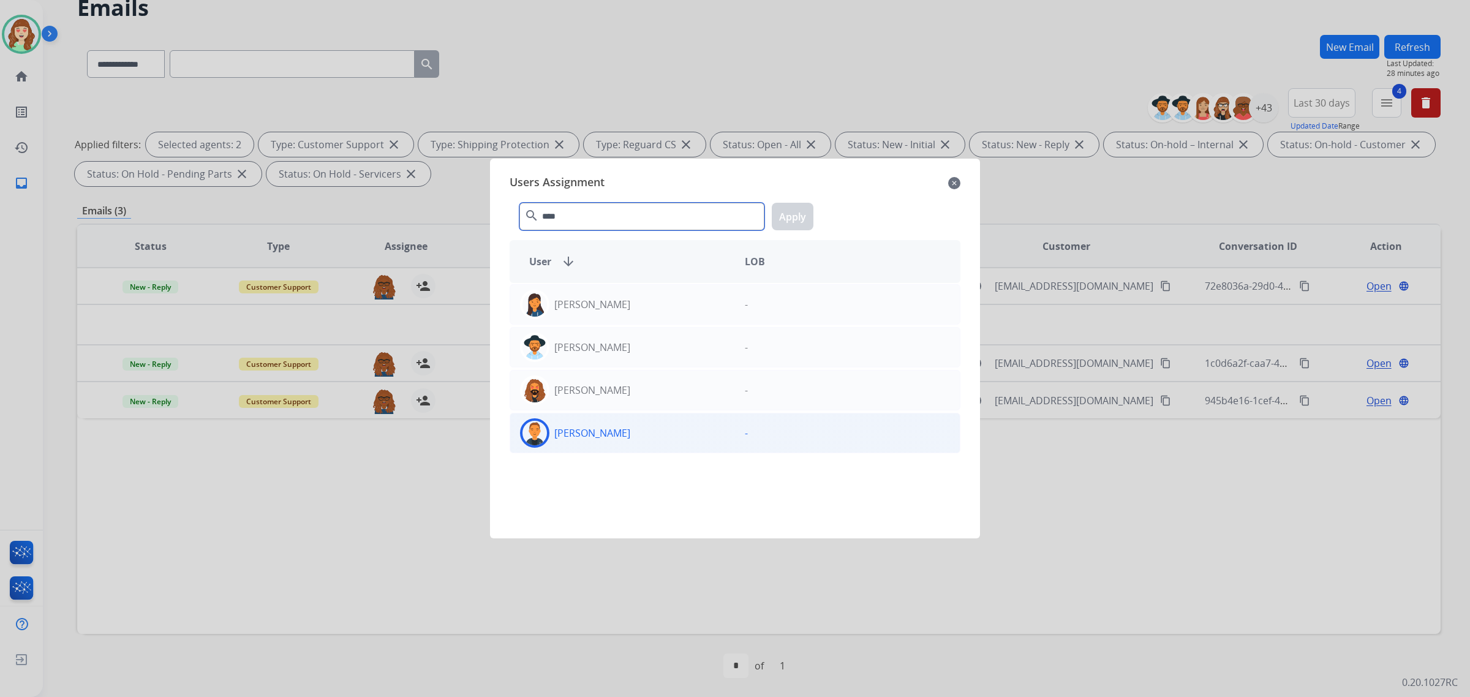
type input "****"
click at [657, 434] on div "[PERSON_NAME]" at bounding box center [622, 432] width 225 height 29
click at [797, 224] on button "Apply" at bounding box center [793, 217] width 42 height 28
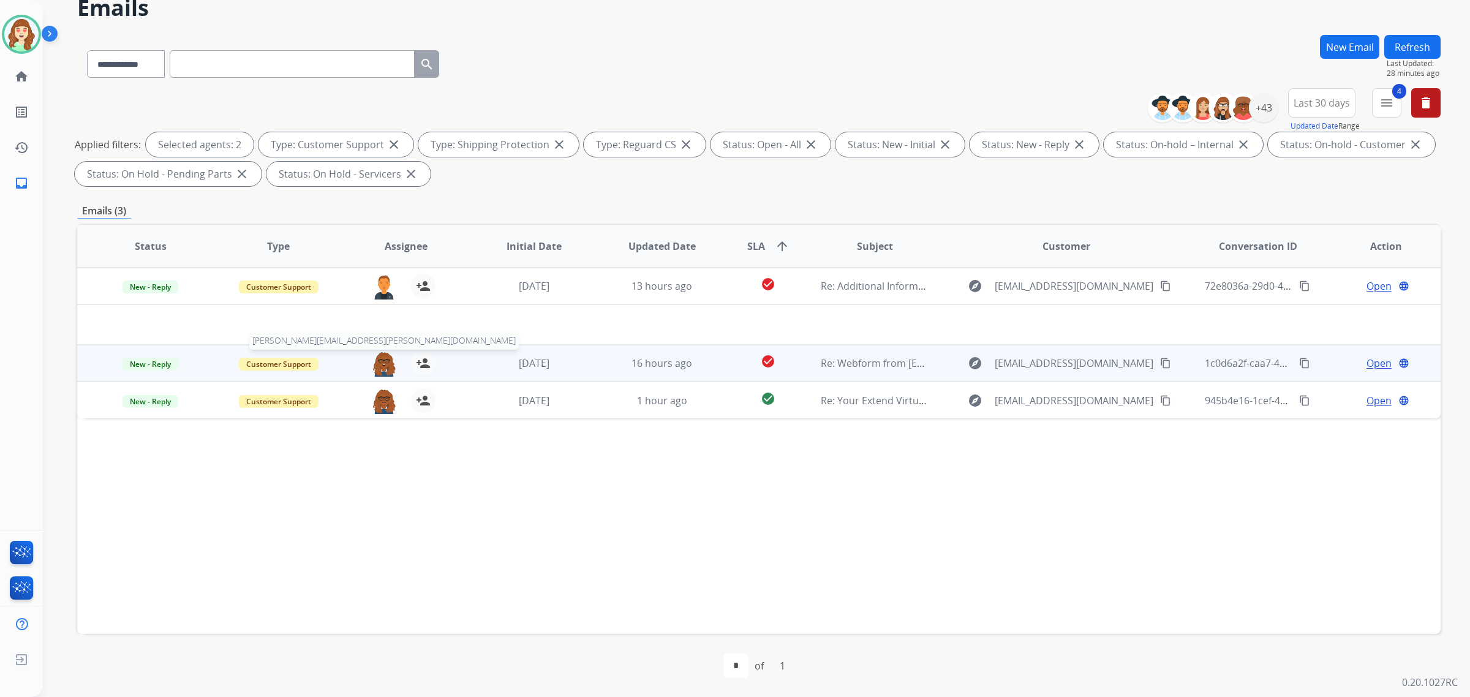
click at [380, 361] on img at bounding box center [384, 364] width 25 height 26
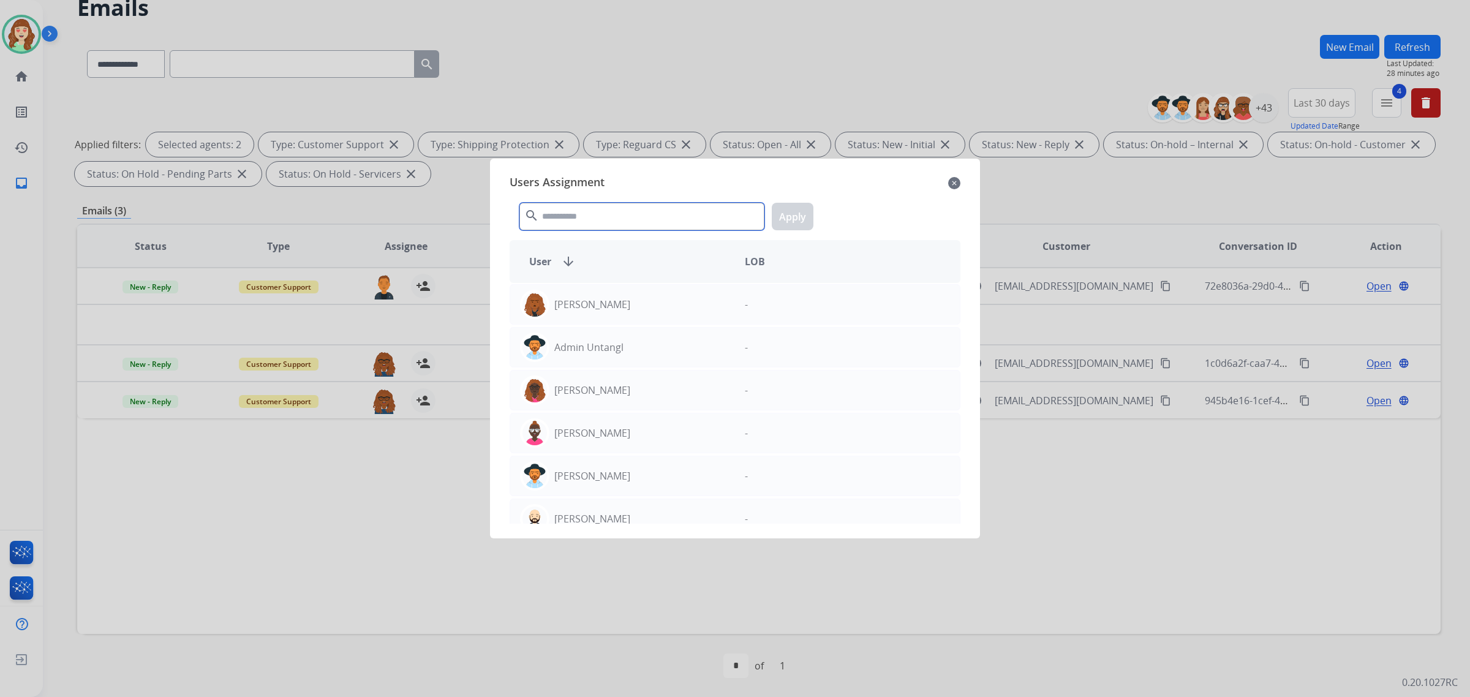
click at [631, 218] on input "text" at bounding box center [642, 217] width 245 height 28
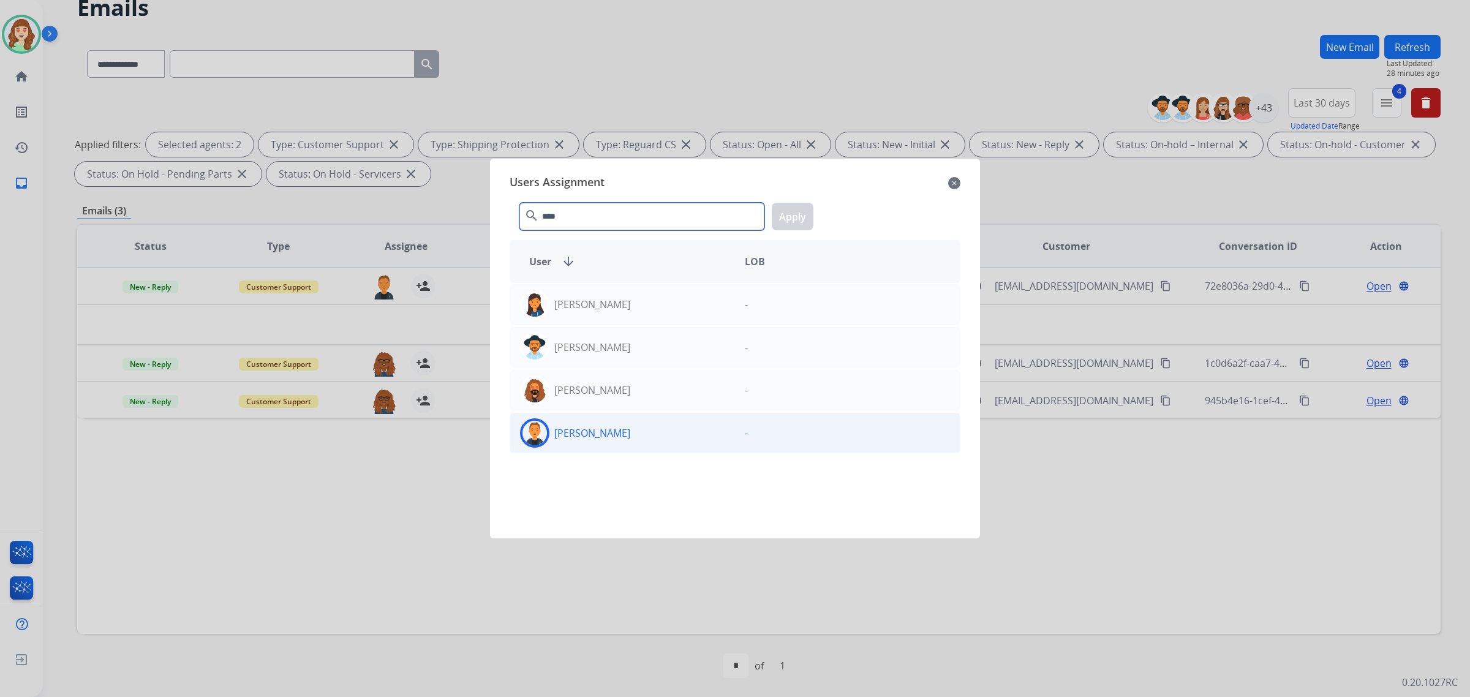
type input "****"
drag, startPoint x: 644, startPoint y: 433, endPoint x: 804, endPoint y: 297, distance: 210.0
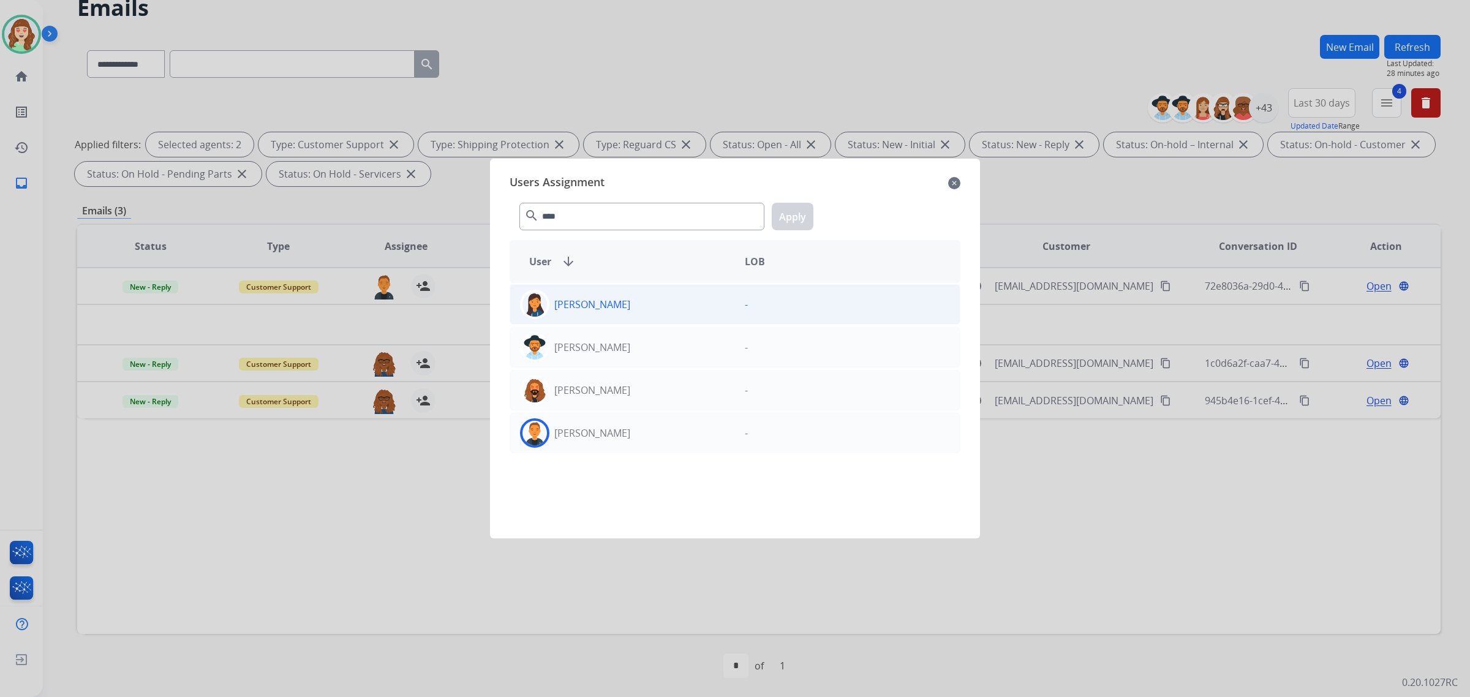
click at [646, 433] on div "[PERSON_NAME]" at bounding box center [622, 432] width 225 height 29
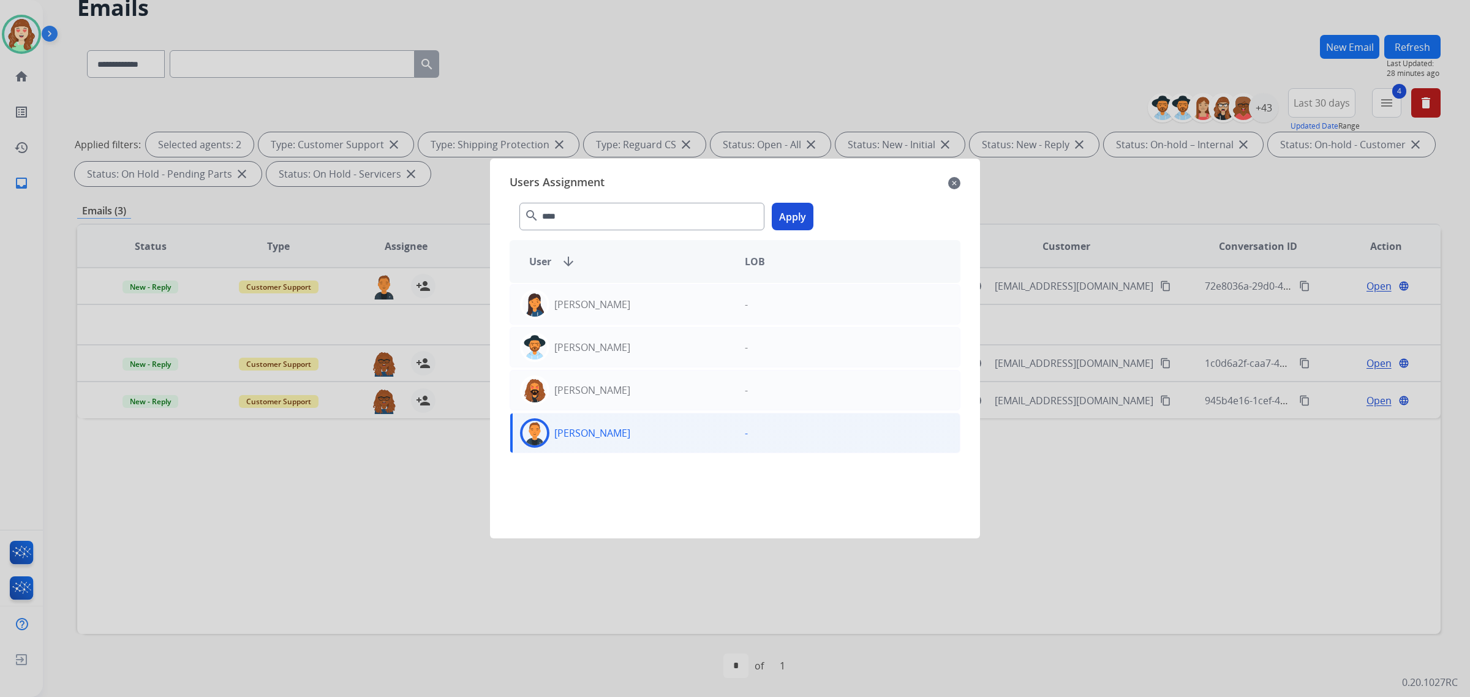
click at [797, 216] on button "Apply" at bounding box center [793, 217] width 42 height 28
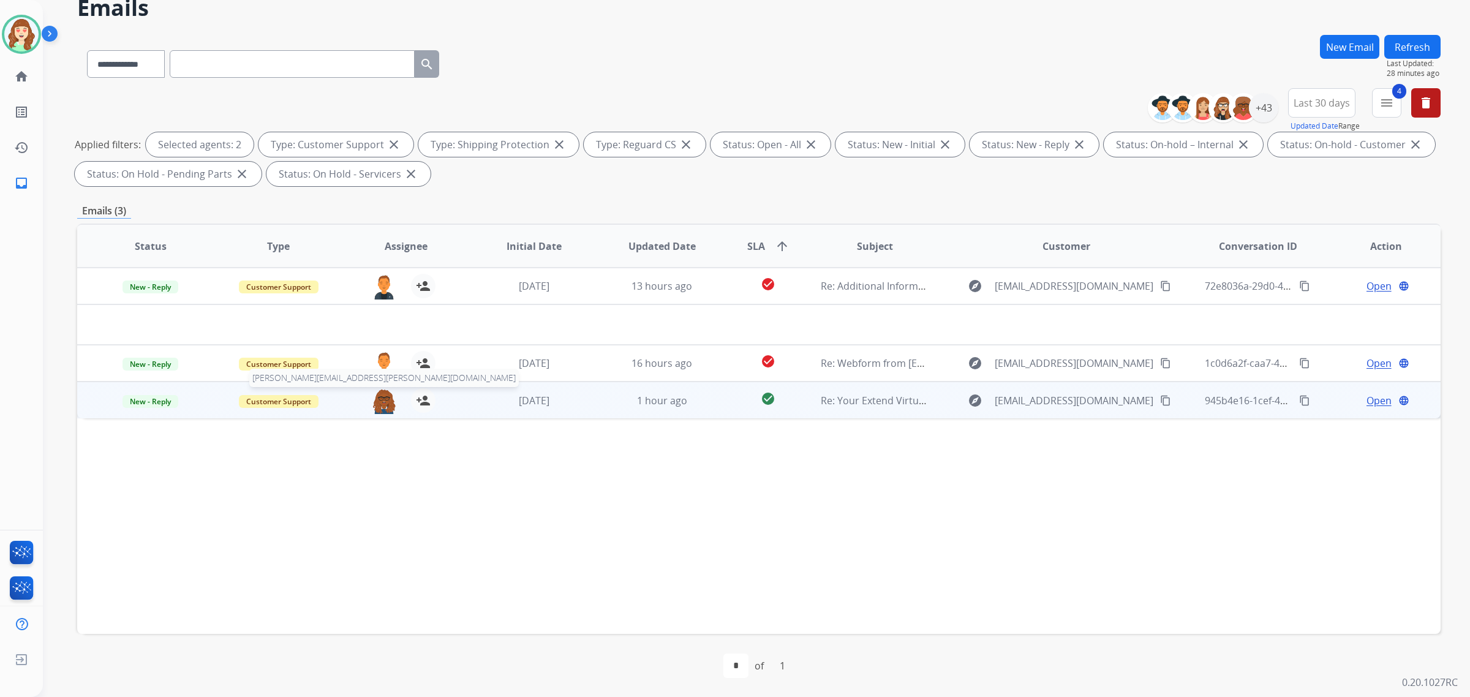
click at [384, 405] on img at bounding box center [384, 401] width 25 height 26
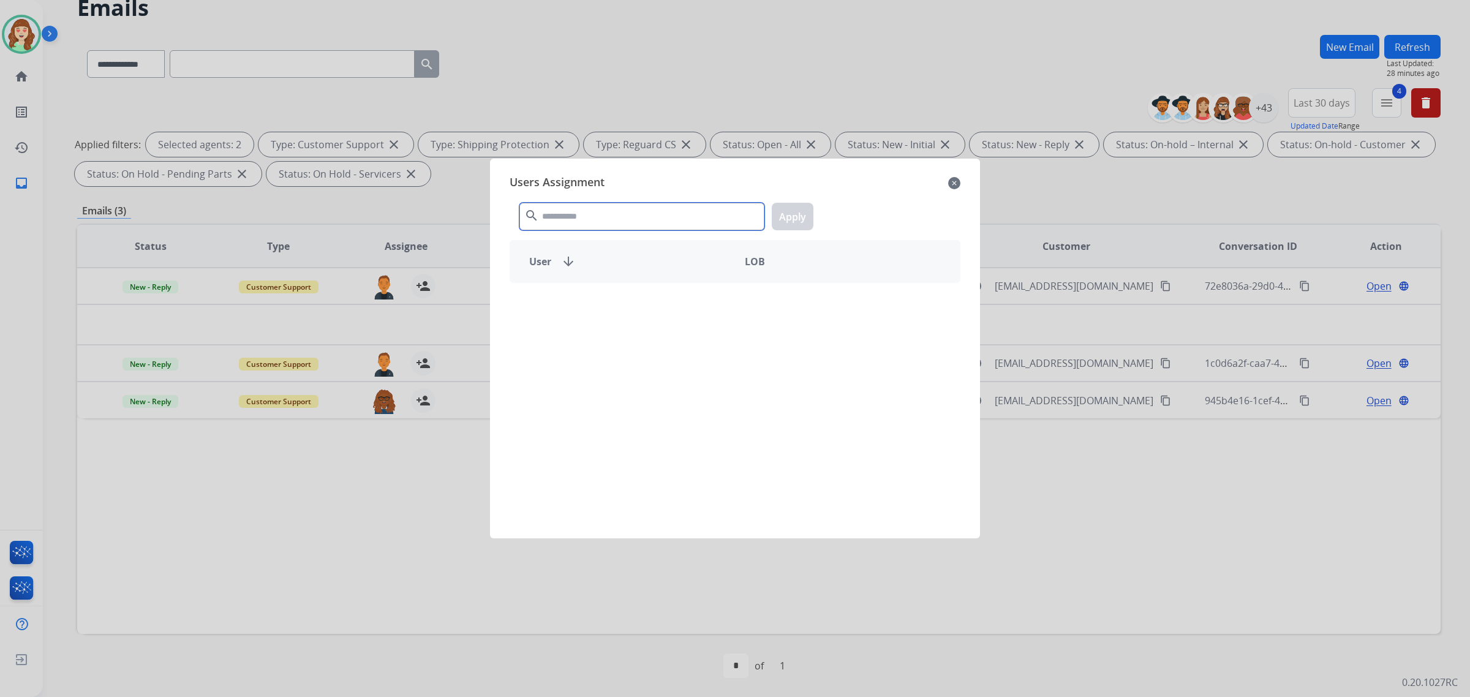
click at [622, 208] on input "text" at bounding box center [642, 217] width 245 height 28
type input "*****"
drag, startPoint x: 654, startPoint y: 306, endPoint x: 801, endPoint y: 250, distance: 158.0
click at [662, 305] on div "[PERSON_NAME]" at bounding box center [622, 304] width 225 height 29
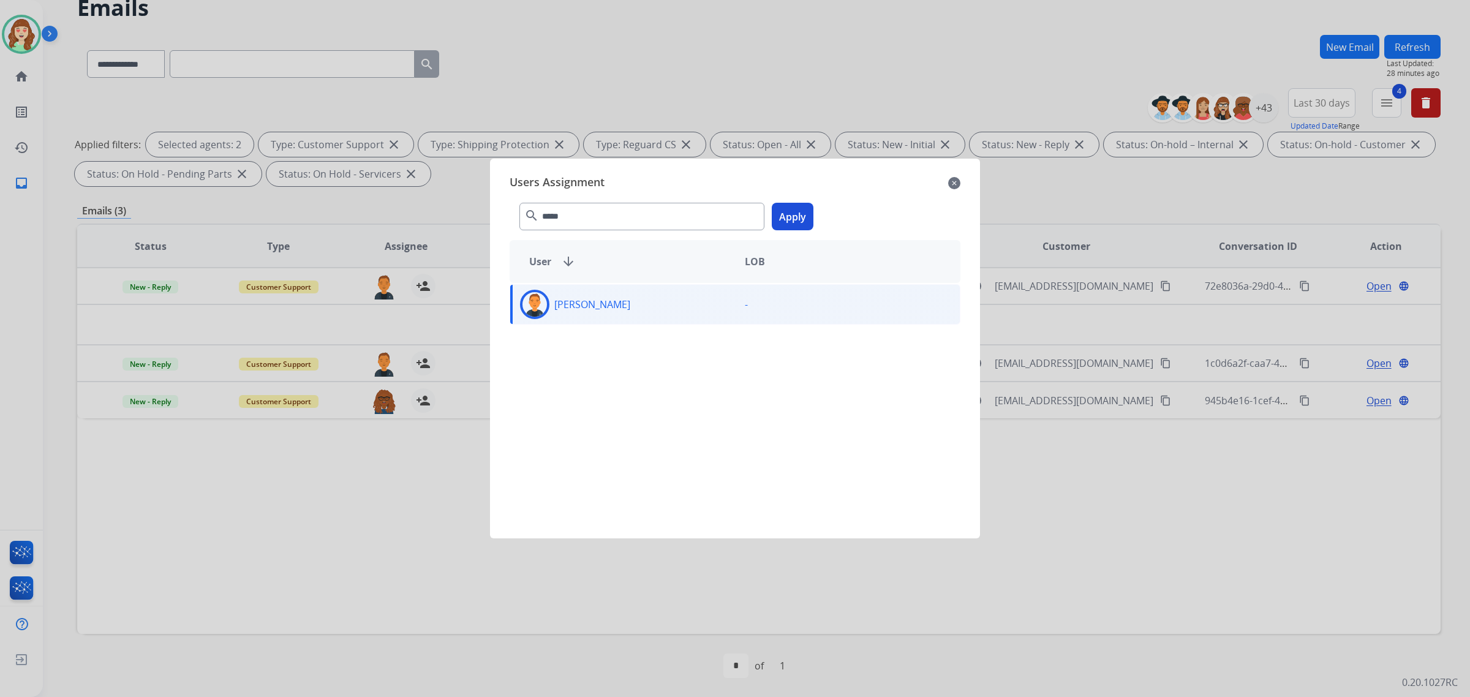
drag, startPoint x: 794, startPoint y: 229, endPoint x: 1177, endPoint y: 150, distance: 390.9
click at [794, 228] on button "Apply" at bounding box center [793, 217] width 42 height 28
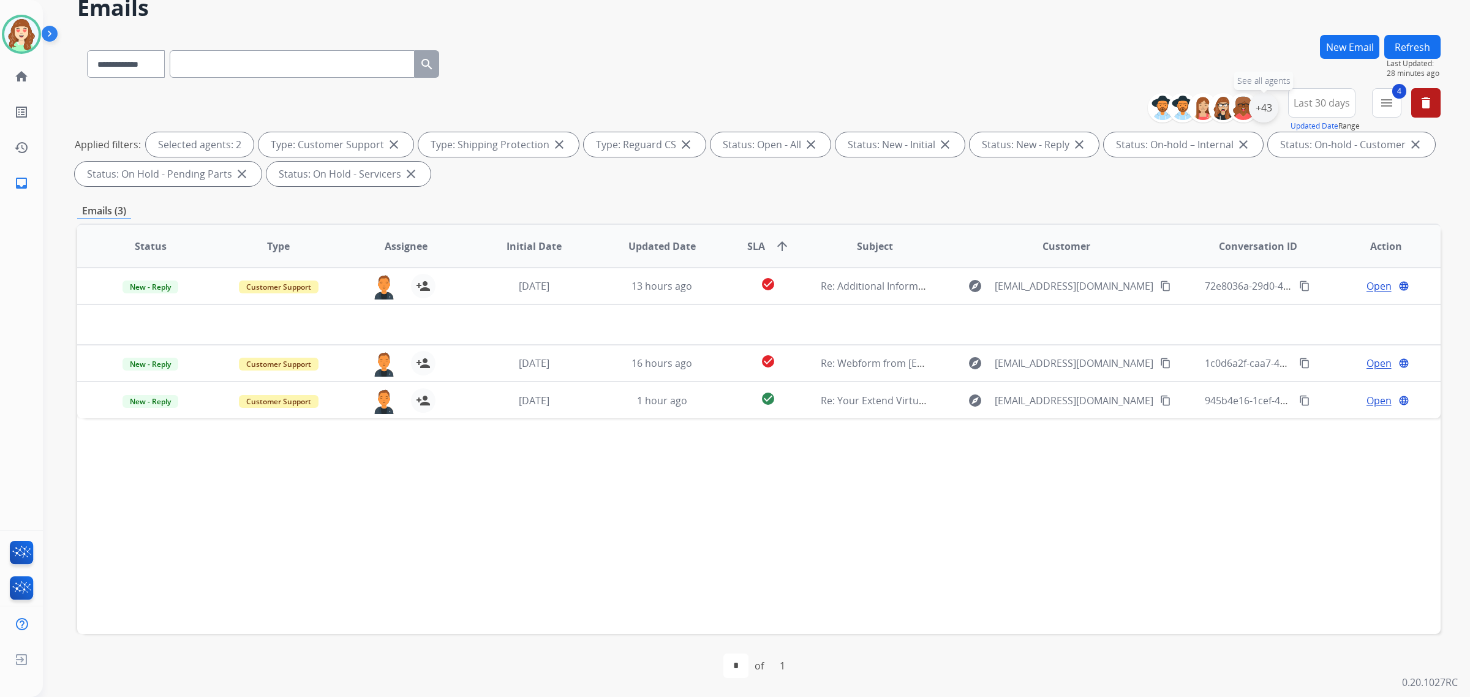
click at [1267, 105] on div "+43" at bounding box center [1263, 107] width 29 height 29
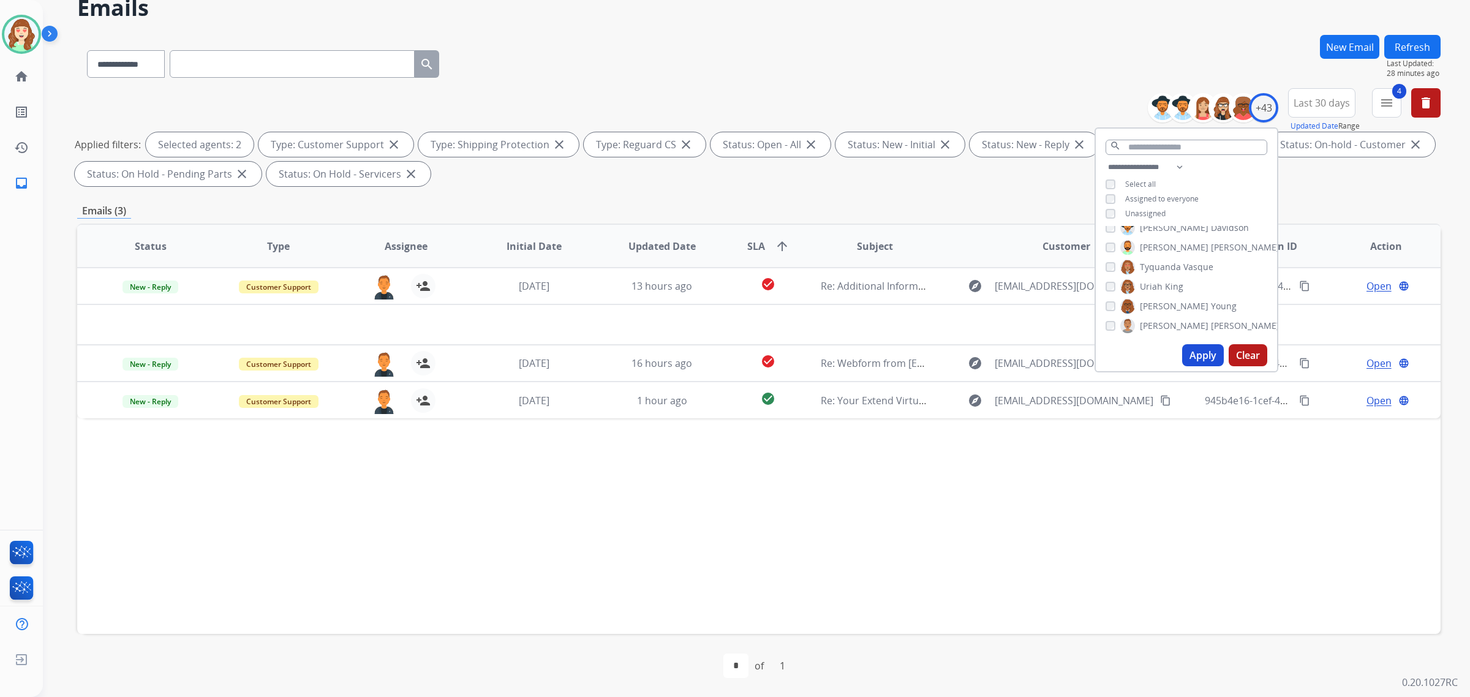
click at [1203, 354] on button "Apply" at bounding box center [1203, 355] width 42 height 22
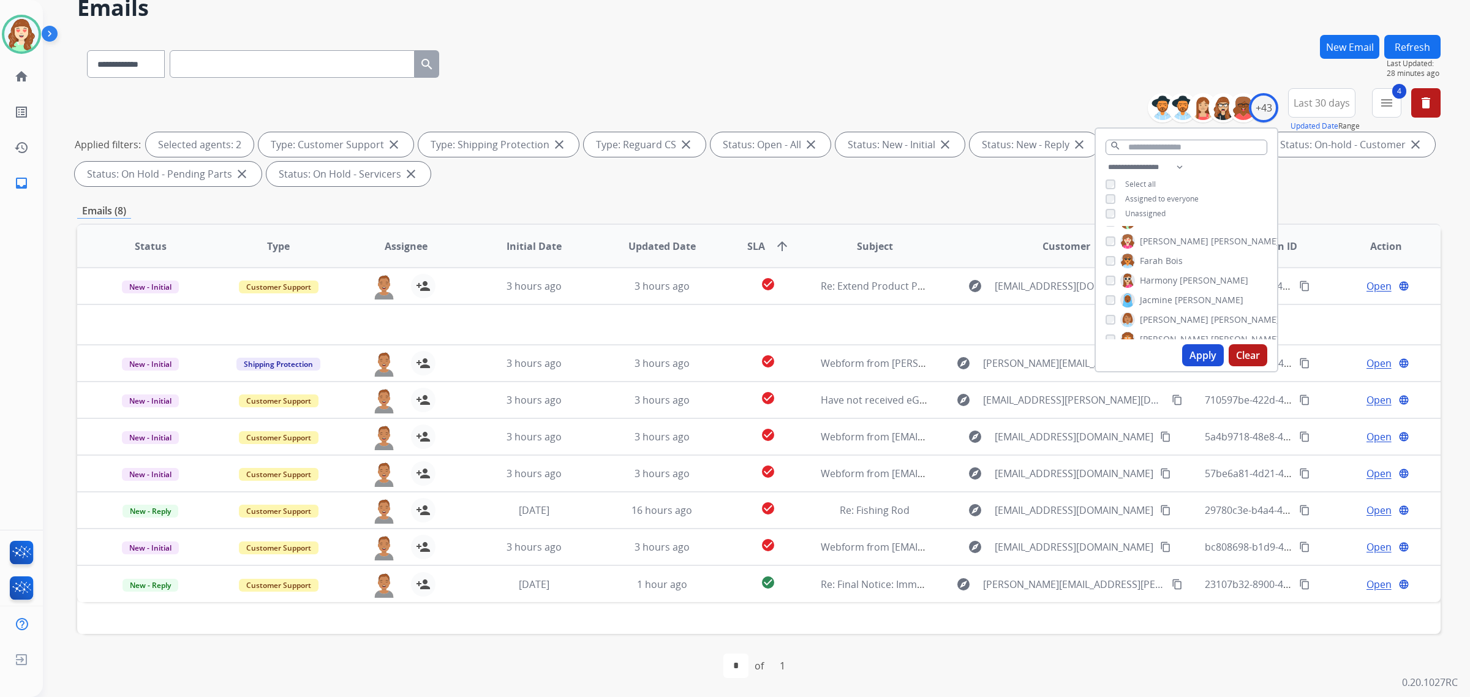
scroll to position [276, 0]
click at [1206, 357] on button "Apply" at bounding box center [1203, 355] width 42 height 22
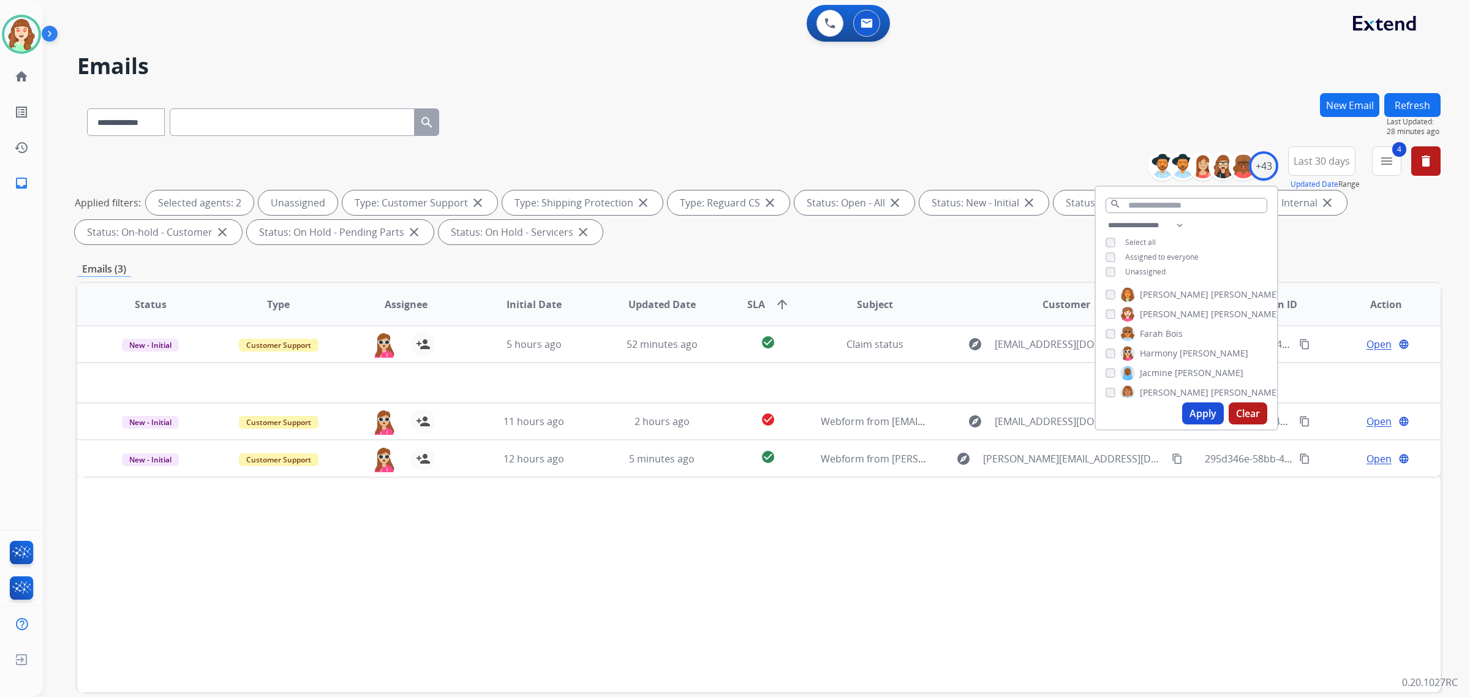
click at [1197, 412] on button "Apply" at bounding box center [1203, 414] width 42 height 22
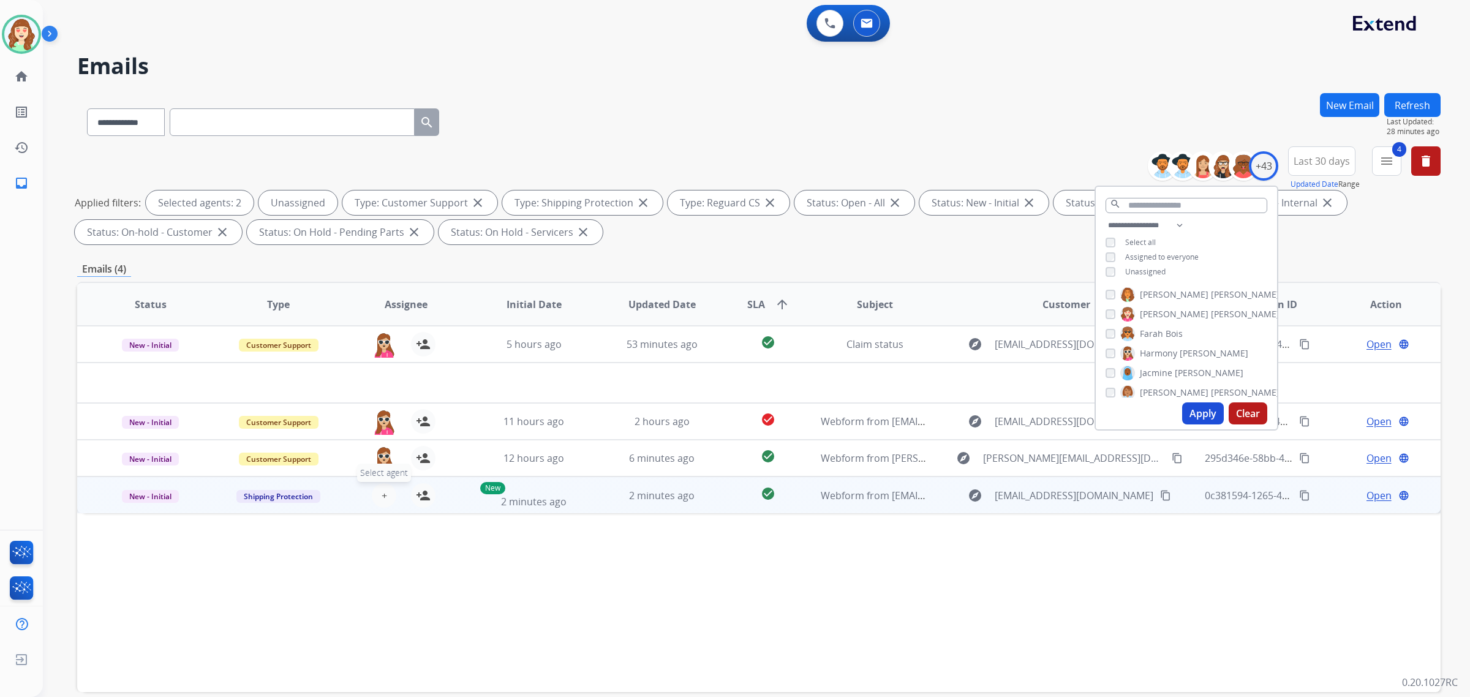
click at [382, 495] on span "+" at bounding box center [385, 495] width 6 height 15
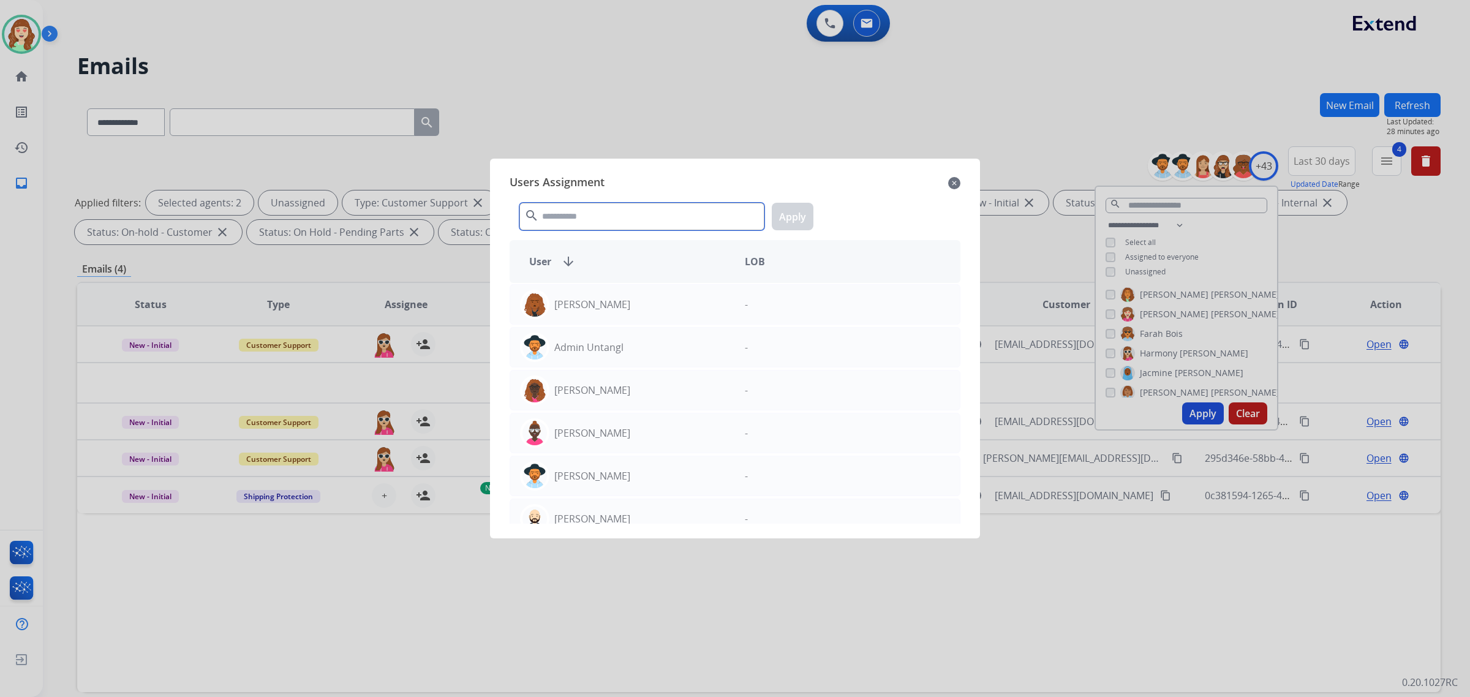
drag, startPoint x: 559, startPoint y: 214, endPoint x: 594, endPoint y: 200, distance: 38.5
click at [561, 214] on input "text" at bounding box center [642, 217] width 245 height 28
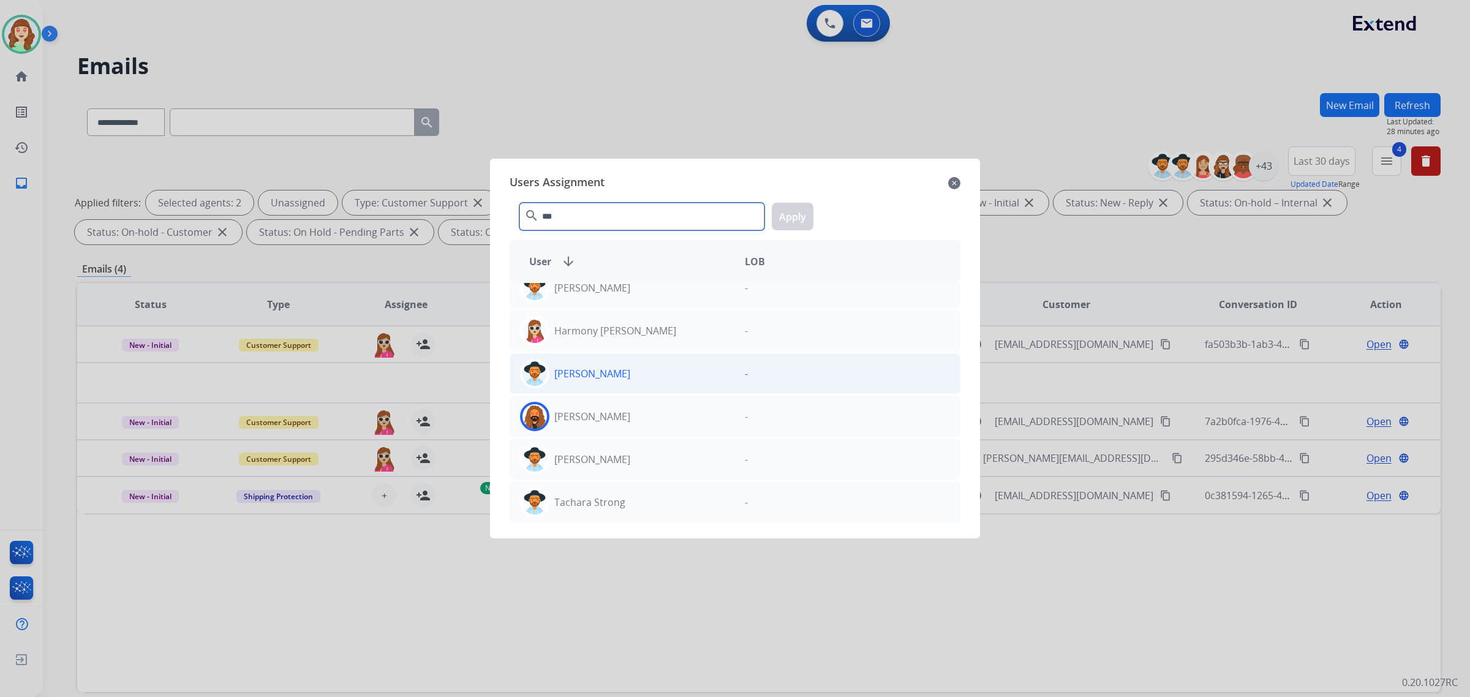
scroll to position [105, 0]
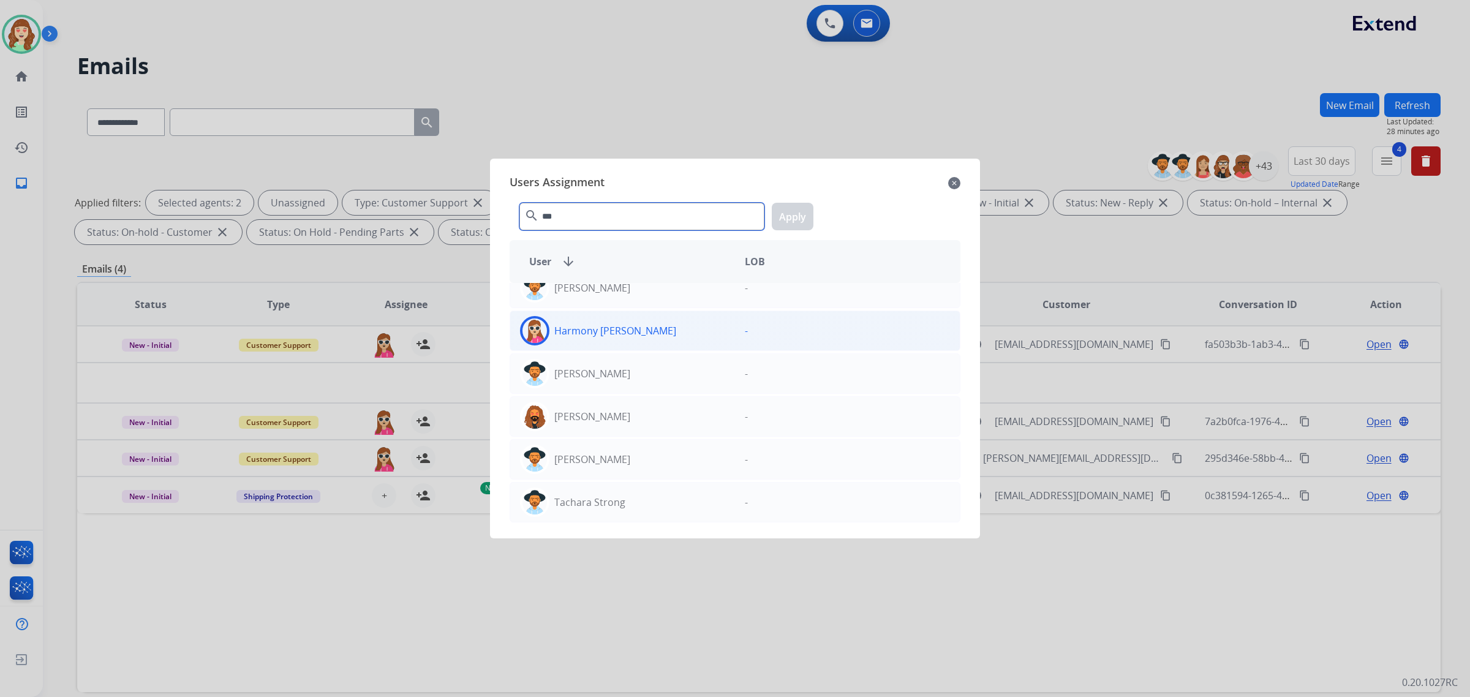
type input "***"
drag, startPoint x: 629, startPoint y: 332, endPoint x: 640, endPoint y: 322, distance: 15.2
click at [629, 330] on div "Harmony [PERSON_NAME]" at bounding box center [622, 330] width 225 height 29
drag, startPoint x: 796, startPoint y: 211, endPoint x: 780, endPoint y: 213, distance: 16.6
click at [796, 209] on button "Apply" at bounding box center [793, 217] width 42 height 28
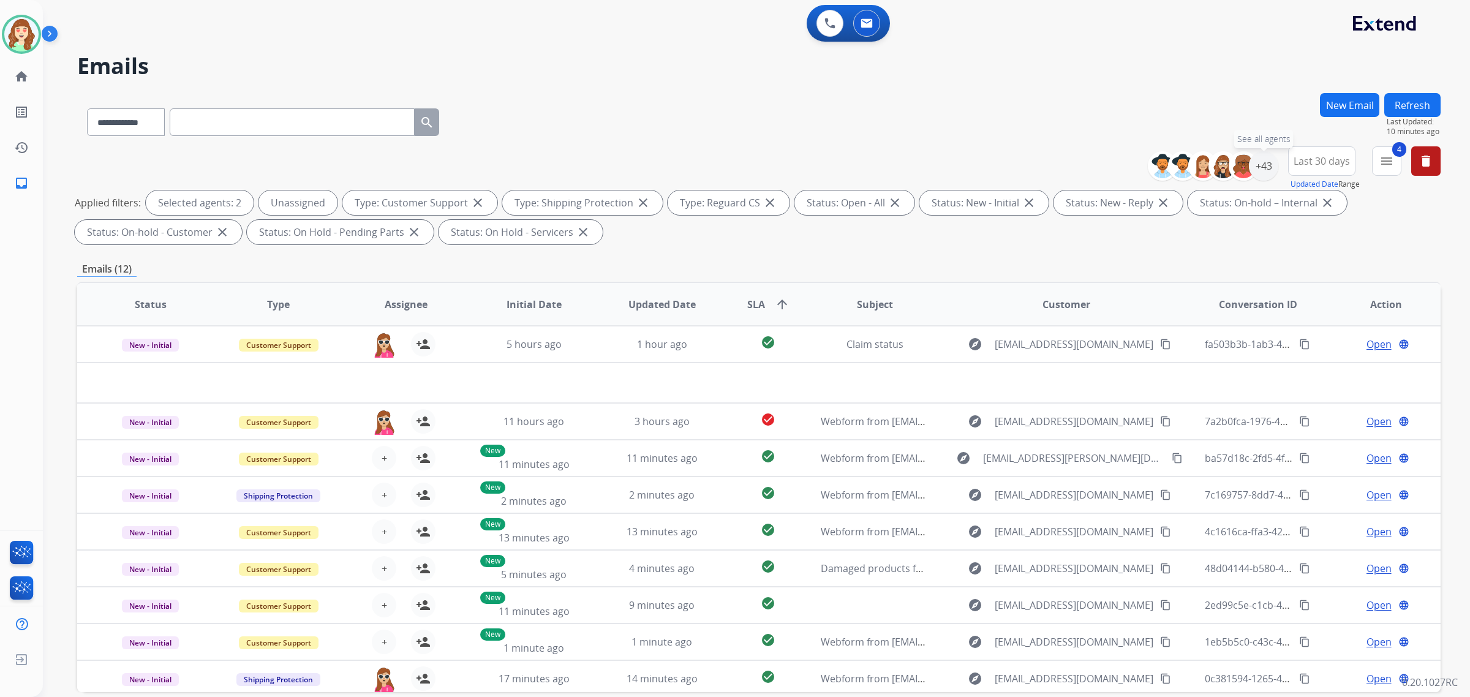
drag, startPoint x: 1266, startPoint y: 161, endPoint x: 1278, endPoint y: 160, distance: 11.7
click at [1271, 161] on div "+43" at bounding box center [1263, 165] width 29 height 29
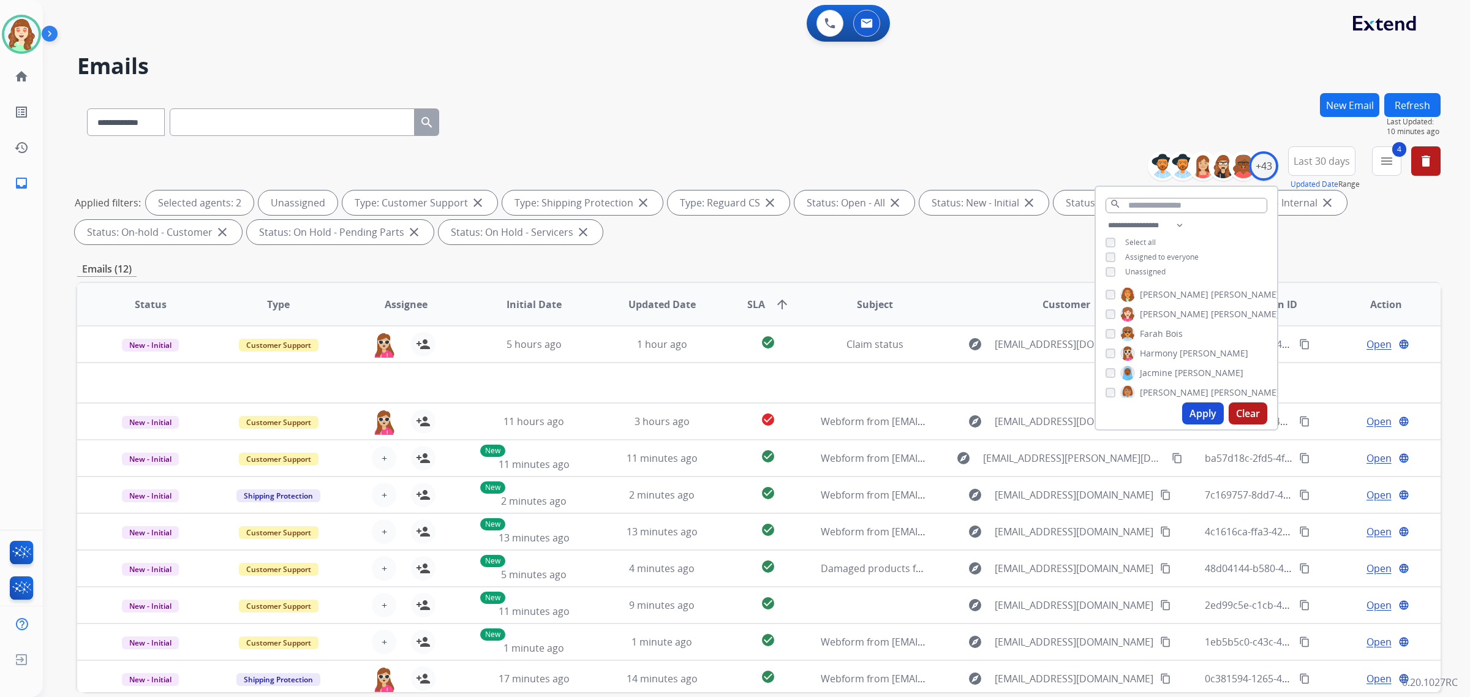
drag, startPoint x: 1253, startPoint y: 417, endPoint x: 1249, endPoint y: 380, distance: 37.0
click at [1253, 414] on button "Clear" at bounding box center [1248, 414] width 39 height 22
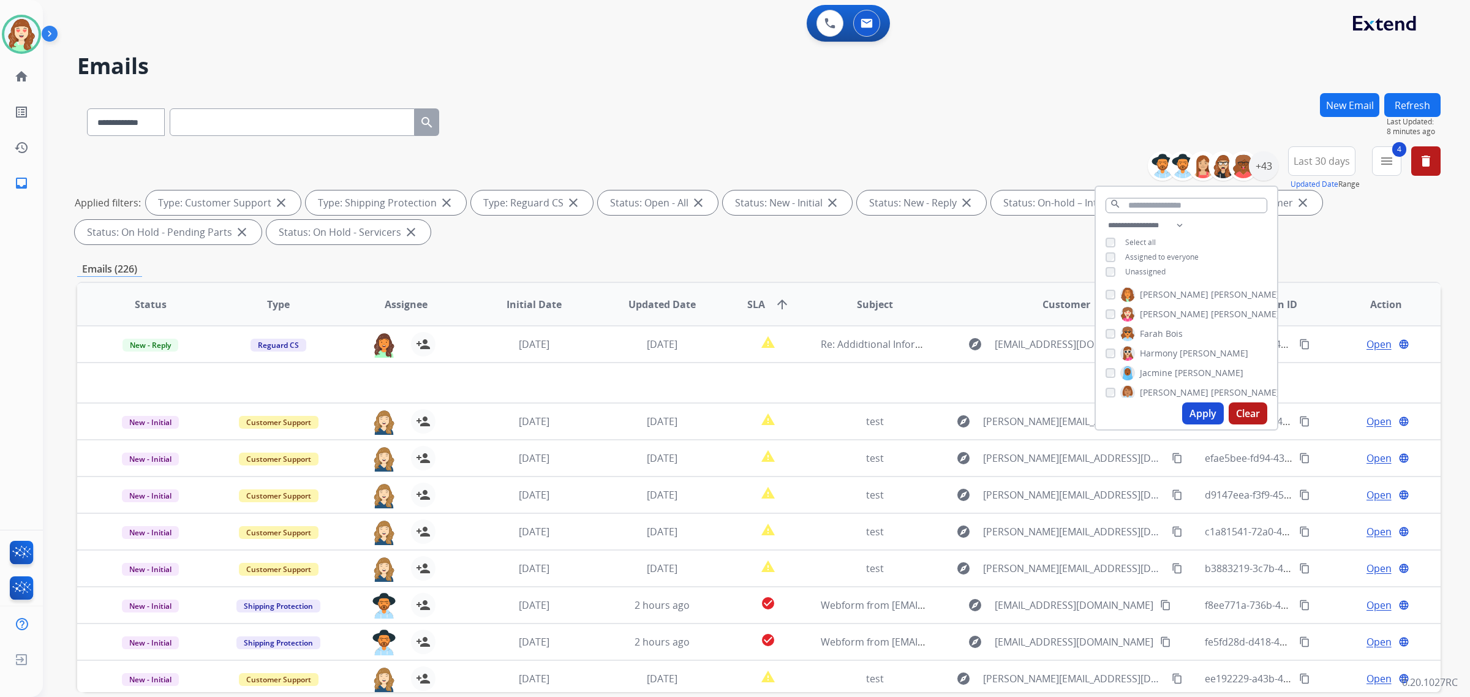
paste input "**********"
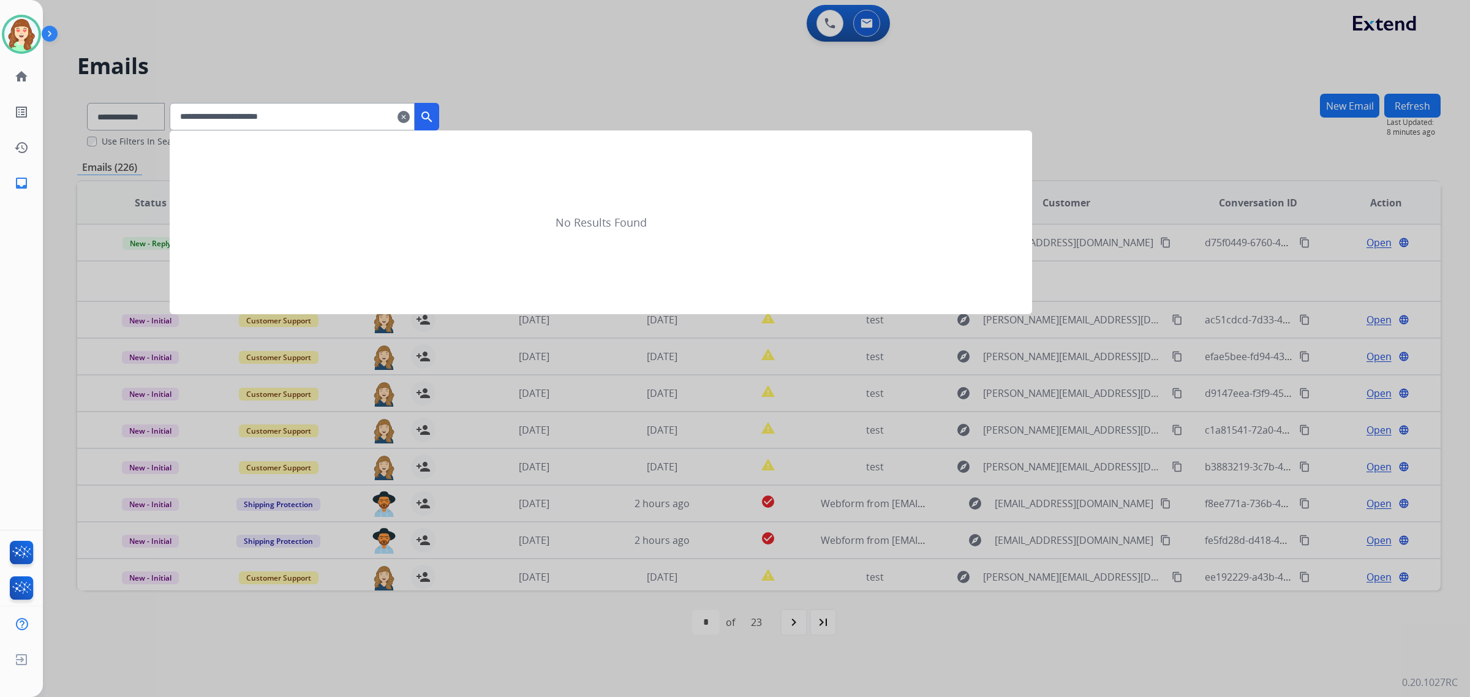
click at [434, 112] on mat-icon "search" at bounding box center [427, 117] width 15 height 15
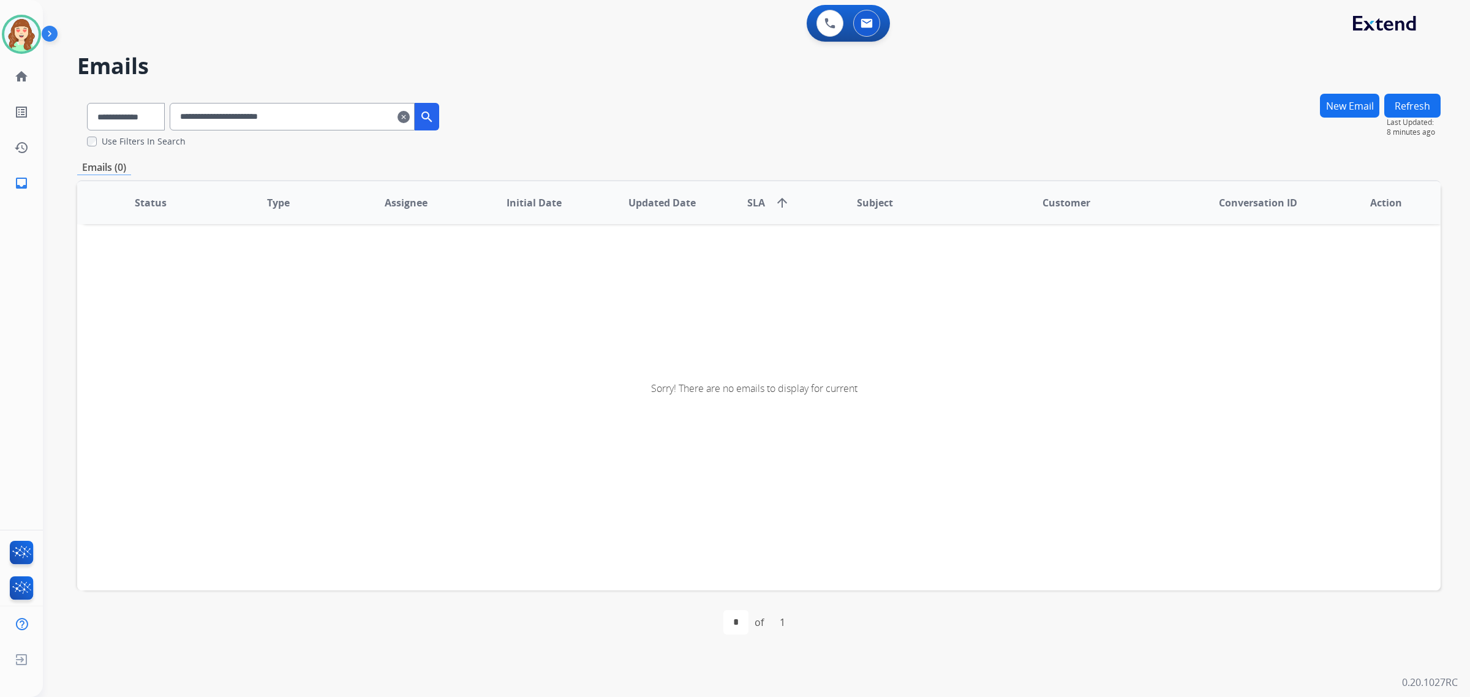
drag, startPoint x: 200, startPoint y: 111, endPoint x: 219, endPoint y: 99, distance: 22.8
click at [203, 106] on input "**********" at bounding box center [292, 117] width 245 height 28
click at [200, 119] on input "**********" at bounding box center [292, 117] width 245 height 28
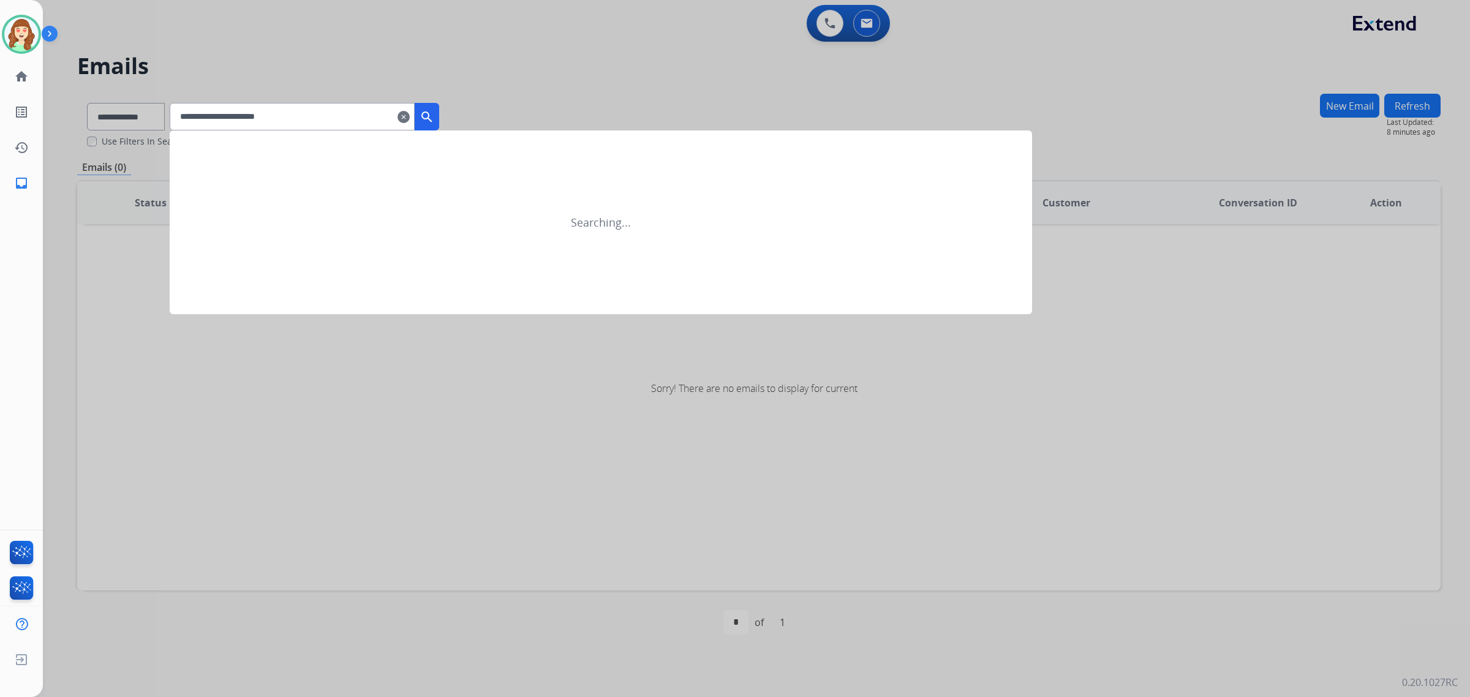
type input "**********"
click at [434, 110] on mat-icon "search" at bounding box center [427, 117] width 15 height 15
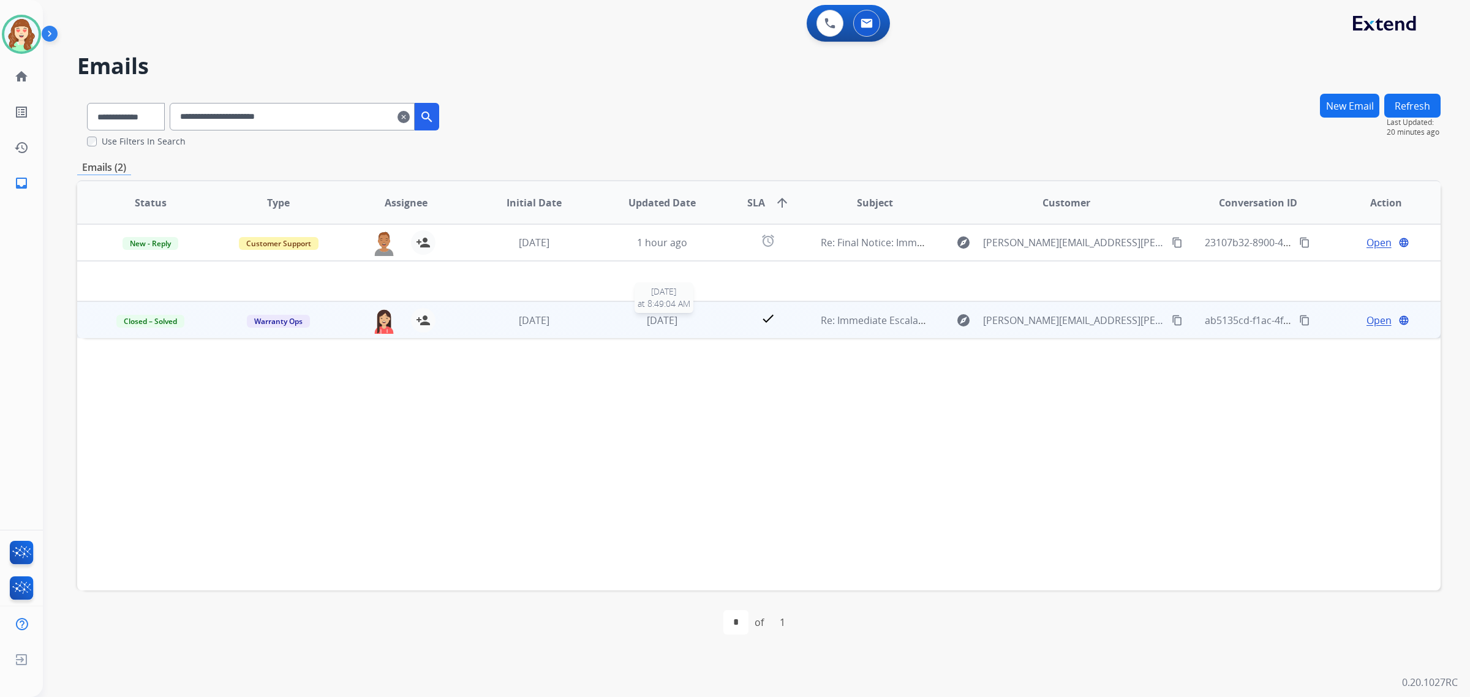
click at [651, 323] on span "[DATE]" at bounding box center [662, 320] width 31 height 13
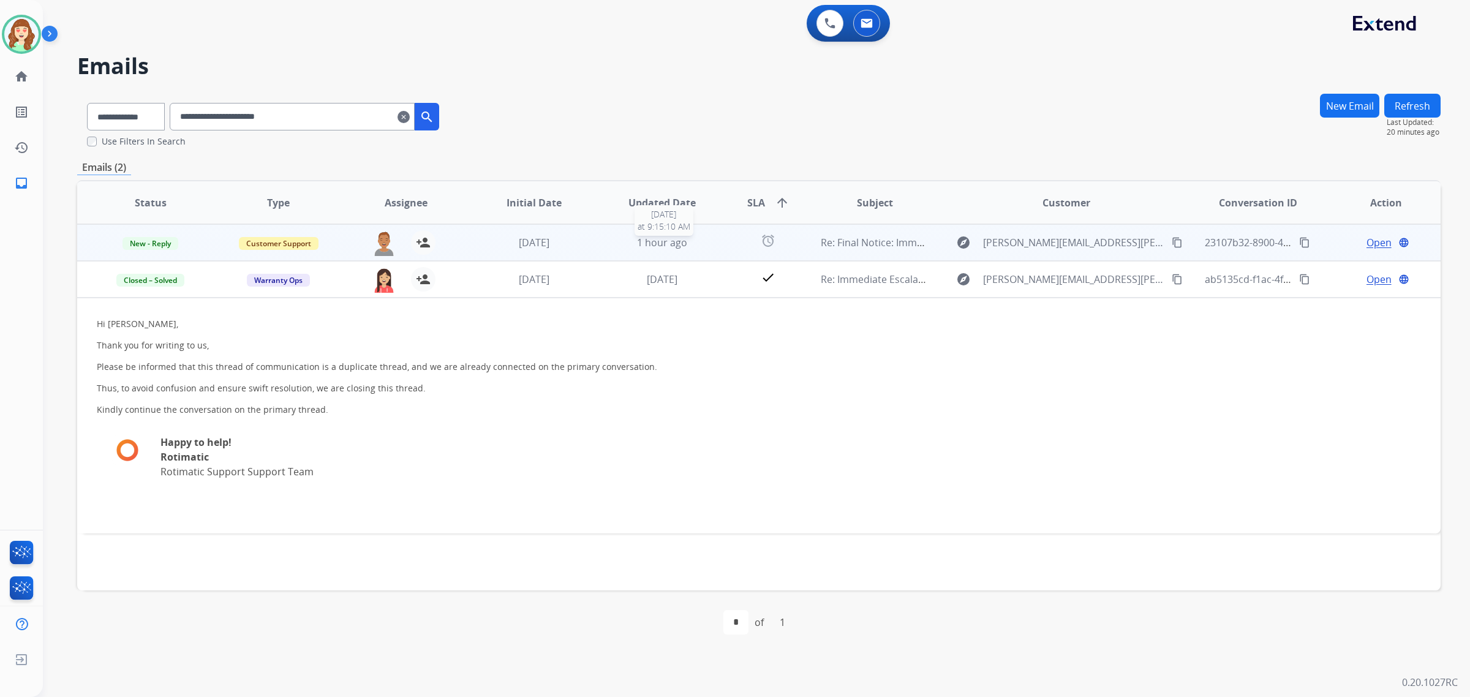
click at [653, 246] on span "1 hour ago" at bounding box center [662, 242] width 50 height 13
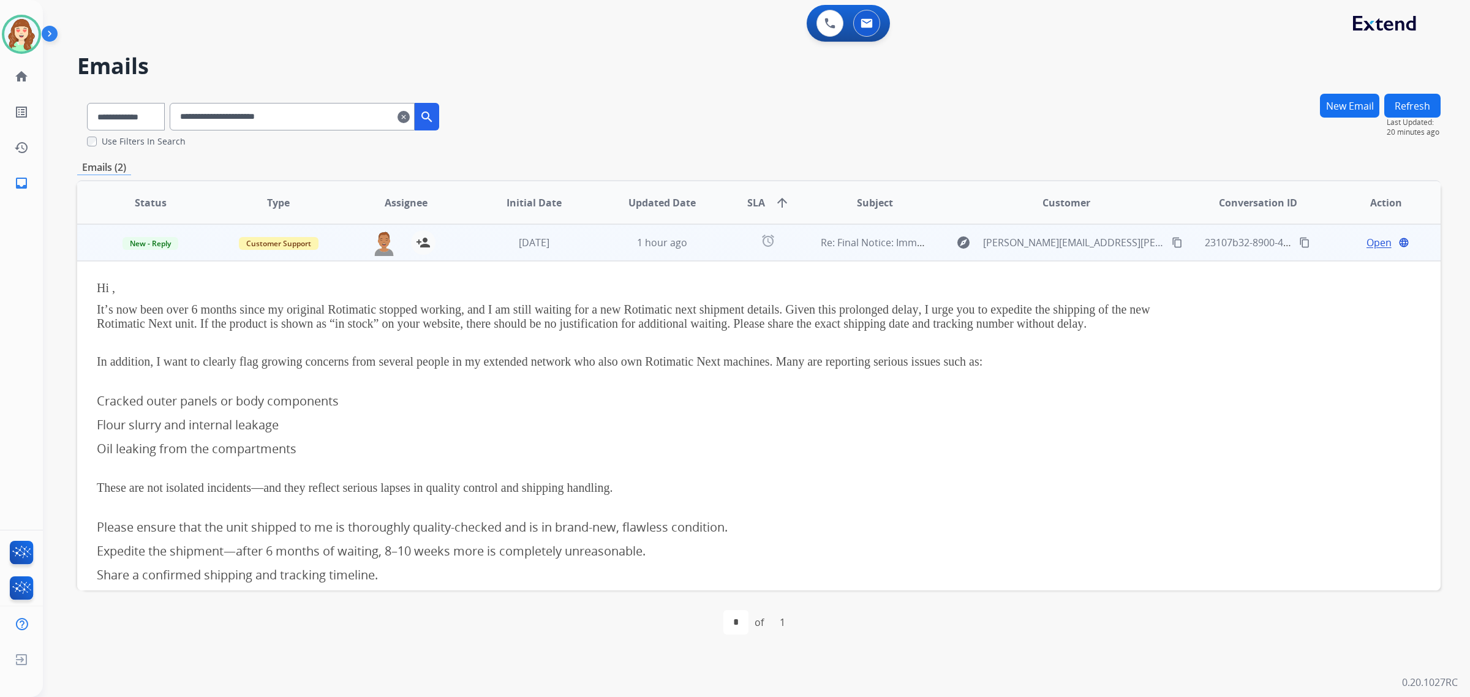
click at [1172, 239] on mat-icon "content_copy" at bounding box center [1177, 242] width 11 height 11
click at [1376, 243] on span "Open" at bounding box center [1379, 242] width 25 height 15
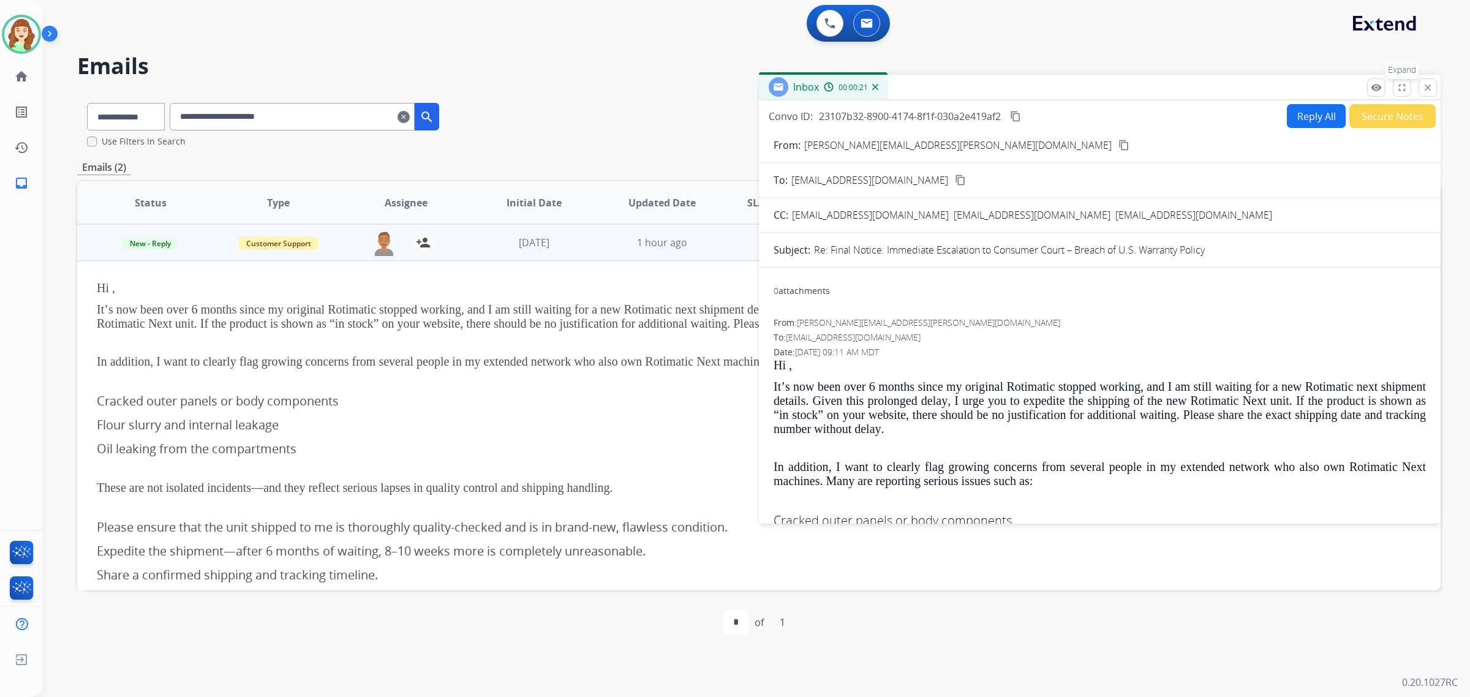
click at [1398, 86] on mat-icon "fullscreen" at bounding box center [1402, 87] width 11 height 11
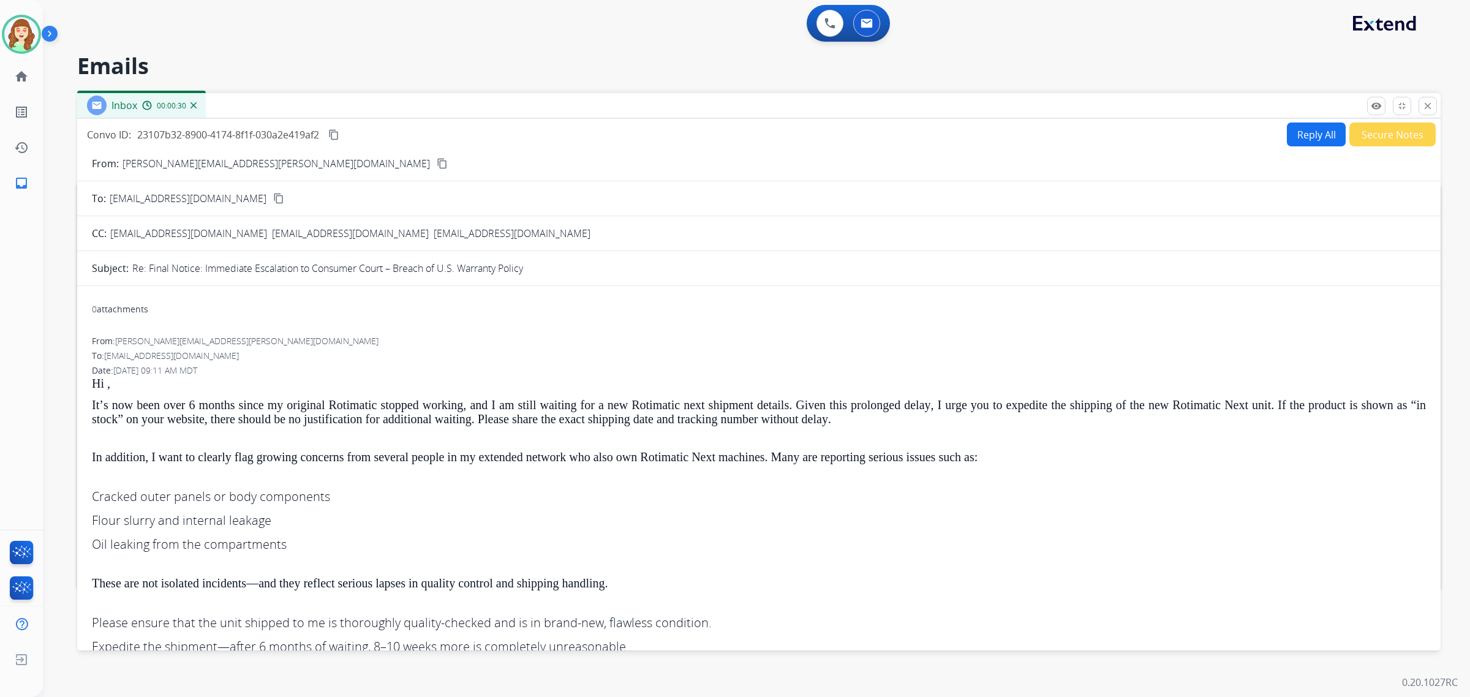
click at [108, 405] on span "It’s now been over 6 months since my original Rotimatic stopped working, and I …" at bounding box center [759, 412] width 1334 height 28
click at [116, 406] on span "It’s now been over 6 months since my original Rotimatic stopped working, and I …" at bounding box center [759, 412] width 1334 height 28
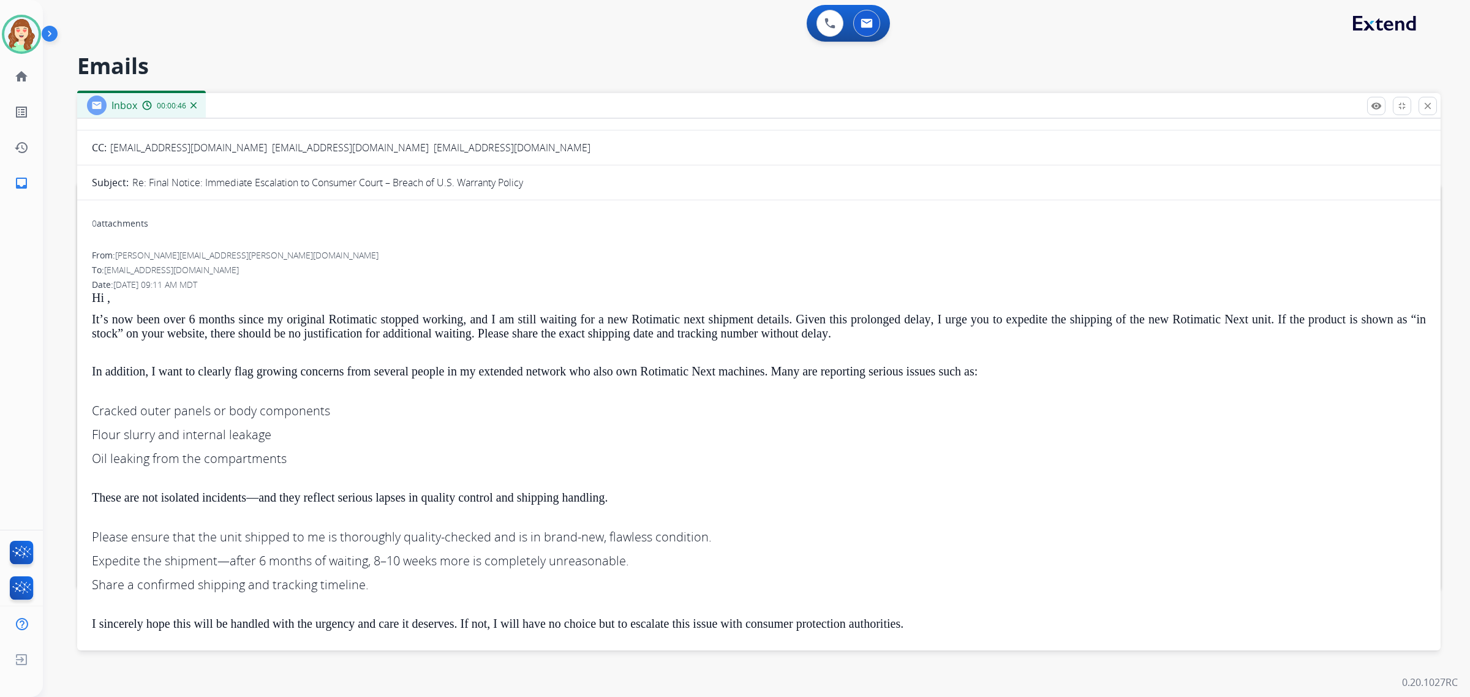
scroll to position [0, 0]
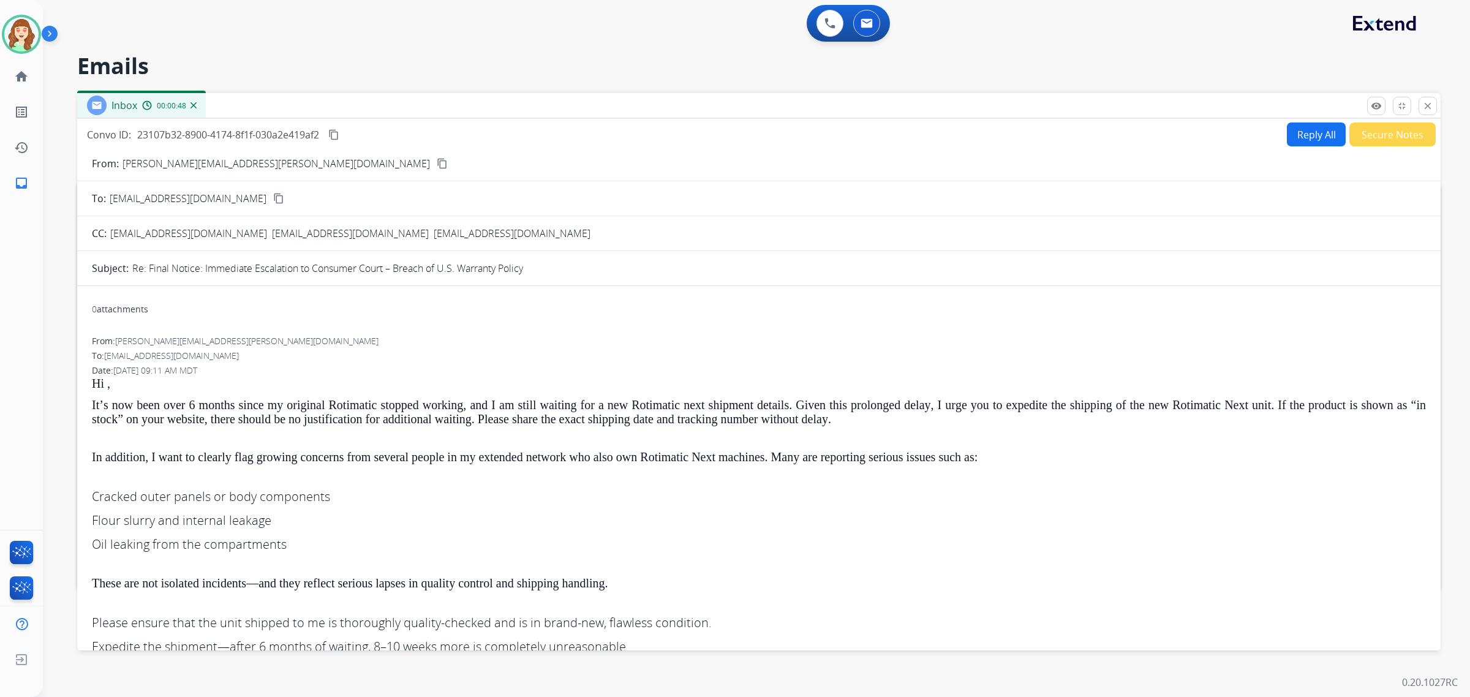
drag, startPoint x: 1423, startPoint y: 108, endPoint x: 1227, endPoint y: 83, distance: 198.3
click at [1423, 108] on mat-icon "close" at bounding box center [1428, 105] width 11 height 11
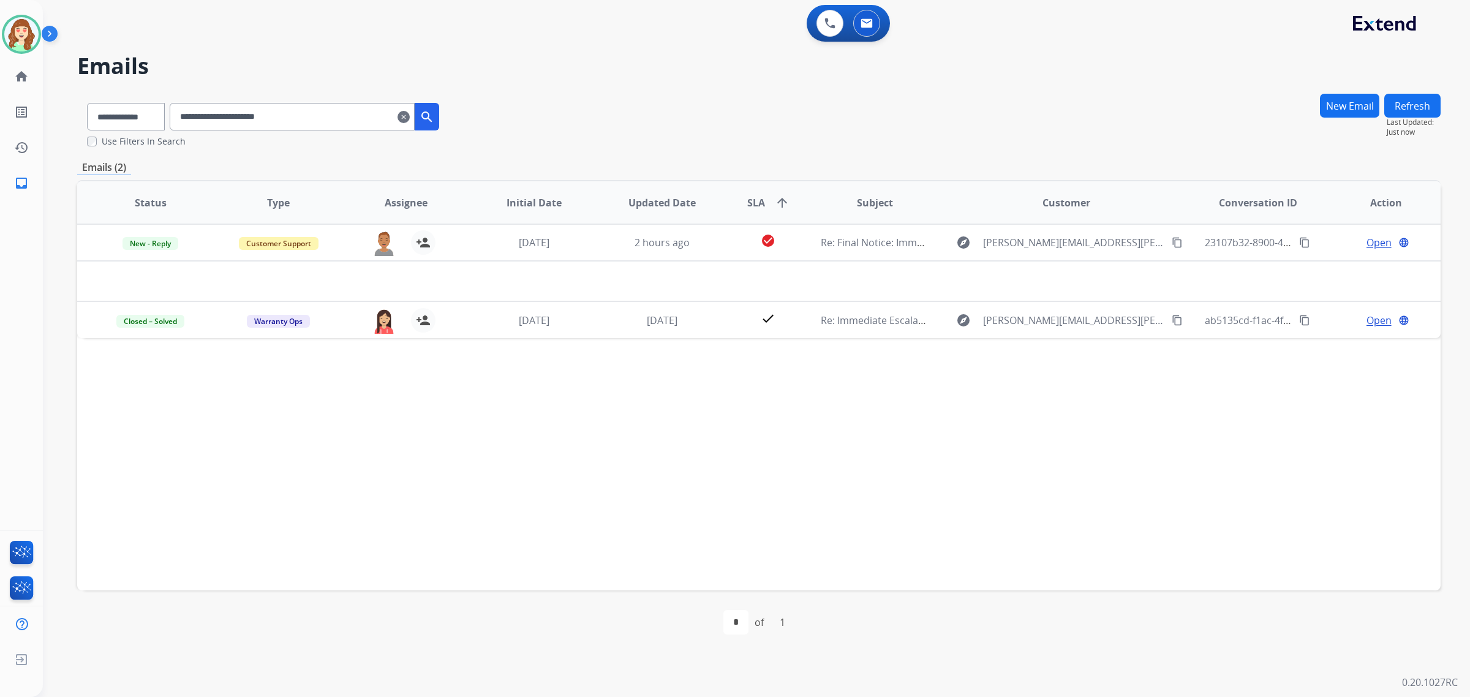
click at [426, 115] on div "**********" at bounding box center [305, 117] width 270 height 28
click at [410, 119] on mat-icon "clear" at bounding box center [404, 117] width 12 height 15
